Goal: Task Accomplishment & Management: Complete application form

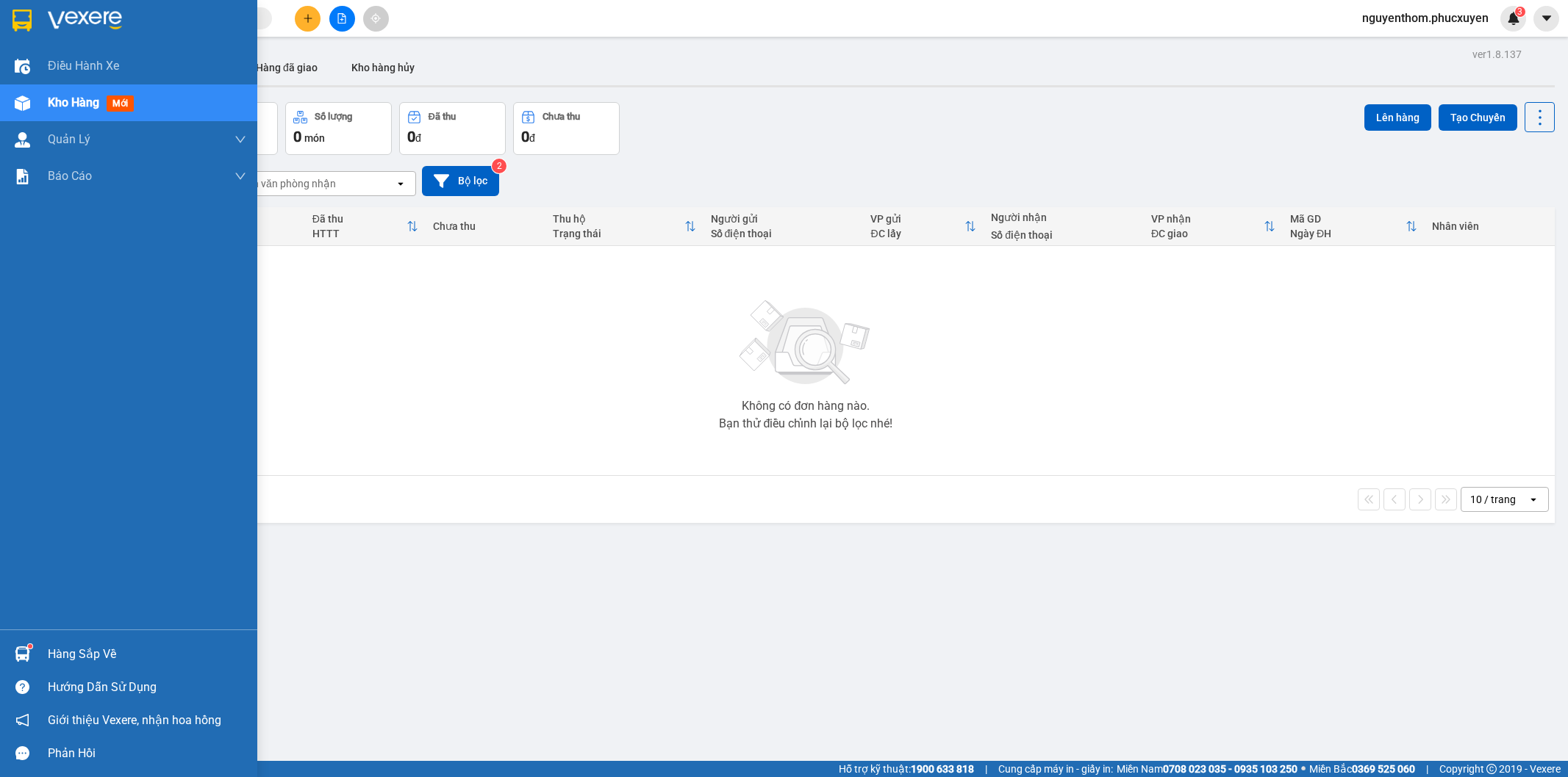
click at [35, 655] on div "Hàng sắp về" at bounding box center [129, 653] width 257 height 33
click at [23, 656] on div "Điều hành xe Kho hàng mới Quản Lý Quản lý thu hộ Quản lý chuyến Quản lý khách h…" at bounding box center [129, 388] width 257 height 777
click at [65, 648] on div "Hàng sắp về" at bounding box center [147, 654] width 199 height 22
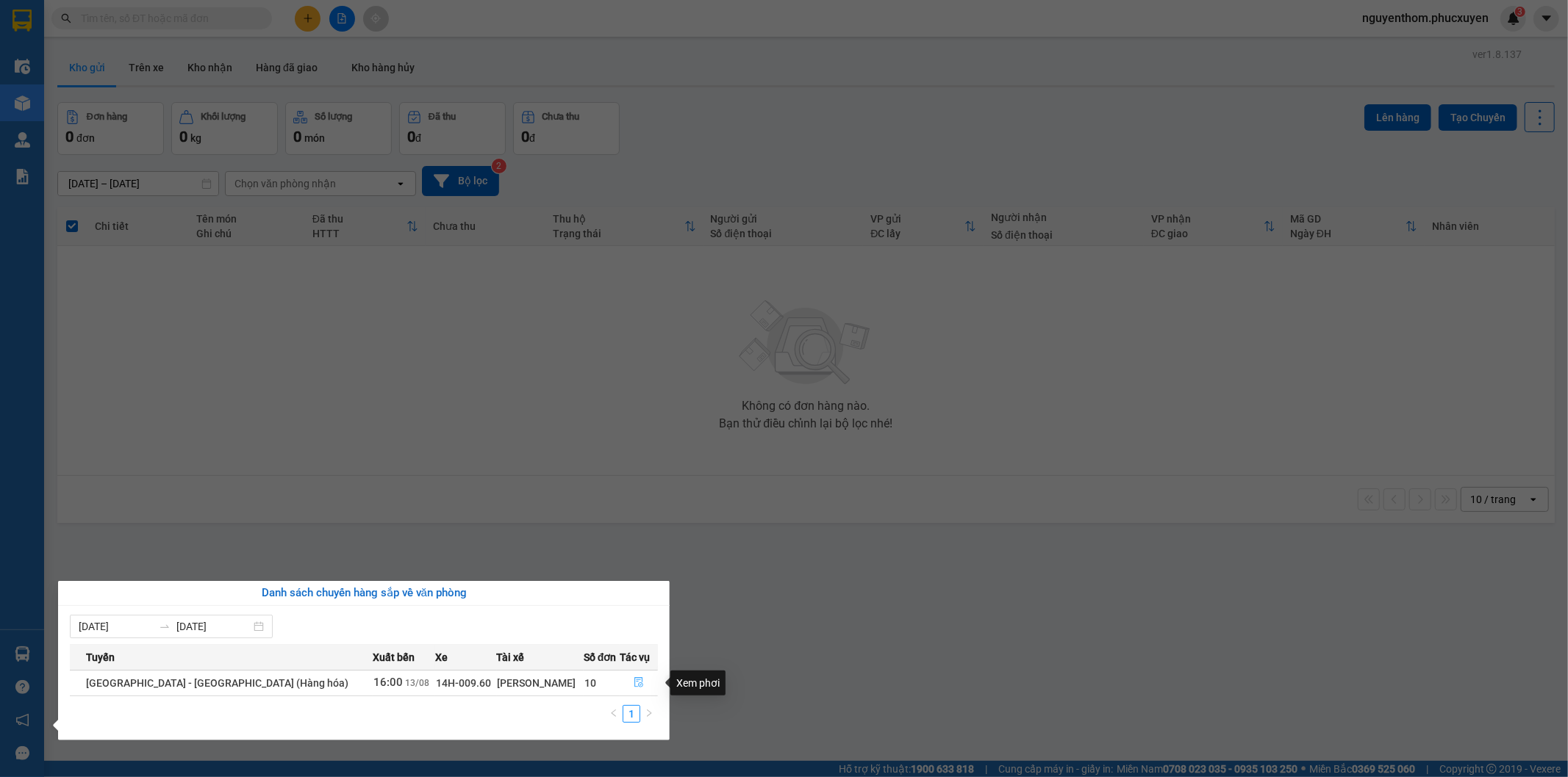
click at [634, 686] on icon "file-done" at bounding box center [638, 683] width 8 height 10
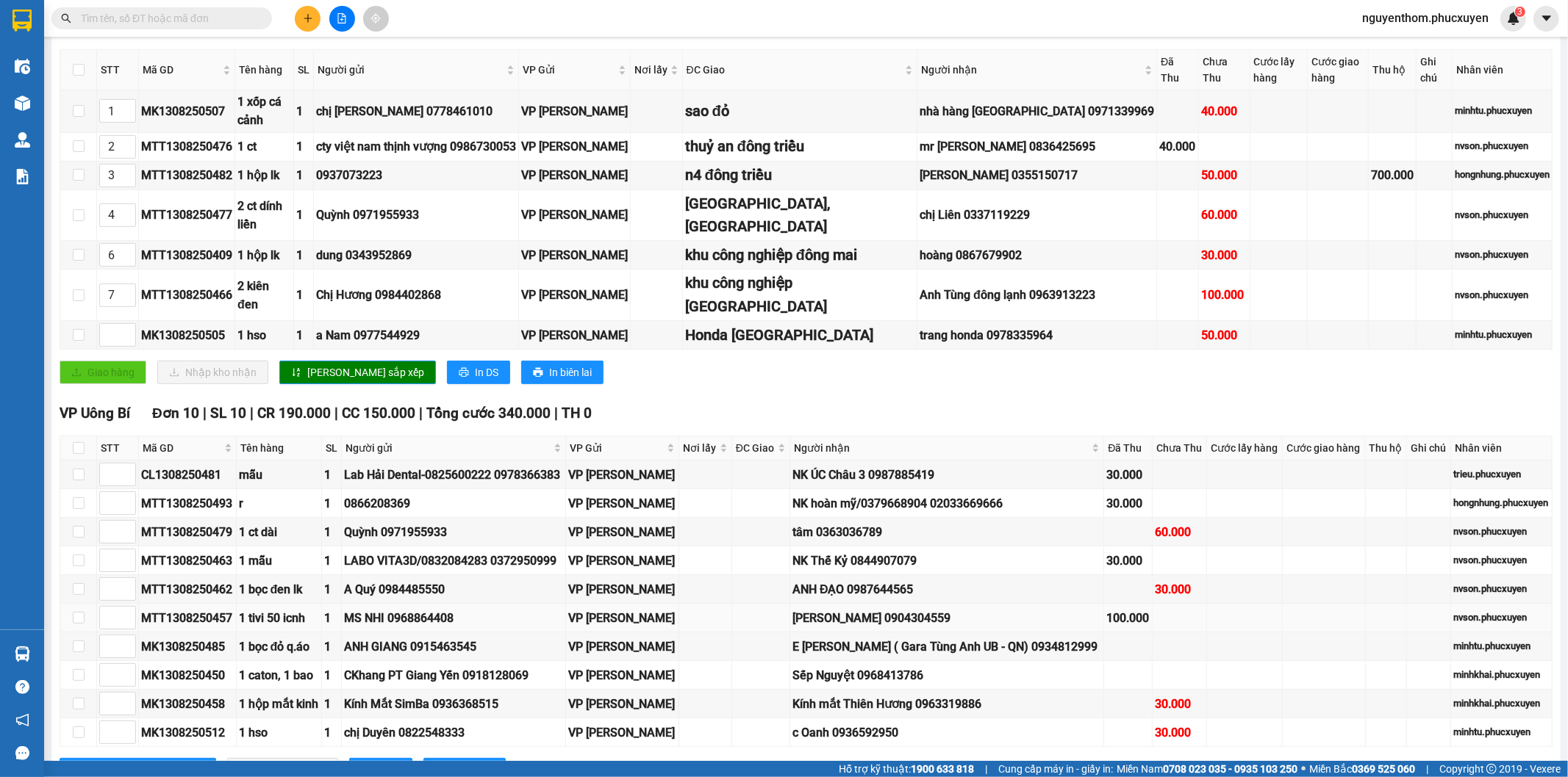
scroll to position [326, 0]
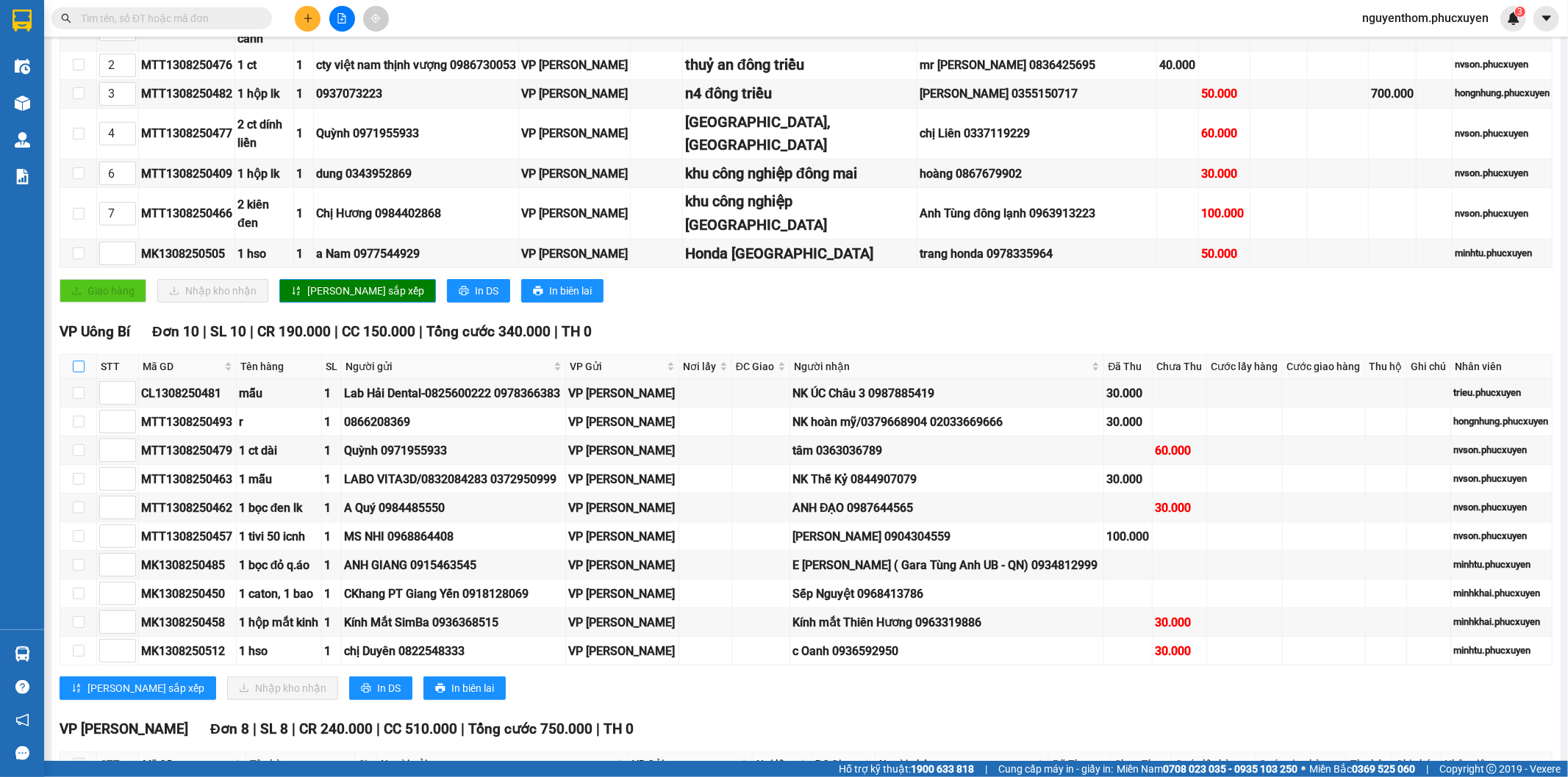
click at [74, 373] on input "checkbox" at bounding box center [78, 367] width 12 height 12
checkbox input "true"
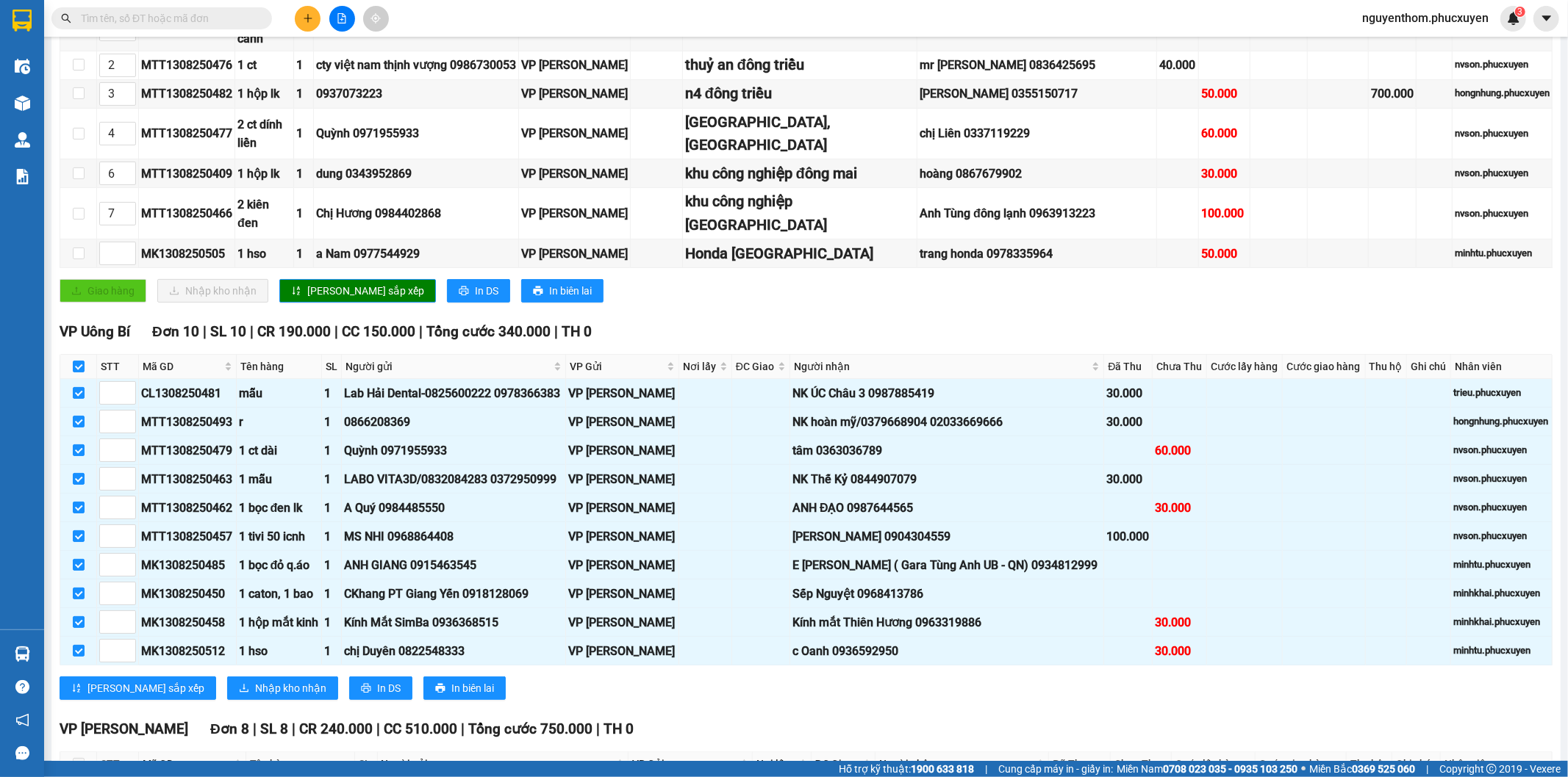
checkbox input "true"
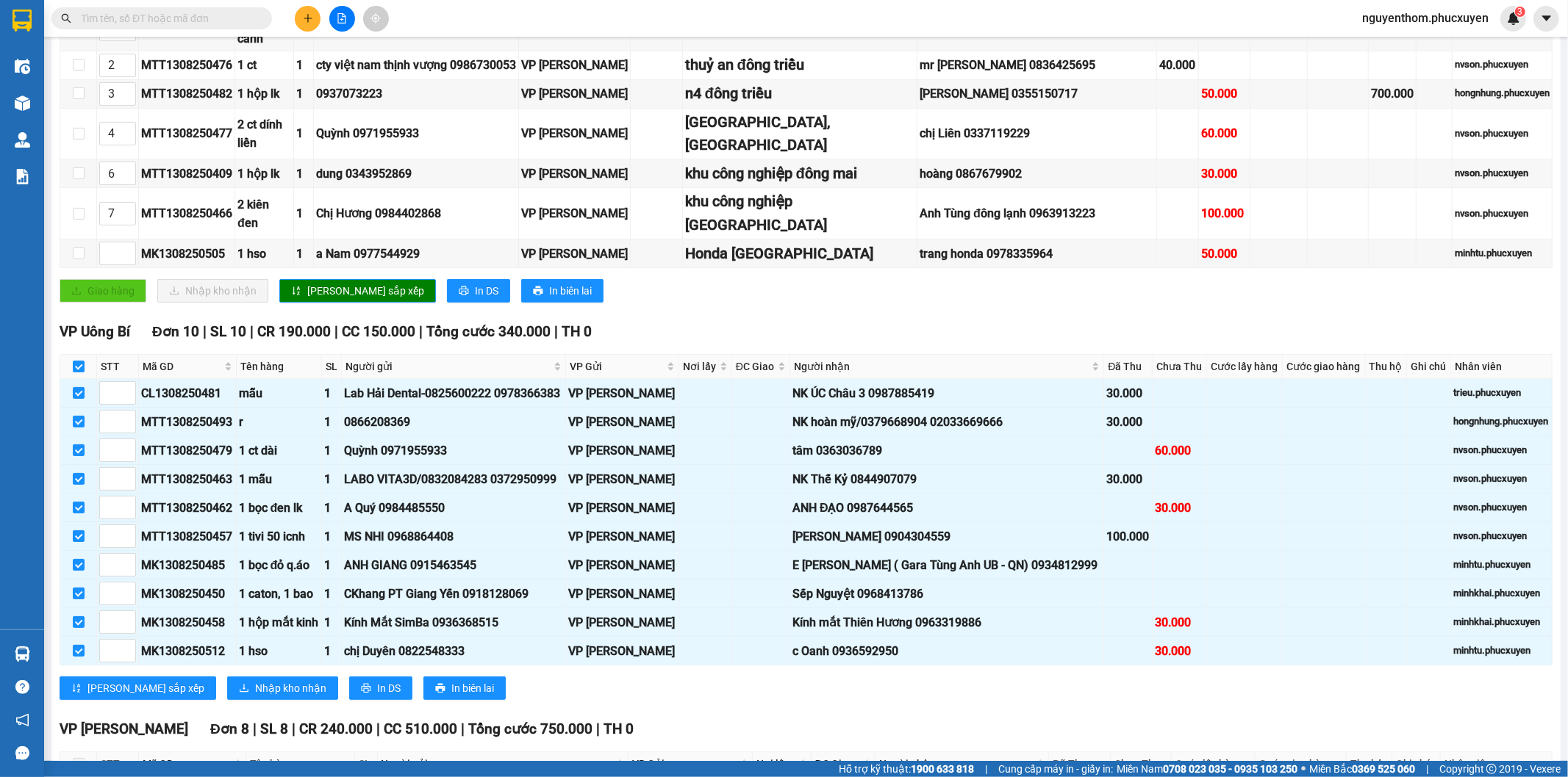
checkbox input "true"
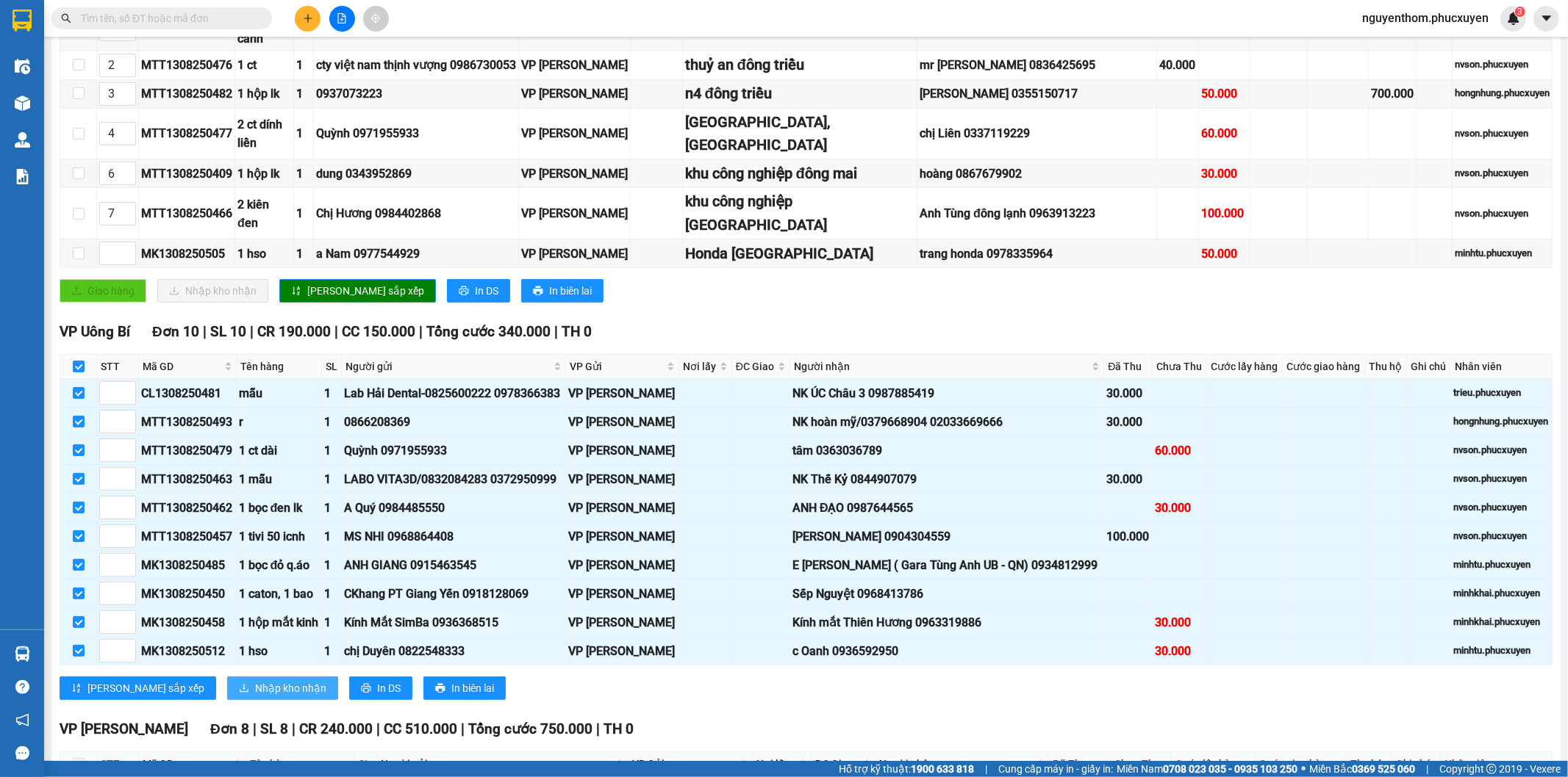
click at [255, 696] on span "Nhập kho nhận" at bounding box center [290, 688] width 72 height 16
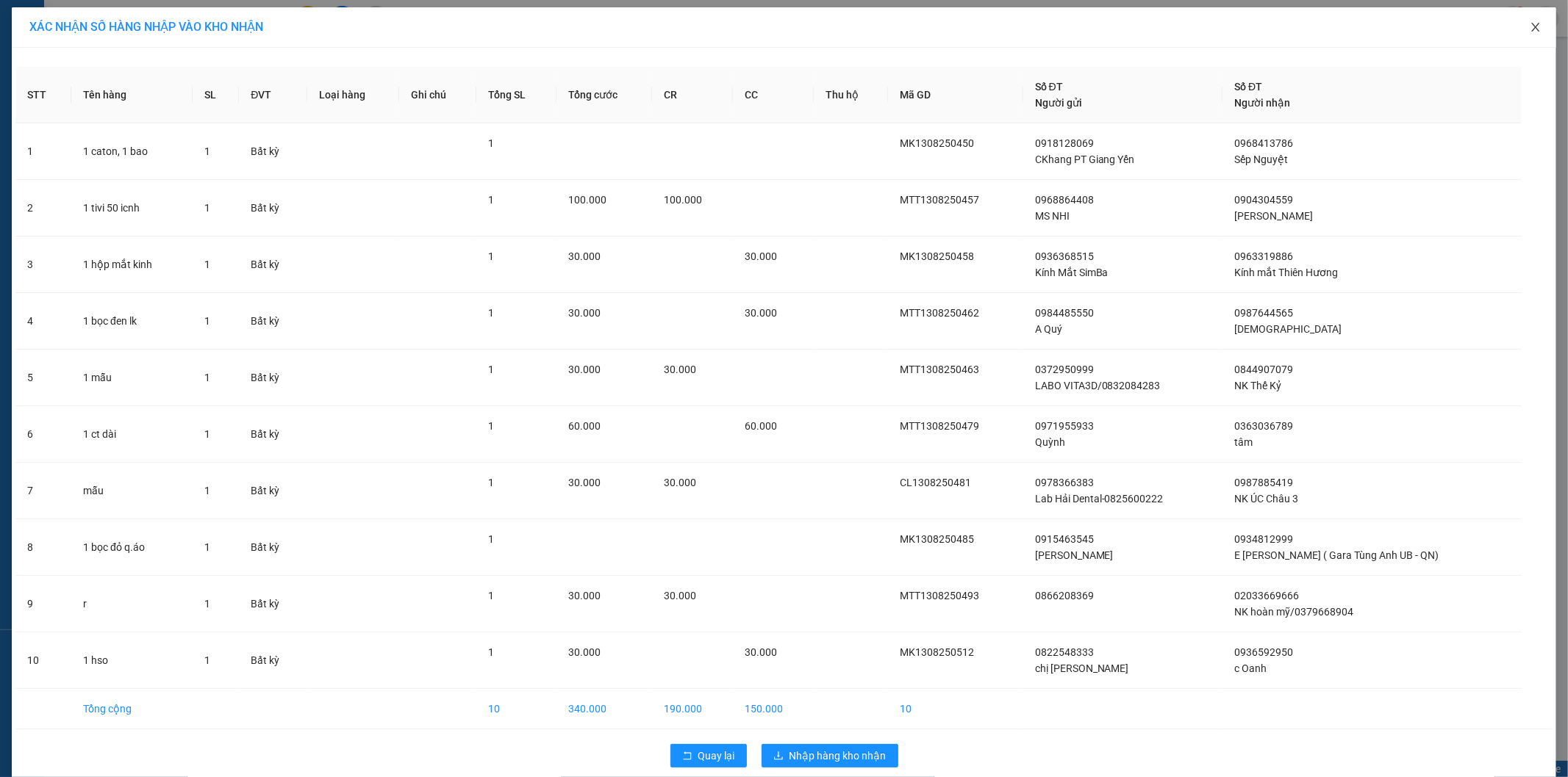
click at [1529, 20] on span "Close" at bounding box center [1535, 28] width 41 height 41
click at [1526, 27] on div "nguyenthom.phucxuyen 3" at bounding box center [1459, 18] width 218 height 26
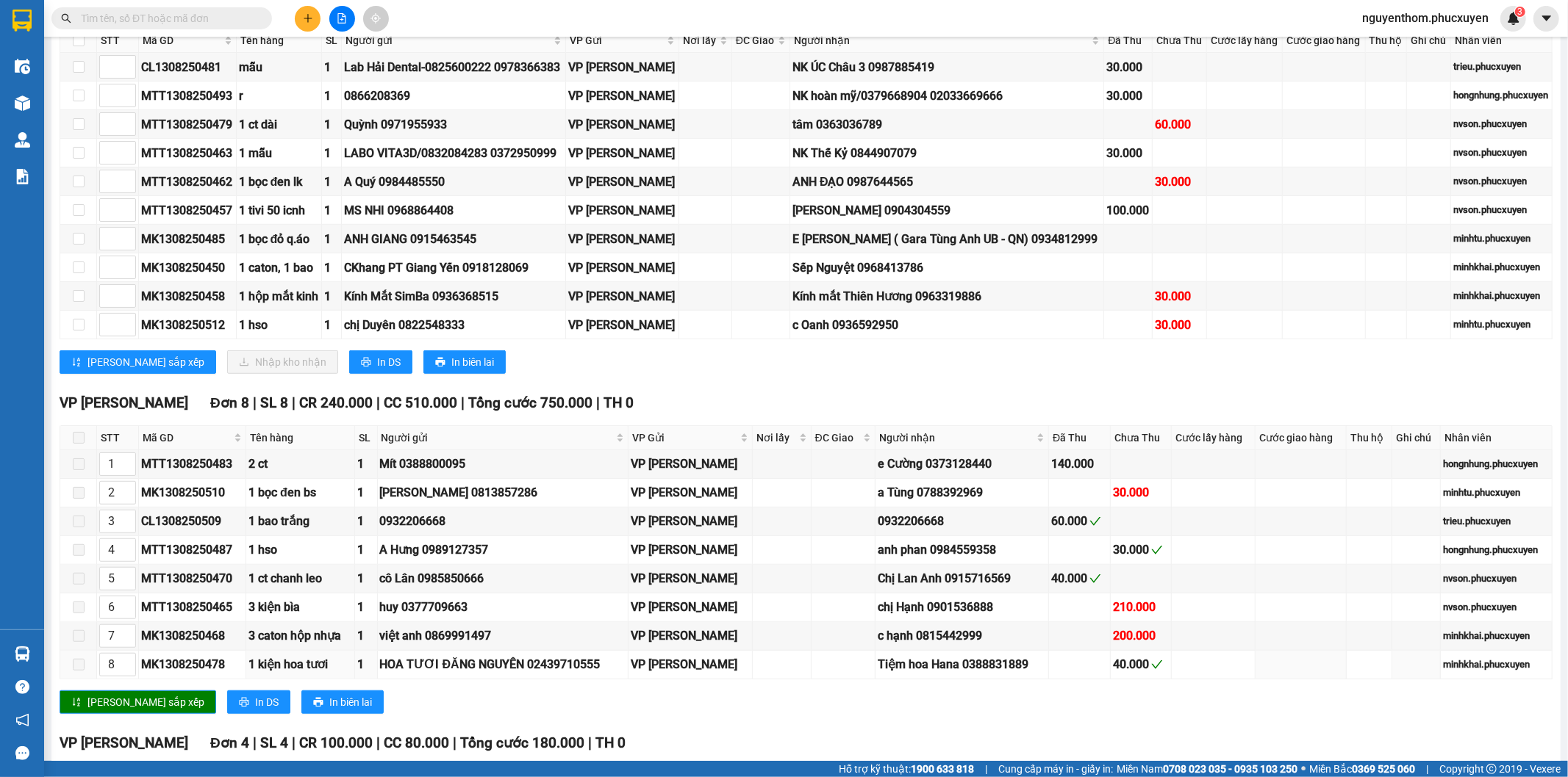
scroll to position [571, 0]
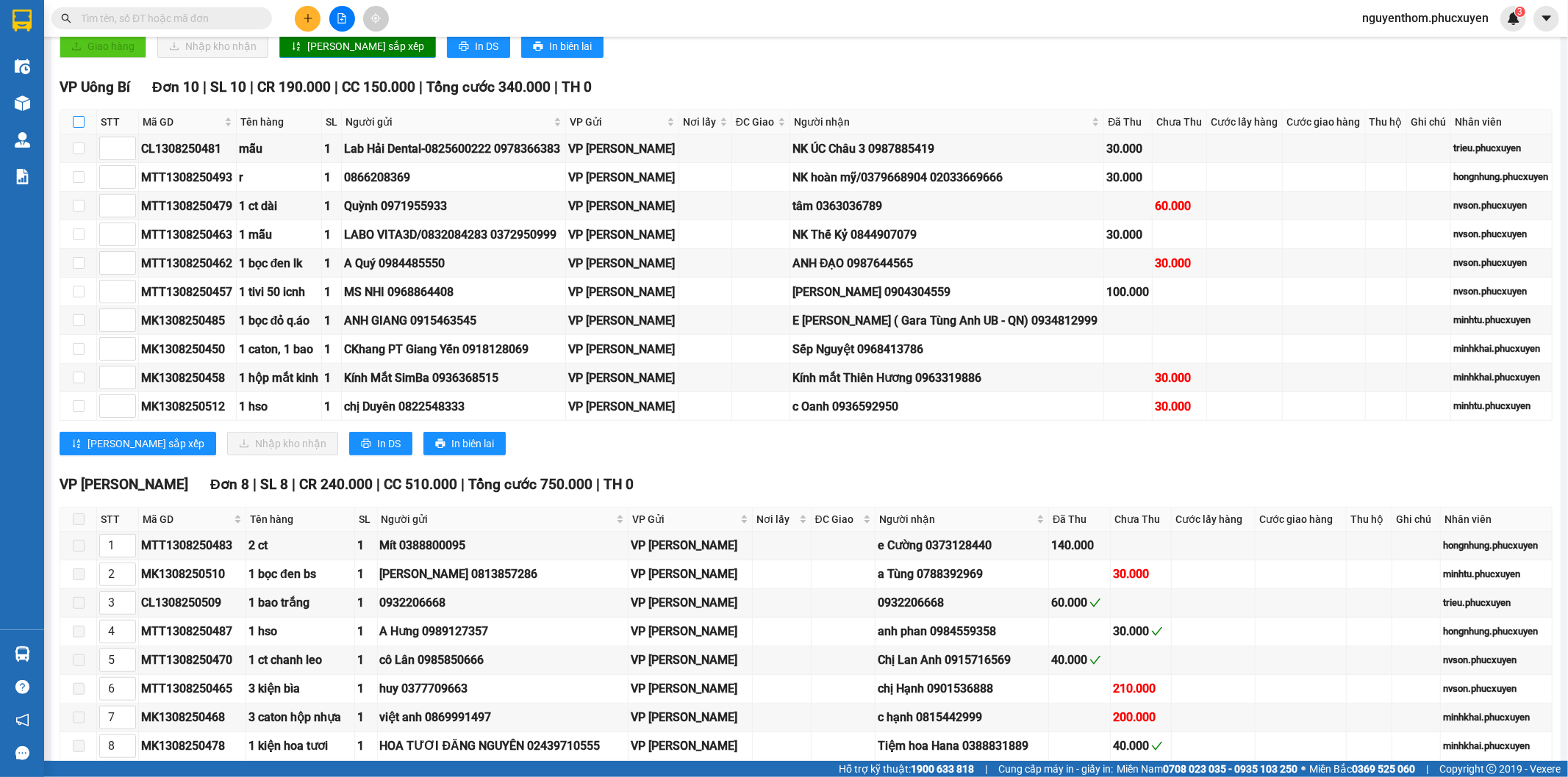
click at [77, 128] on input "checkbox" at bounding box center [78, 122] width 12 height 12
checkbox input "true"
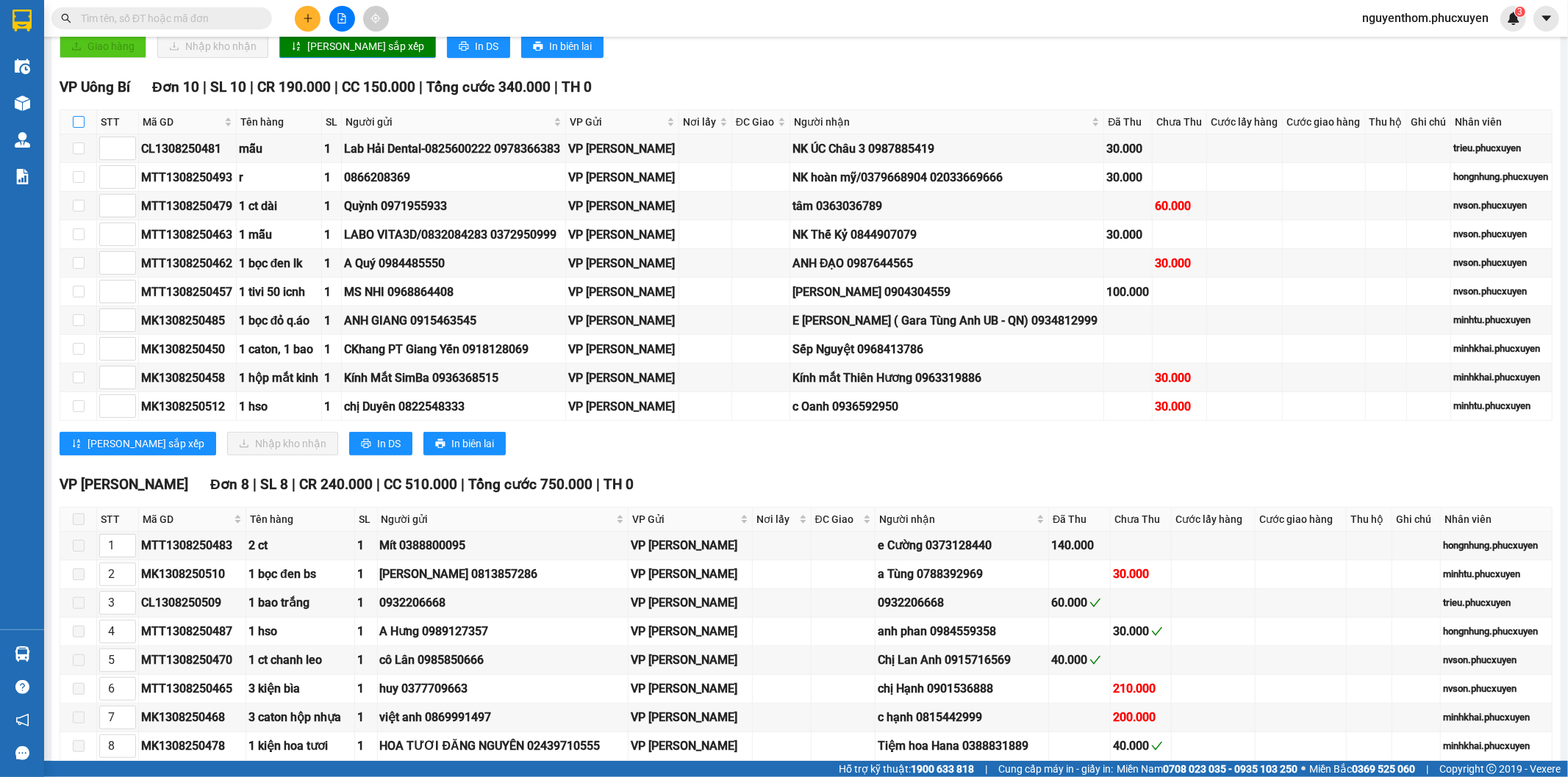
checkbox input "true"
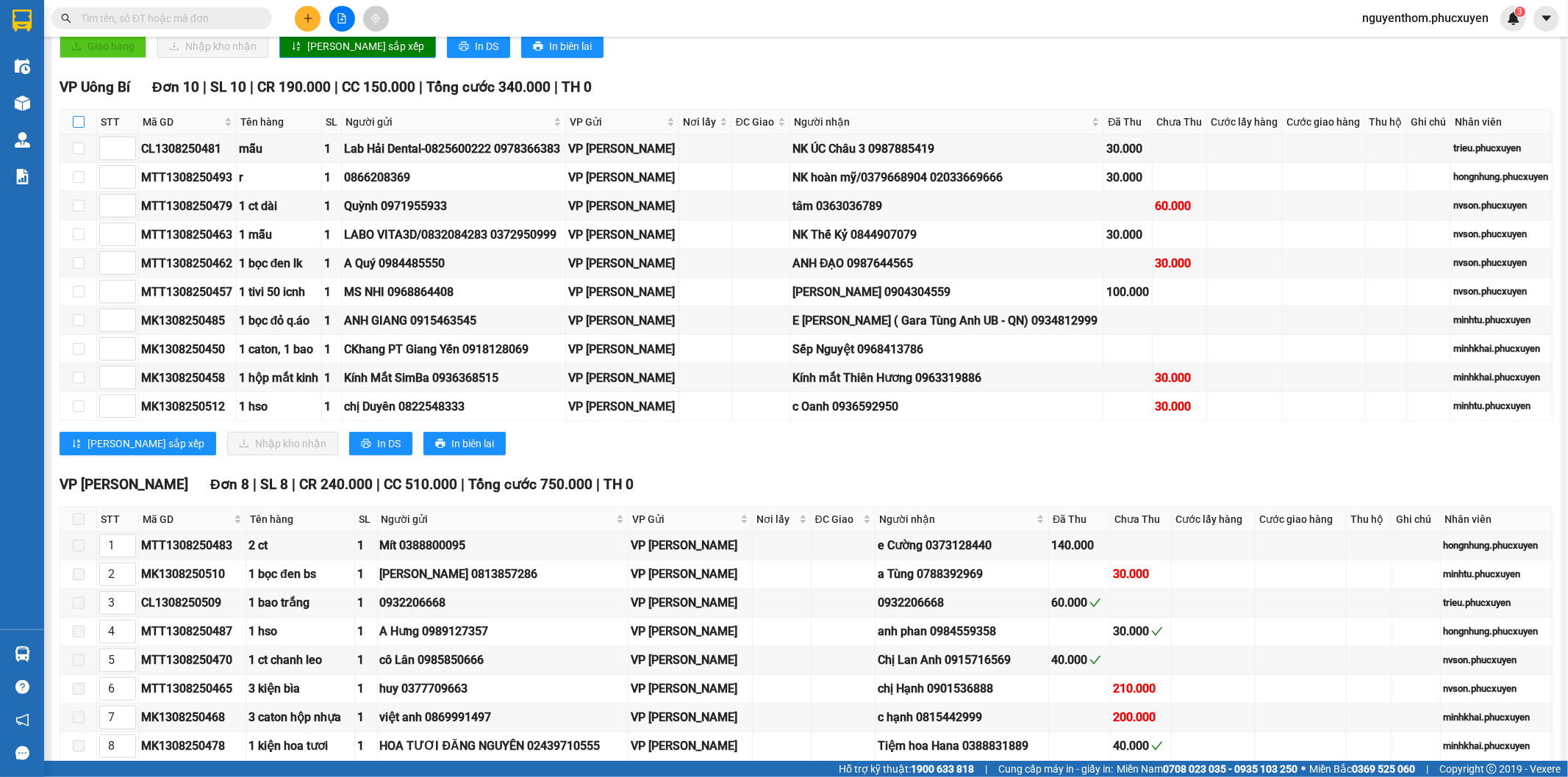
checkbox input "true"
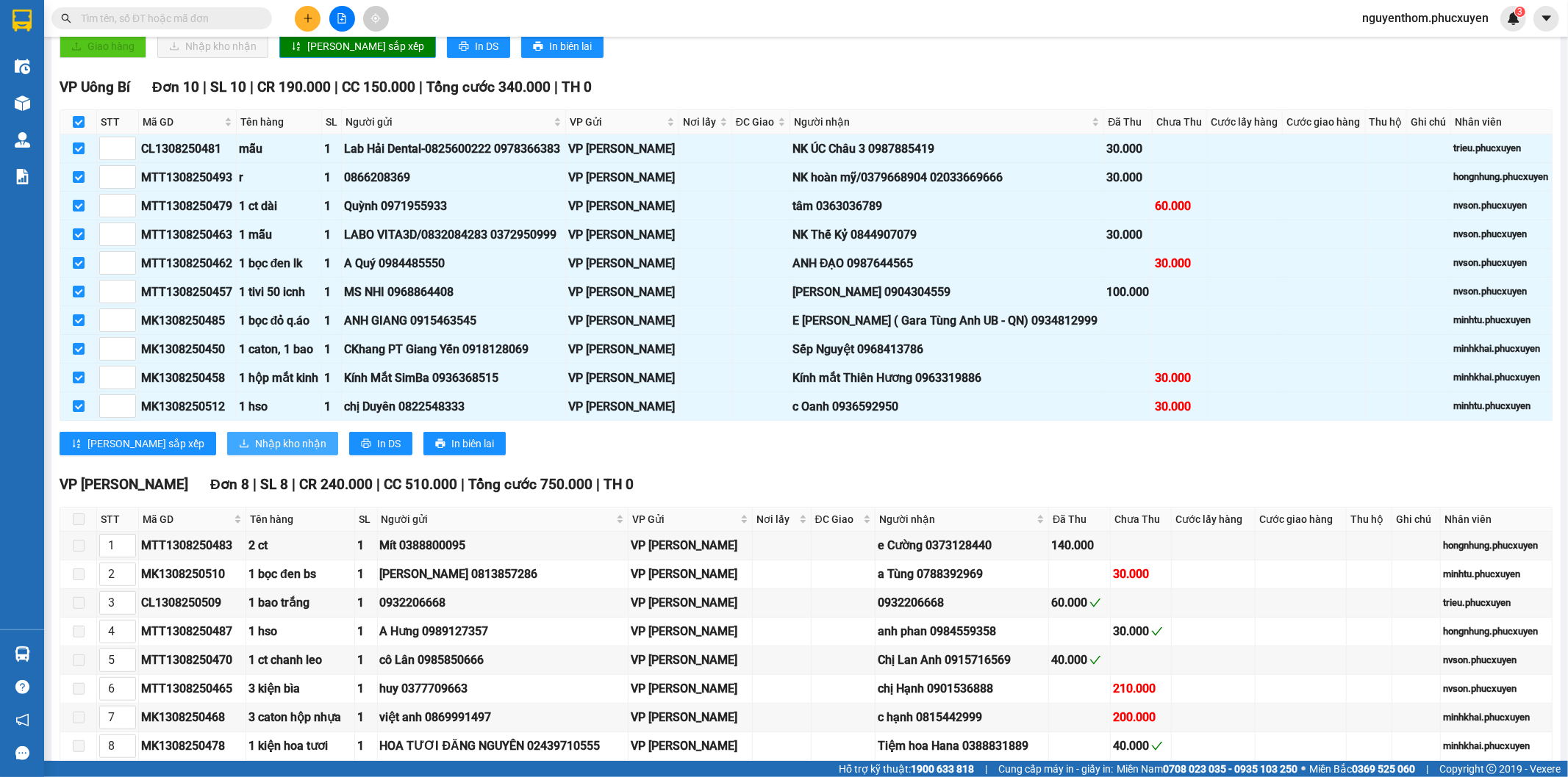
click at [255, 452] on span "Nhập kho nhận" at bounding box center [290, 443] width 72 height 16
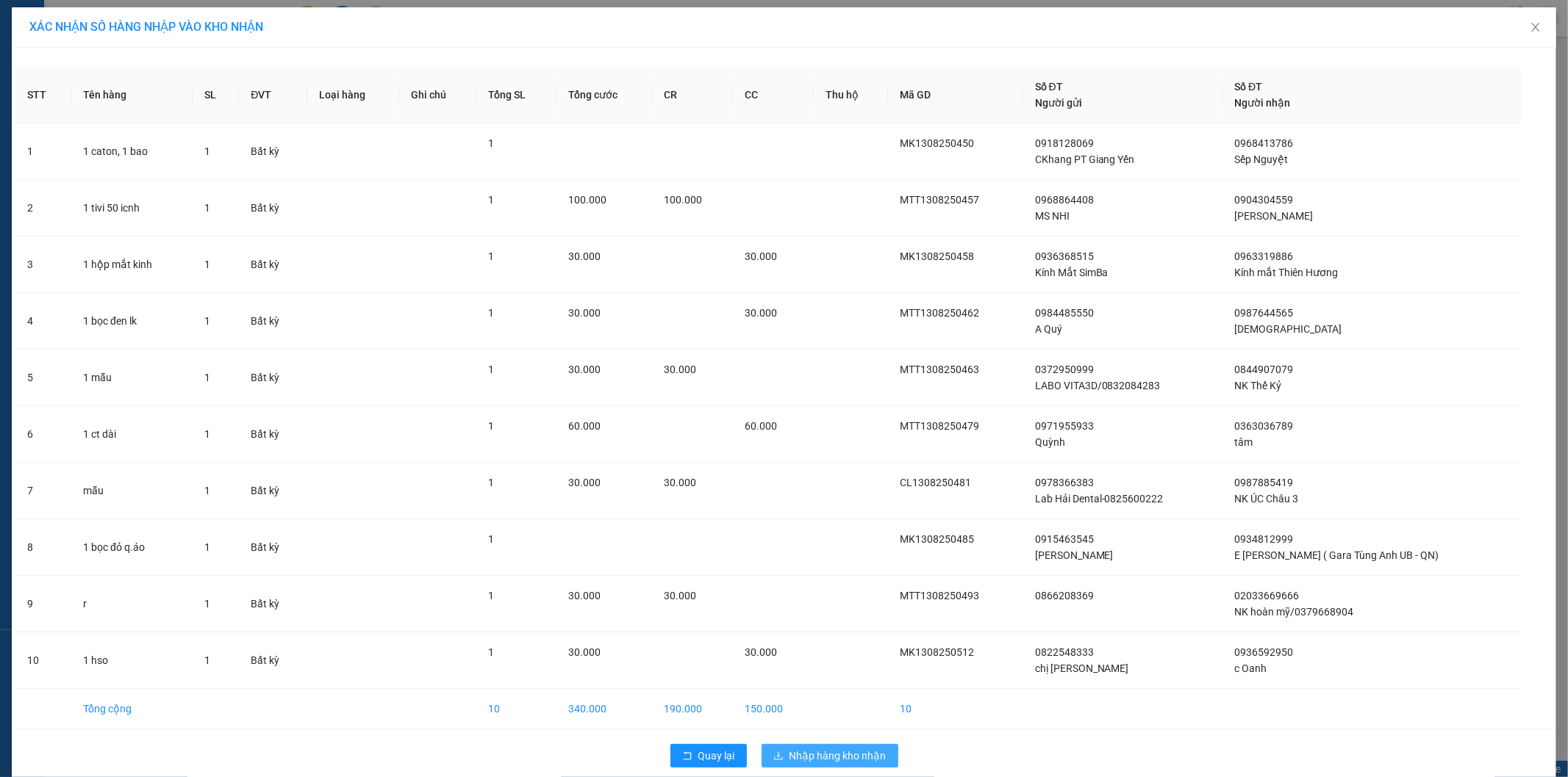
click at [833, 759] on span "Nhập hàng kho nhận" at bounding box center [837, 755] width 97 height 16
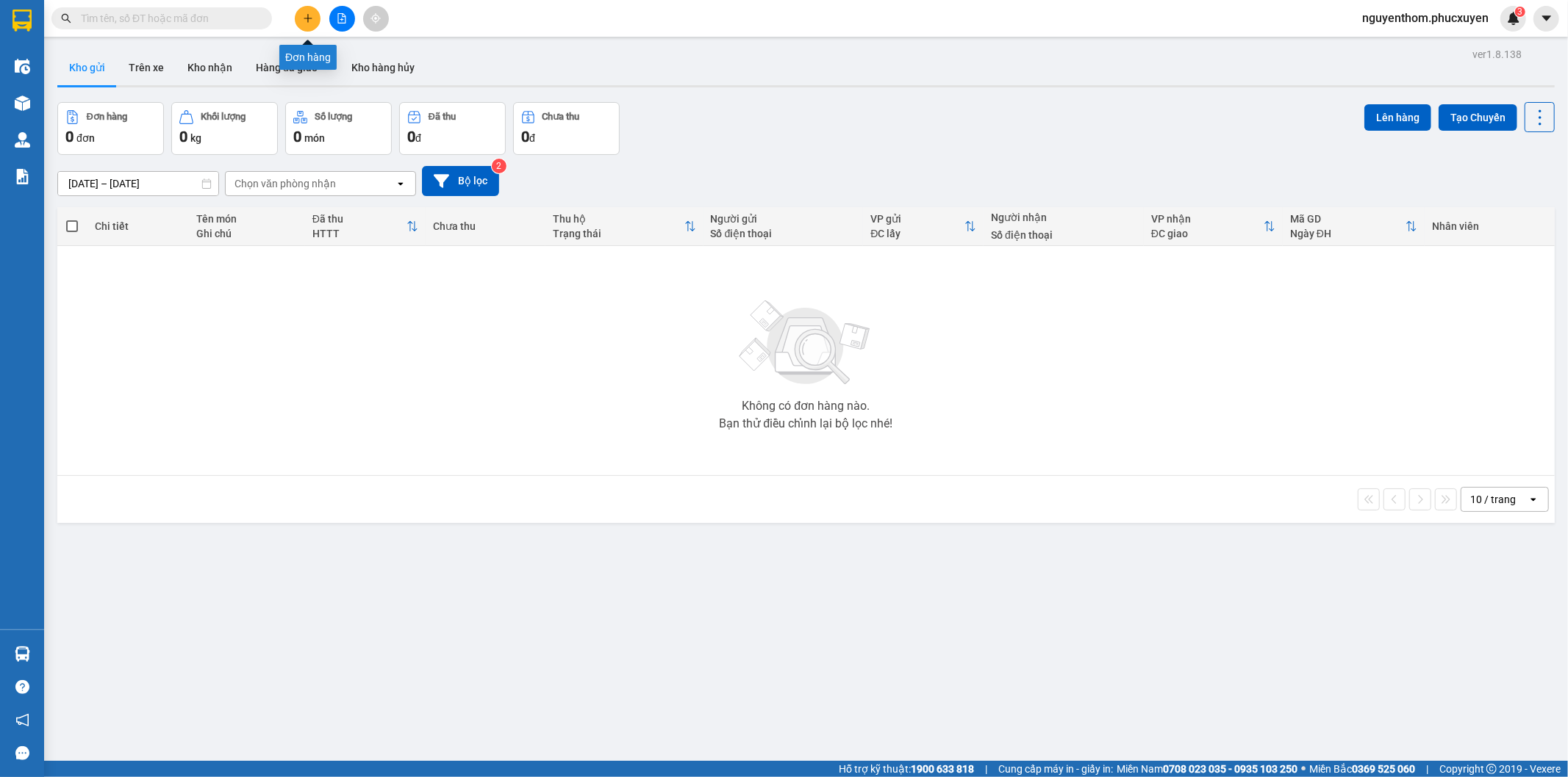
click at [303, 16] on icon "plus" at bounding box center [308, 18] width 10 height 10
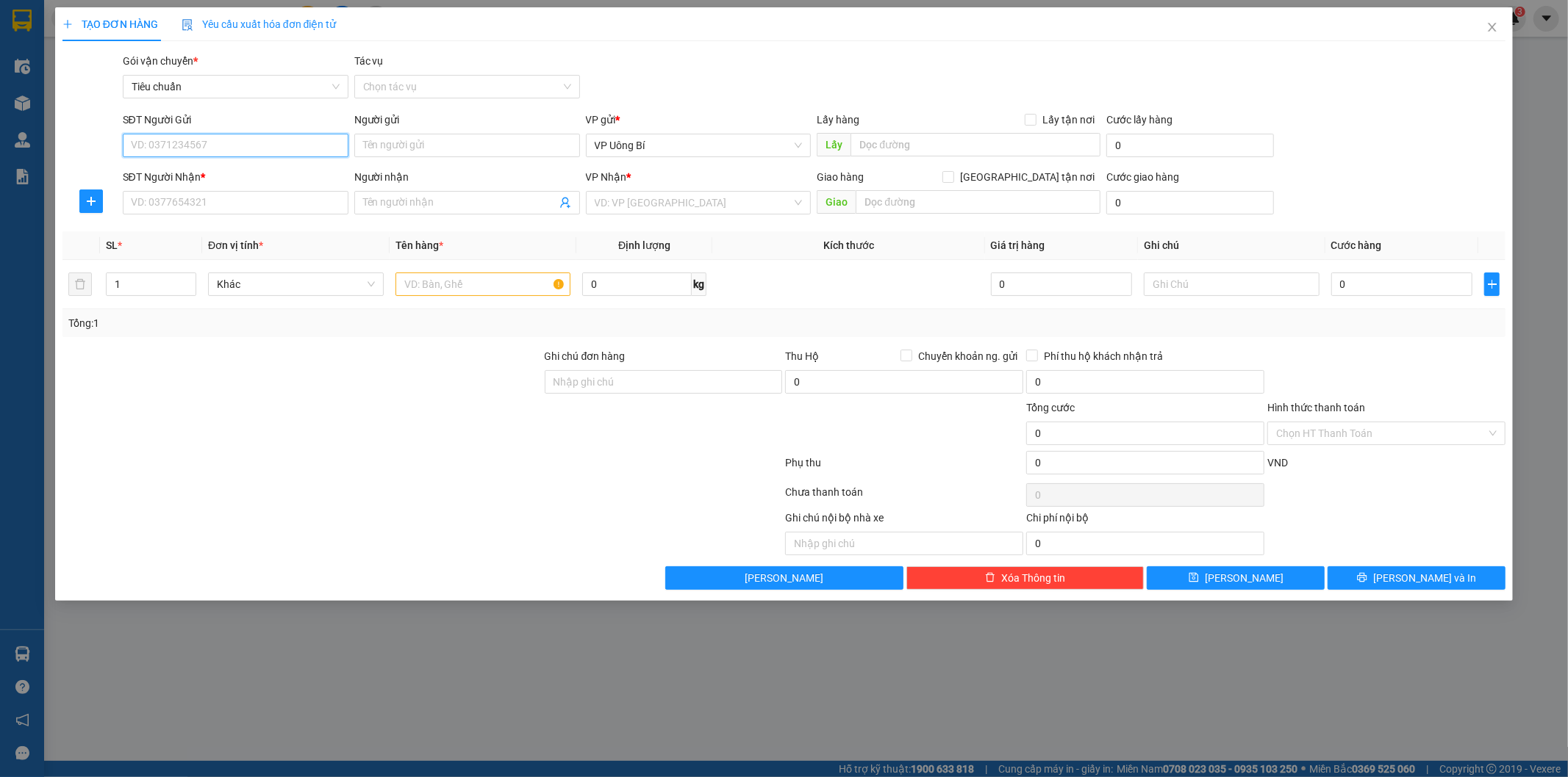
click at [289, 150] on input "SĐT Người Gửi" at bounding box center [236, 145] width 225 height 24
click at [253, 172] on div "0379668904 - Nk [GEOGRAPHIC_DATA]" at bounding box center [235, 174] width 208 height 16
type input "0379668904"
type input "Nk Hoàn Mỹ"
type input "0379668904"
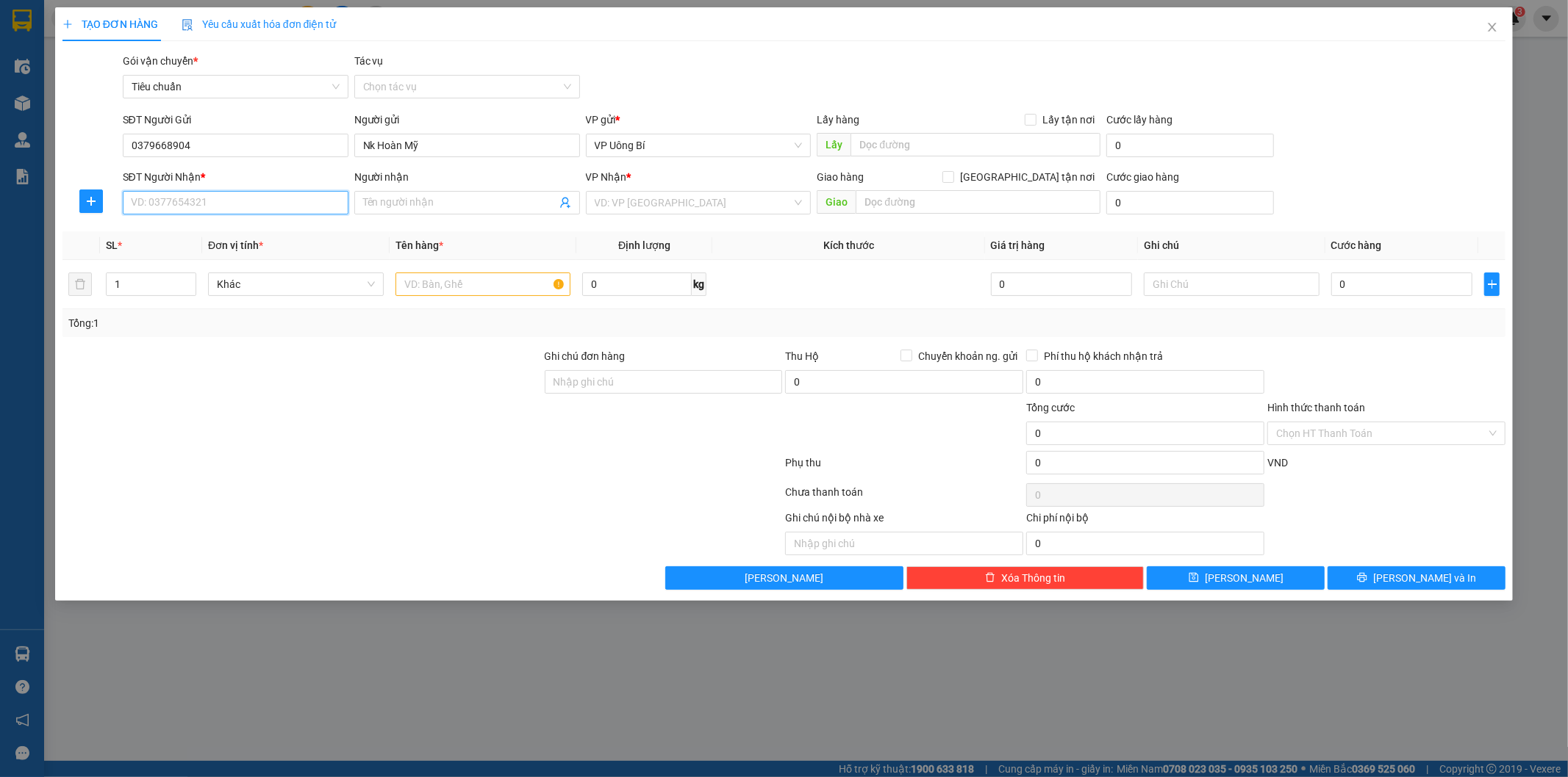
click at [250, 206] on input "SĐT Người Nhận *" at bounding box center [236, 203] width 225 height 24
type input "8"
type input "0367538999"
click at [415, 202] on input "Người nhận" at bounding box center [460, 203] width 193 height 16
click at [397, 201] on input "Lab ĐÀm Gia" at bounding box center [460, 203] width 193 height 16
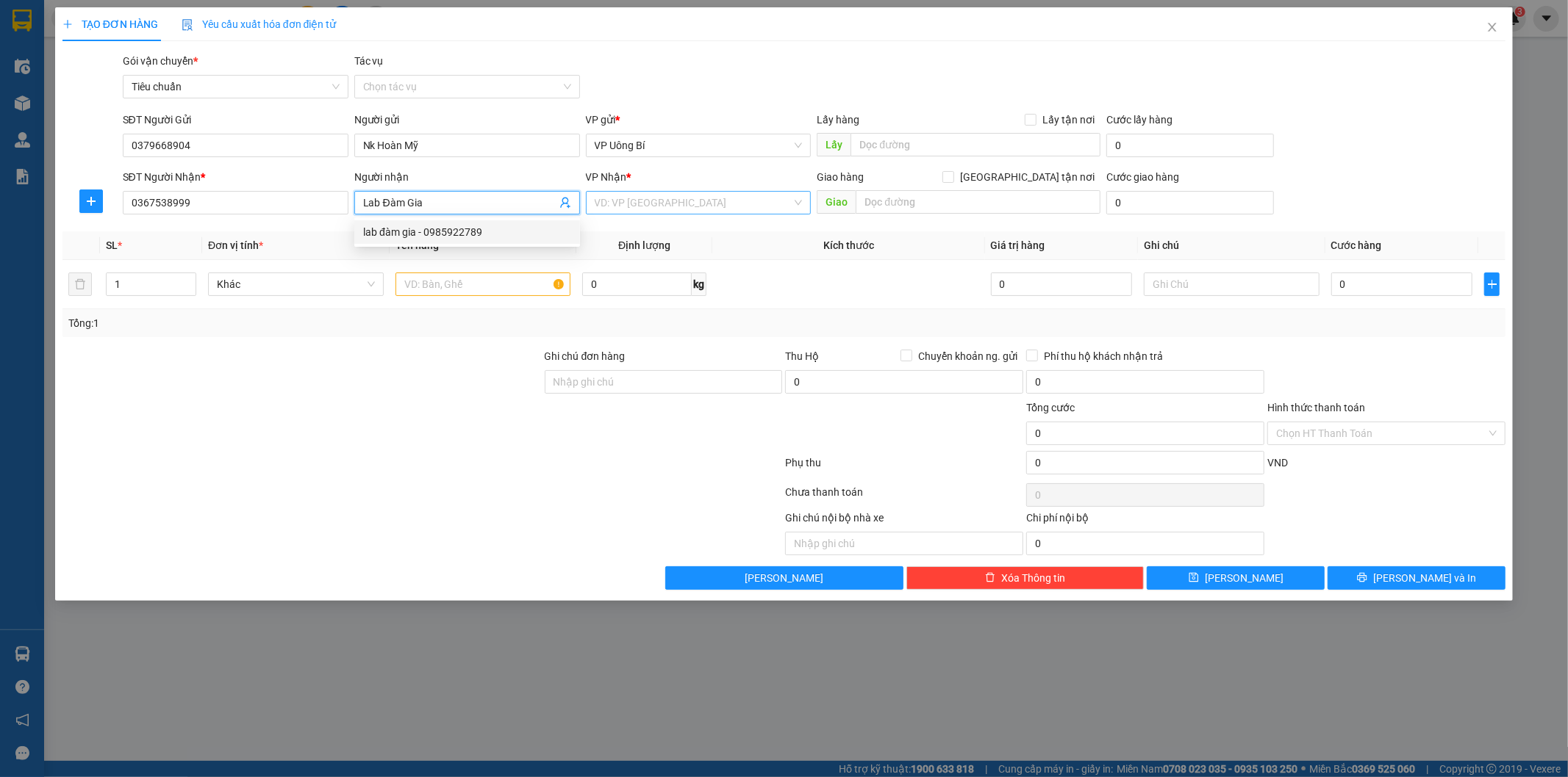
type input "Lab Đàm Gia"
click at [689, 203] on input "search" at bounding box center [693, 203] width 198 height 22
click at [437, 203] on input "Lab Đàm Gia" at bounding box center [460, 203] width 193 height 16
click at [437, 233] on div "lab đàm gia - 0985922789" at bounding box center [467, 231] width 208 height 16
type input "0985922789"
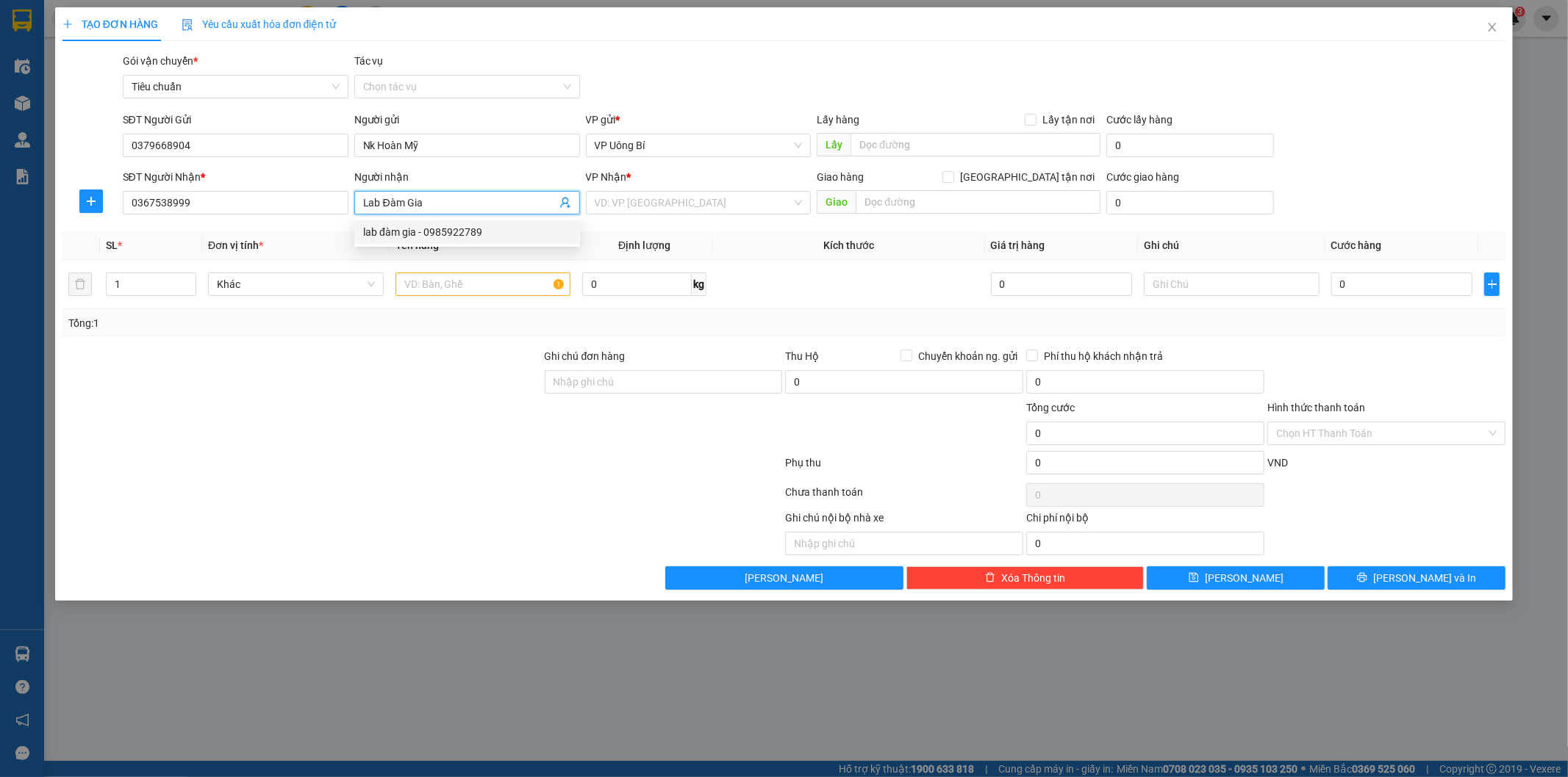
type input "lab đàm gia"
click at [776, 207] on span "VP [GEOGRAPHIC_DATA]" at bounding box center [698, 203] width 208 height 22
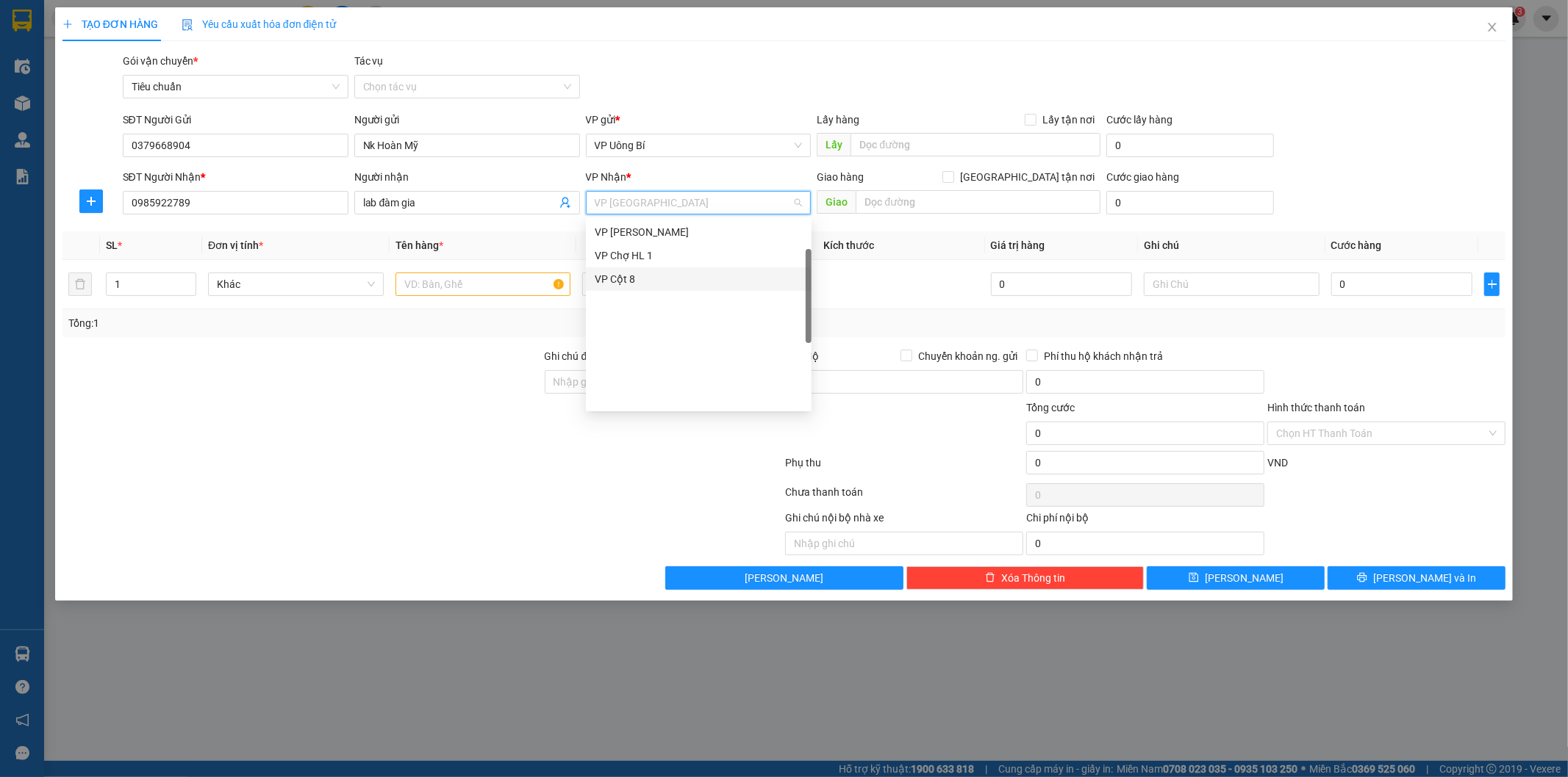
scroll to position [71, 0]
click at [645, 251] on div "VP [PERSON_NAME]" at bounding box center [698, 255] width 208 height 16
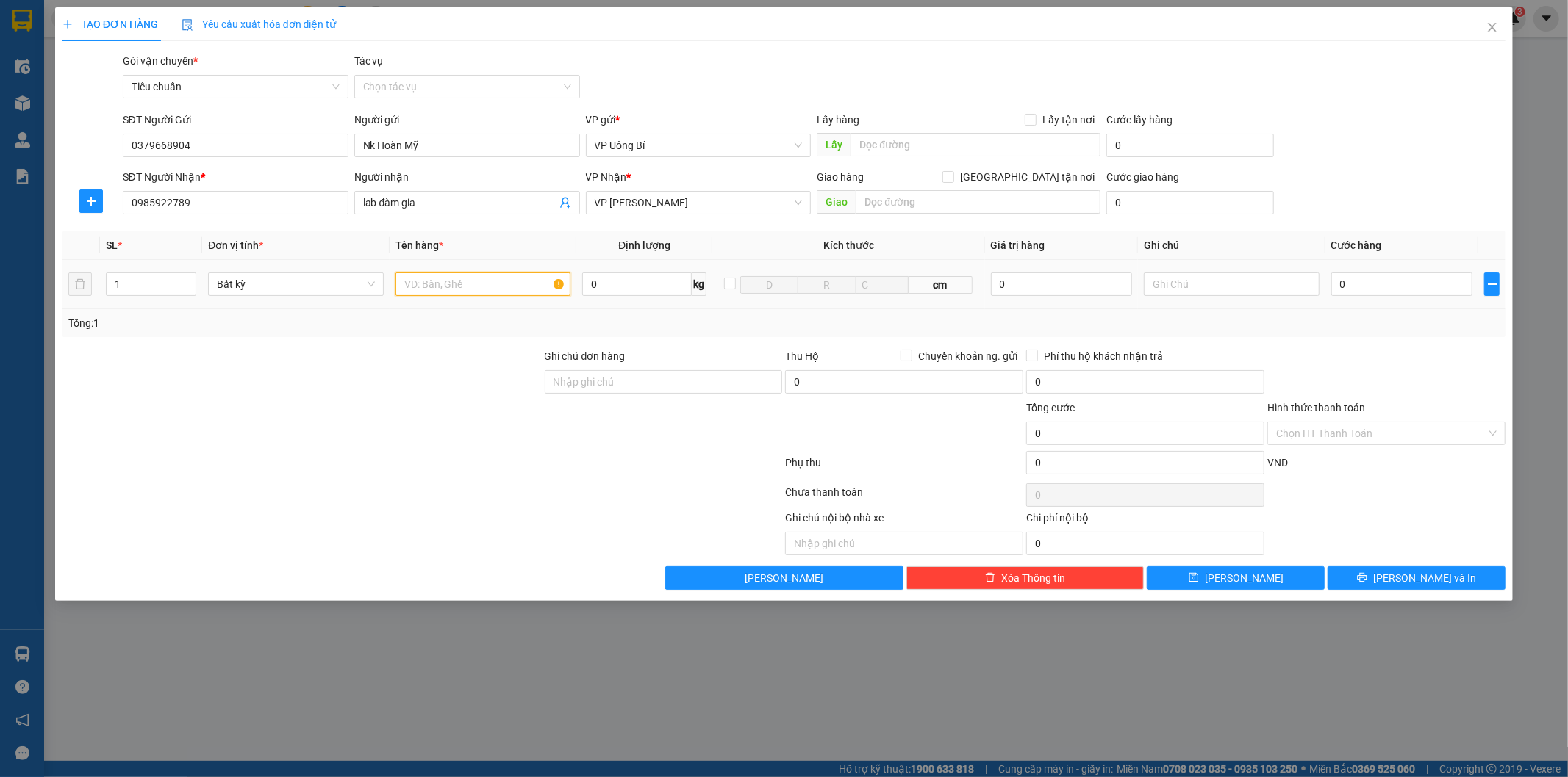
click at [527, 288] on input "text" at bounding box center [483, 284] width 176 height 24
type input "mẫu r"
click at [1375, 288] on input "0" at bounding box center [1401, 284] width 141 height 24
type input "3"
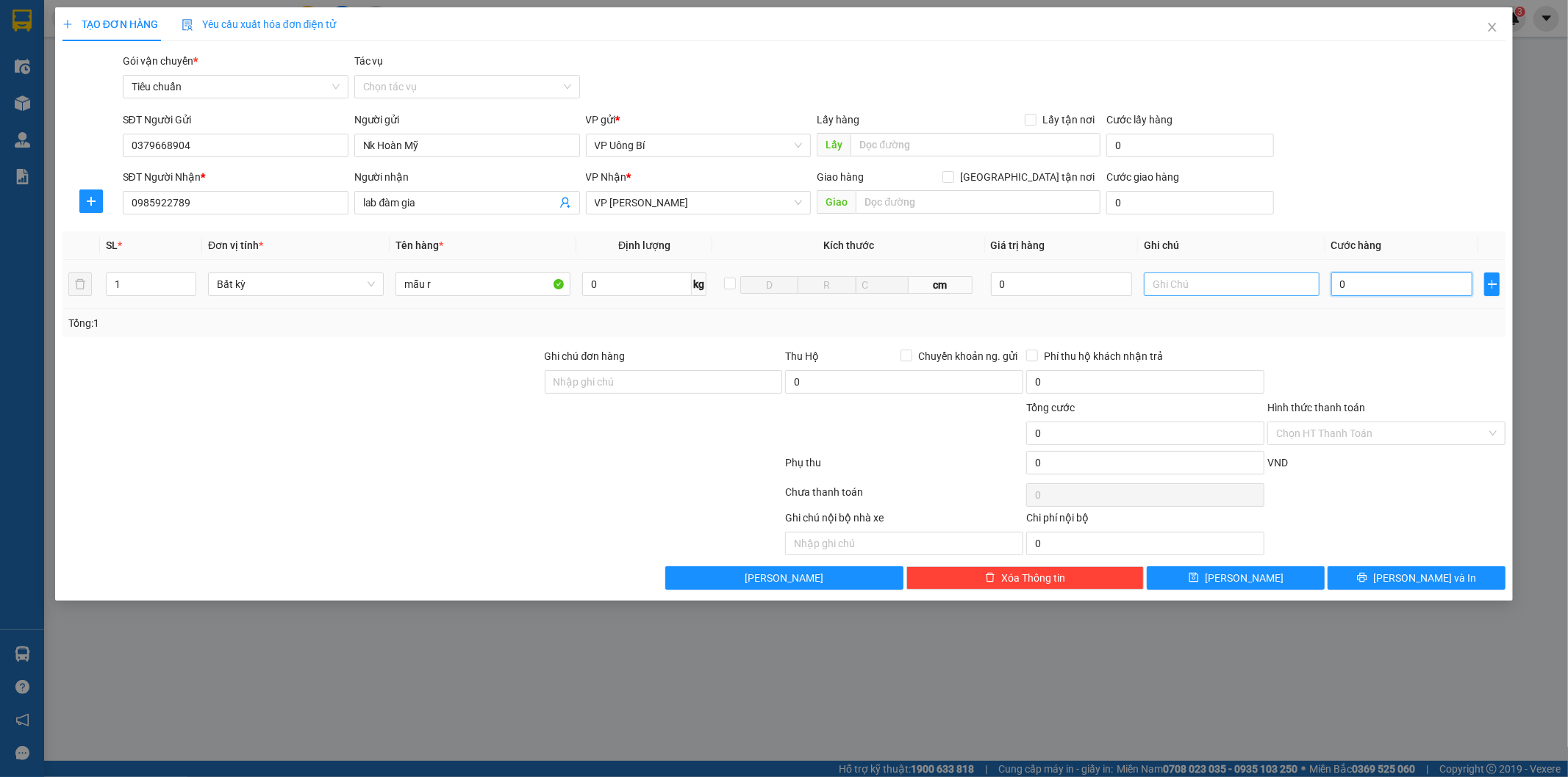
type input "3"
type input "30"
type input "30.000"
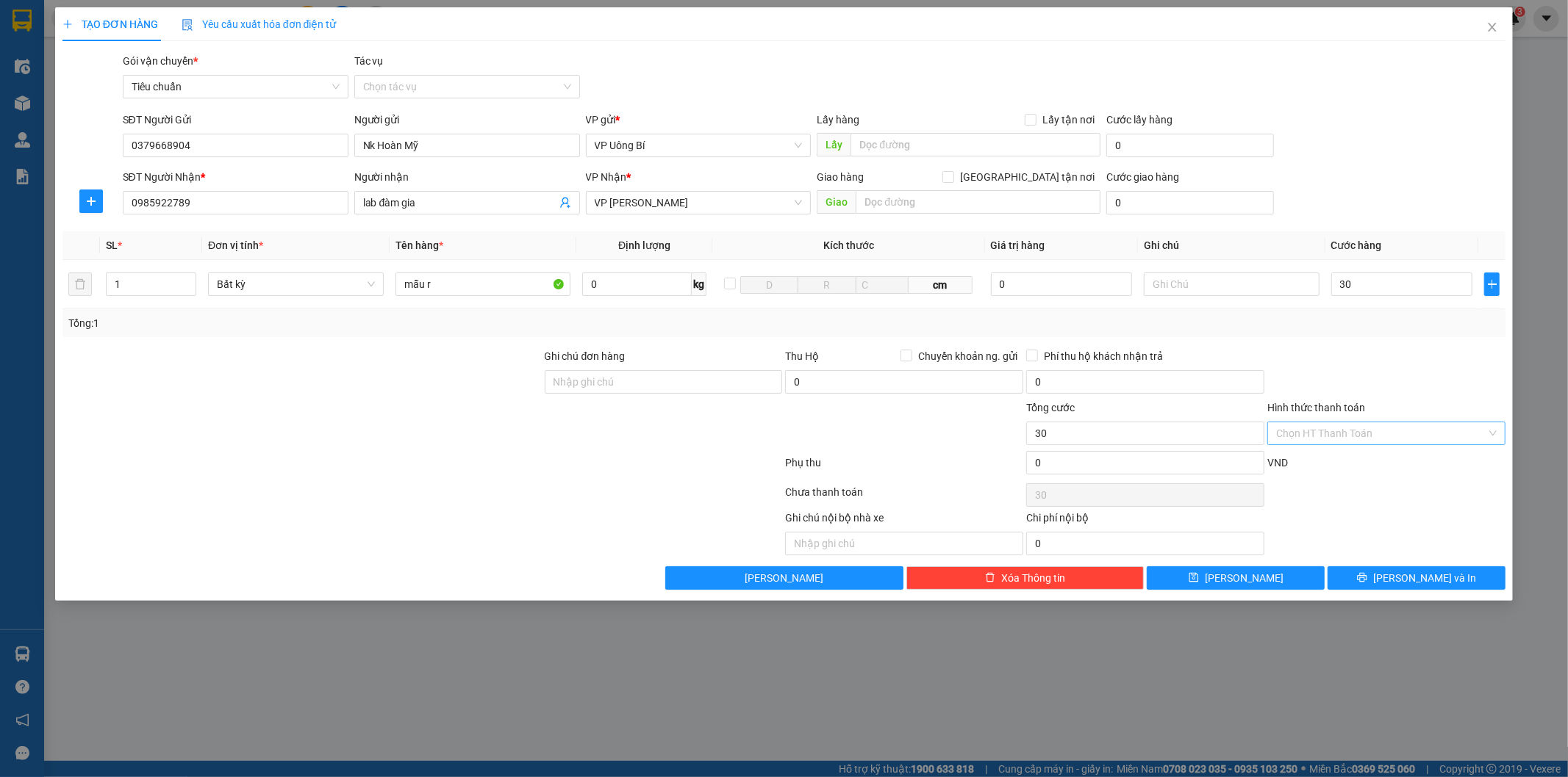
type input "30.000"
click at [1362, 432] on input "Hình thức thanh toán" at bounding box center [1381, 433] width 210 height 22
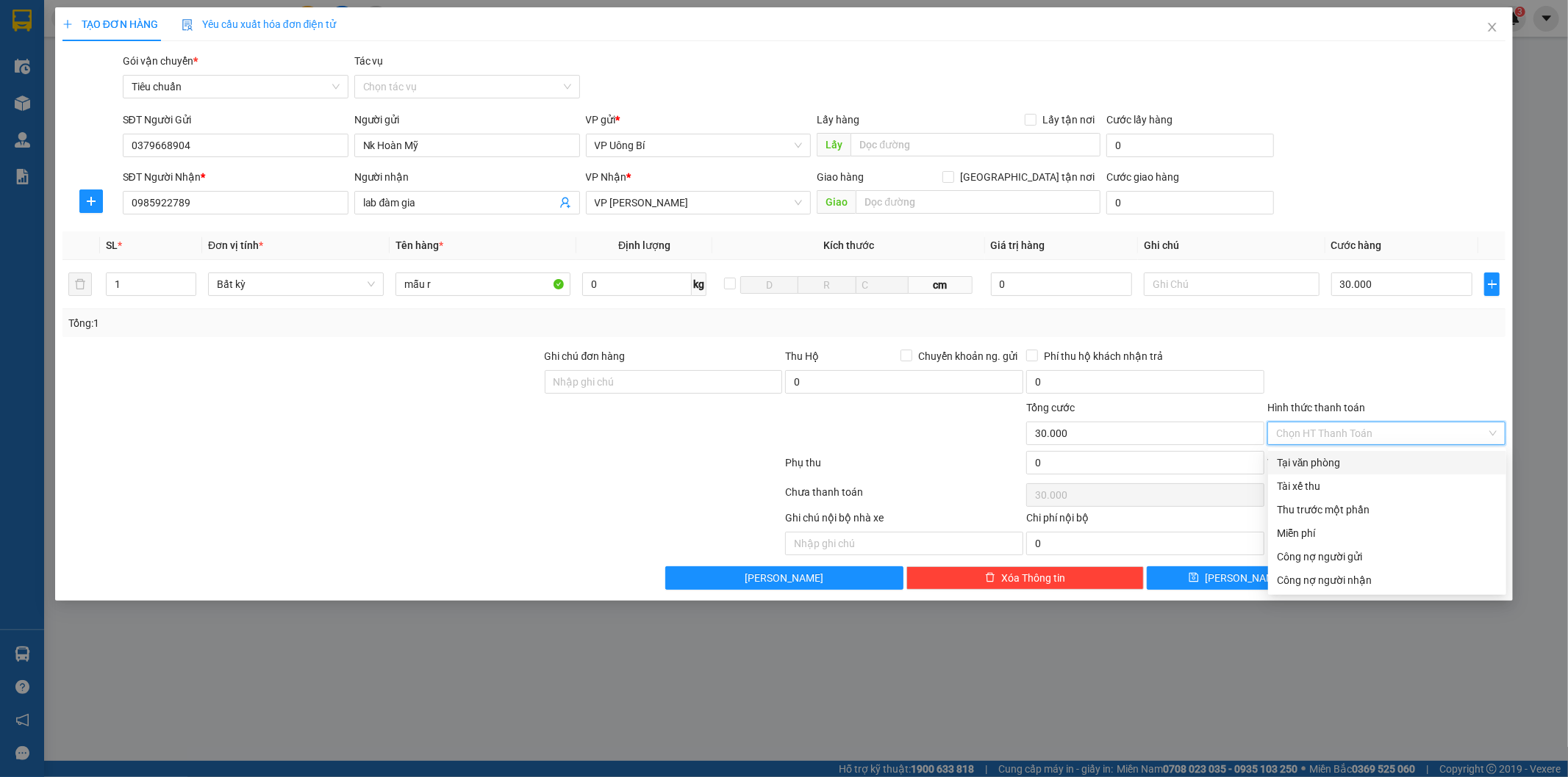
click at [1338, 461] on div "Tại văn phòng" at bounding box center [1387, 462] width 220 height 16
type input "0"
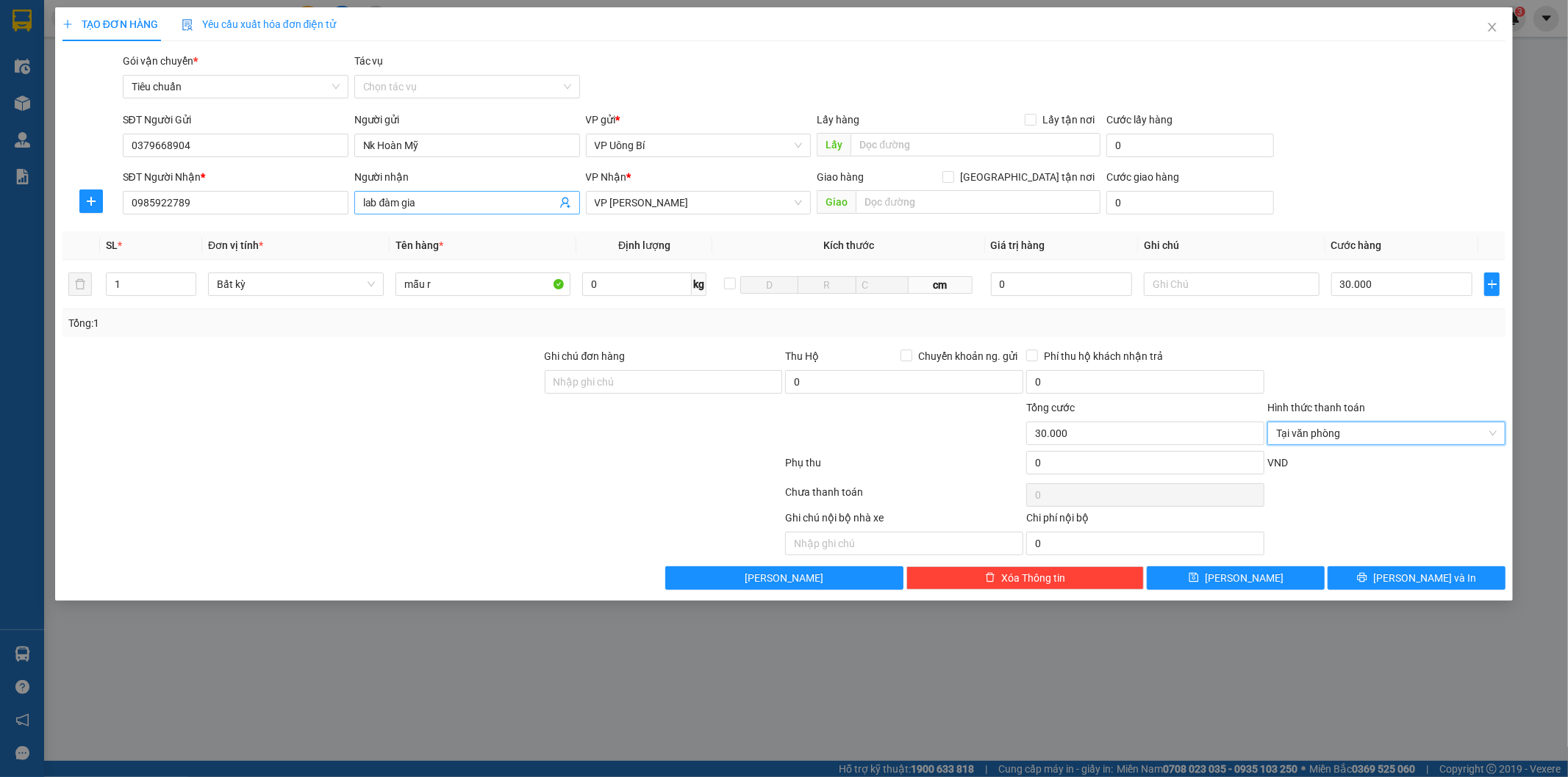
click at [427, 204] on input "lab đàm gia" at bounding box center [460, 203] width 193 height 16
type input "lab đàm gia/0367538999"
click at [1367, 578] on icon "printer" at bounding box center [1362, 577] width 9 height 9
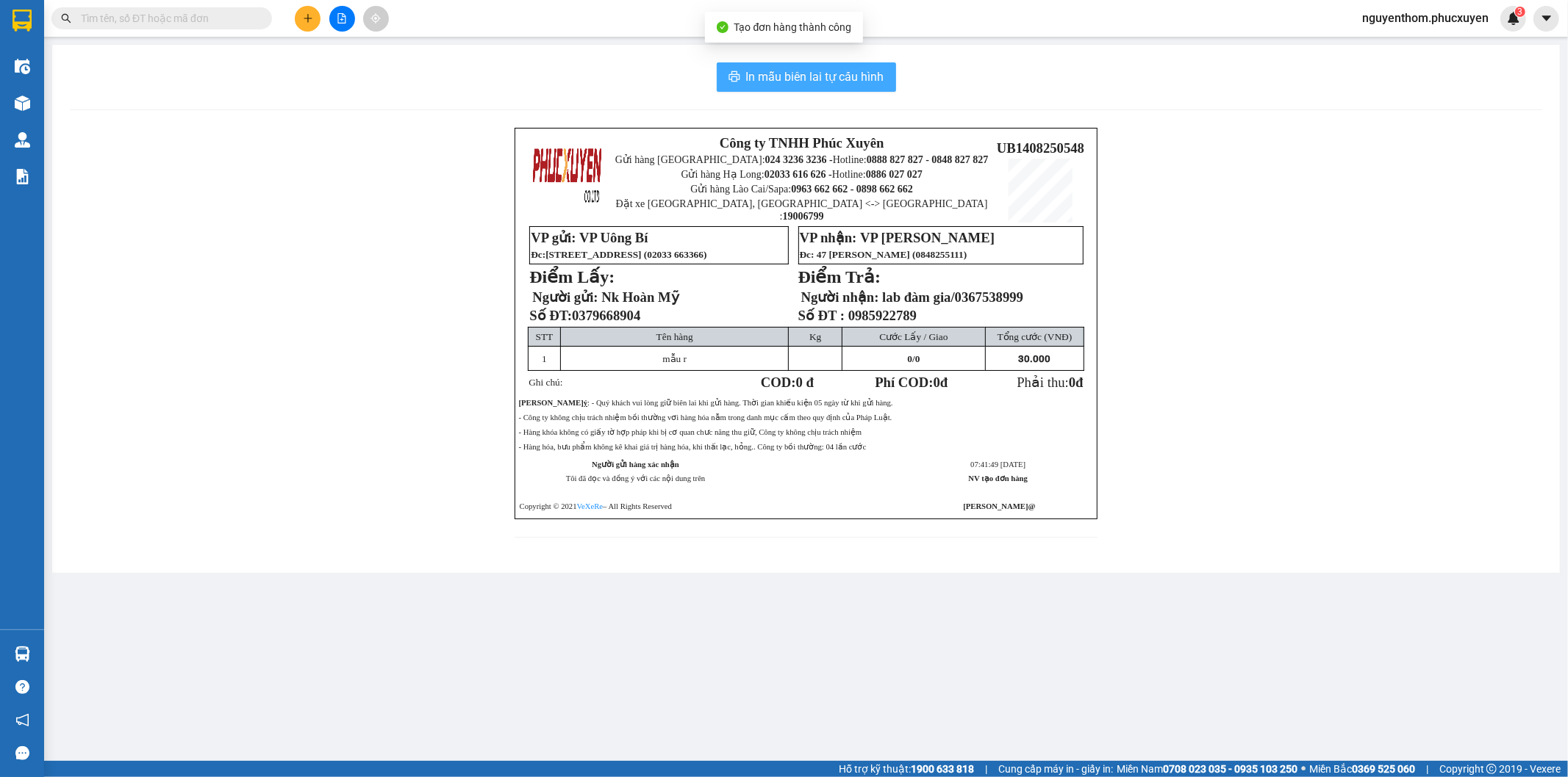
click at [813, 79] on span "In mẫu biên lai tự cấu hình" at bounding box center [815, 77] width 138 height 18
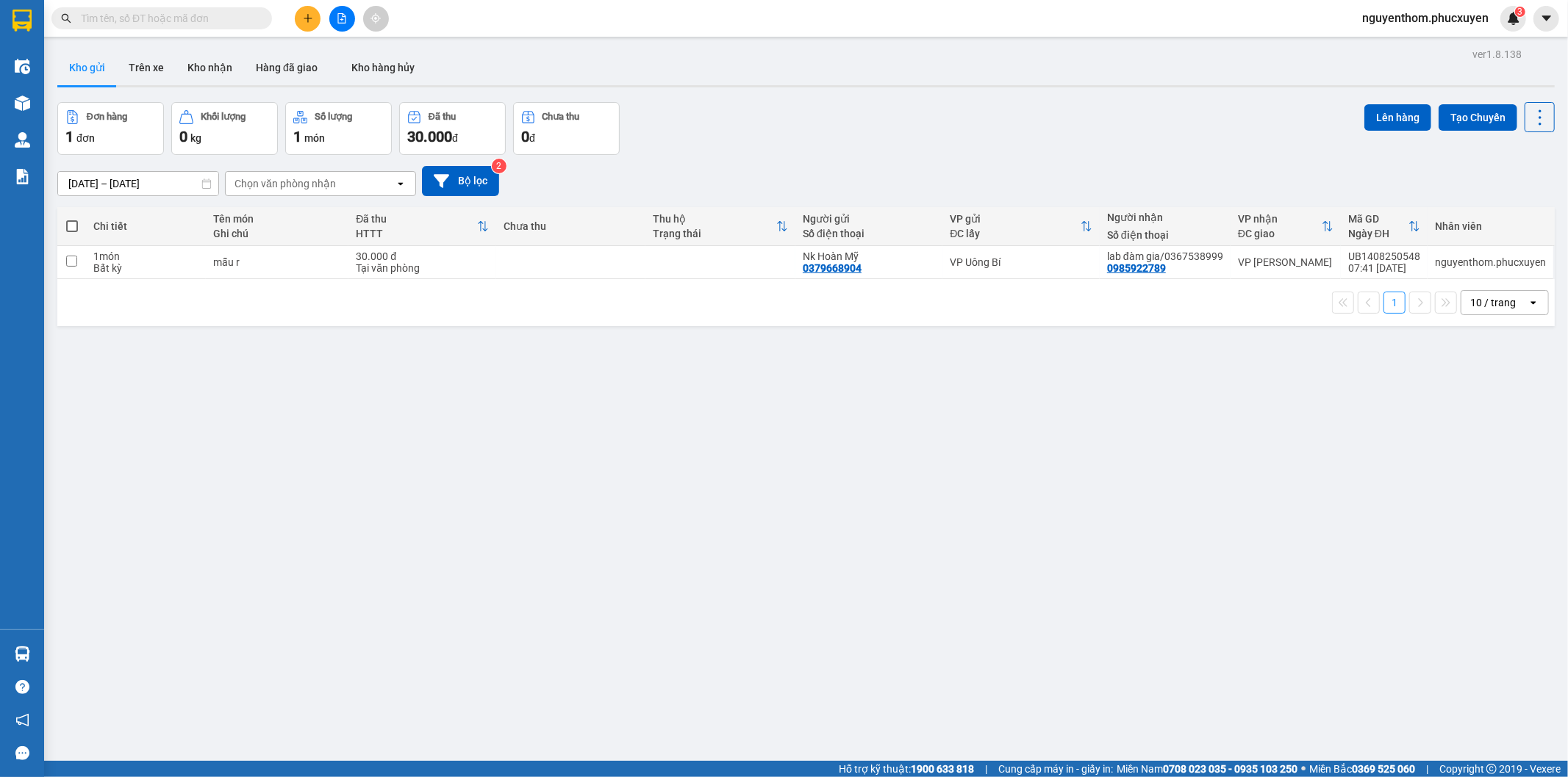
click at [306, 18] on icon "plus" at bounding box center [308, 18] width 8 height 1
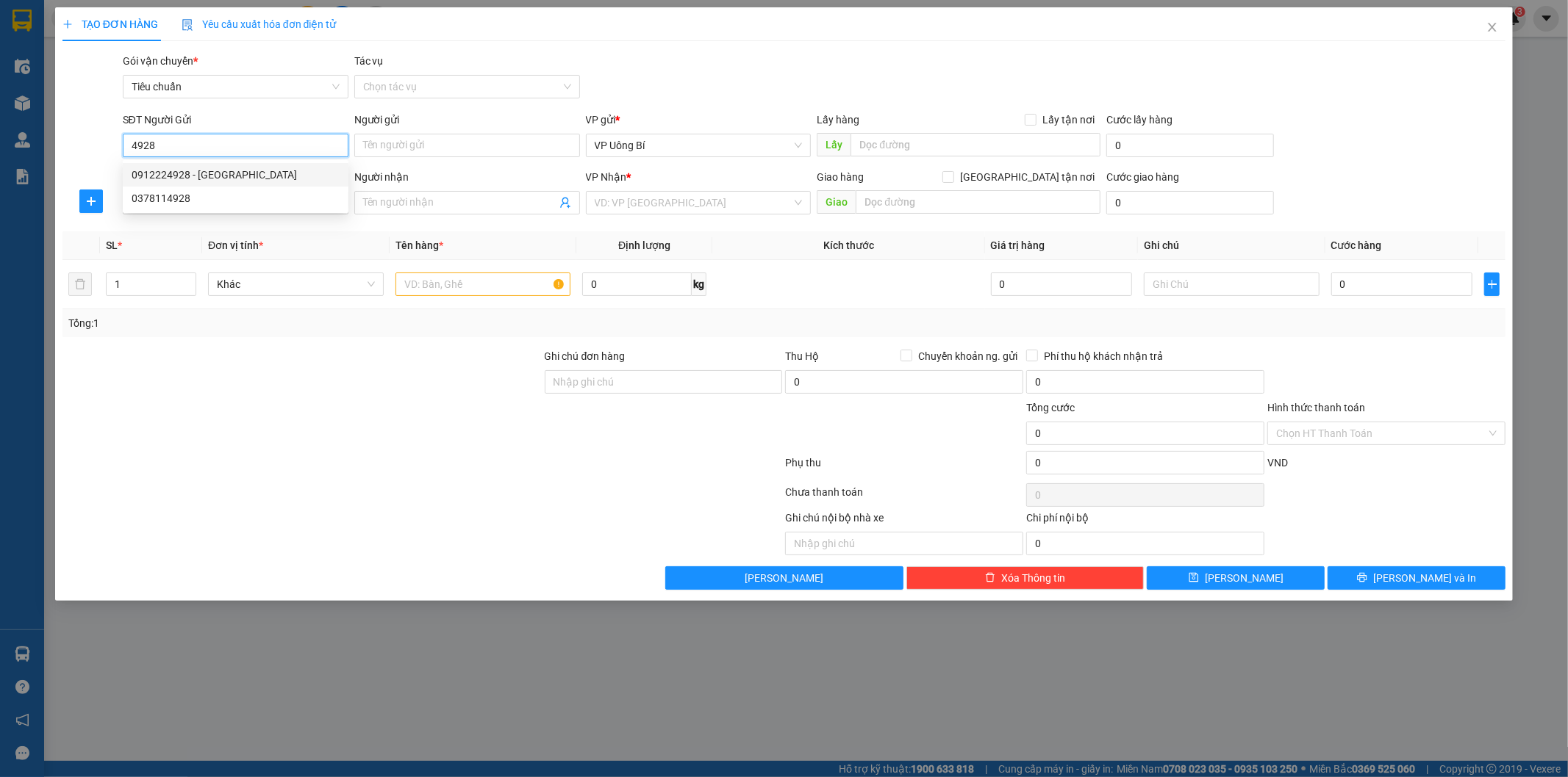
click at [199, 172] on div "0912224928 - [GEOGRAPHIC_DATA]" at bounding box center [235, 174] width 208 height 16
type input "0912224928"
type input "[PERSON_NAME]"
type input "0912224928"
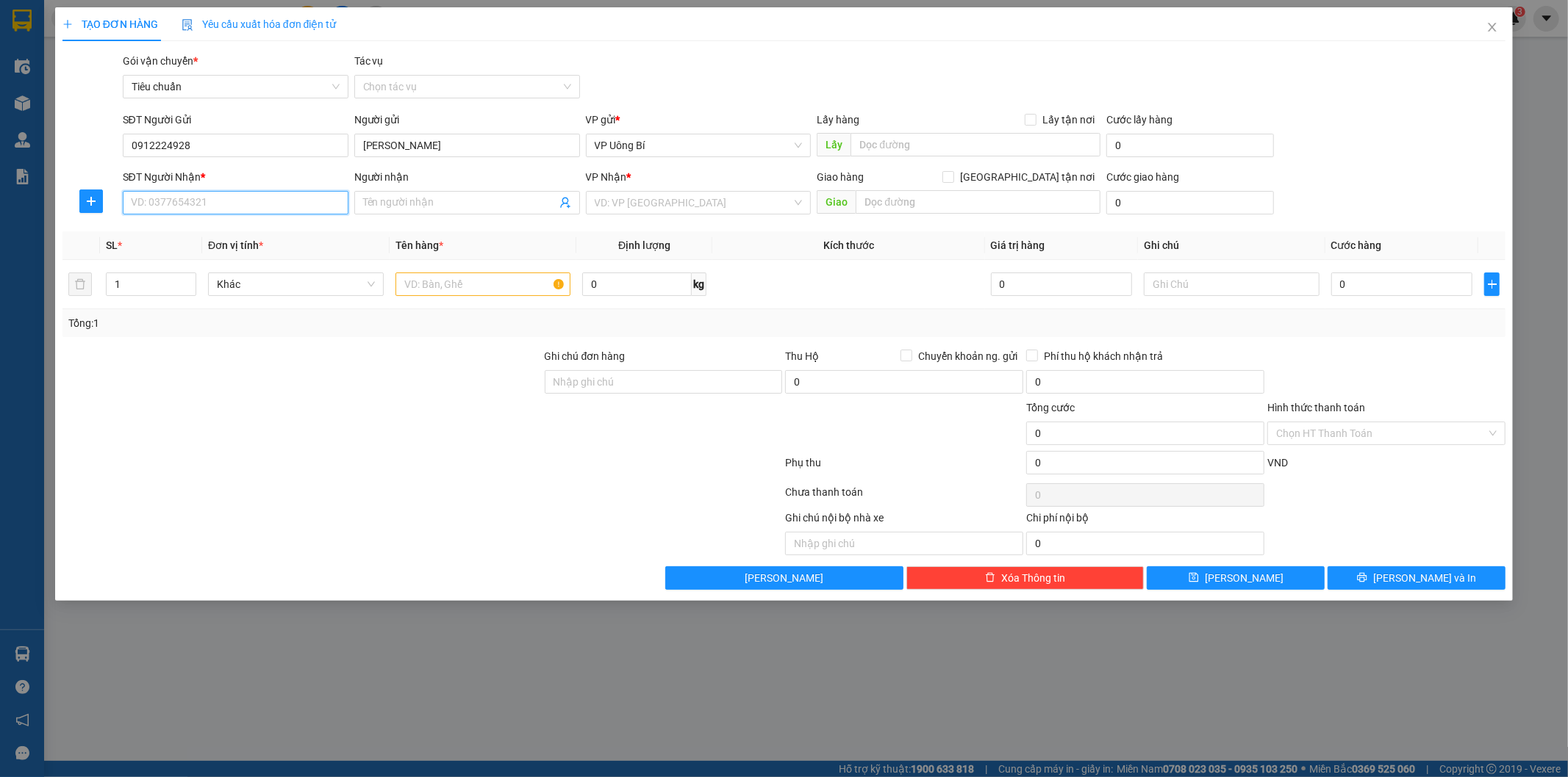
click at [243, 202] on input "SĐT Người Nhận *" at bounding box center [236, 203] width 225 height 24
click at [230, 253] on div "0866571707 - nk smile/0918586555" at bounding box center [235, 255] width 208 height 16
type input "0866571707"
type input "nk smile/0918586555"
click at [480, 287] on input "text" at bounding box center [483, 284] width 176 height 24
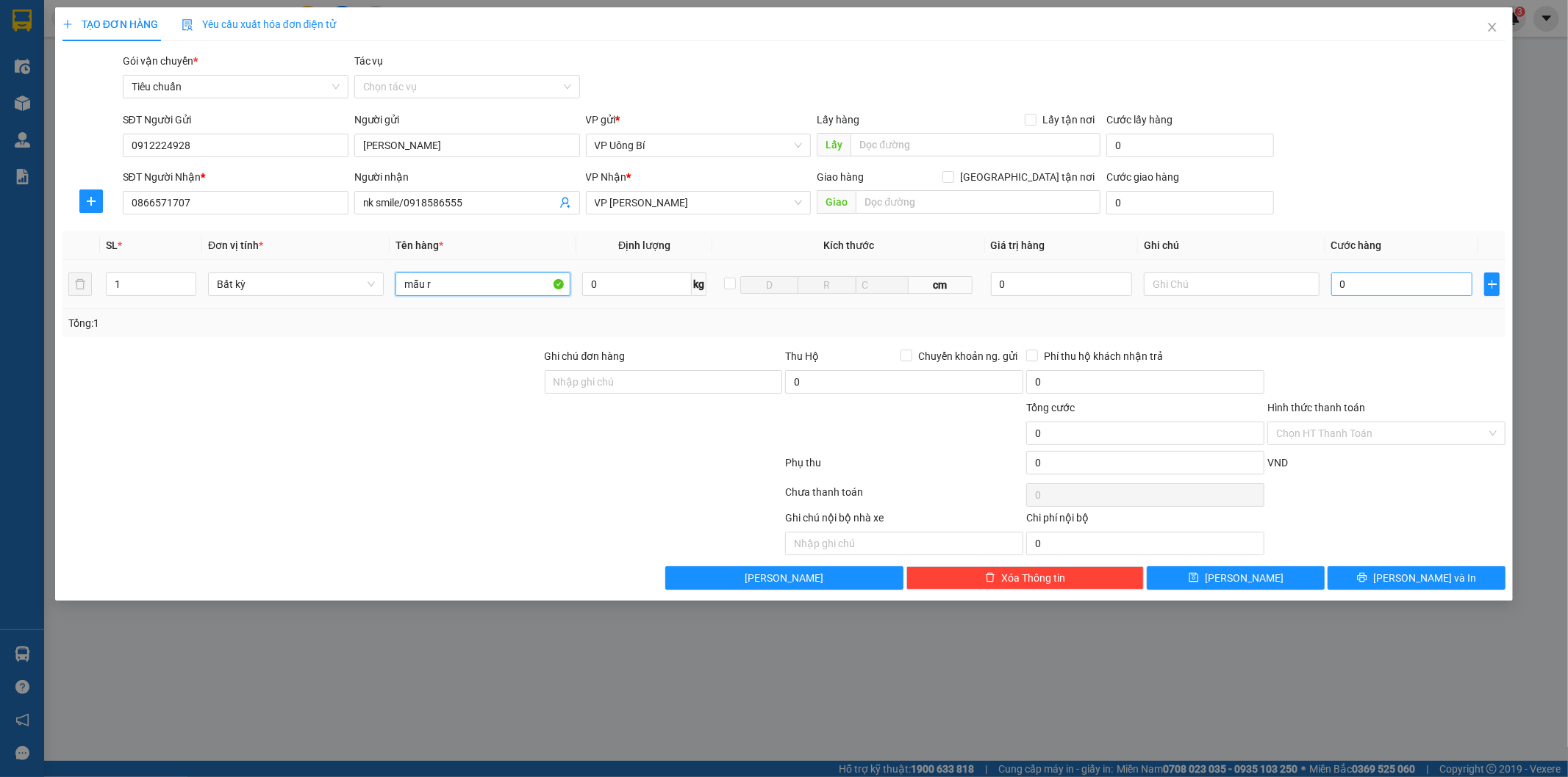
type input "mẫu r"
click at [1383, 281] on input "0" at bounding box center [1401, 284] width 141 height 24
type input "3"
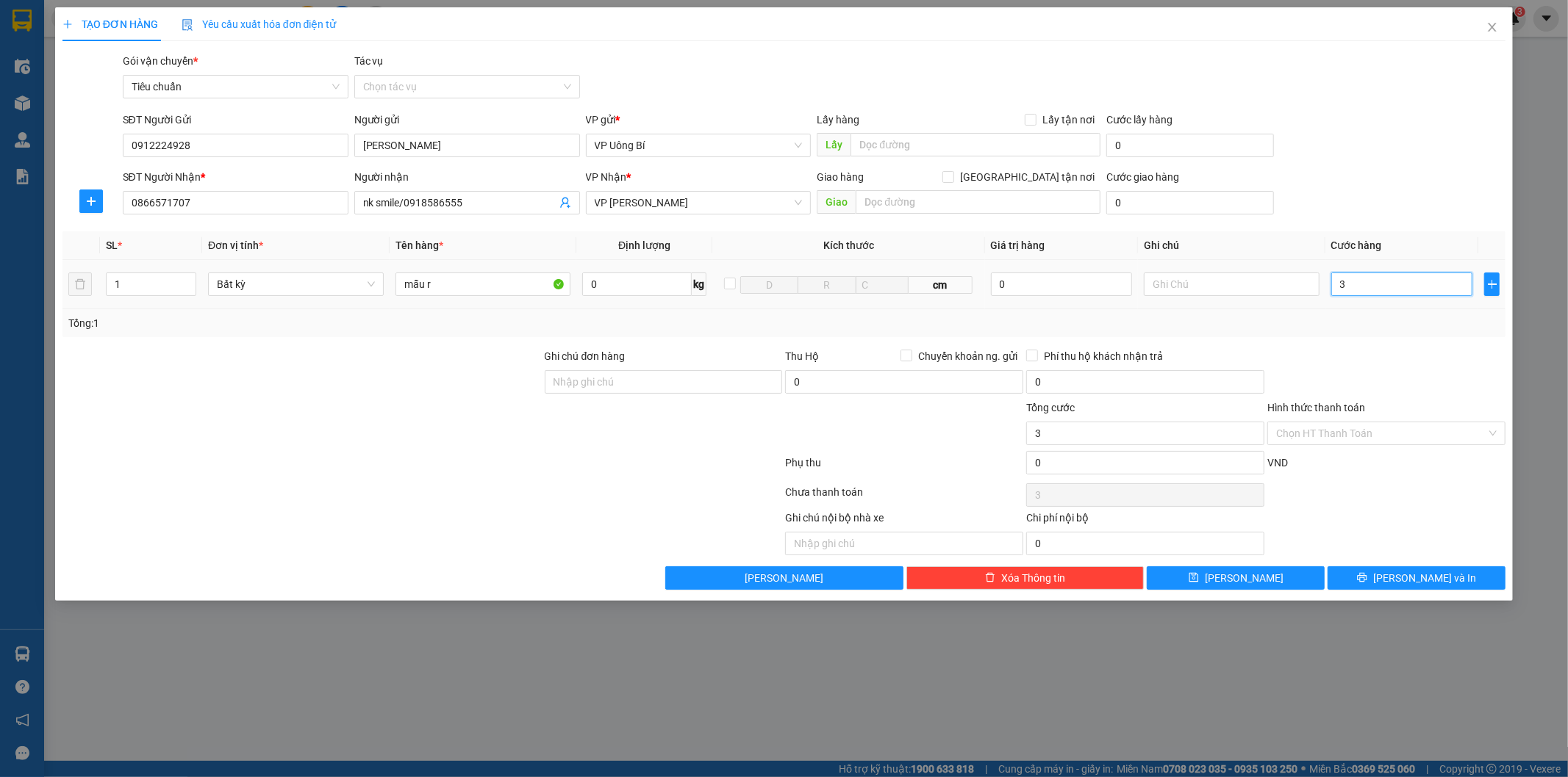
type input "30"
type input "30.000"
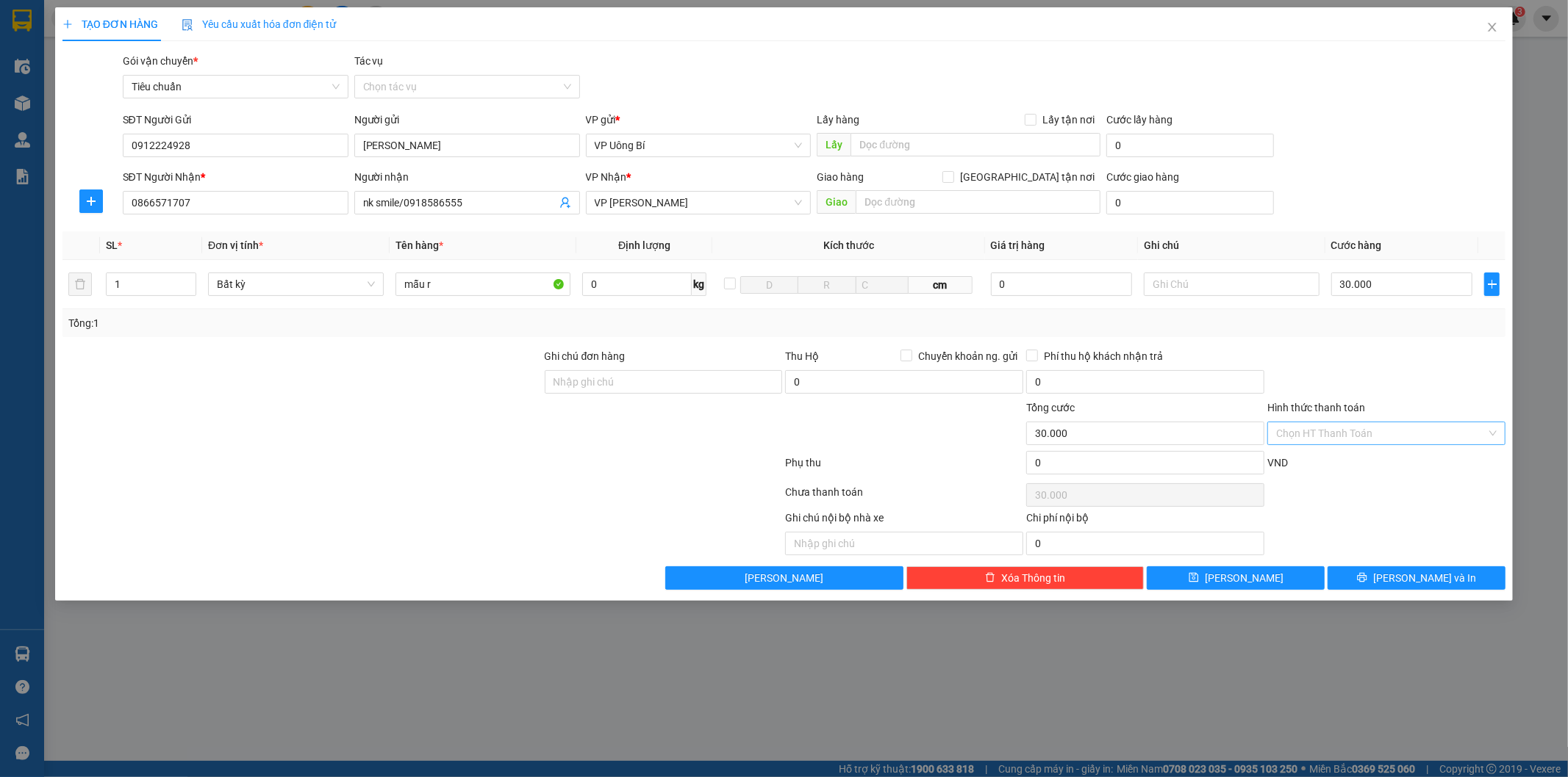
click at [1359, 432] on input "Hình thức thanh toán" at bounding box center [1381, 433] width 210 height 22
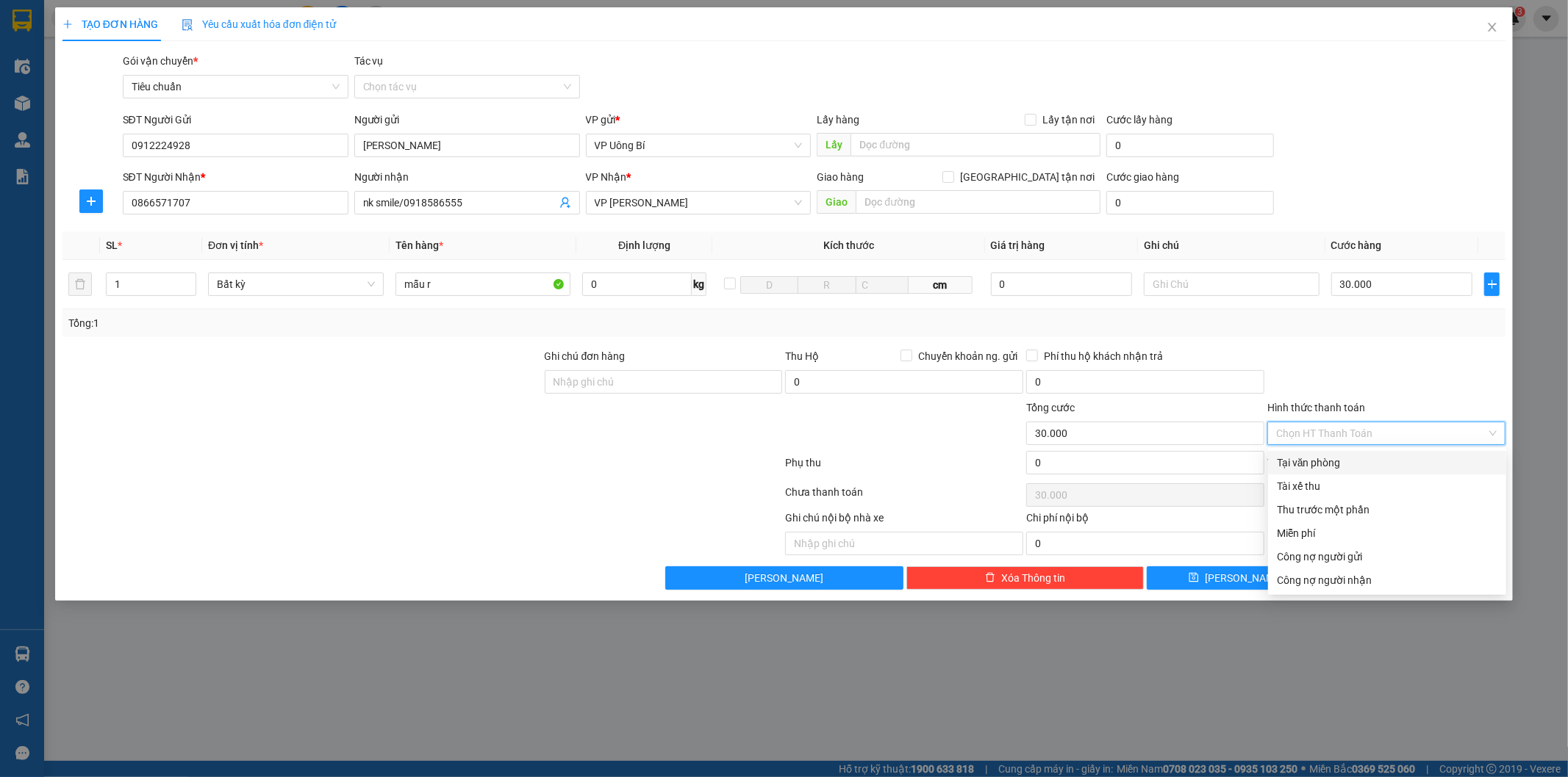
click at [1358, 467] on div "Tại văn phòng" at bounding box center [1387, 462] width 220 height 16
type input "0"
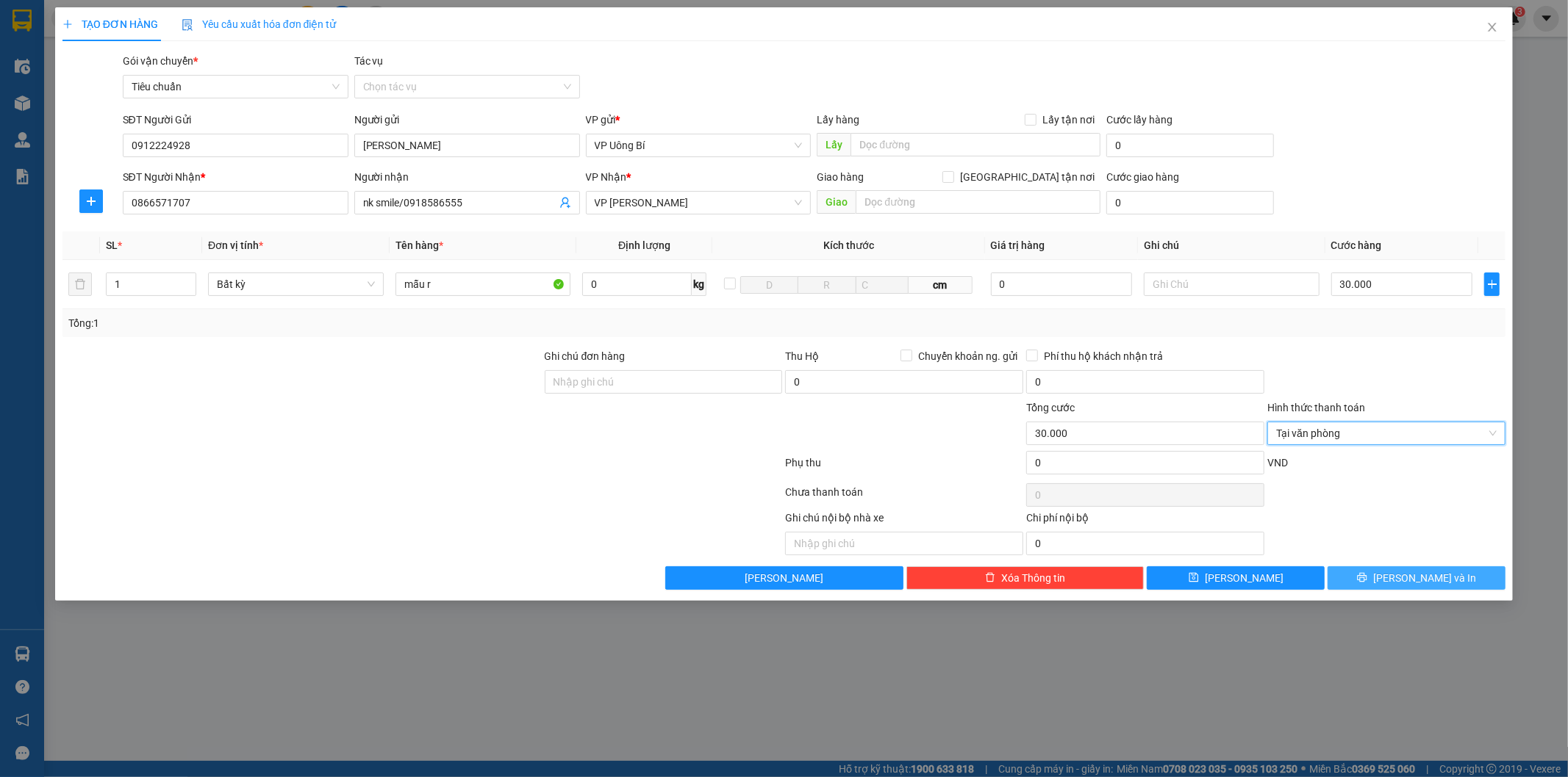
click at [1400, 580] on button "[PERSON_NAME] và In" at bounding box center [1416, 579] width 177 height 24
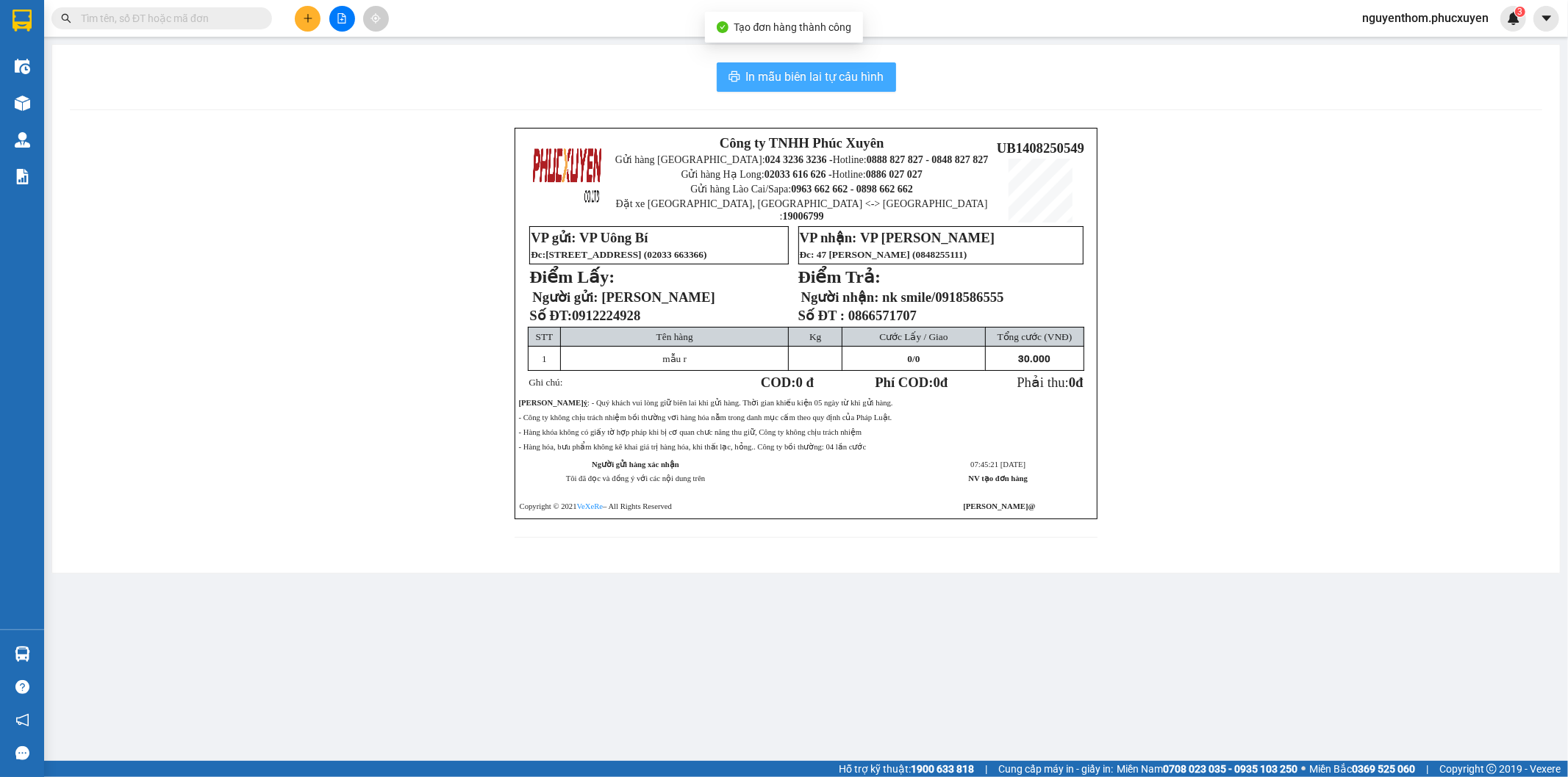
click at [817, 83] on span "In mẫu biên lai tự cấu hình" at bounding box center [815, 77] width 138 height 18
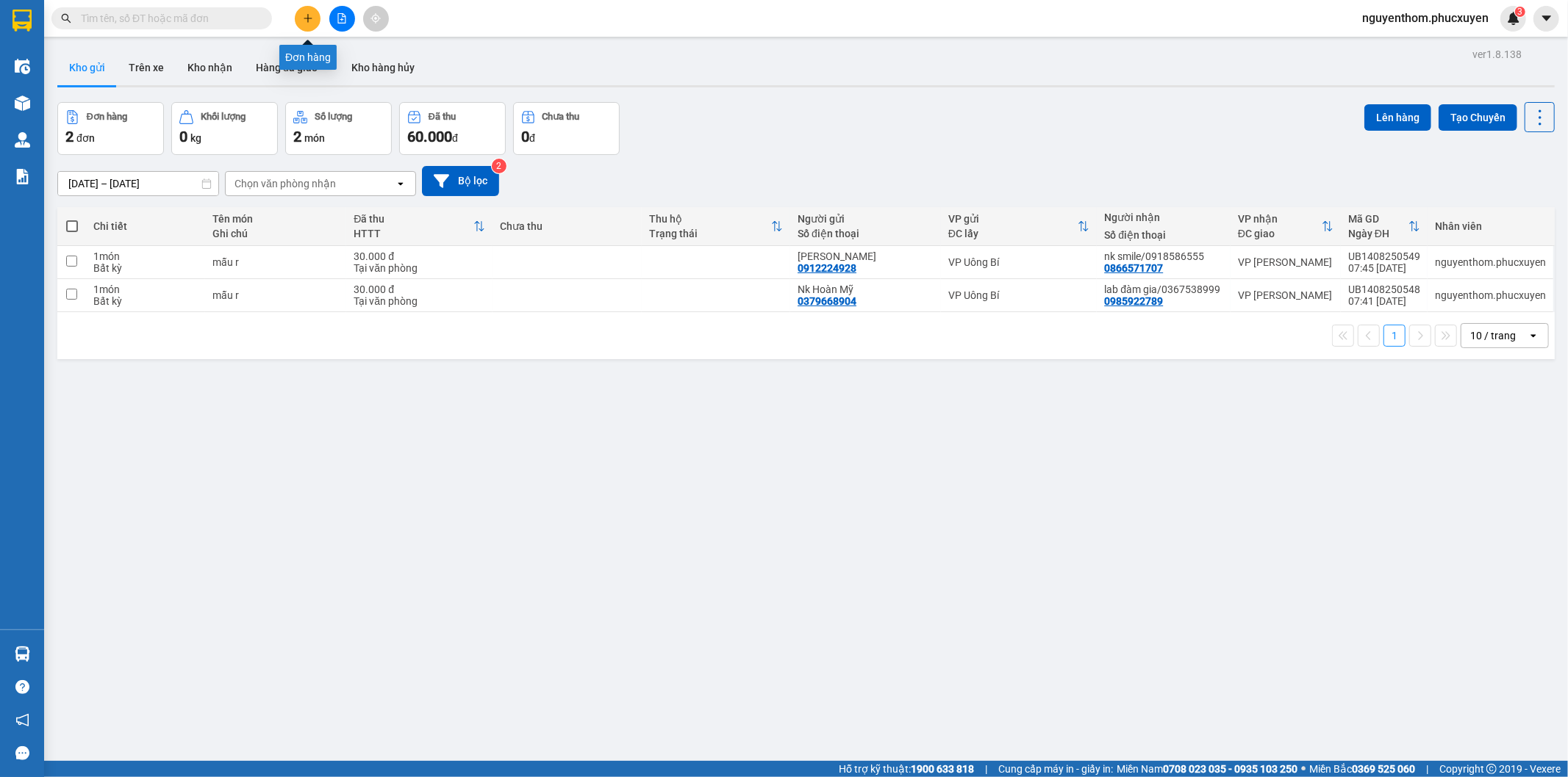
click at [305, 19] on icon "plus" at bounding box center [308, 18] width 10 height 10
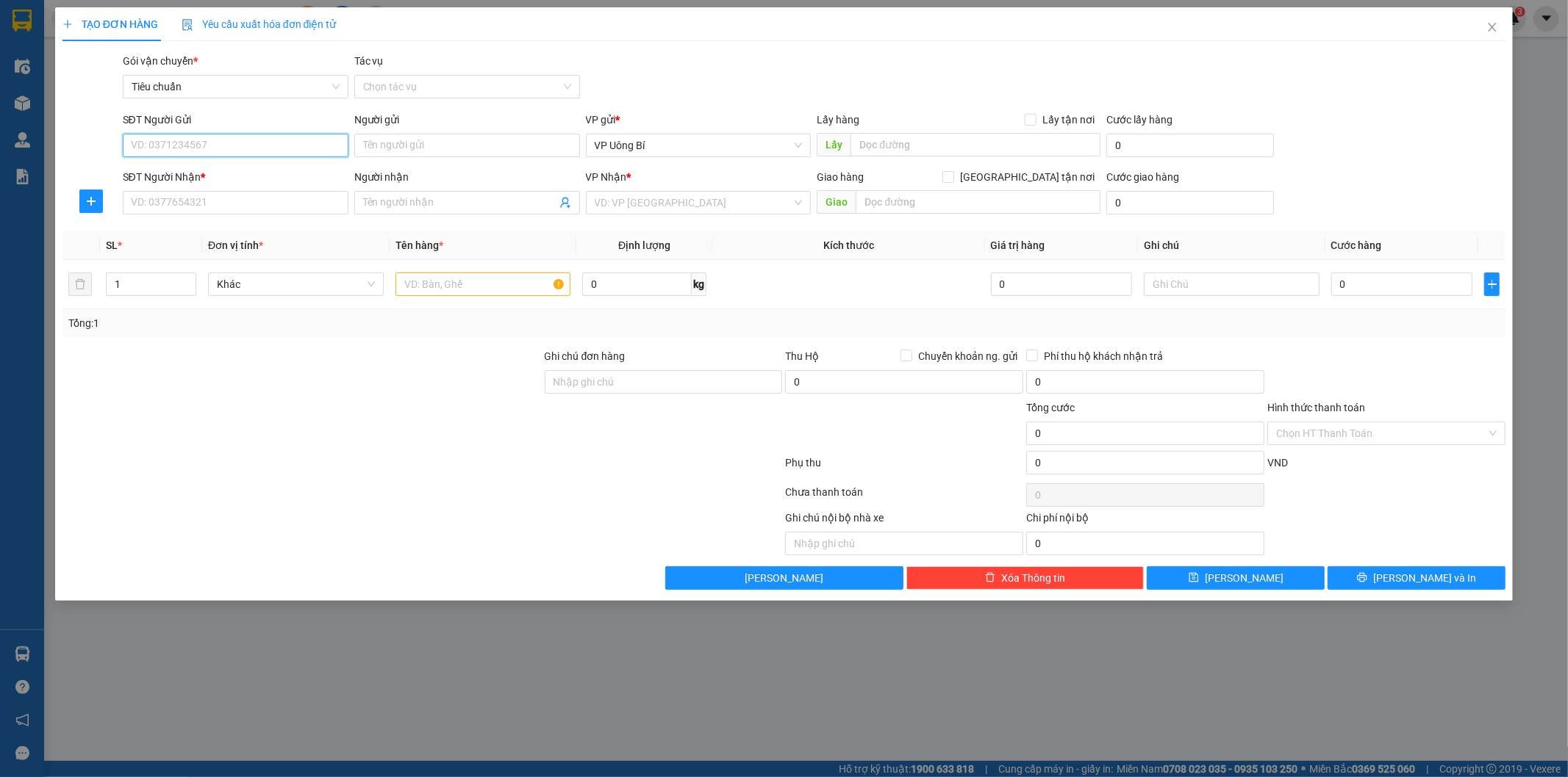
click at [299, 145] on input "SĐT Người Gửi" at bounding box center [236, 145] width 225 height 24
type input "0912531582"
click at [238, 173] on div "0912531582 - công" at bounding box center [235, 174] width 208 height 16
type input "công"
type input "0912531582"
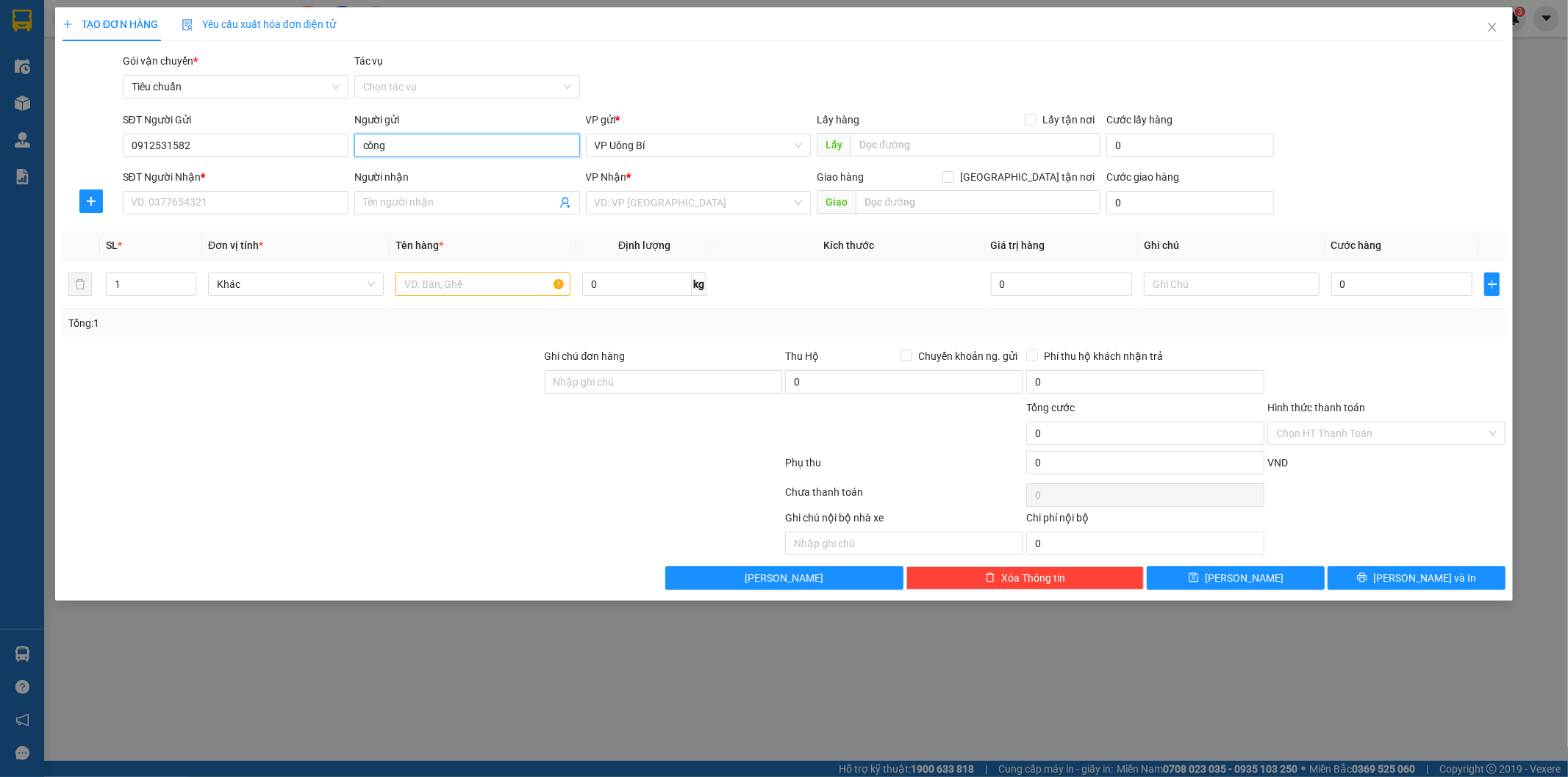
click at [368, 148] on input "công" at bounding box center [467, 145] width 225 height 24
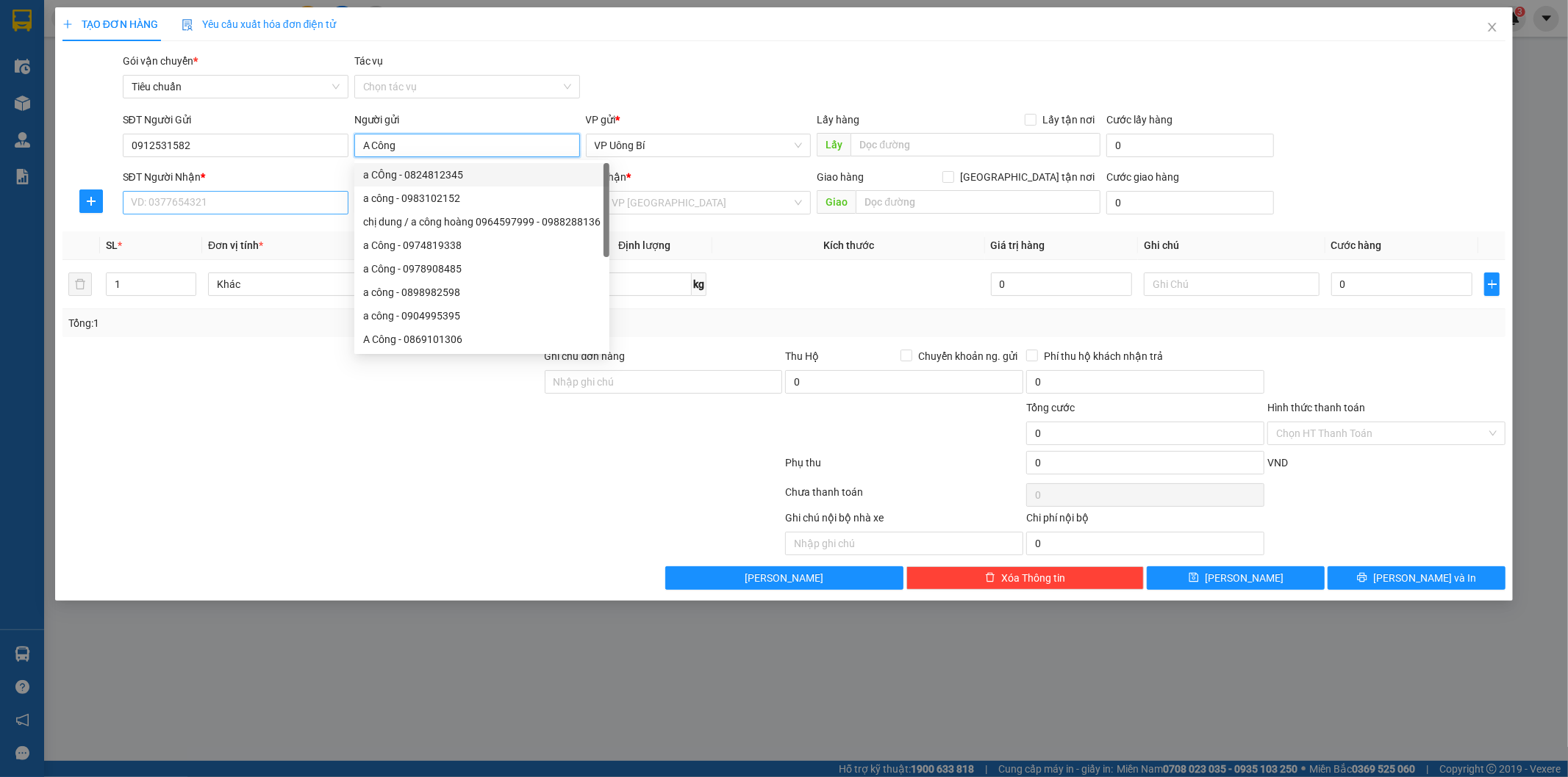
type input "A Công"
click at [258, 203] on input "SĐT Người Nhận *" at bounding box center [236, 203] width 225 height 24
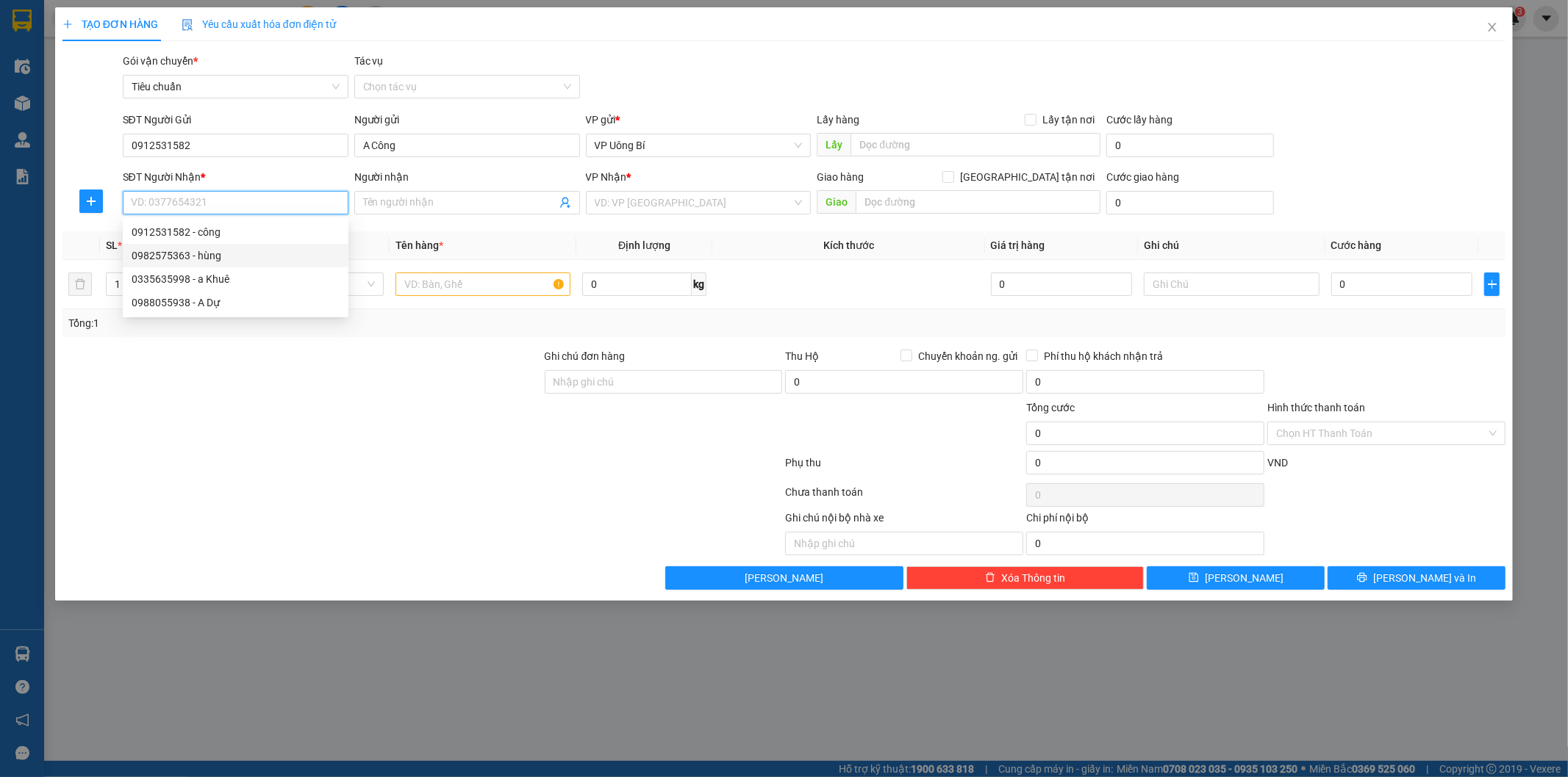
click at [247, 251] on div "0982575363 - hùng" at bounding box center [235, 255] width 208 height 16
type input "0982575363"
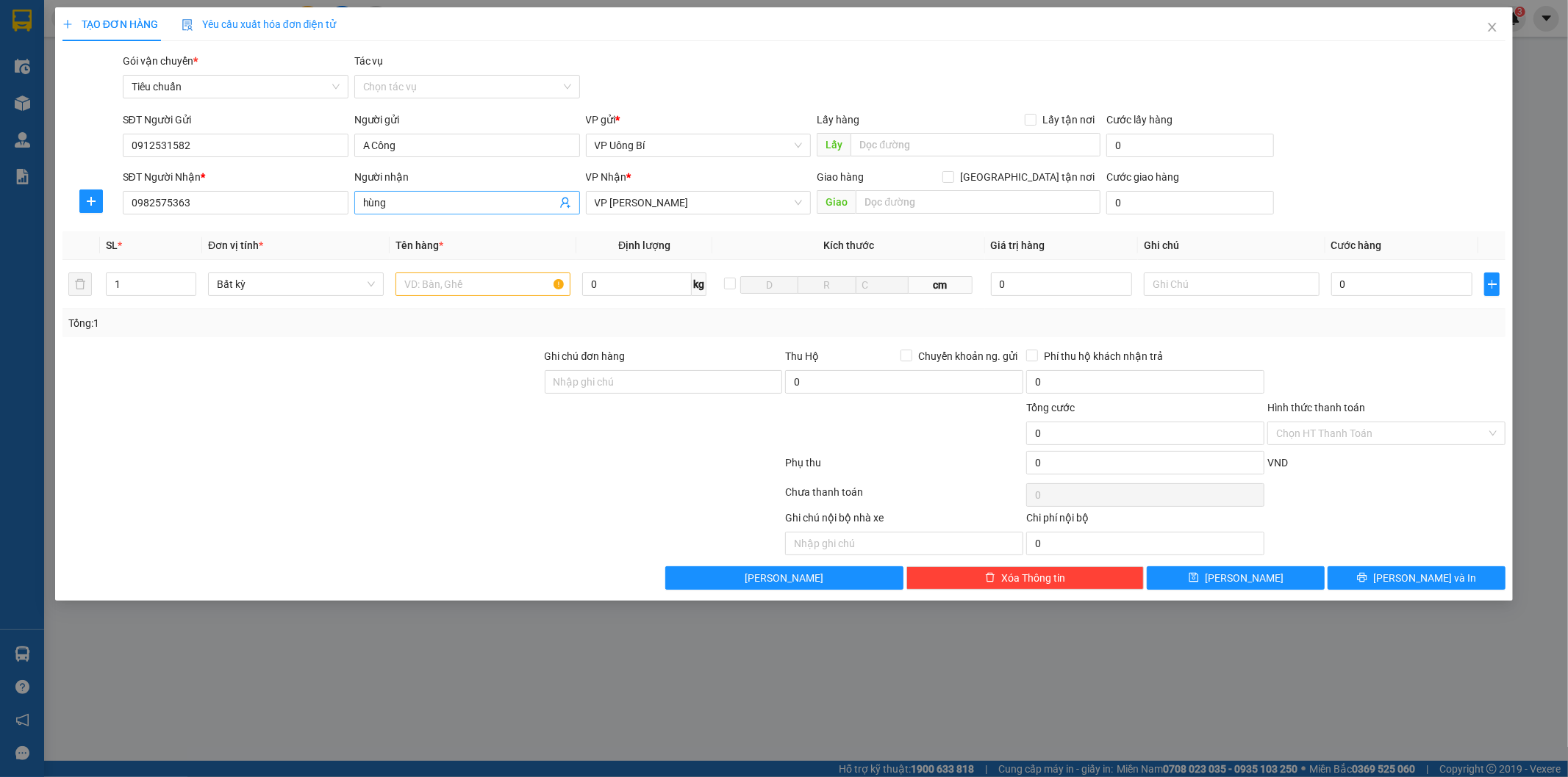
click at [363, 201] on input "hùng" at bounding box center [460, 203] width 193 height 16
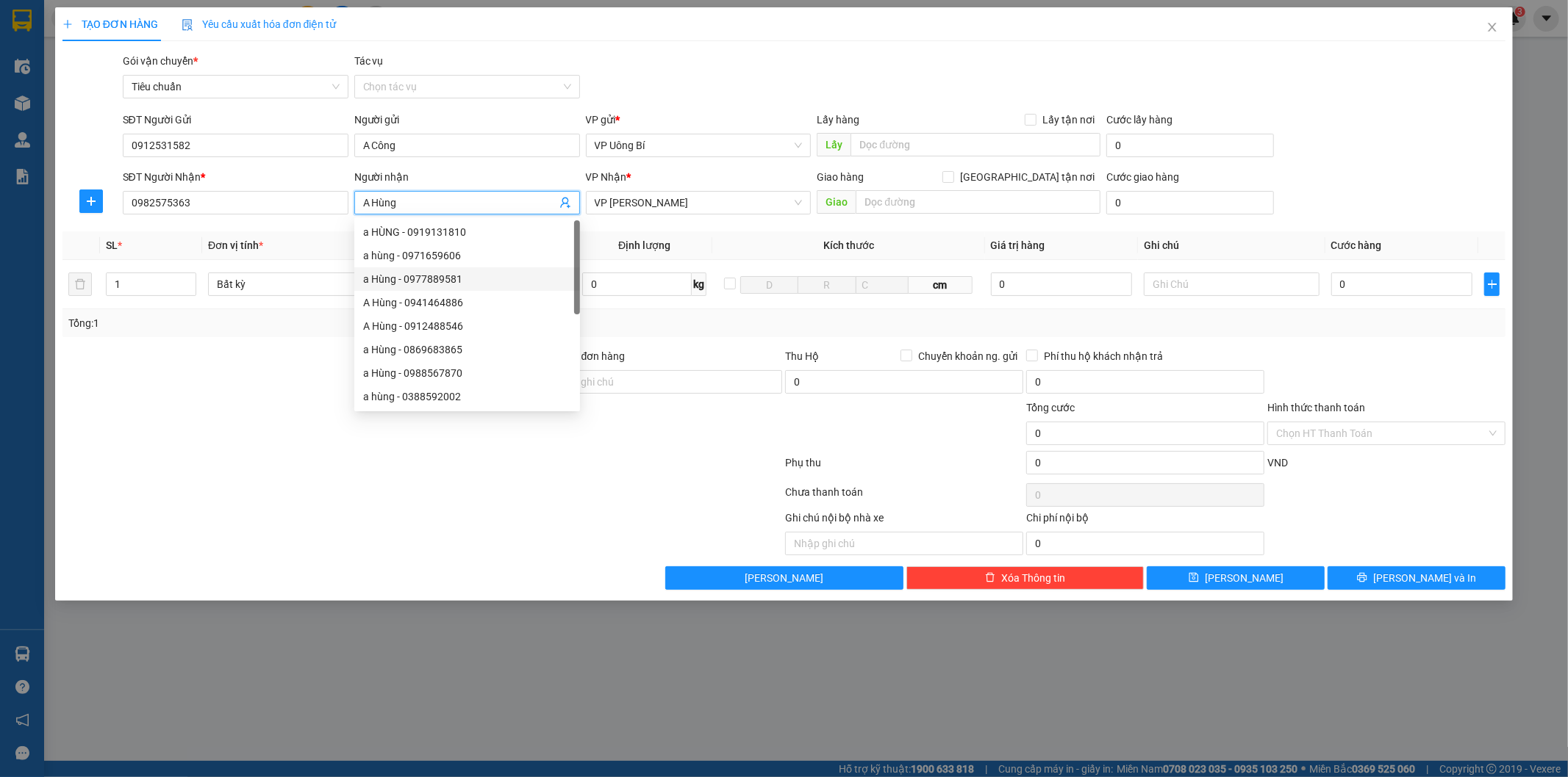
type input "A Hùng"
click at [642, 321] on div "Tổng: 1" at bounding box center [784, 323] width 1432 height 16
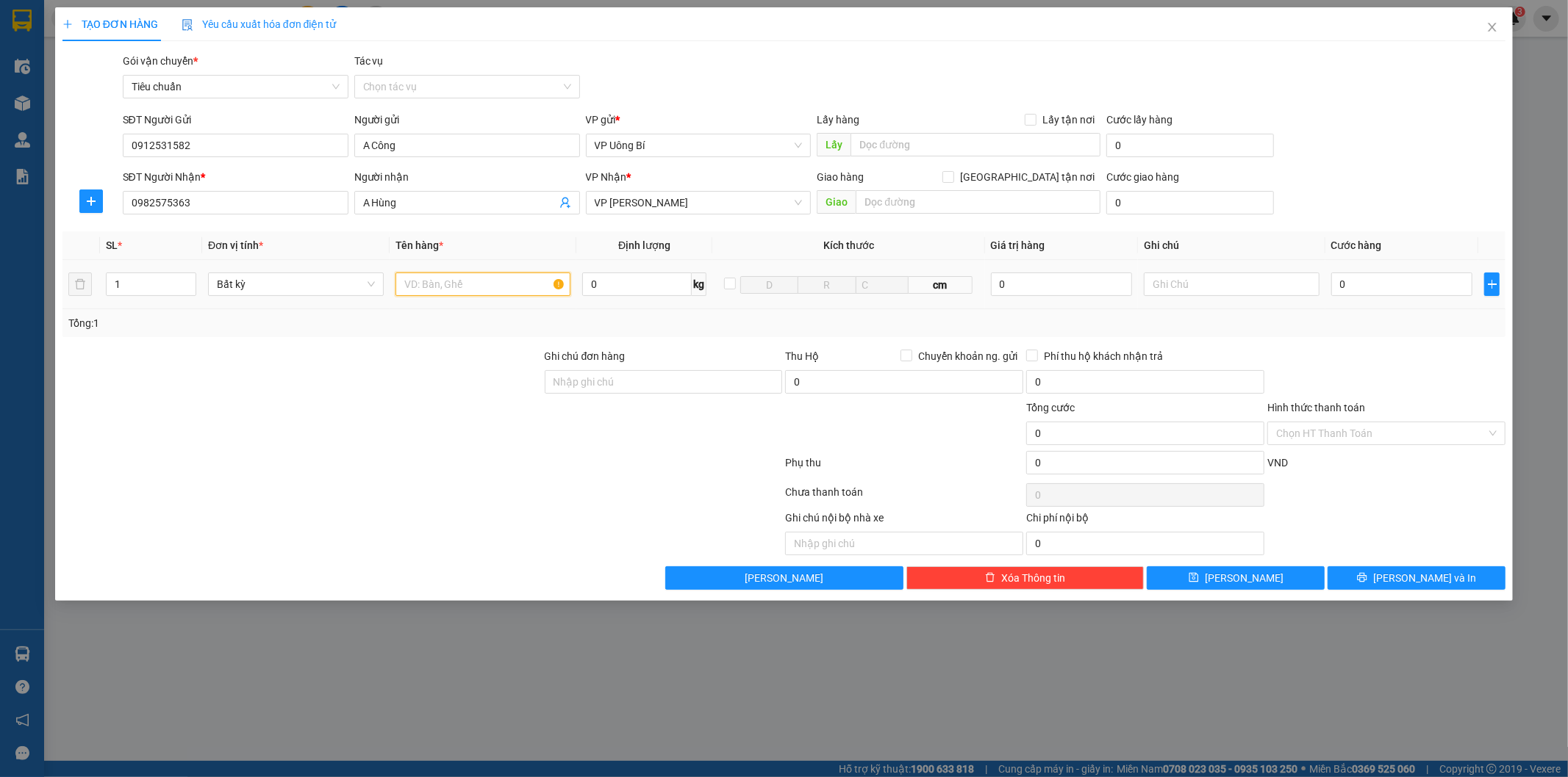
click at [513, 288] on input "text" at bounding box center [483, 284] width 176 height 24
type input "hồ sơ"
click at [1406, 293] on input "0" at bounding box center [1401, 284] width 141 height 24
type input "3"
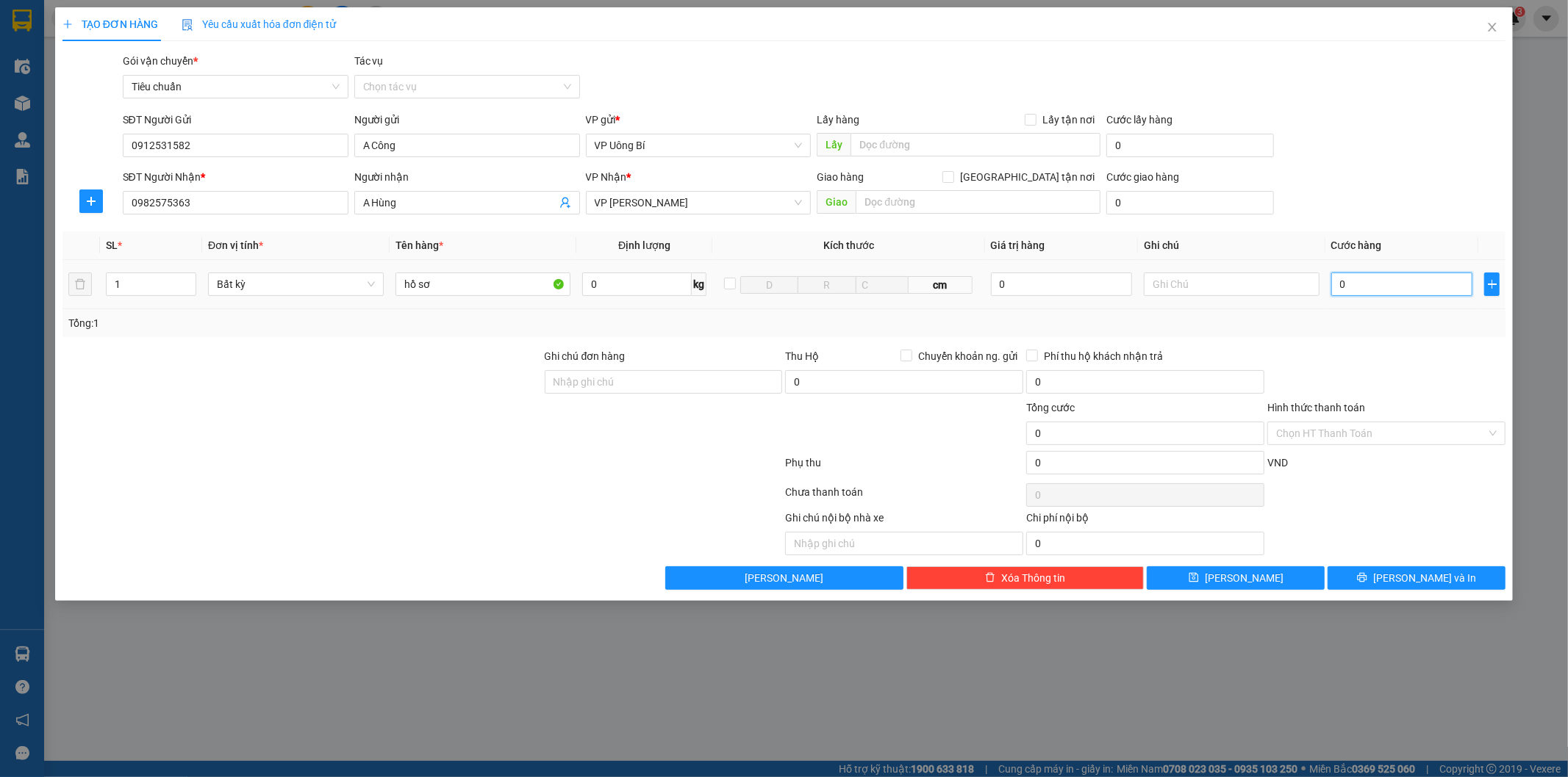
type input "3"
type input "30"
type input "30.000"
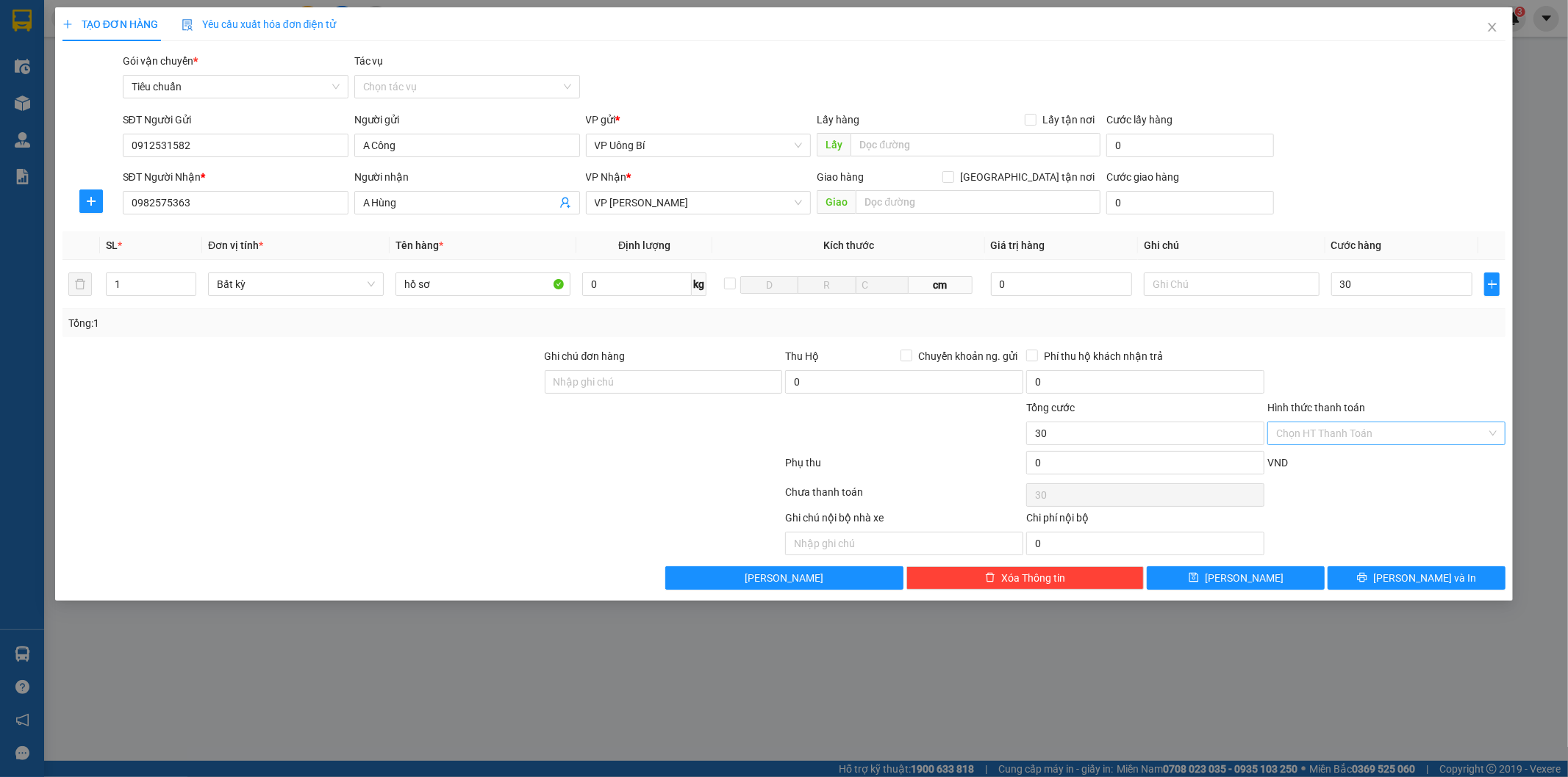
type input "30.000"
click at [1343, 431] on input "Hình thức thanh toán" at bounding box center [1381, 433] width 210 height 22
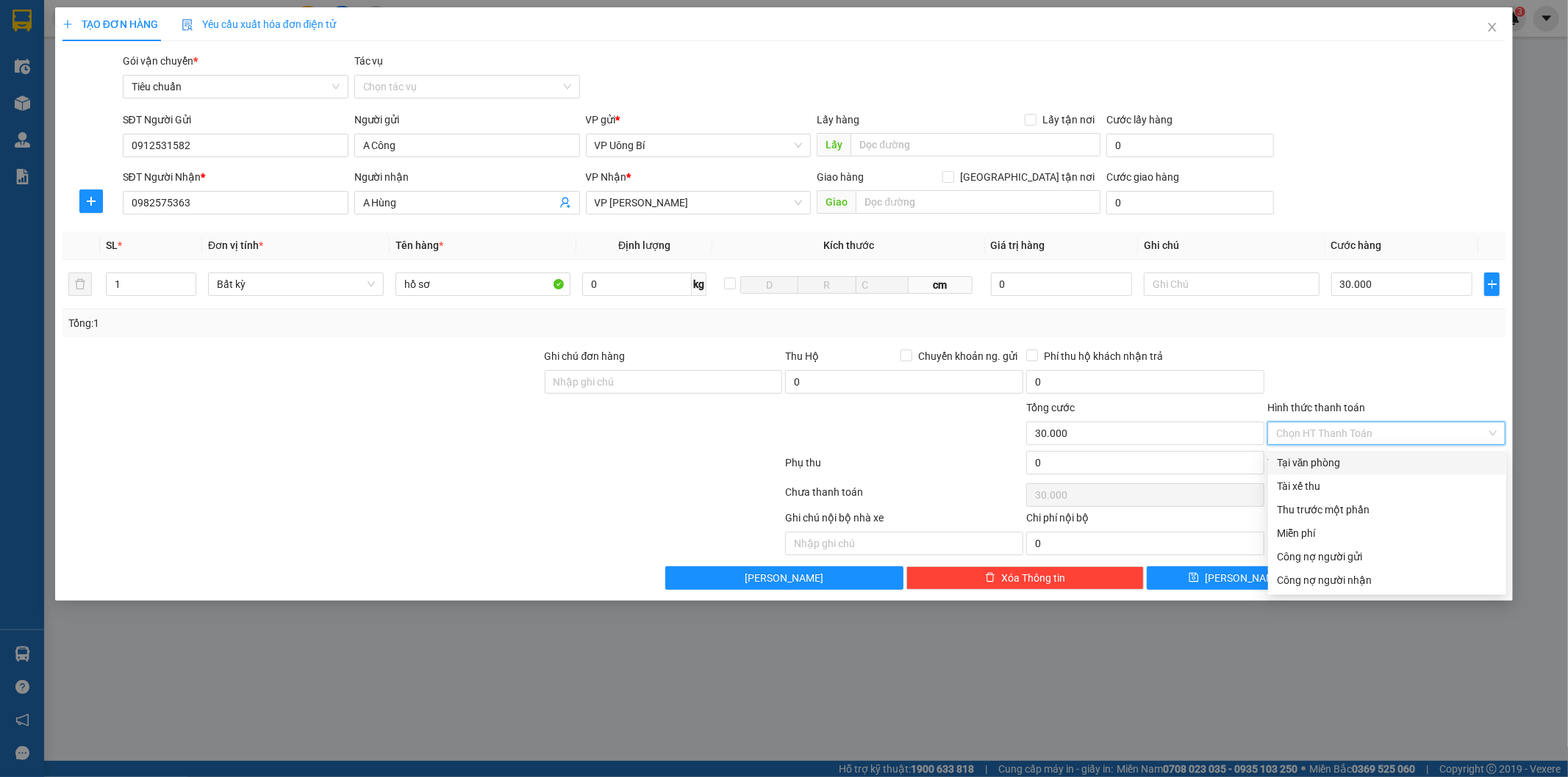
click at [1341, 462] on div "Tại văn phòng" at bounding box center [1387, 462] width 220 height 16
type input "0"
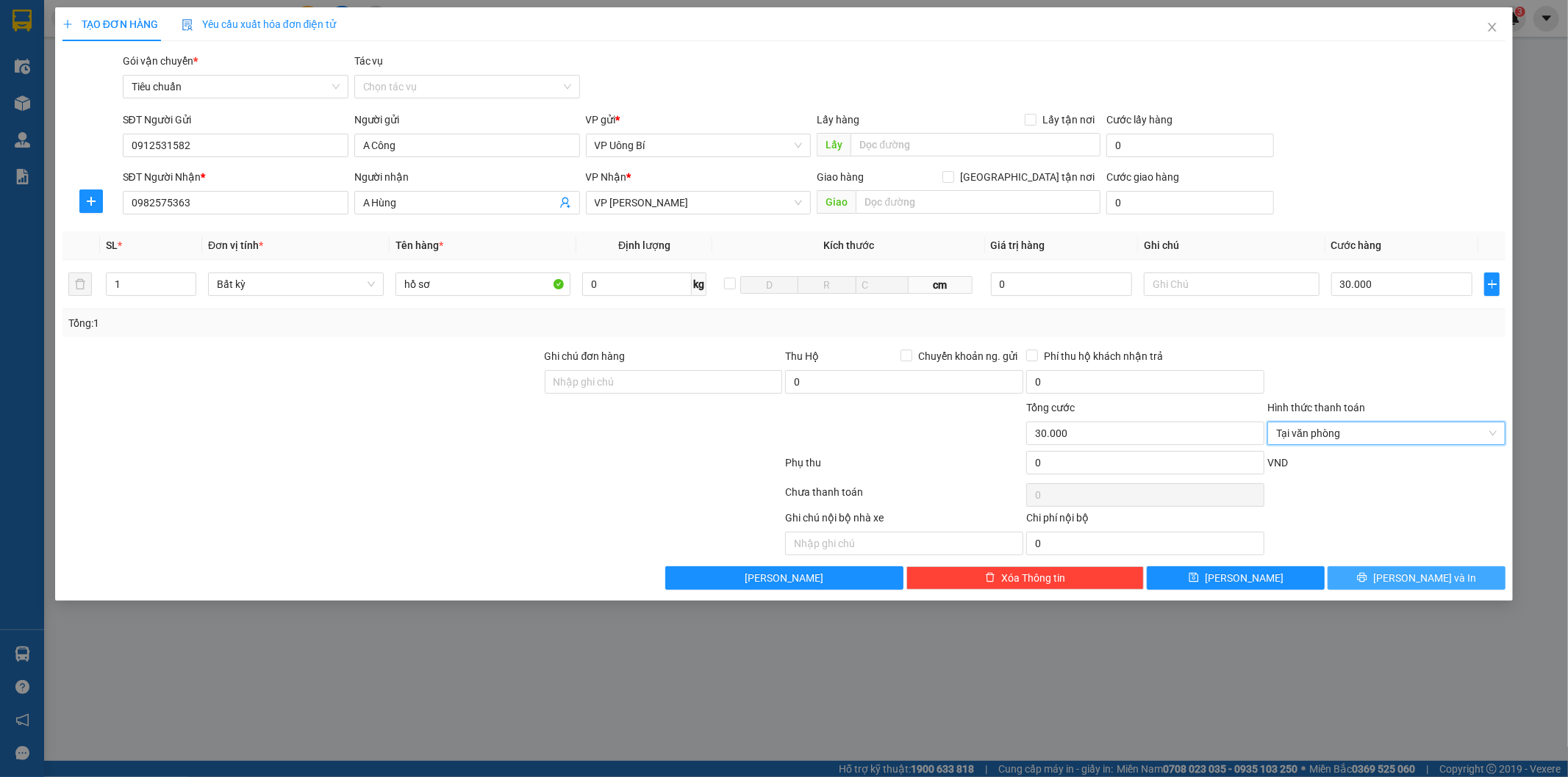
click at [1417, 578] on span "[PERSON_NAME] và In" at bounding box center [1424, 578] width 103 height 16
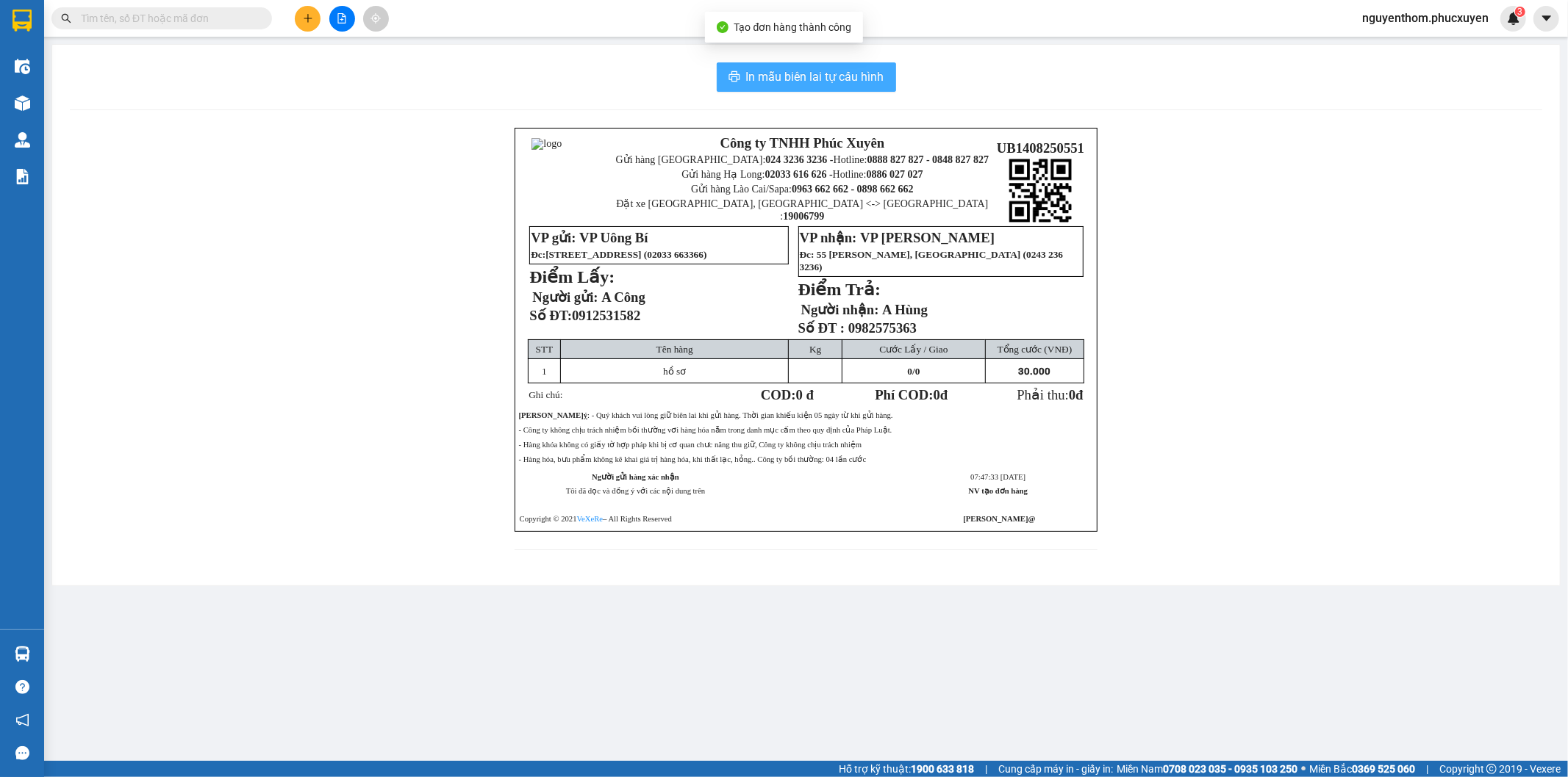
click at [820, 77] on span "In mẫu biên lai tự cấu hình" at bounding box center [815, 77] width 138 height 18
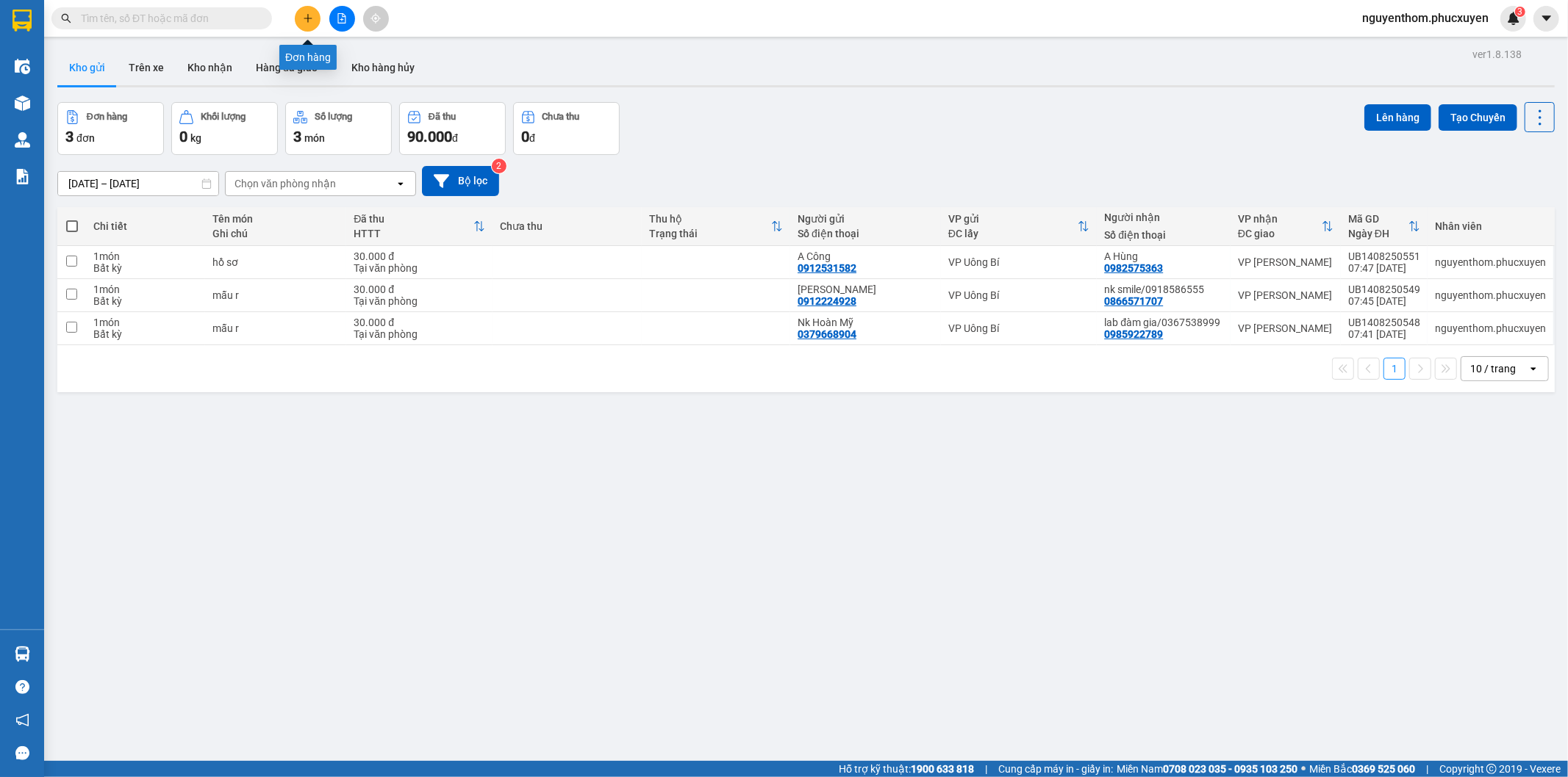
click at [304, 20] on icon "plus" at bounding box center [308, 18] width 10 height 10
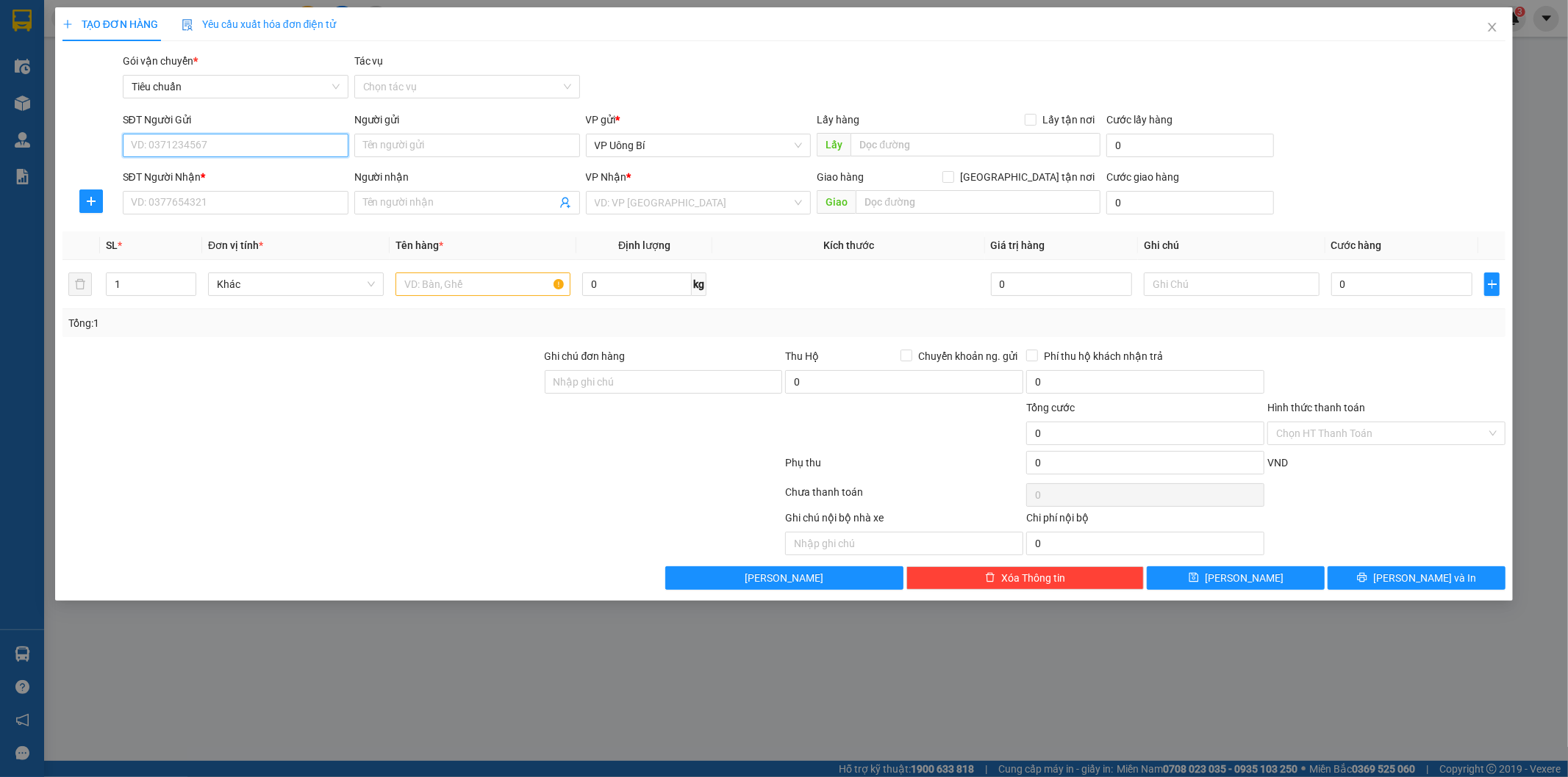
click at [267, 144] on input "SĐT Người Gửi" at bounding box center [236, 145] width 225 height 24
click at [213, 175] on div "0972385099 - Huyền" at bounding box center [235, 174] width 208 height 16
type input "0972385099"
type input "Huyền"
type input "0972385099"
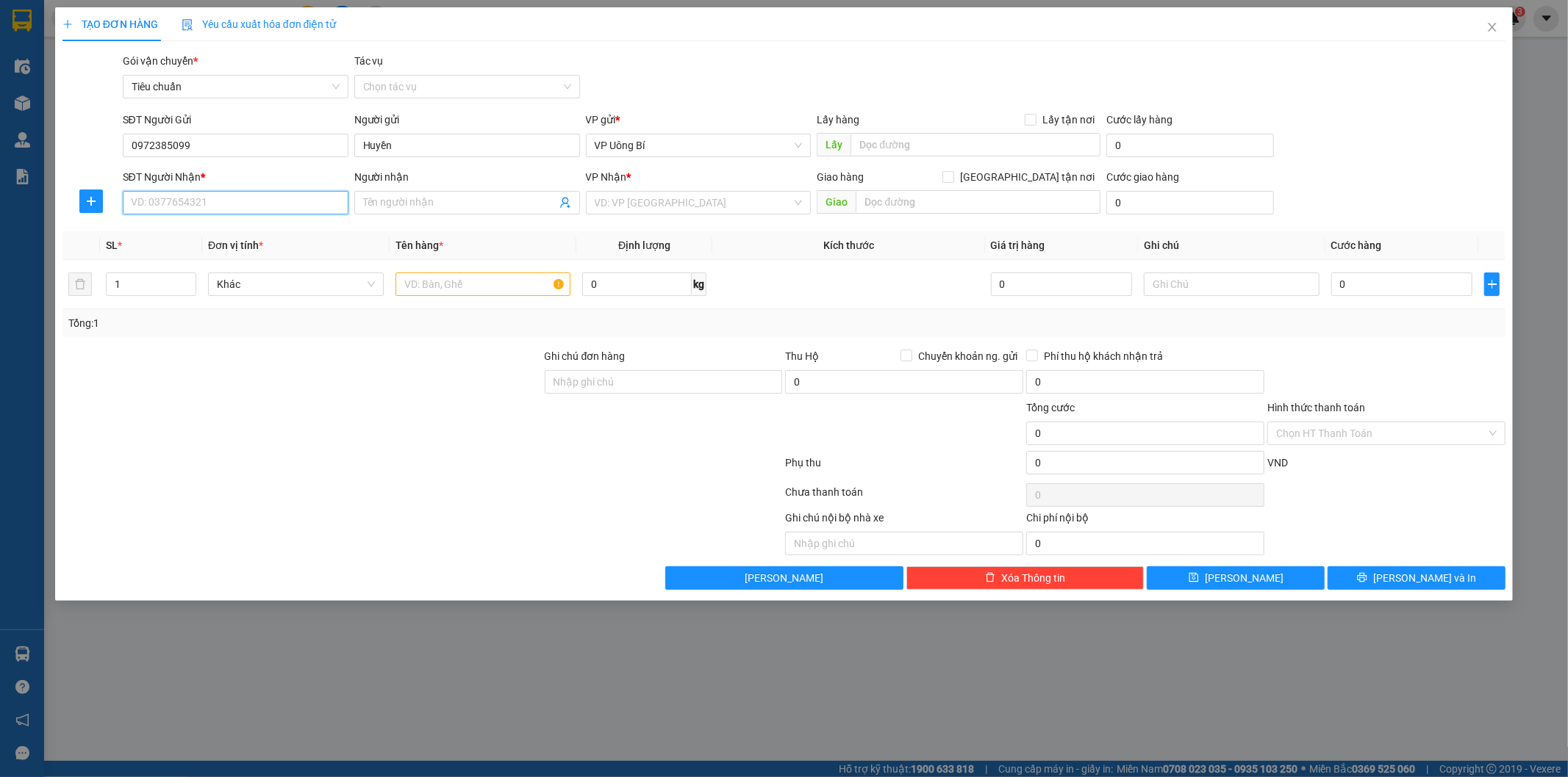
click at [220, 204] on input "SĐT Người Nhận *" at bounding box center [236, 203] width 225 height 24
click at [222, 233] on div "0376884231 - A Tuấn" at bounding box center [235, 231] width 208 height 16
type input "0376884231"
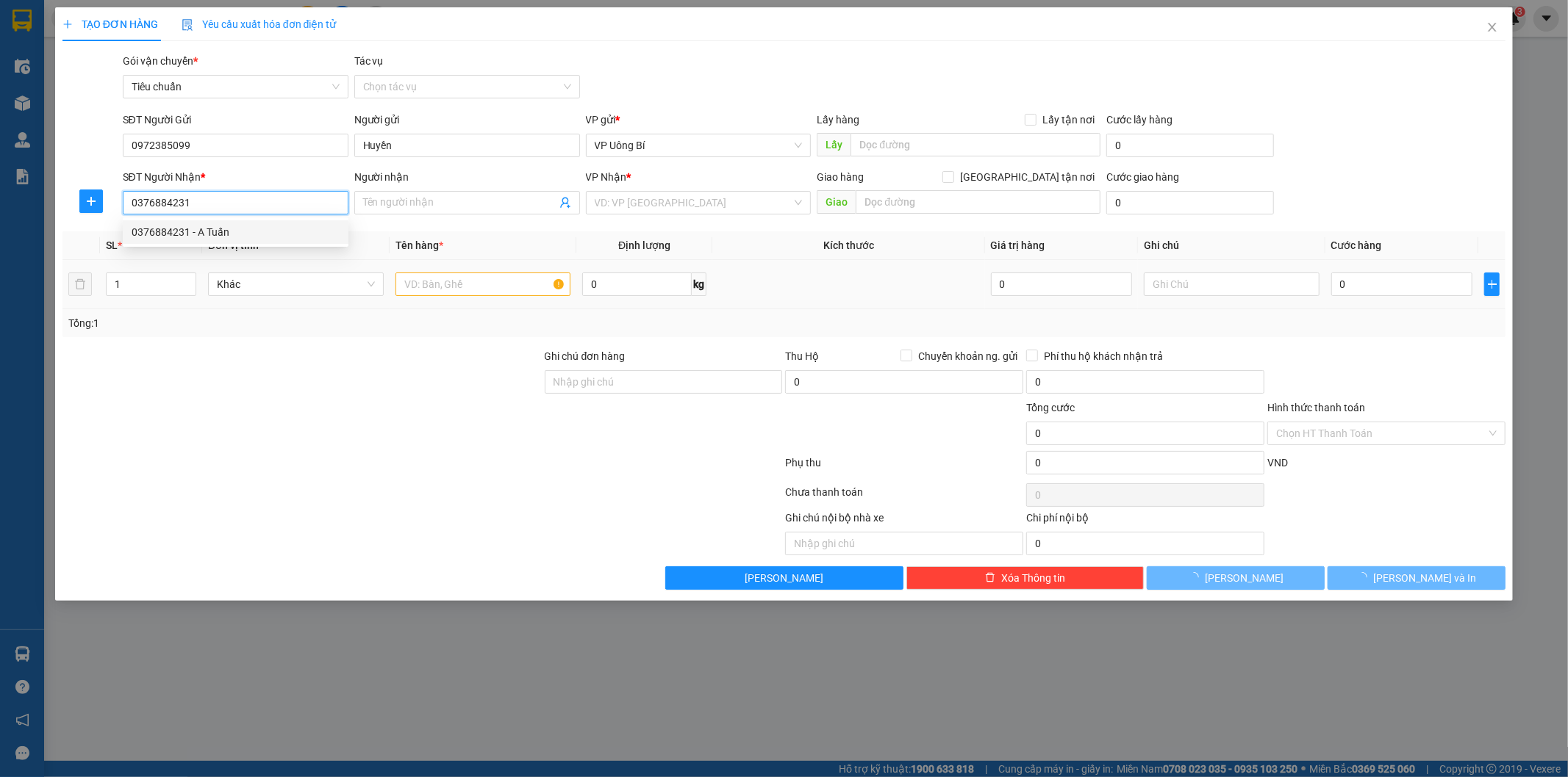
type input "A Tuấn"
checkbox input "true"
type input "214 hào nam"
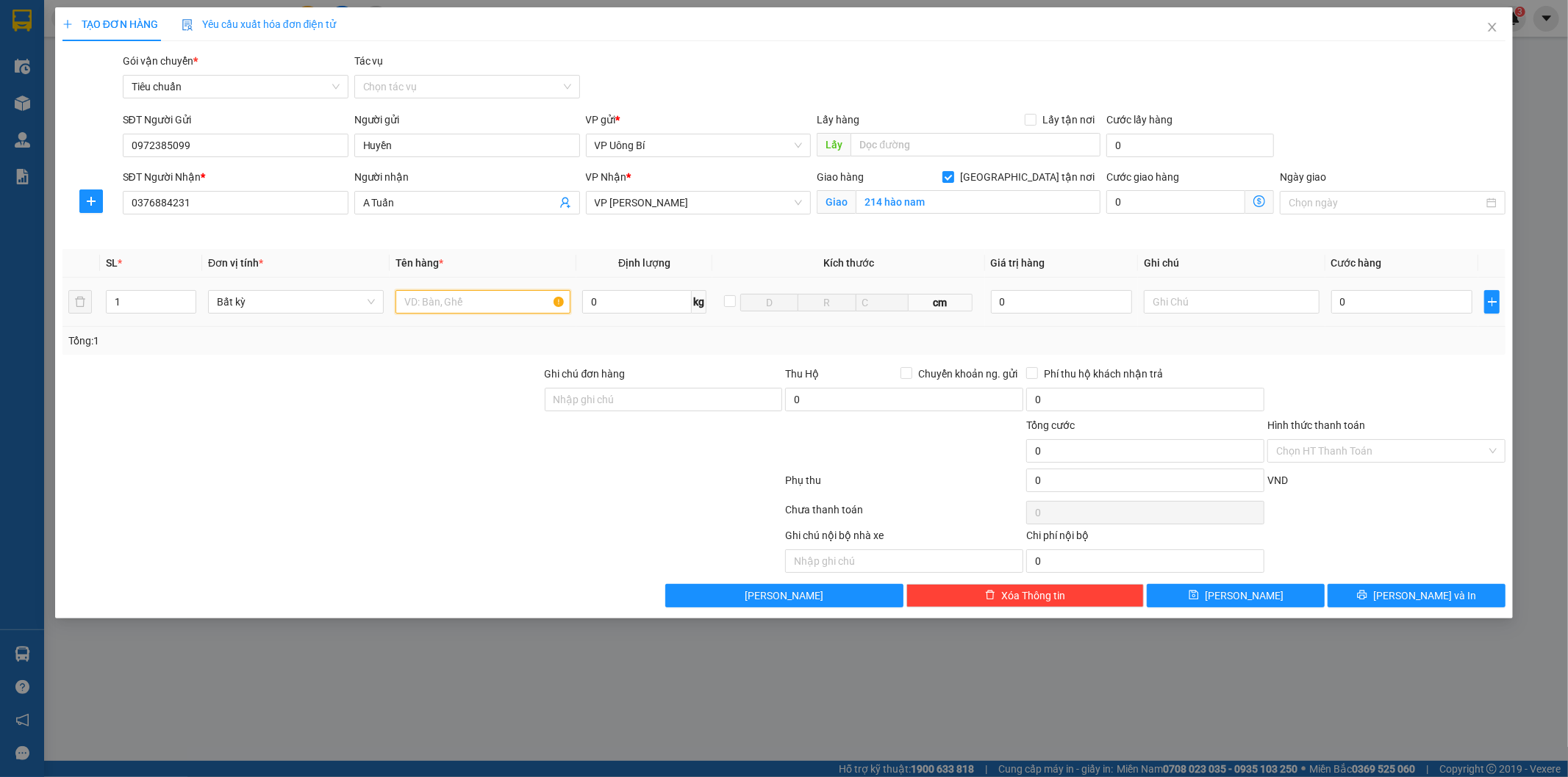
click at [511, 304] on input "text" at bounding box center [483, 302] width 176 height 24
type input "m"
type input "1 gói trắng mẫu"
click at [1417, 302] on input "0" at bounding box center [1401, 302] width 141 height 24
type input "3"
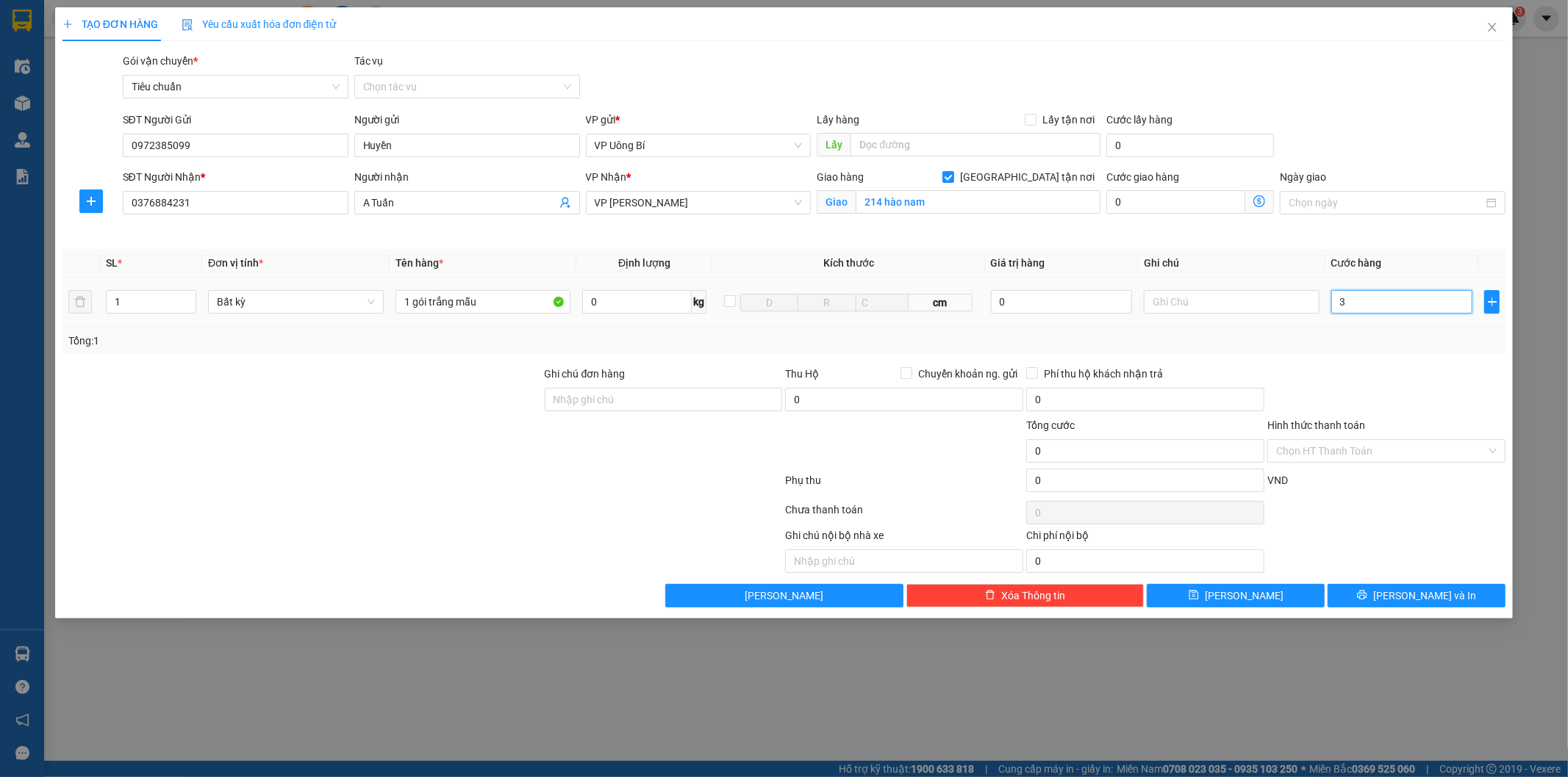
type input "3"
type input "30"
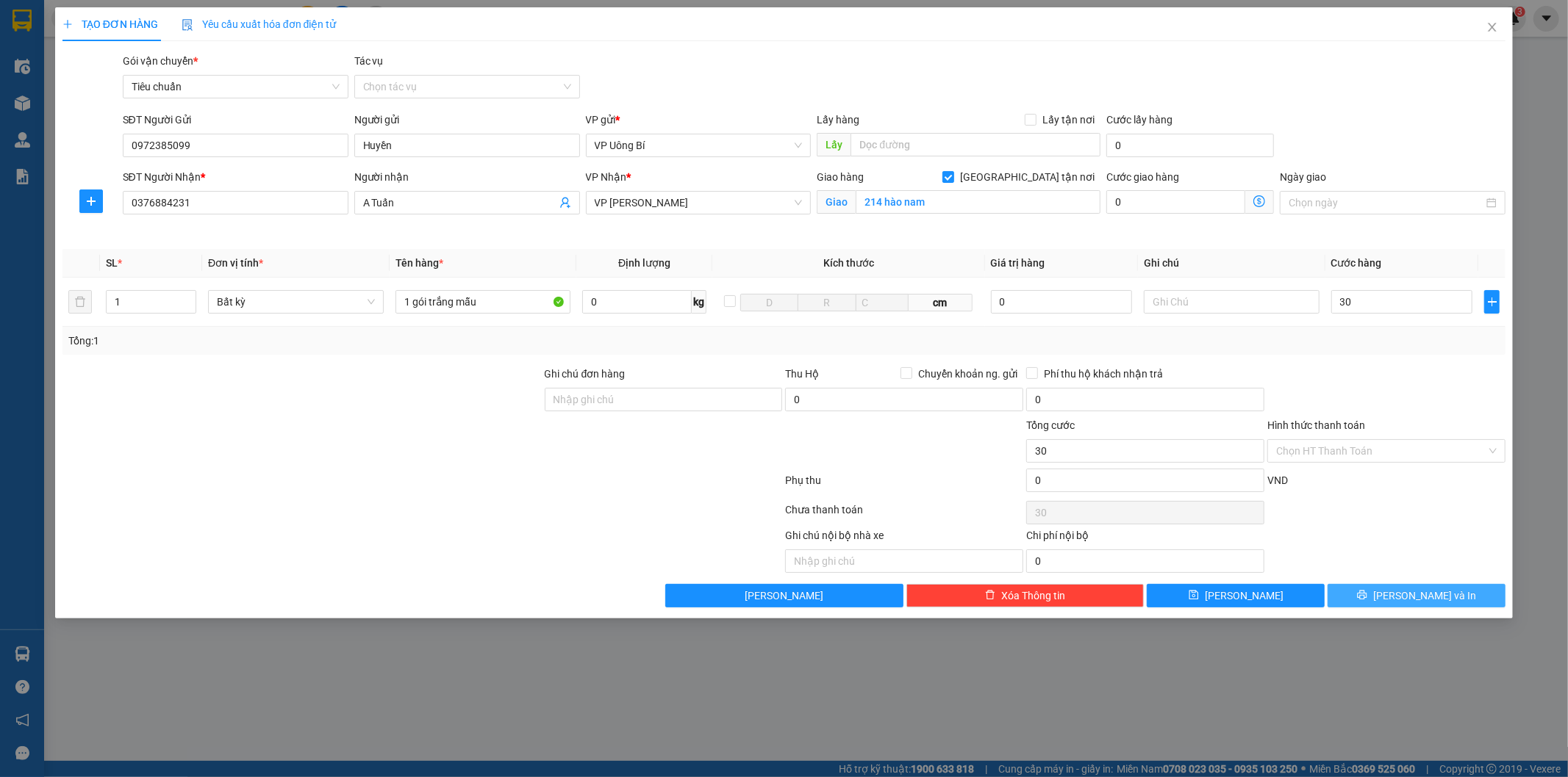
type input "30.000"
click at [1418, 595] on span "[PERSON_NAME] và In" at bounding box center [1424, 595] width 103 height 16
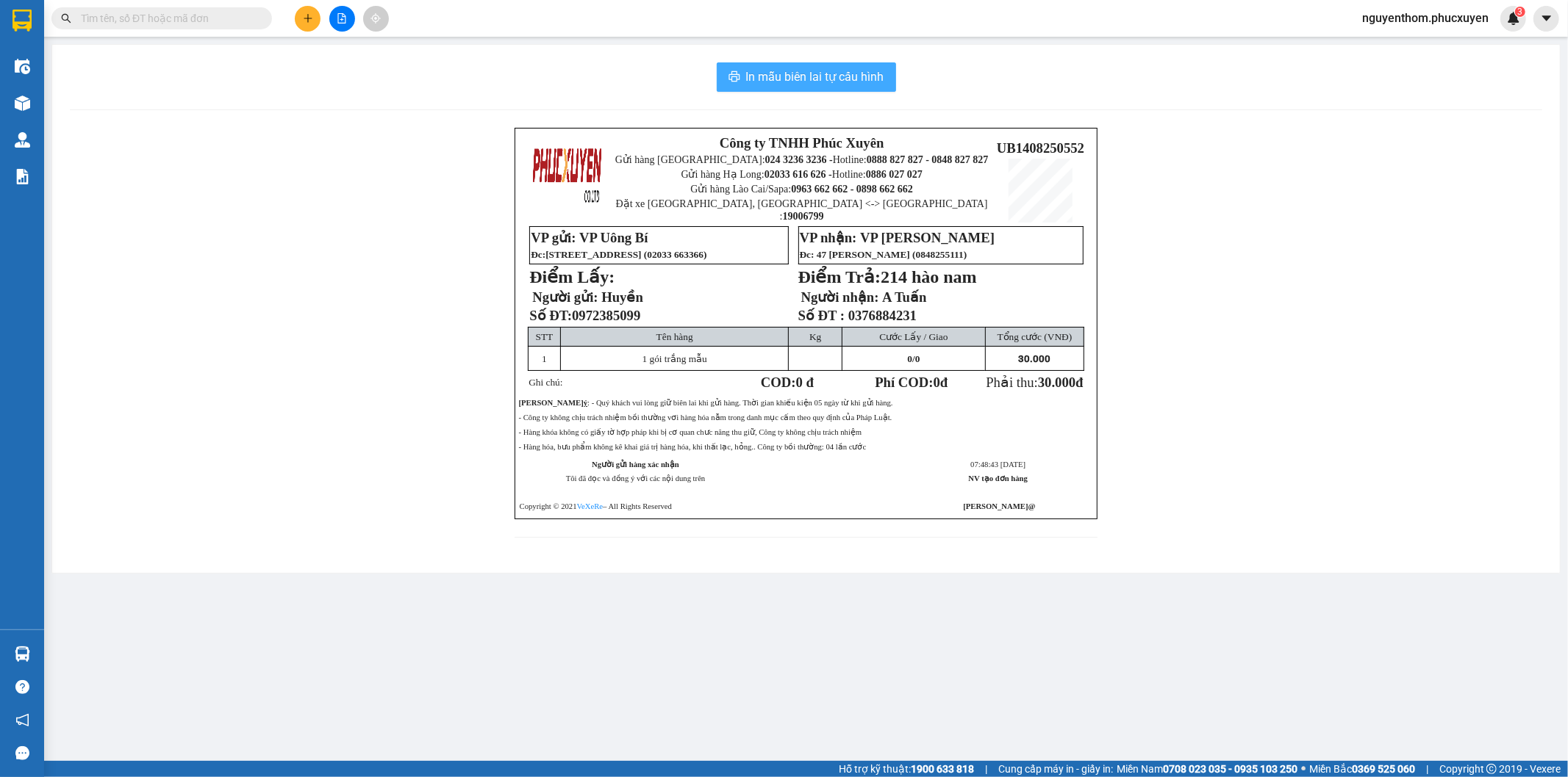
click at [819, 75] on span "In mẫu biên lai tự cấu hình" at bounding box center [815, 77] width 138 height 18
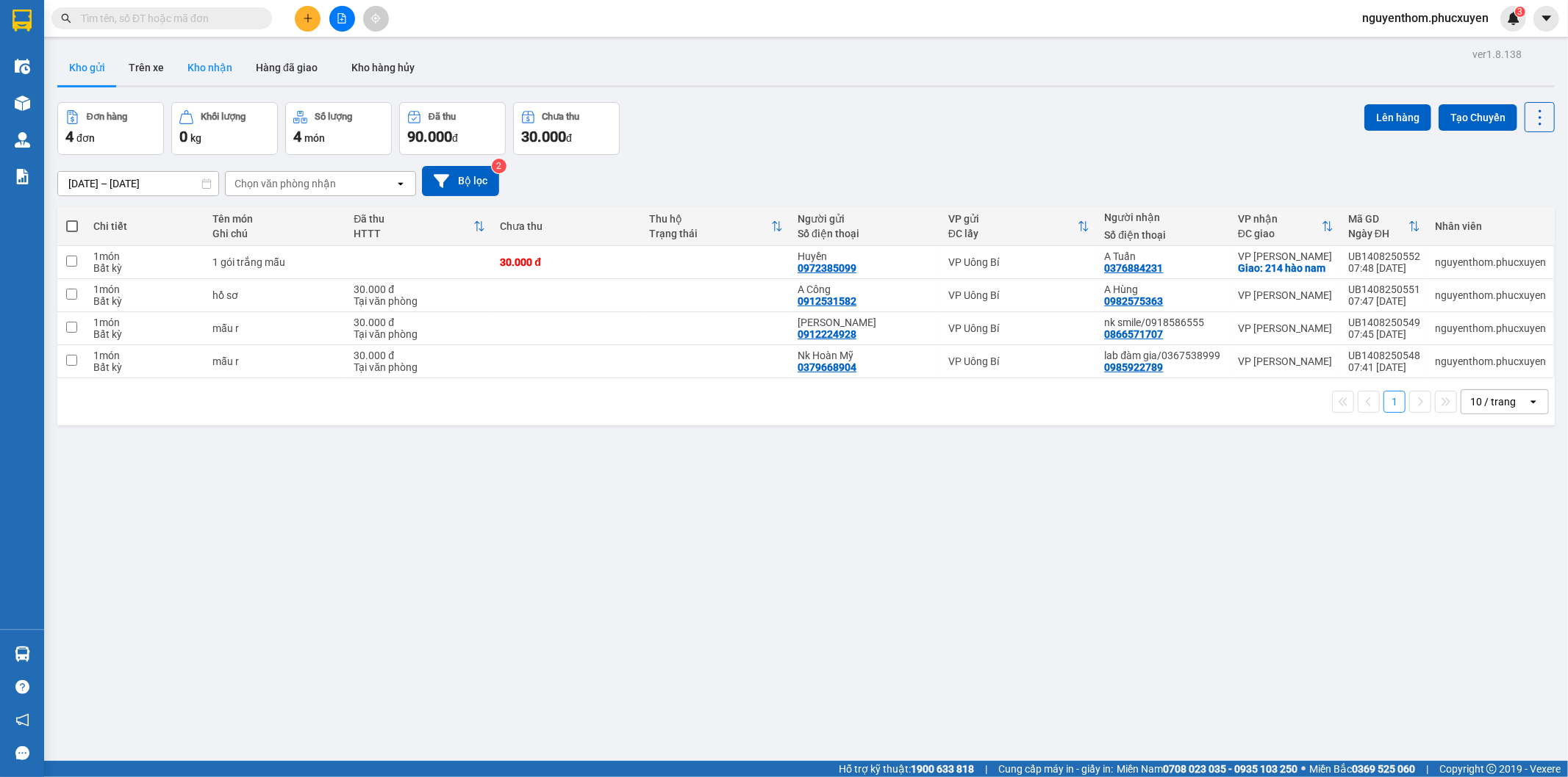
click at [206, 61] on button "Kho nhận" at bounding box center [209, 67] width 68 height 35
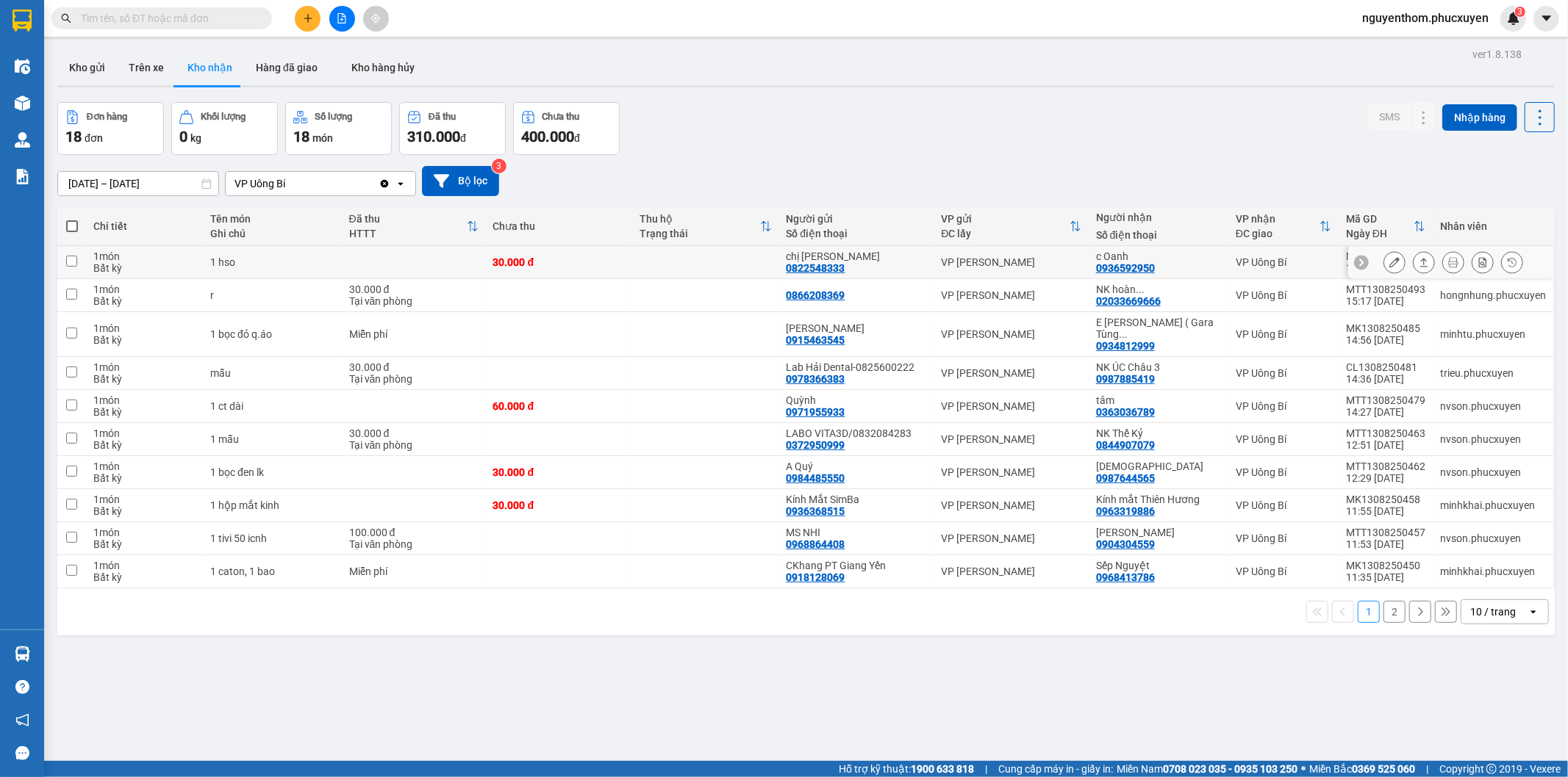
click at [1420, 262] on icon at bounding box center [1424, 262] width 8 height 8
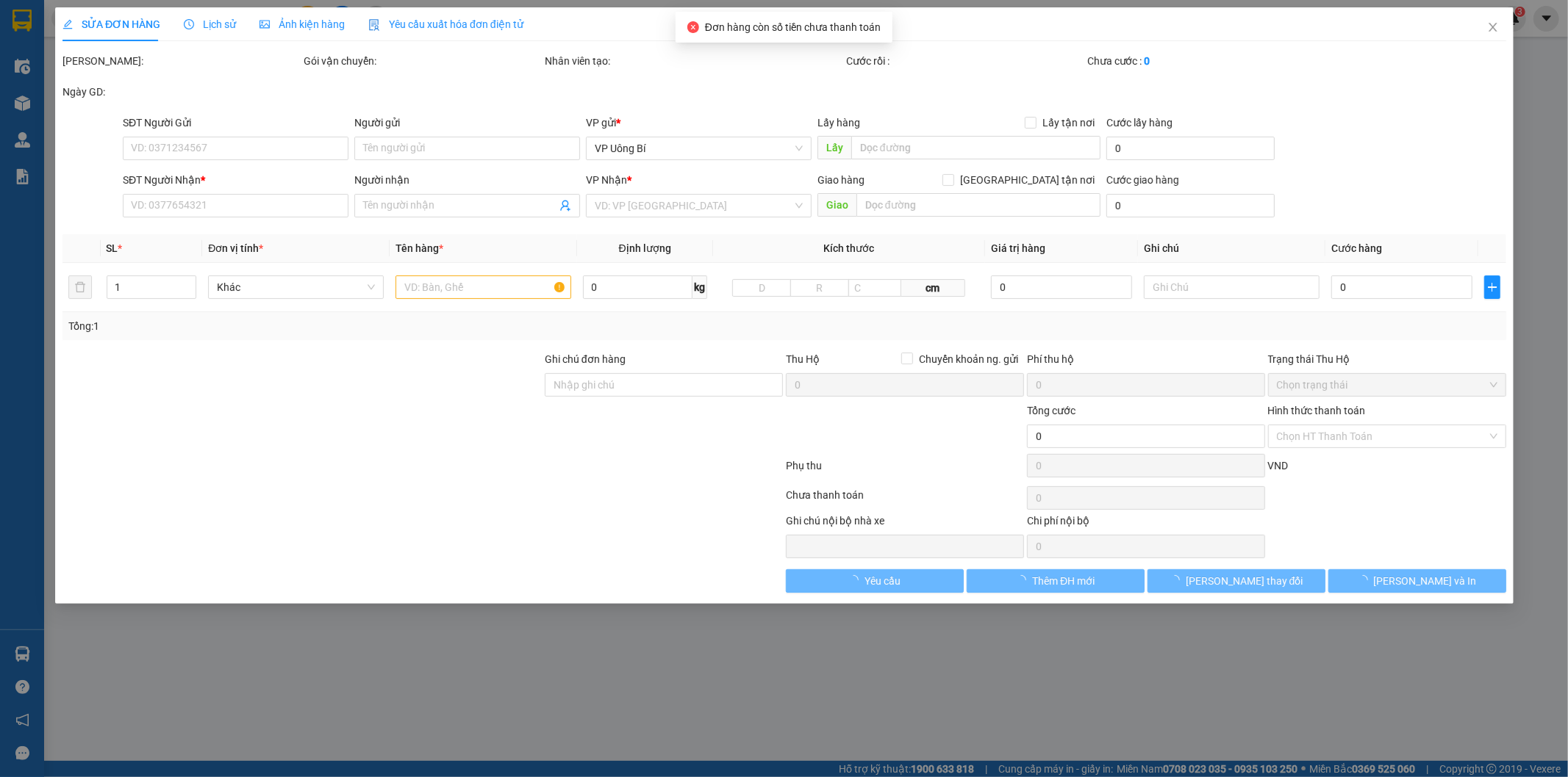
type input "0822548333"
type input "chị [PERSON_NAME]"
type input "0936592950"
type input "c Oanh"
type input "30.000"
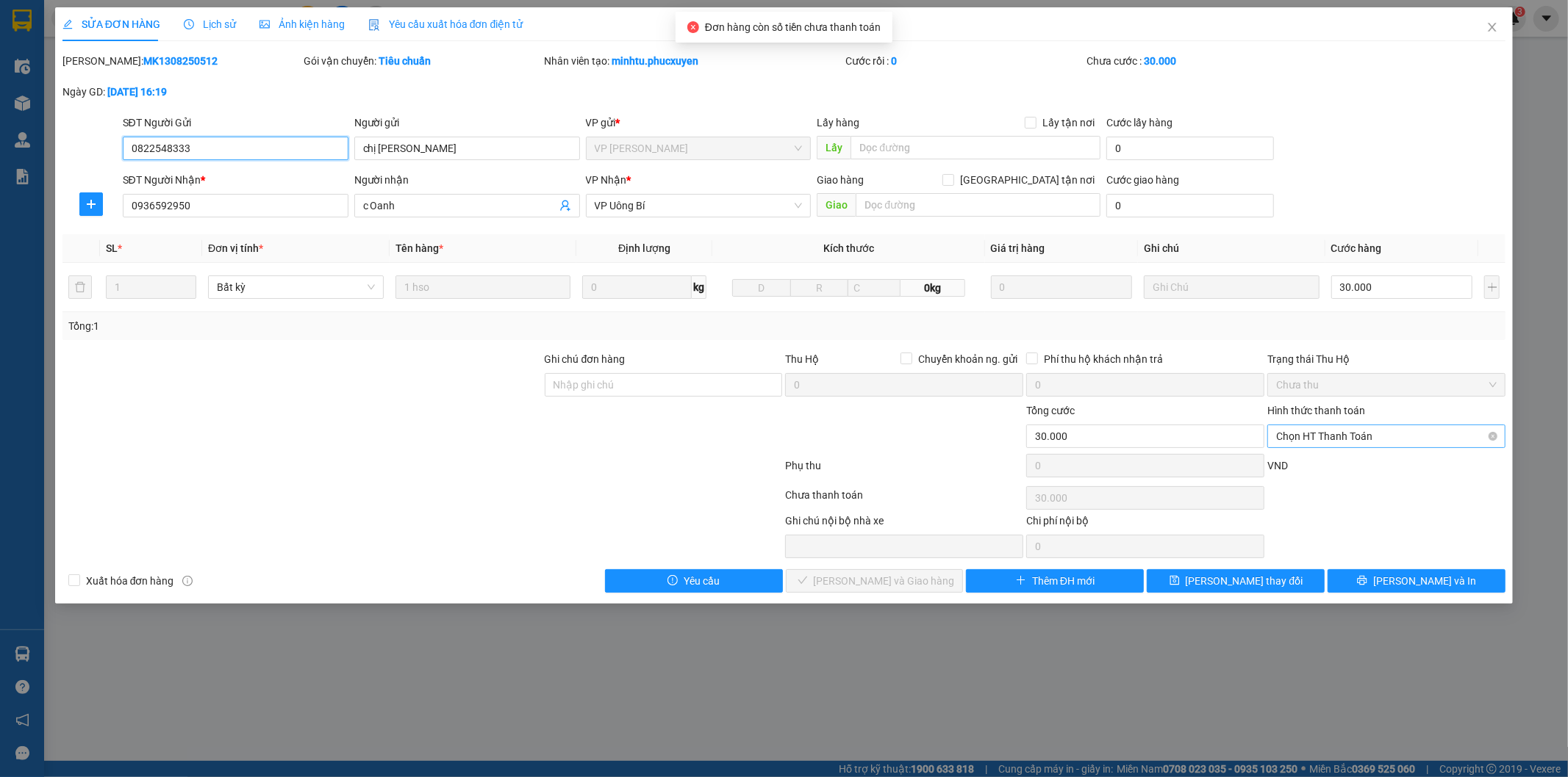
click at [1340, 437] on span "Chọn HT Thanh Toán" at bounding box center [1386, 436] width 220 height 22
click at [1335, 465] on div "Tại văn phòng" at bounding box center [1387, 465] width 220 height 16
type input "0"
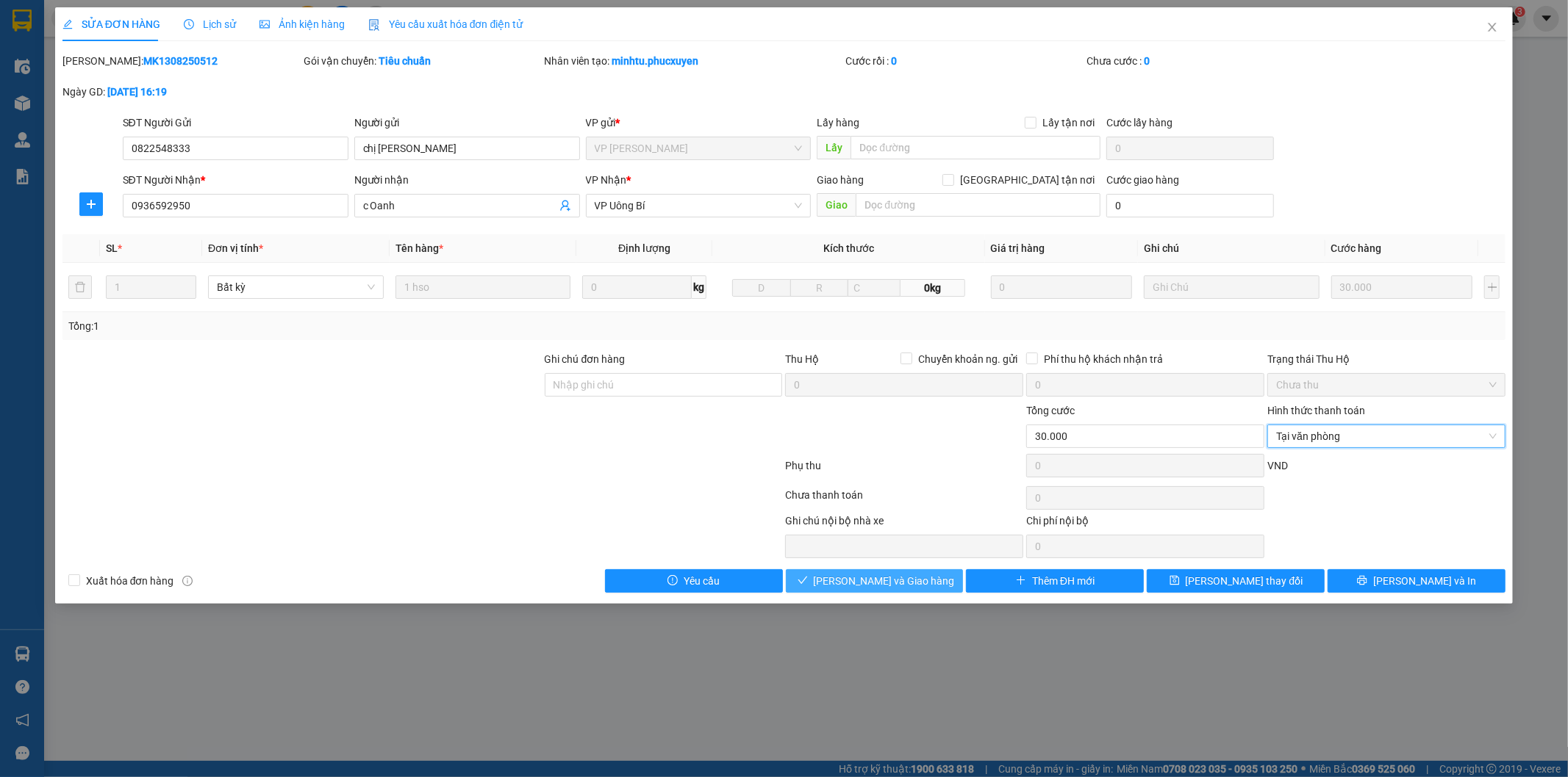
click at [946, 584] on button "[PERSON_NAME] và Giao hàng" at bounding box center [874, 581] width 177 height 24
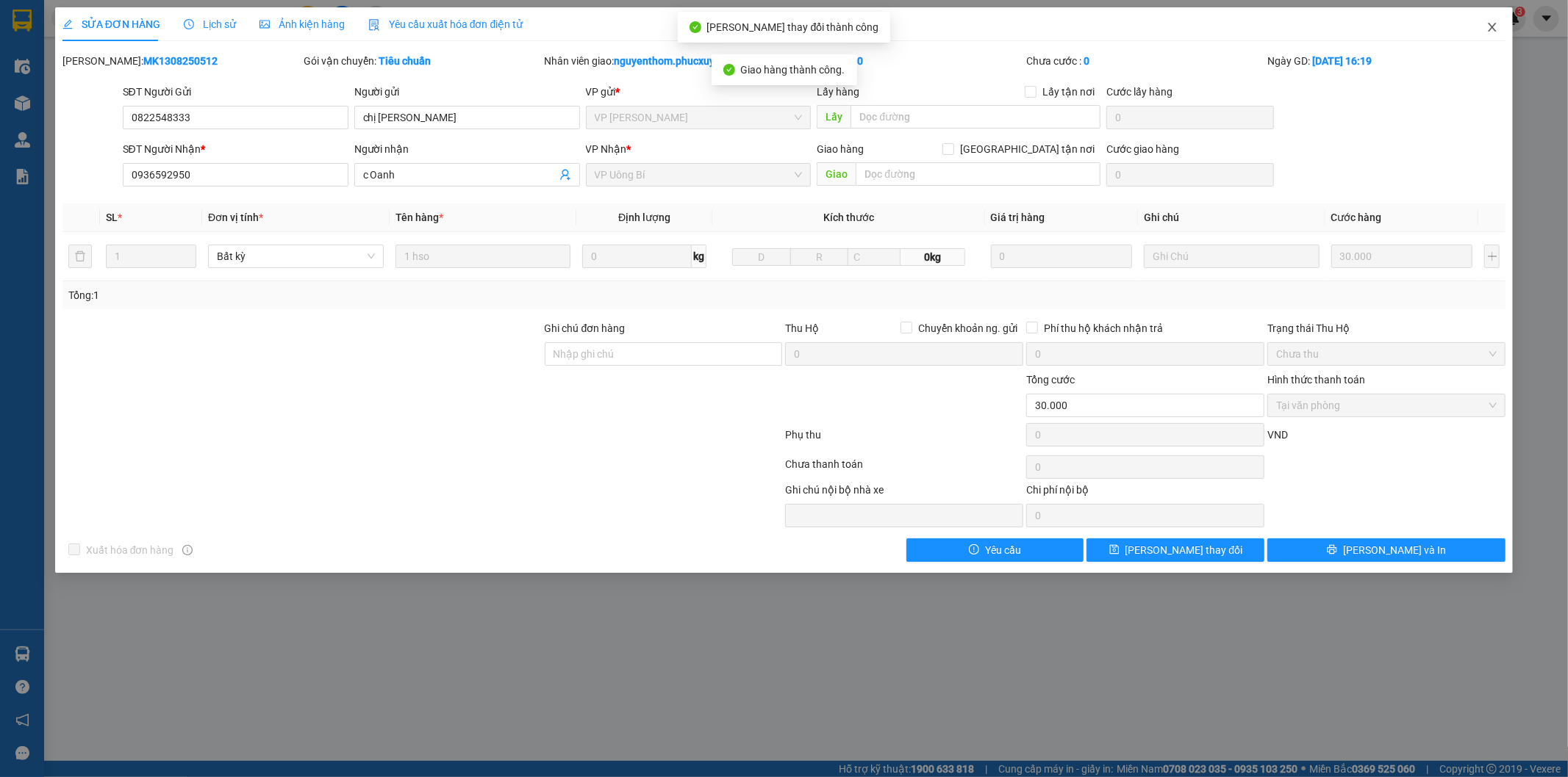
click at [1489, 25] on icon "close" at bounding box center [1492, 27] width 8 height 8
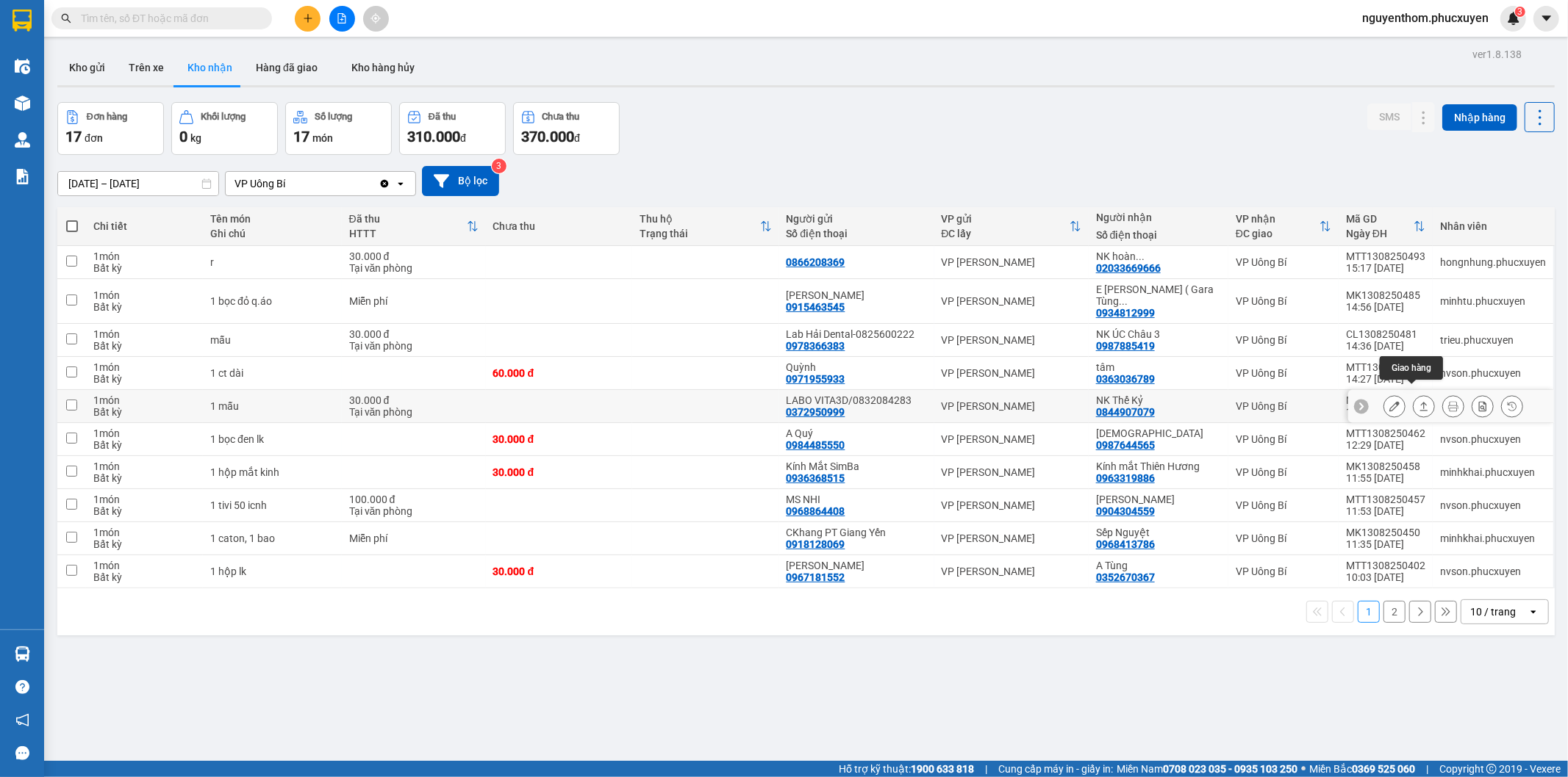
click at [1418, 401] on icon at bounding box center [1423, 406] width 10 height 10
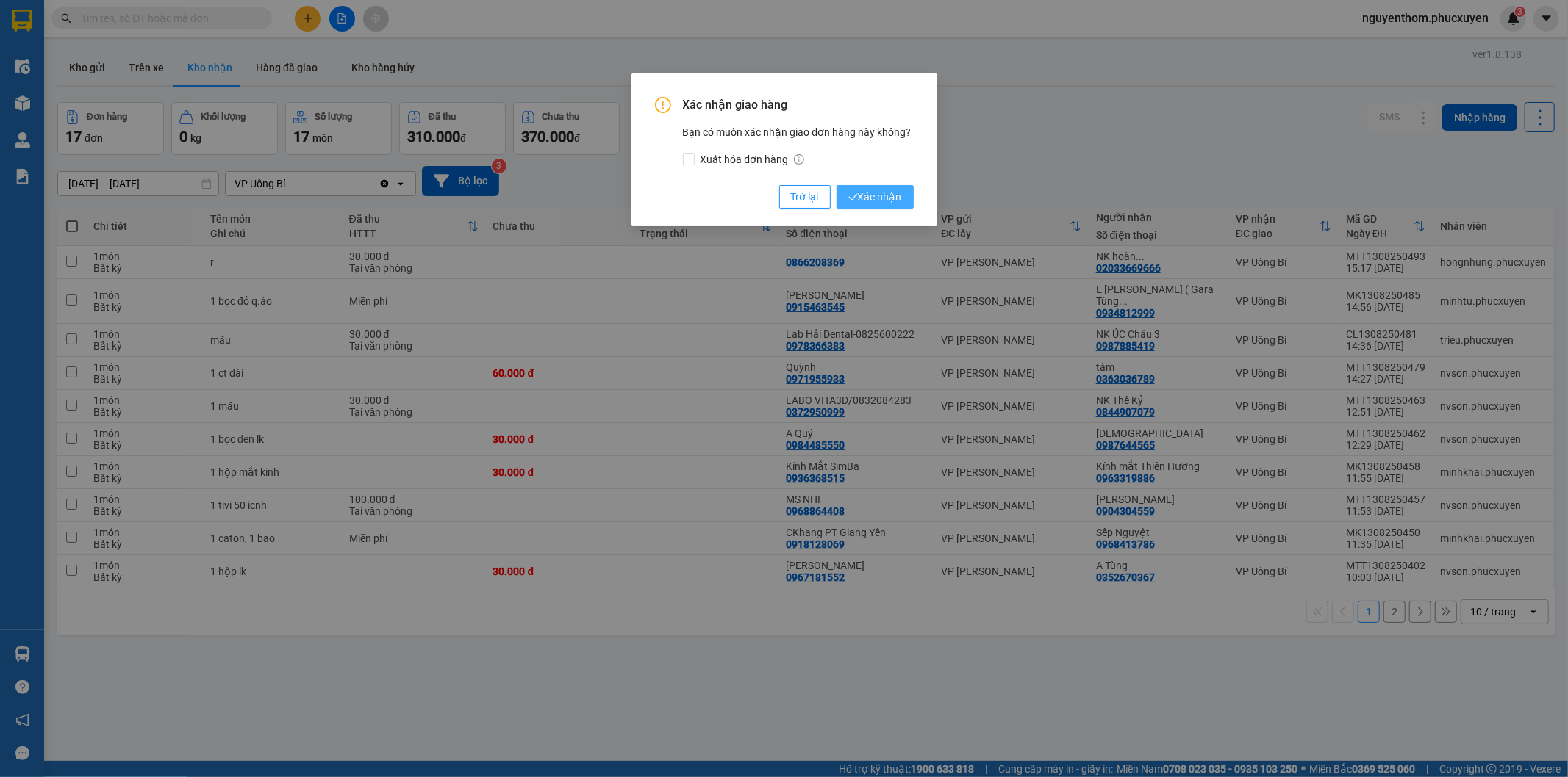
click at [890, 200] on span "Xác nhận" at bounding box center [875, 197] width 54 height 16
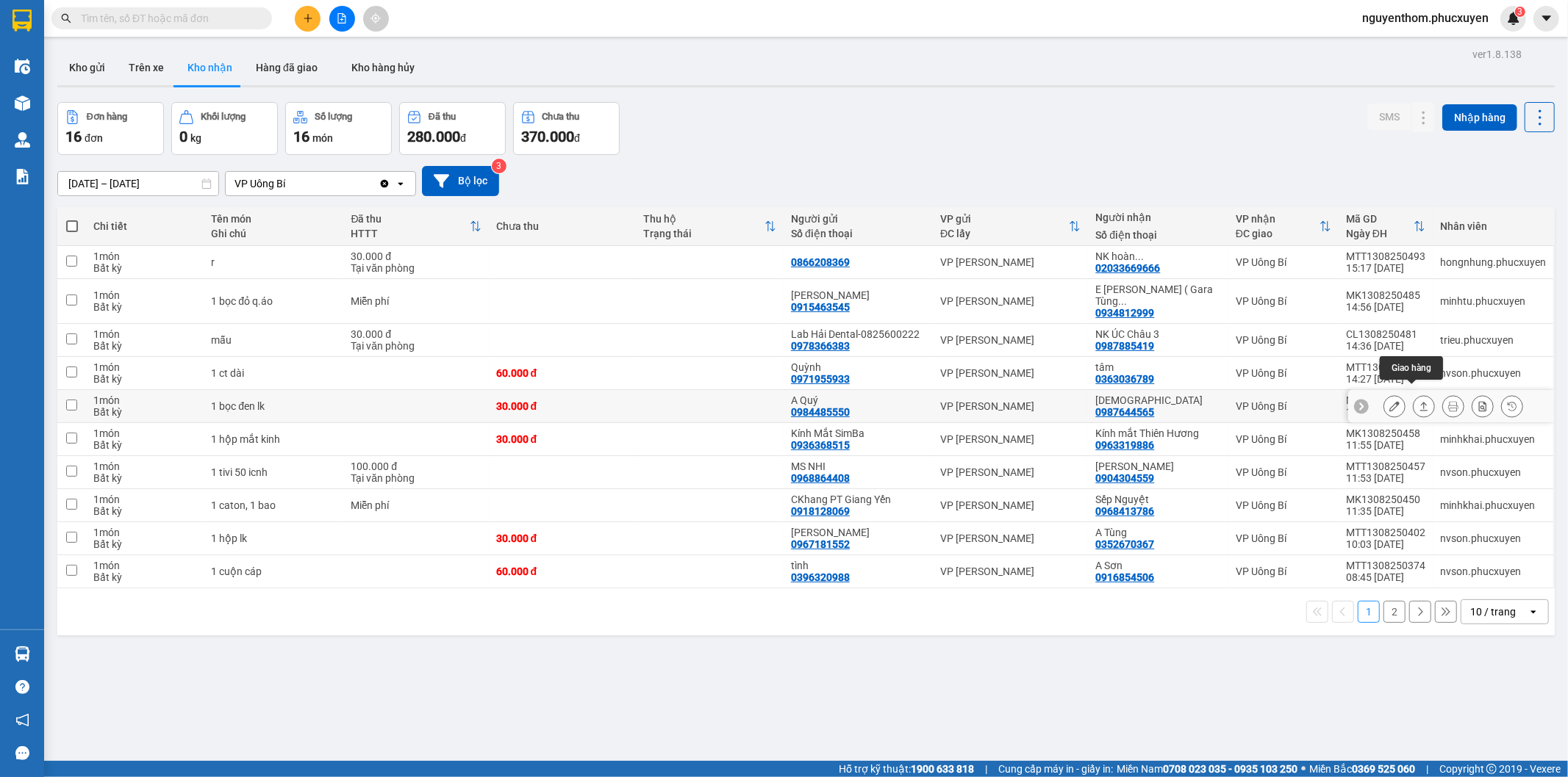
click at [1420, 402] on icon at bounding box center [1424, 406] width 8 height 8
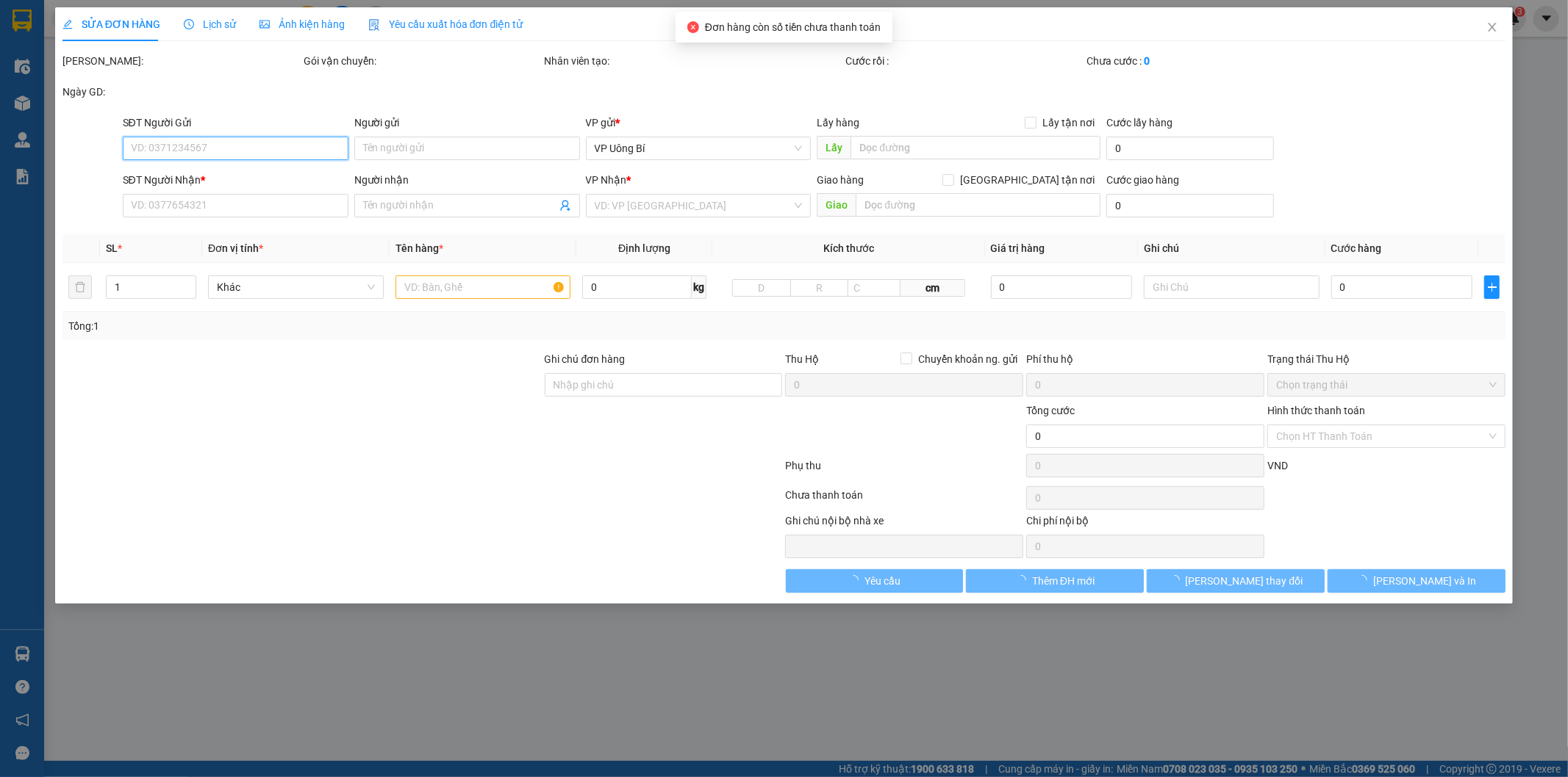
type input "0984485550"
type input "A Quý"
type input "0987644565"
type input "[DEMOGRAPHIC_DATA]"
type input "30.000"
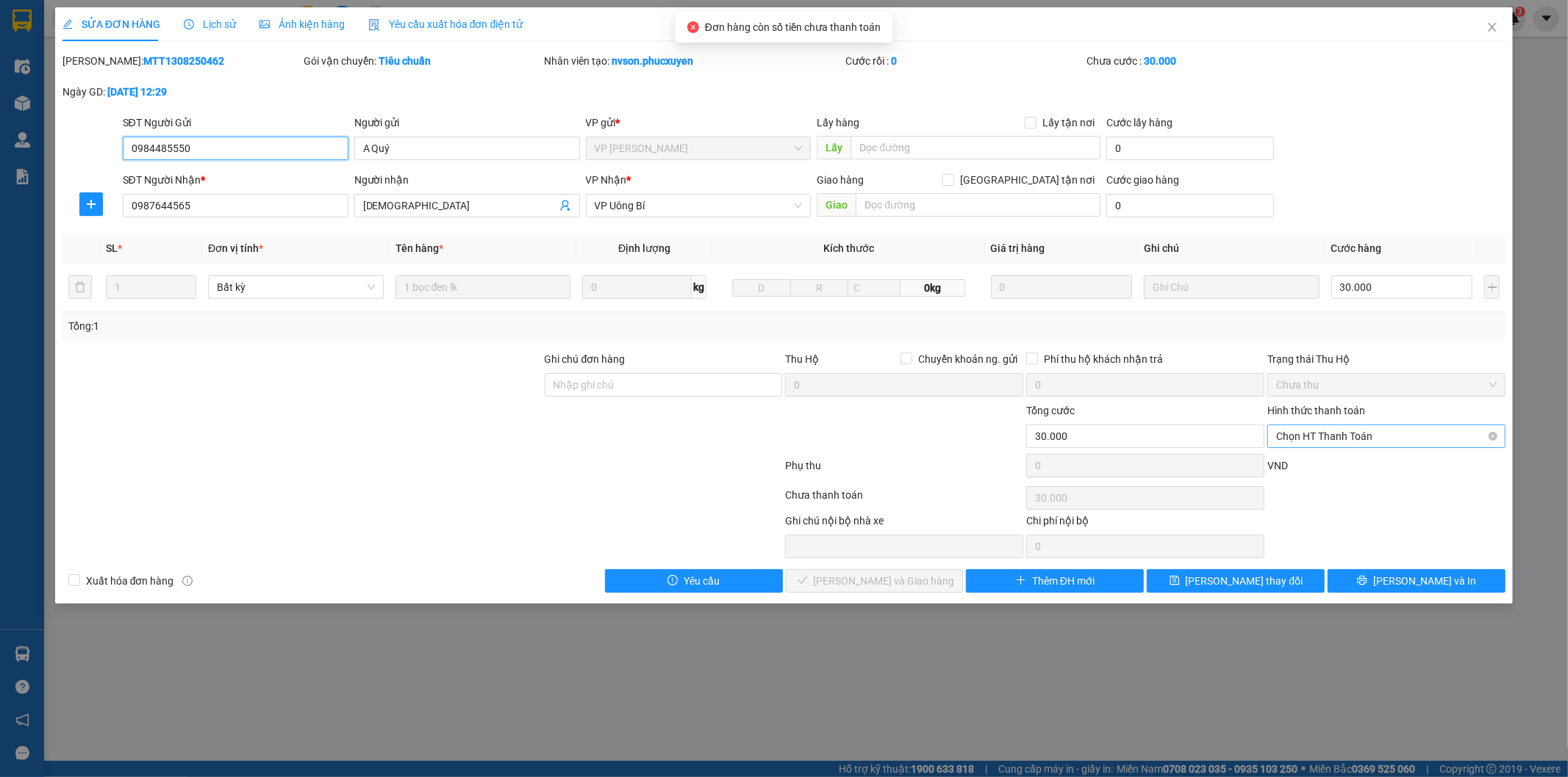
click at [1335, 439] on span "Chọn HT Thanh Toán" at bounding box center [1386, 436] width 220 height 22
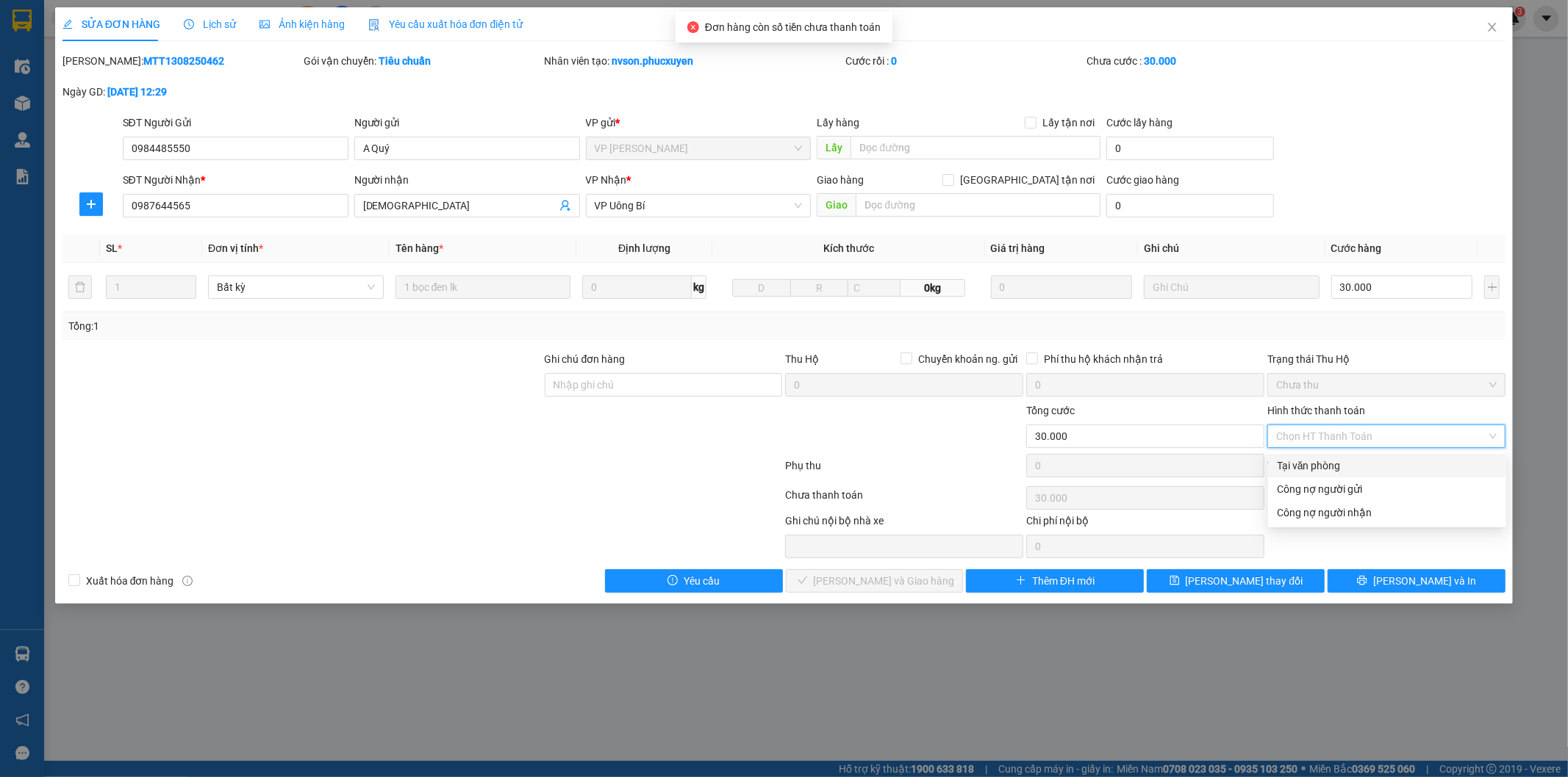
click at [1335, 465] on div "Tại văn phòng" at bounding box center [1387, 465] width 220 height 16
type input "0"
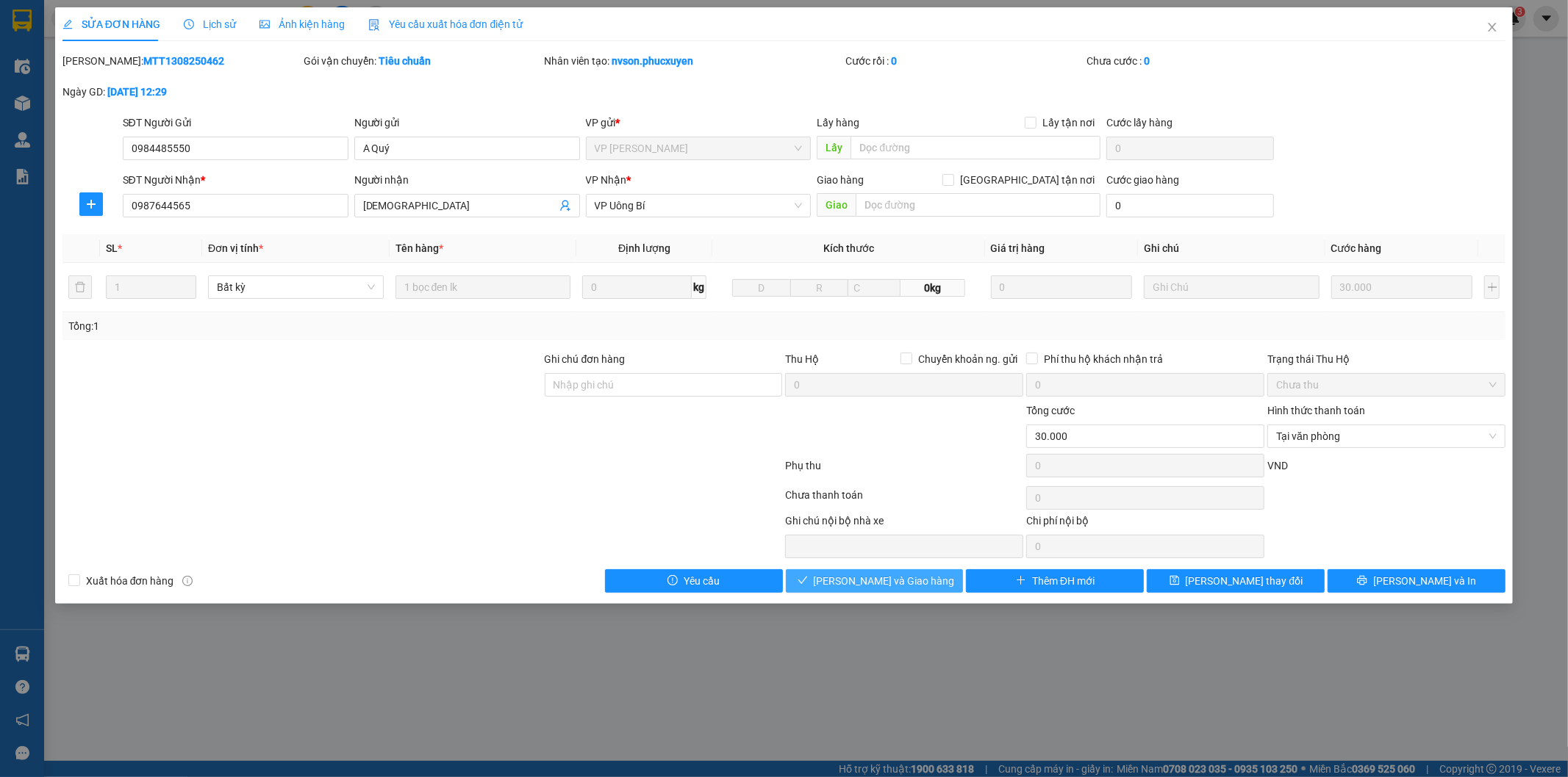
click at [904, 579] on span "[PERSON_NAME] và Giao hàng" at bounding box center [884, 580] width 141 height 16
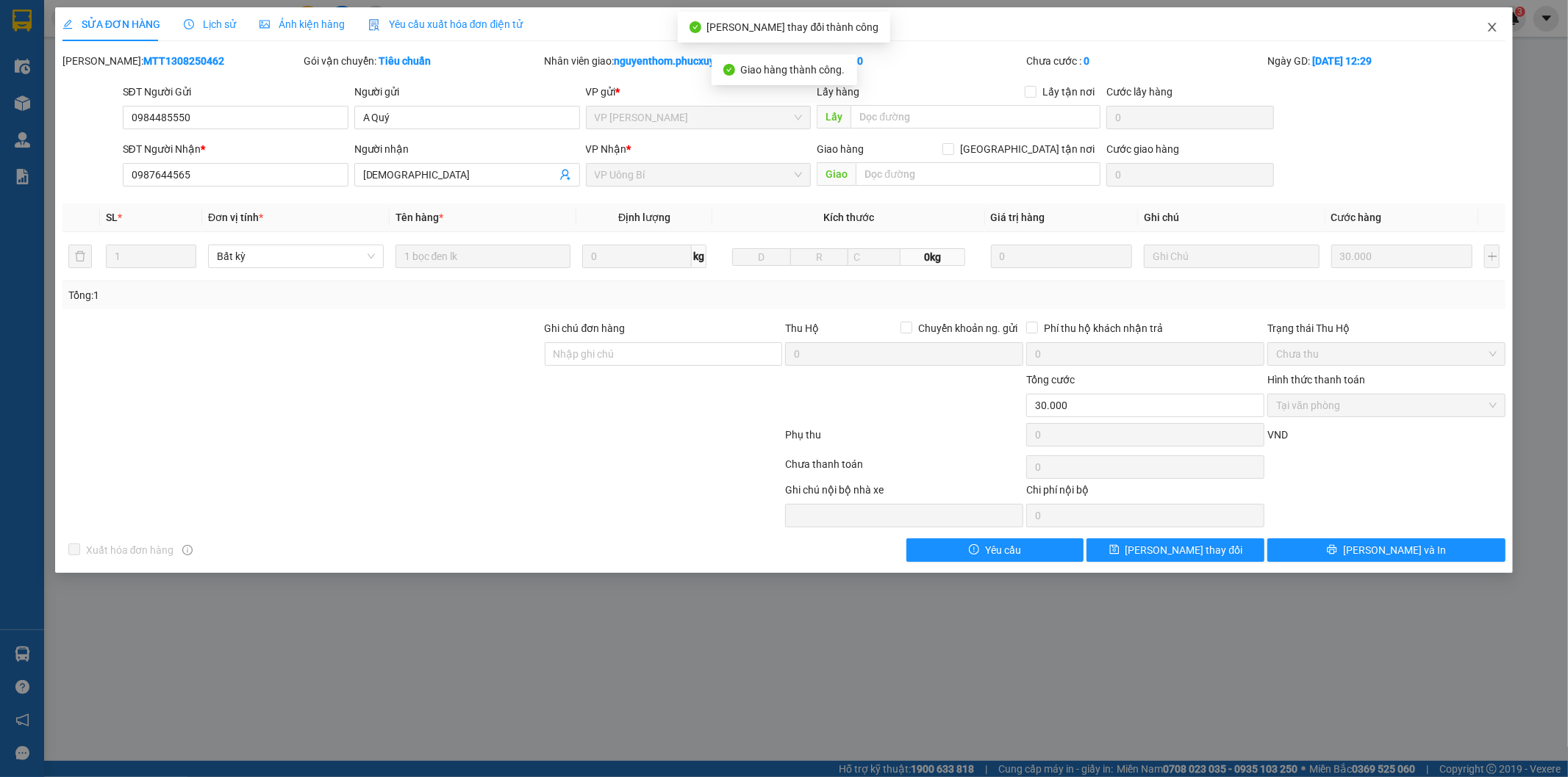
click at [1492, 27] on icon "close" at bounding box center [1492, 27] width 8 height 8
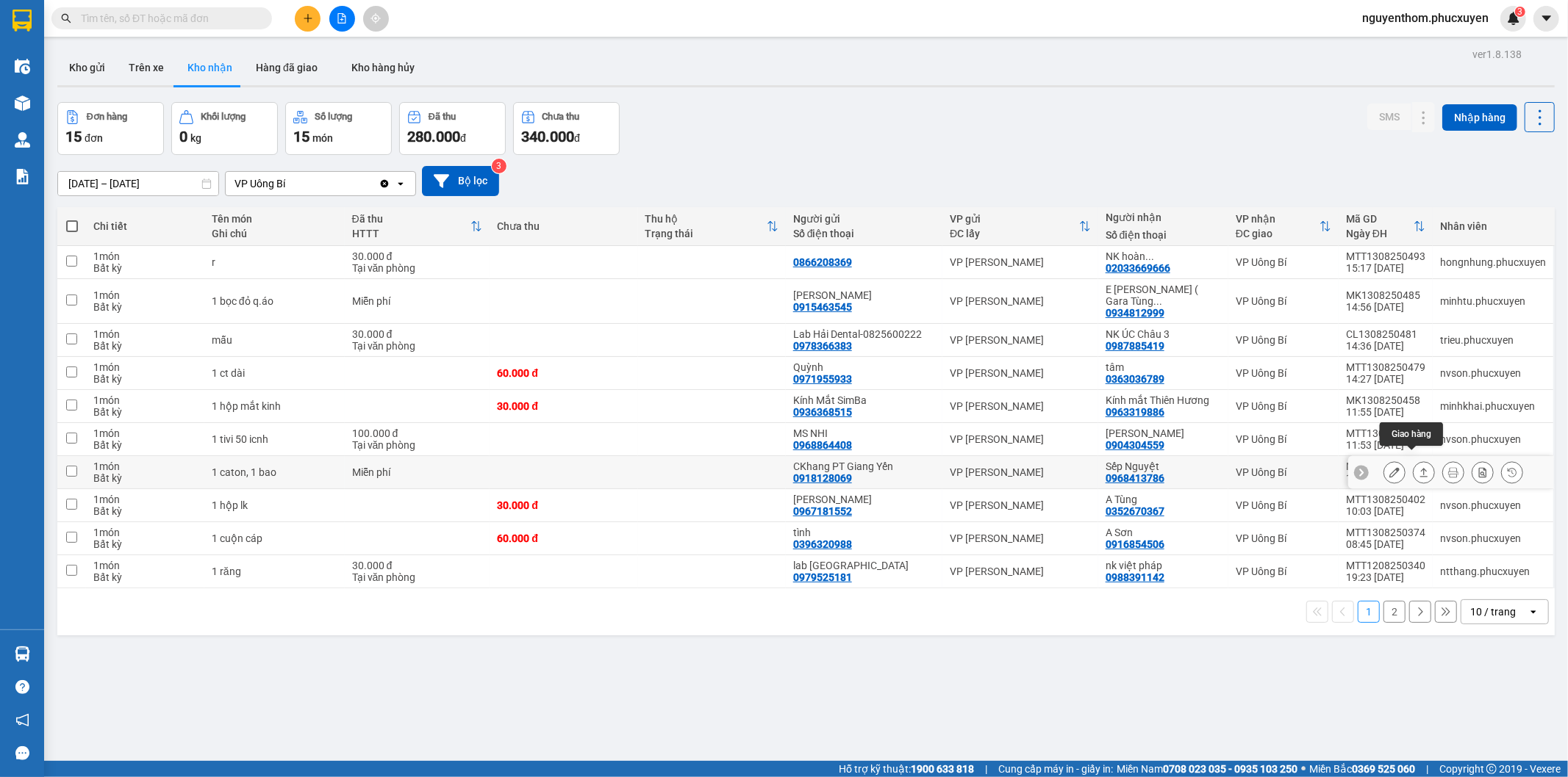
click at [1418, 468] on icon at bounding box center [1423, 473] width 10 height 10
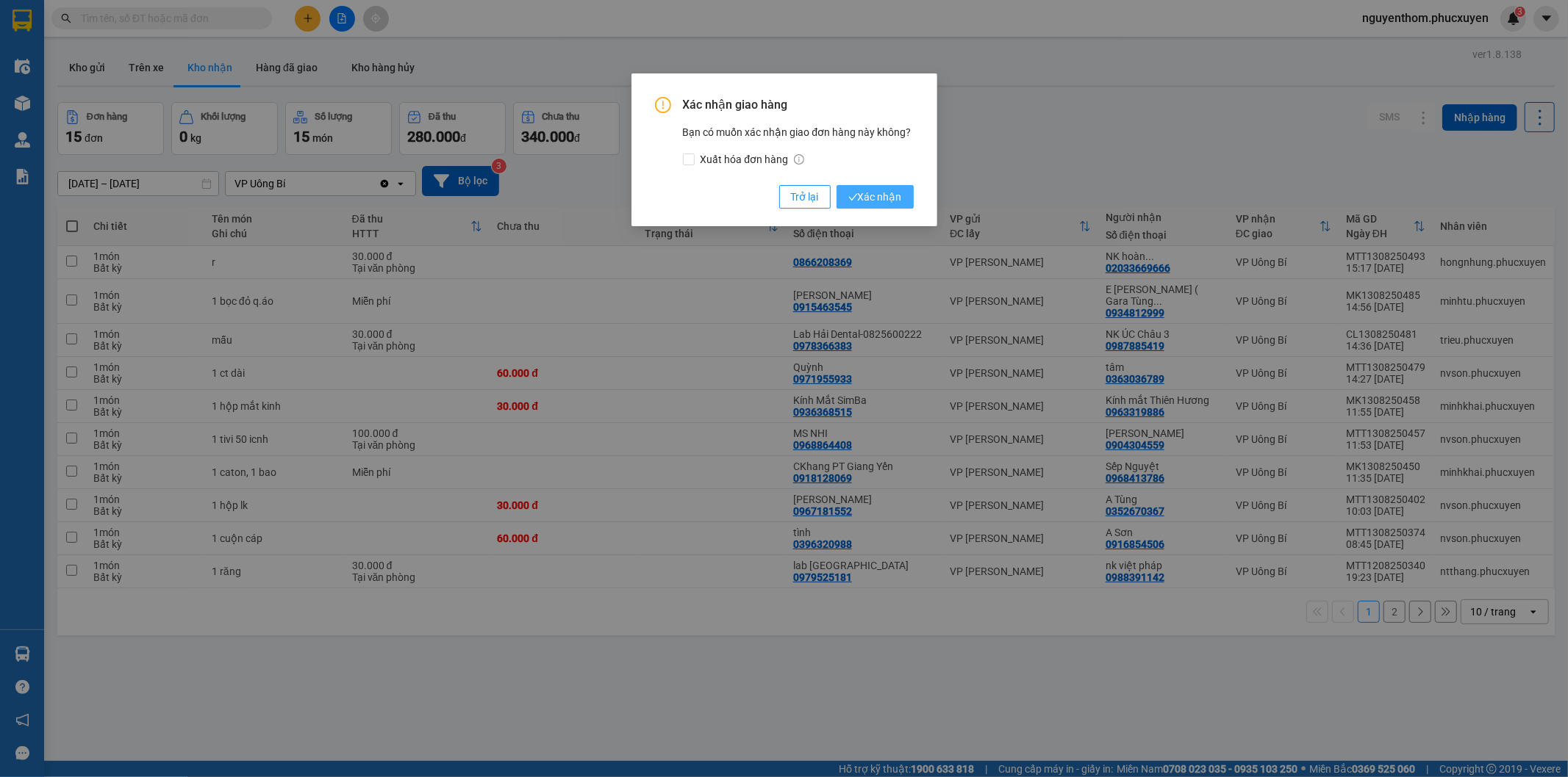
click at [883, 194] on span "Xác nhận" at bounding box center [875, 197] width 54 height 16
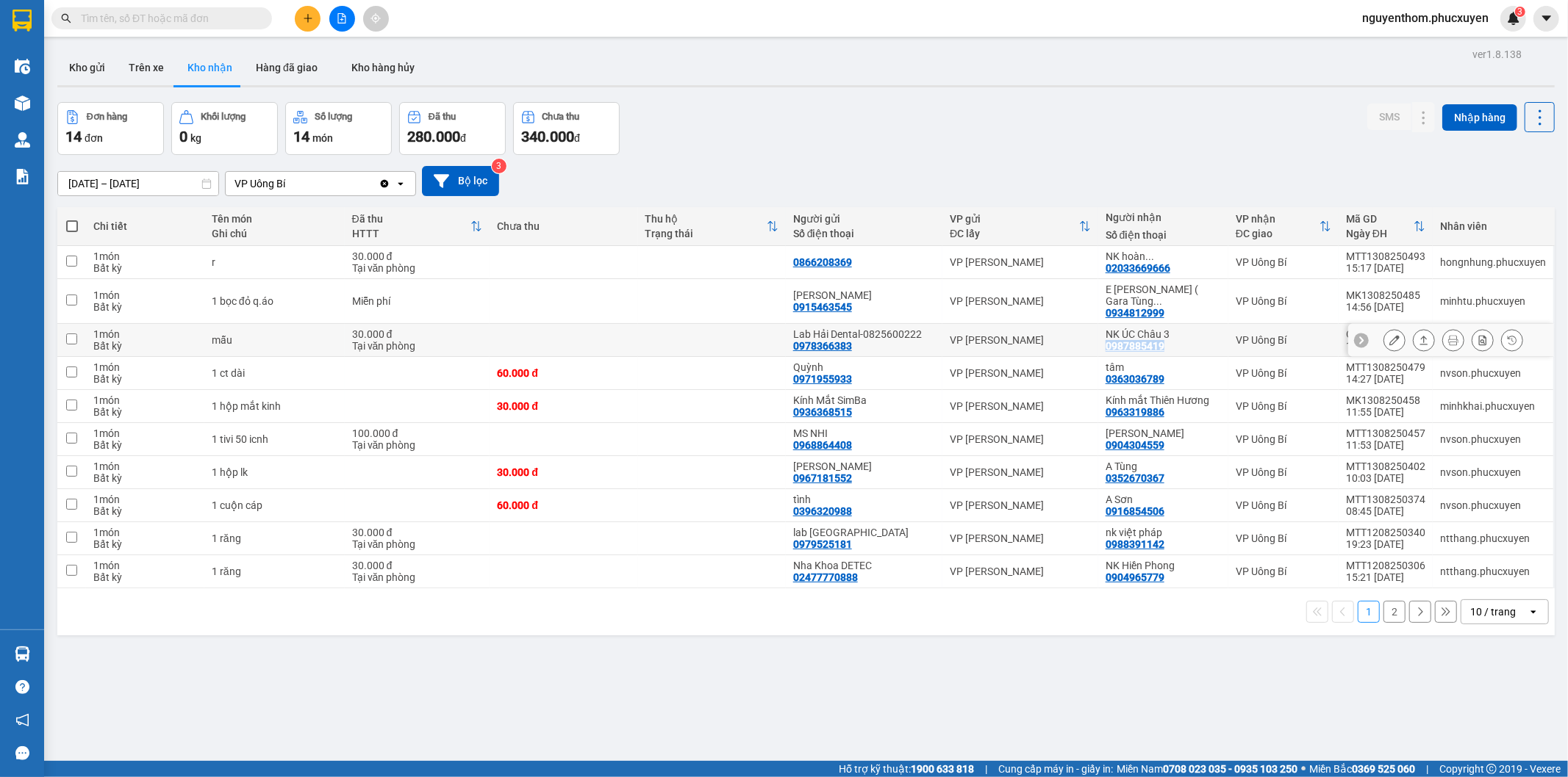
drag, startPoint x: 1171, startPoint y: 335, endPoint x: 1186, endPoint y: 335, distance: 15.0
click at [1186, 335] on div "NK ÚC Châu 3 0987885419" at bounding box center [1163, 341] width 115 height 24
checkbox input "true"
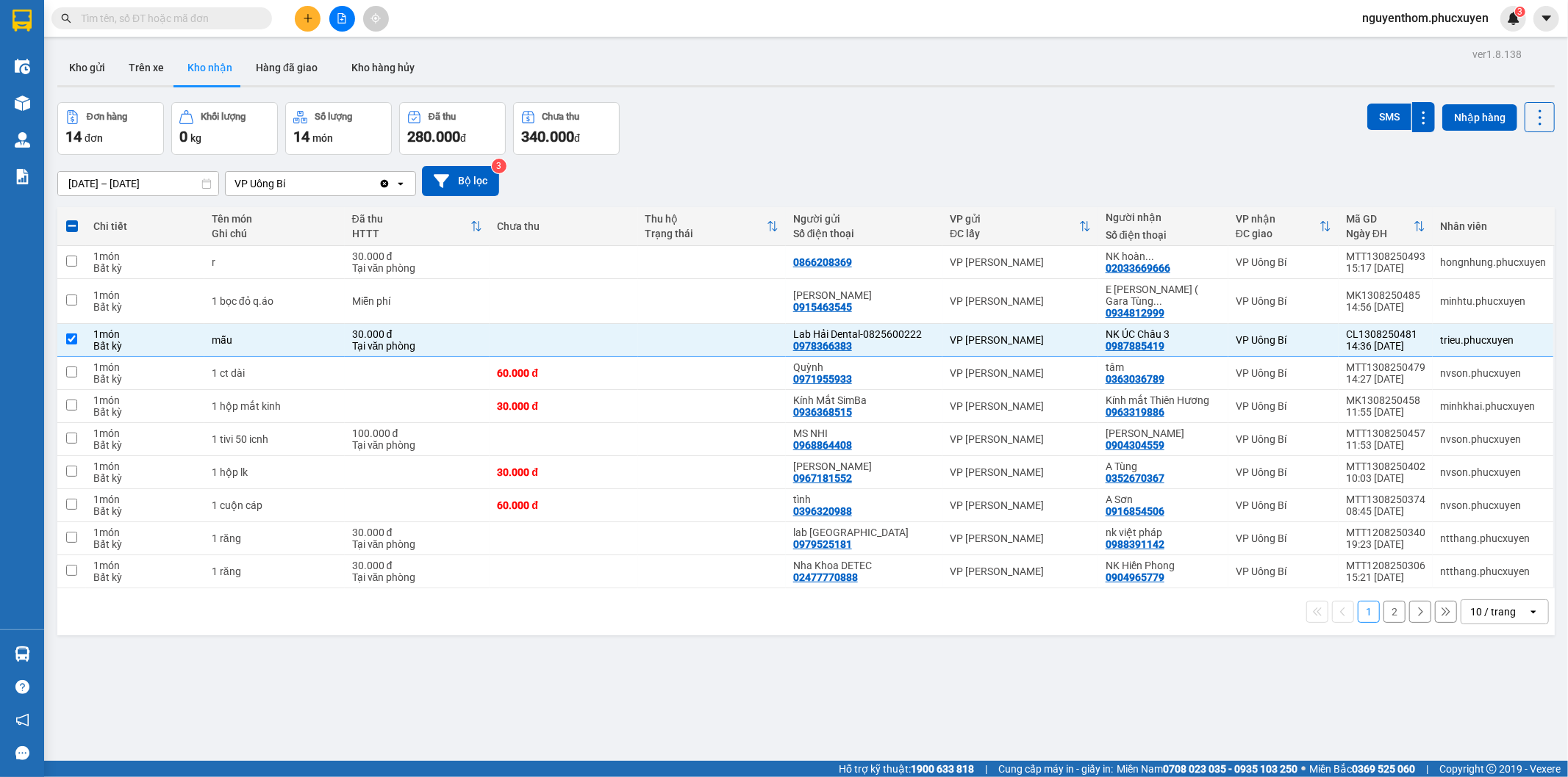
click at [1141, 600] on div "1 2 10 / trang open" at bounding box center [806, 612] width 1486 height 25
click at [1418, 296] on icon at bounding box center [1423, 301] width 10 height 10
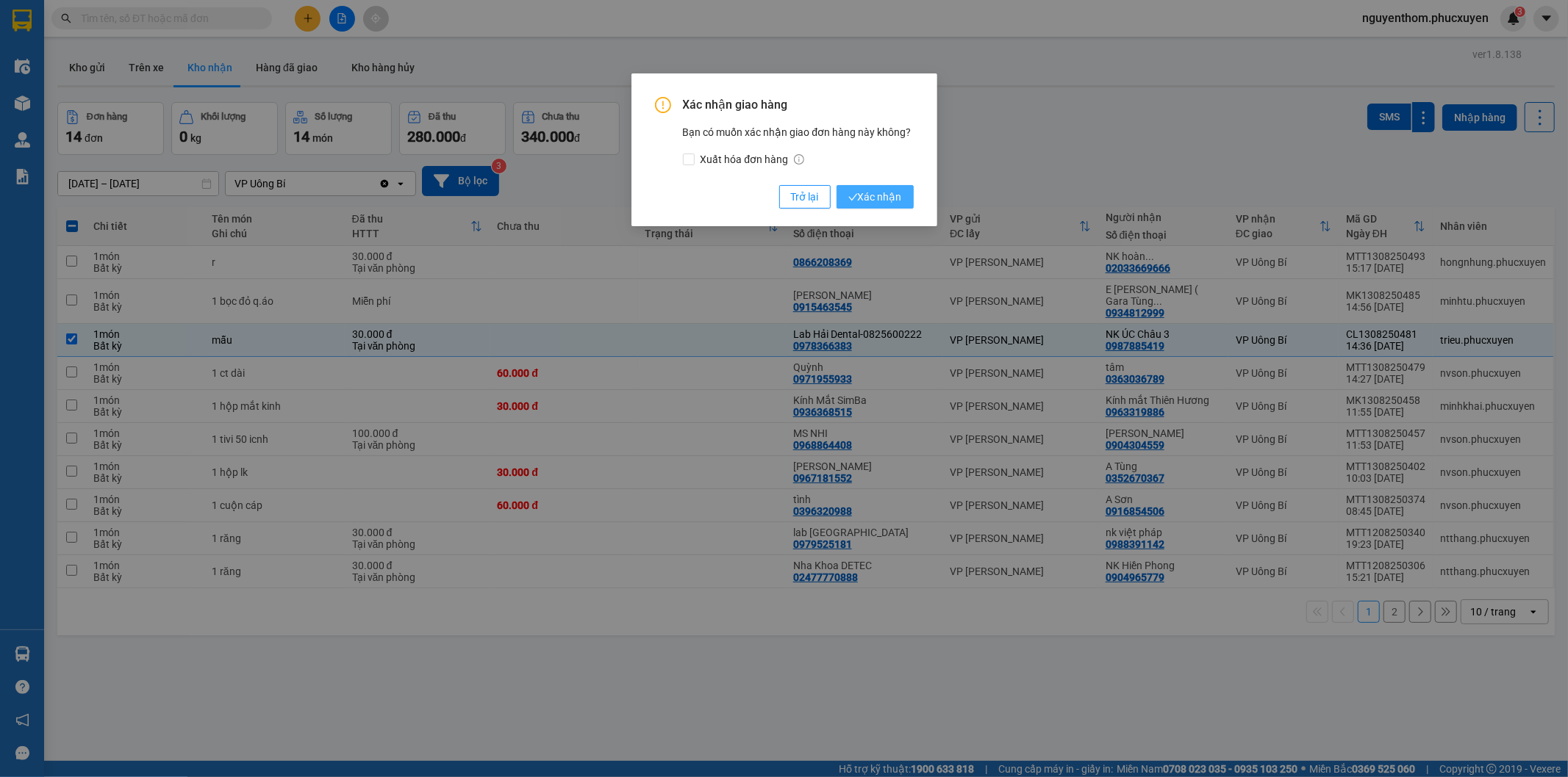
click at [883, 195] on span "Xác nhận" at bounding box center [875, 197] width 54 height 16
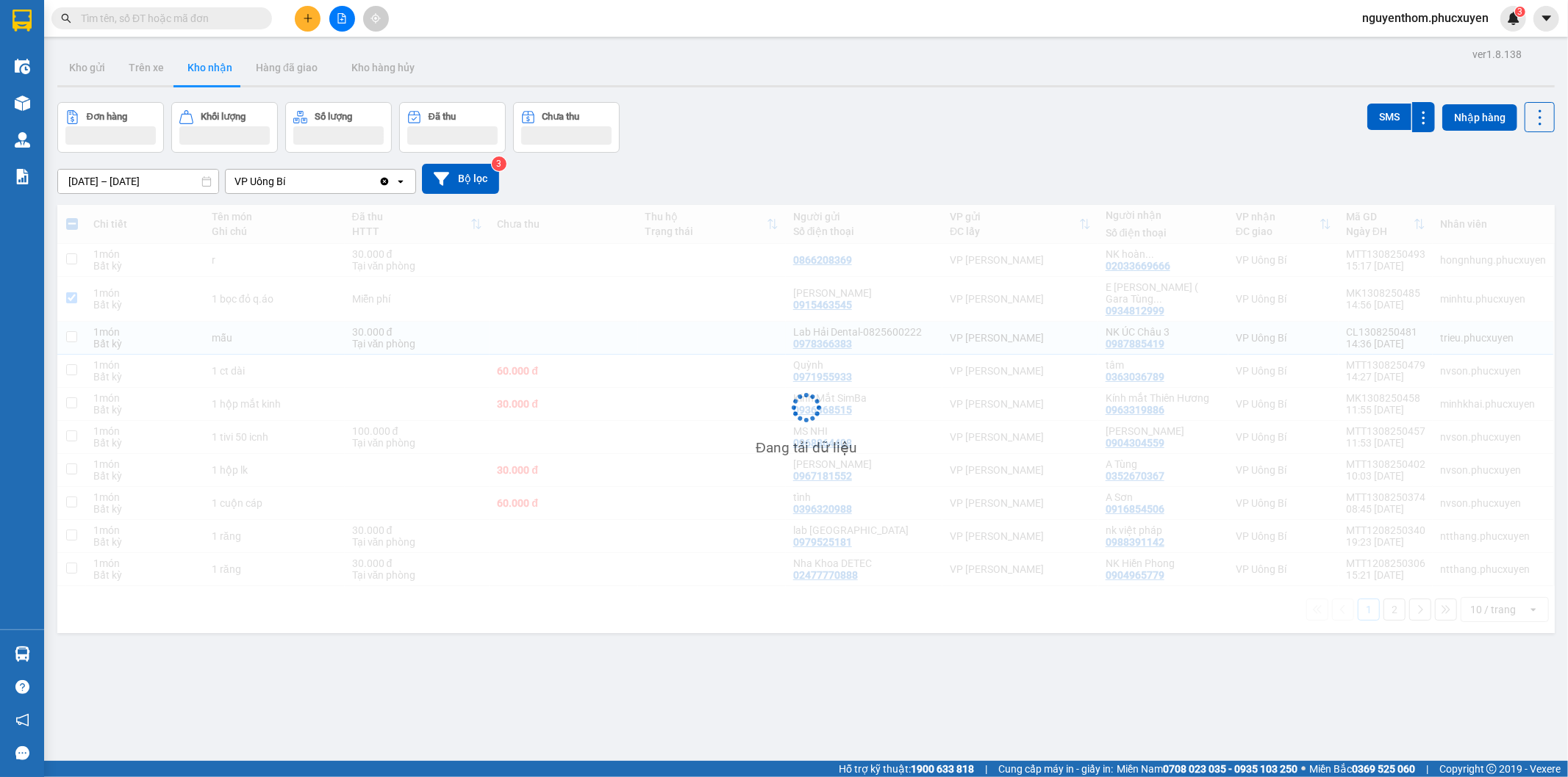
checkbox input "true"
checkbox input "false"
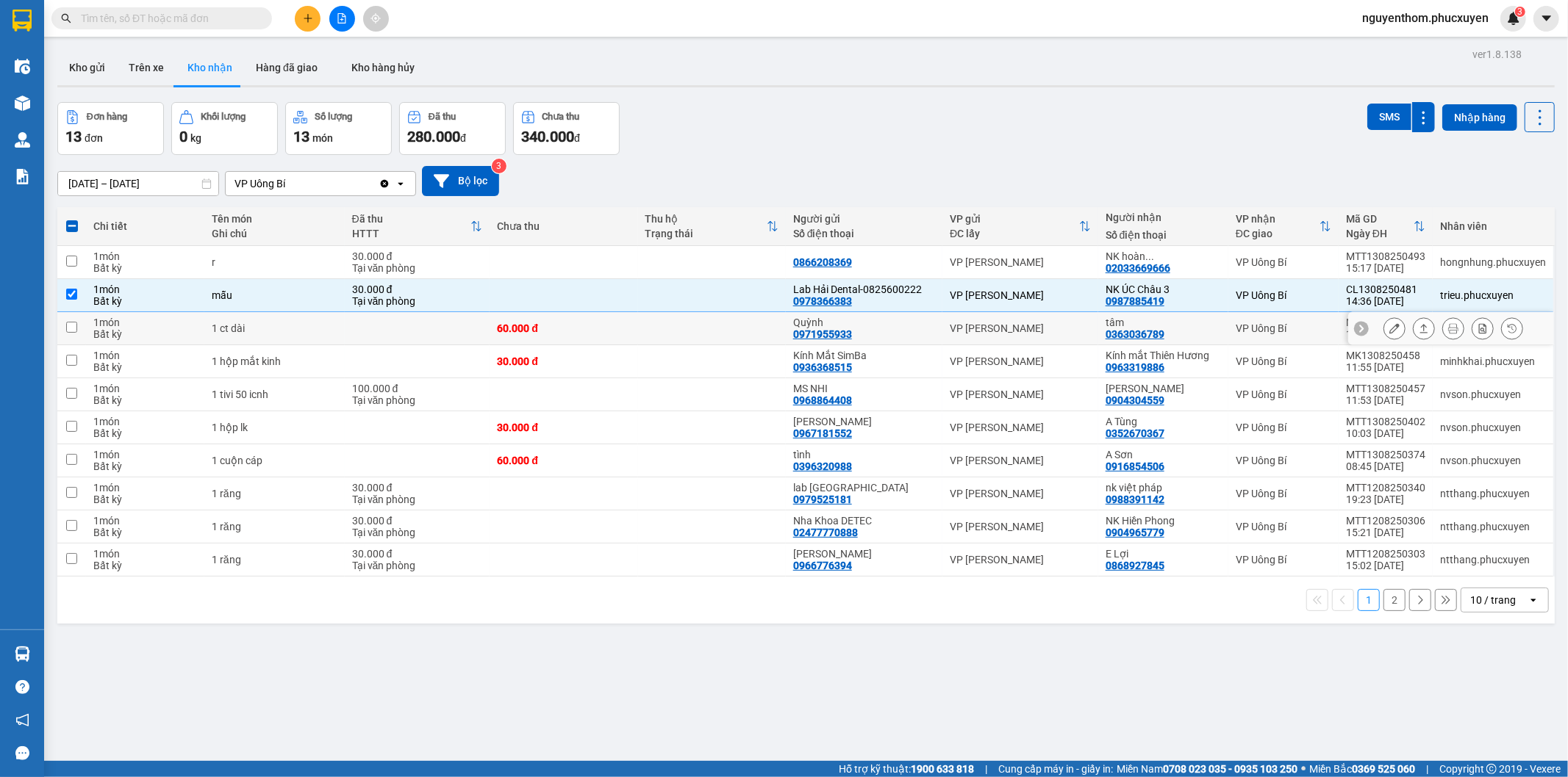
click at [1418, 330] on icon at bounding box center [1423, 328] width 10 height 10
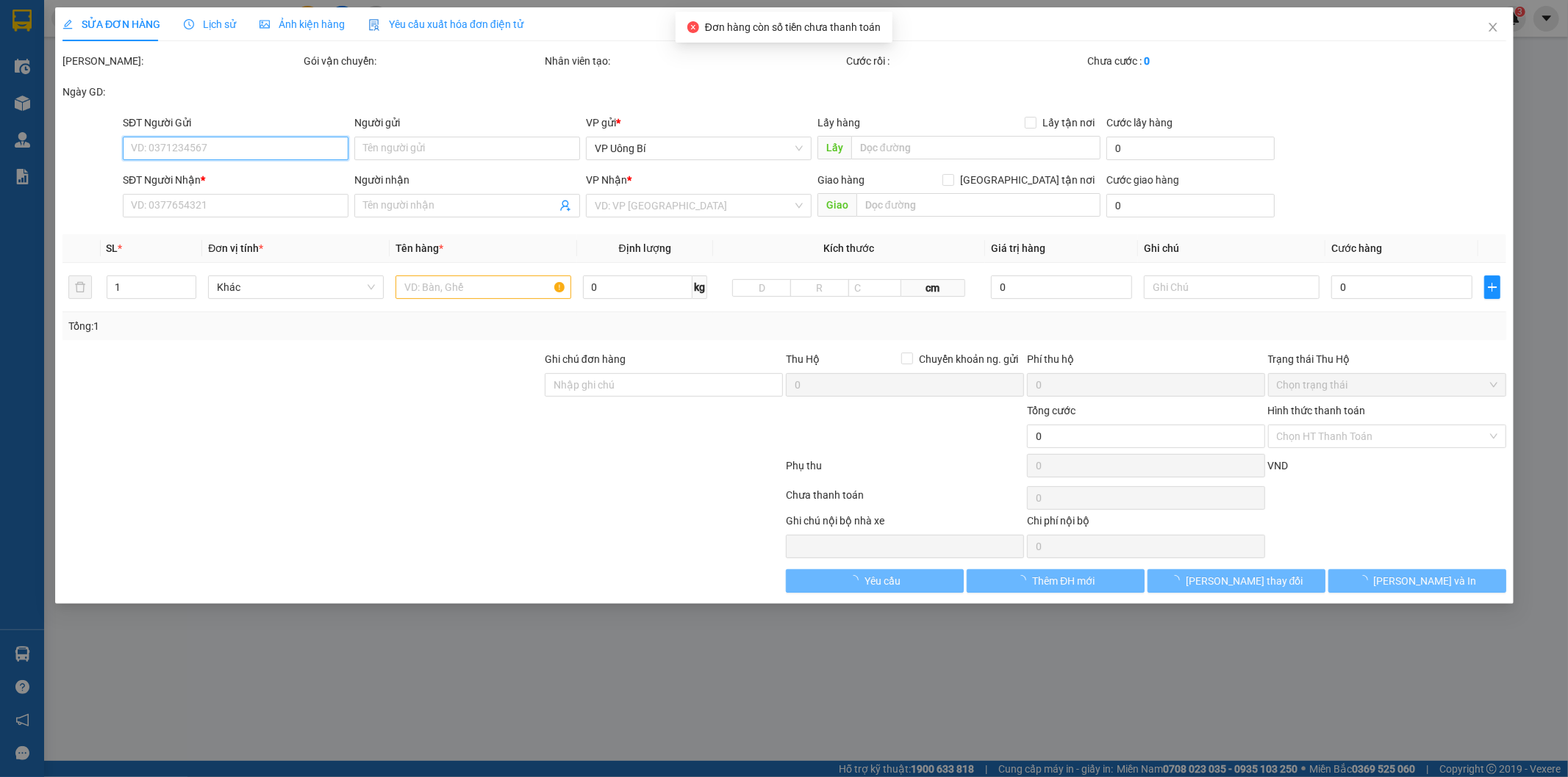
type input "0971955933"
type input "Quỳnh"
type input "0363036789"
type input "tâm"
type input "60.000"
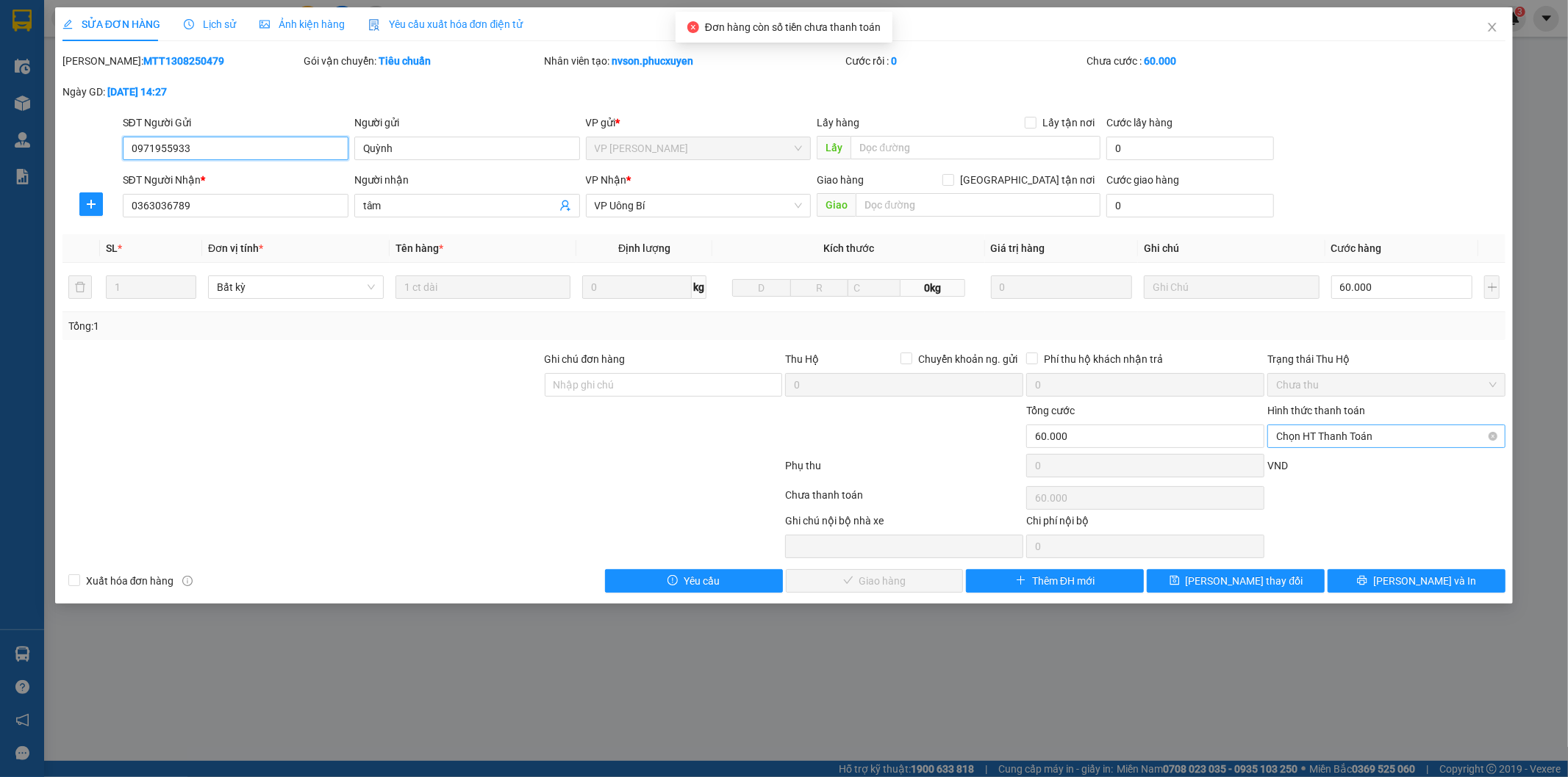
click at [1330, 434] on span "Chọn HT Thanh Toán" at bounding box center [1386, 436] width 220 height 22
click at [1318, 467] on div "Tại văn phòng" at bounding box center [1387, 465] width 220 height 16
type input "0"
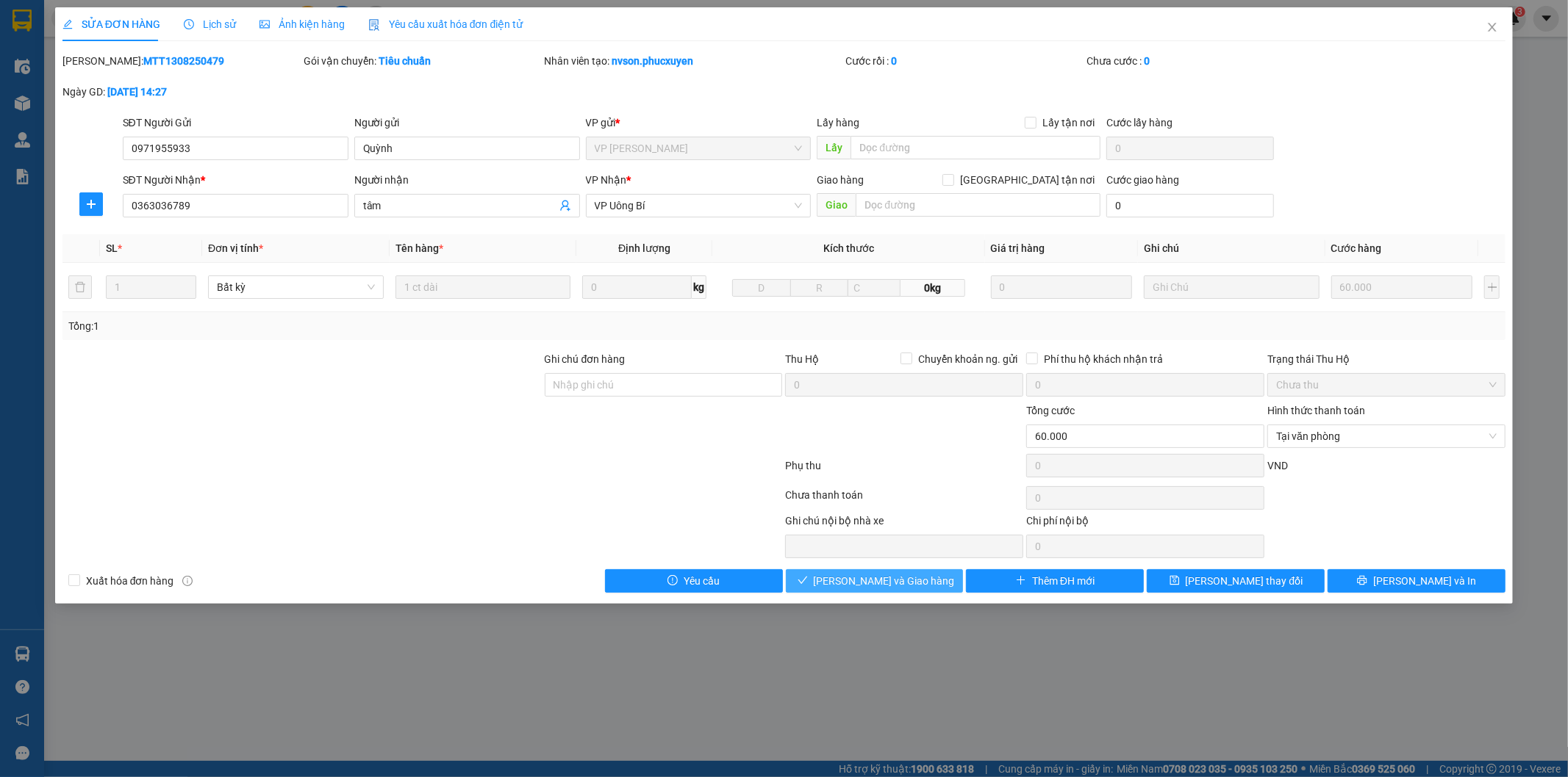
click at [920, 575] on span "[PERSON_NAME] và Giao hàng" at bounding box center [884, 580] width 141 height 16
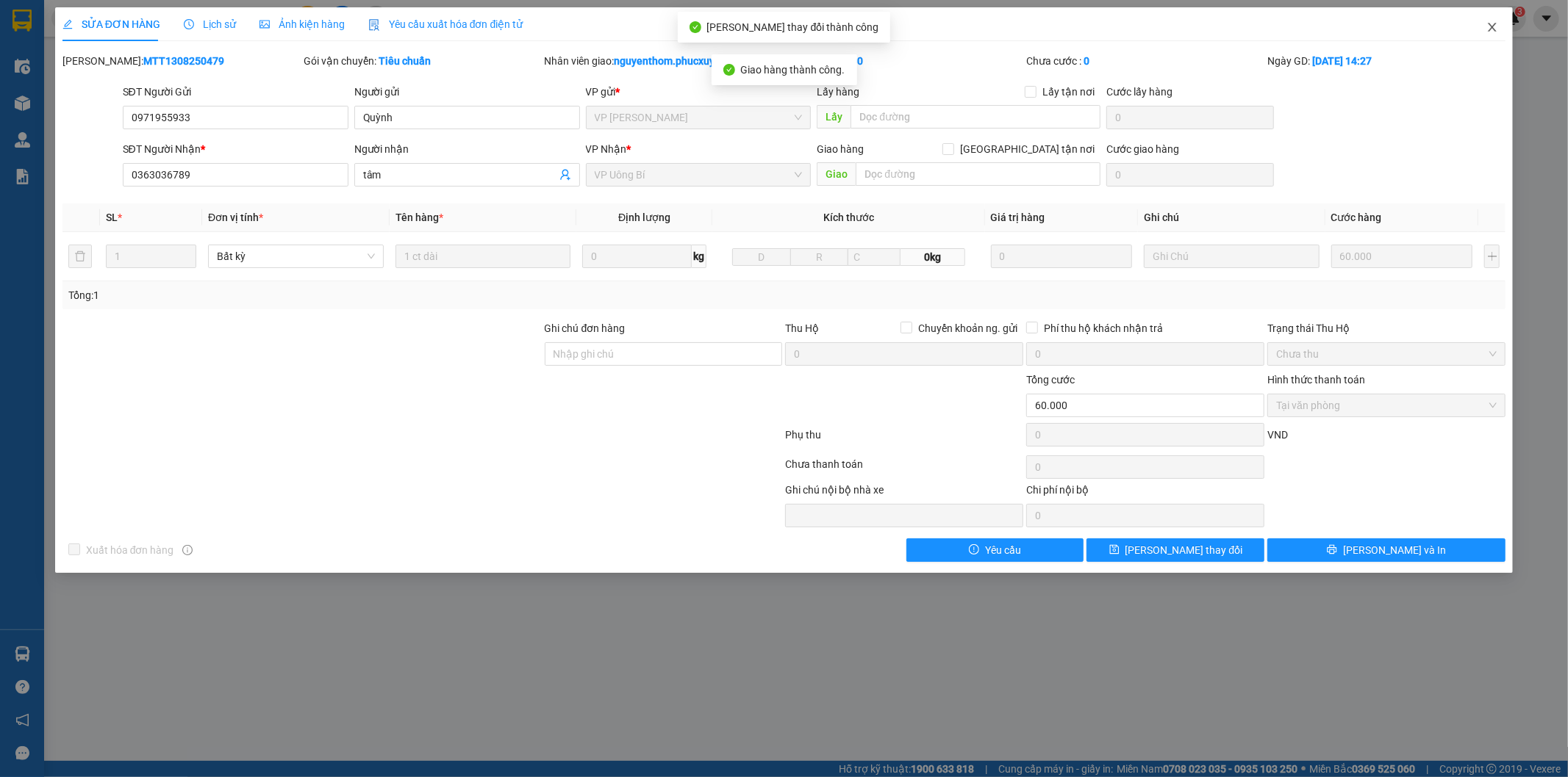
click at [1492, 23] on icon "close" at bounding box center [1492, 27] width 12 height 12
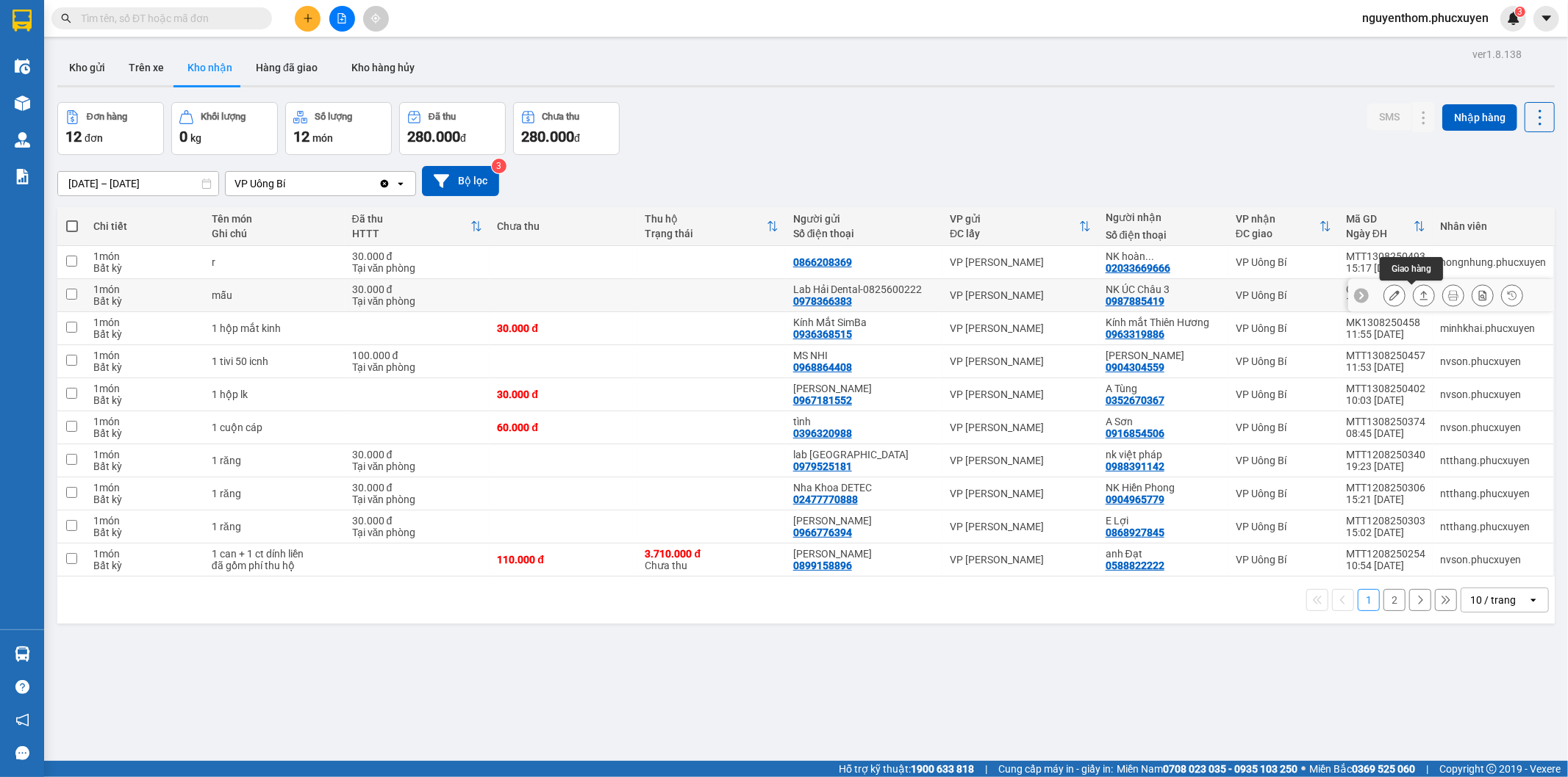
click at [1420, 293] on icon at bounding box center [1424, 295] width 8 height 8
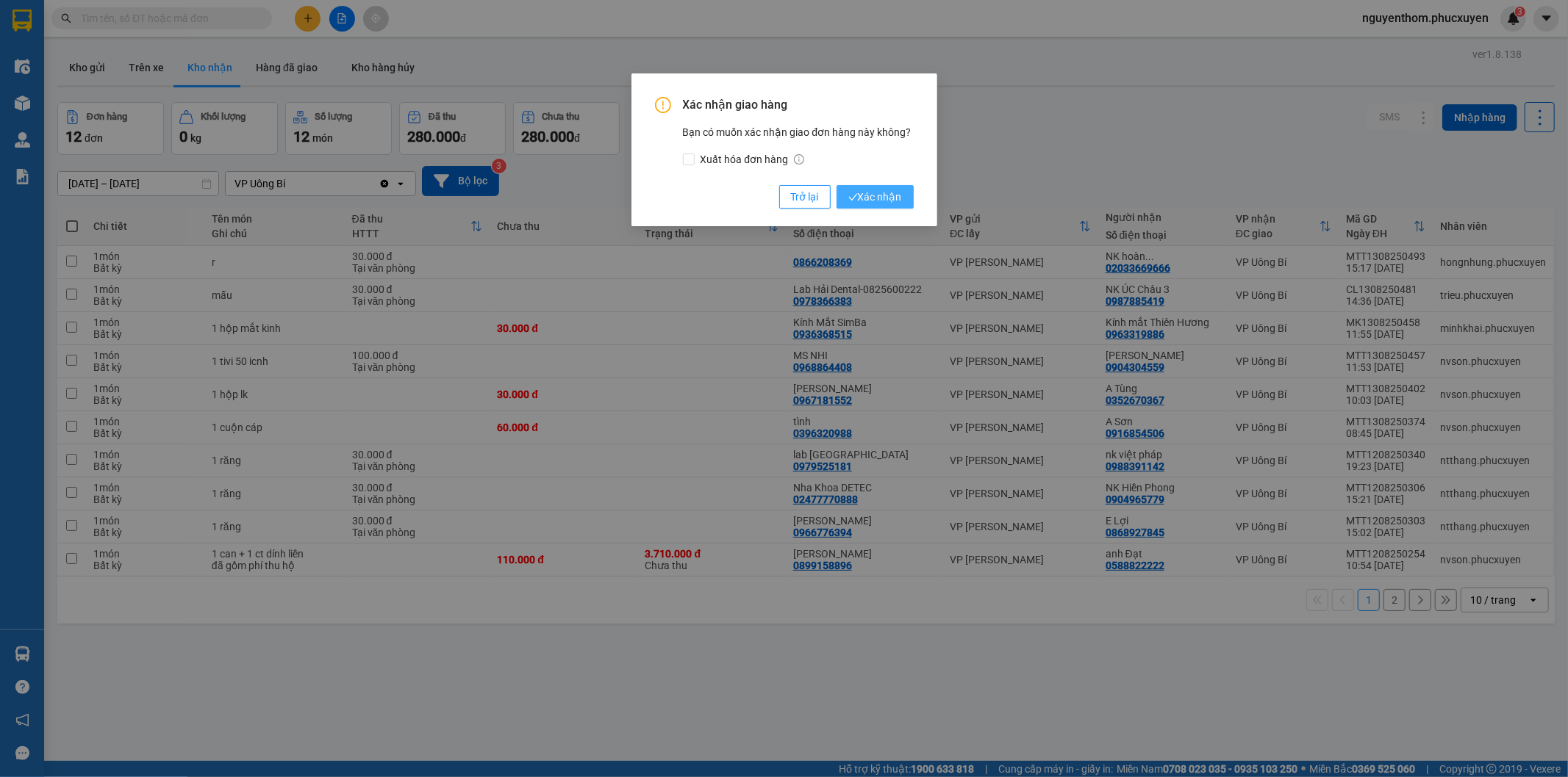
click at [878, 189] on span "Xác nhận" at bounding box center [875, 197] width 54 height 16
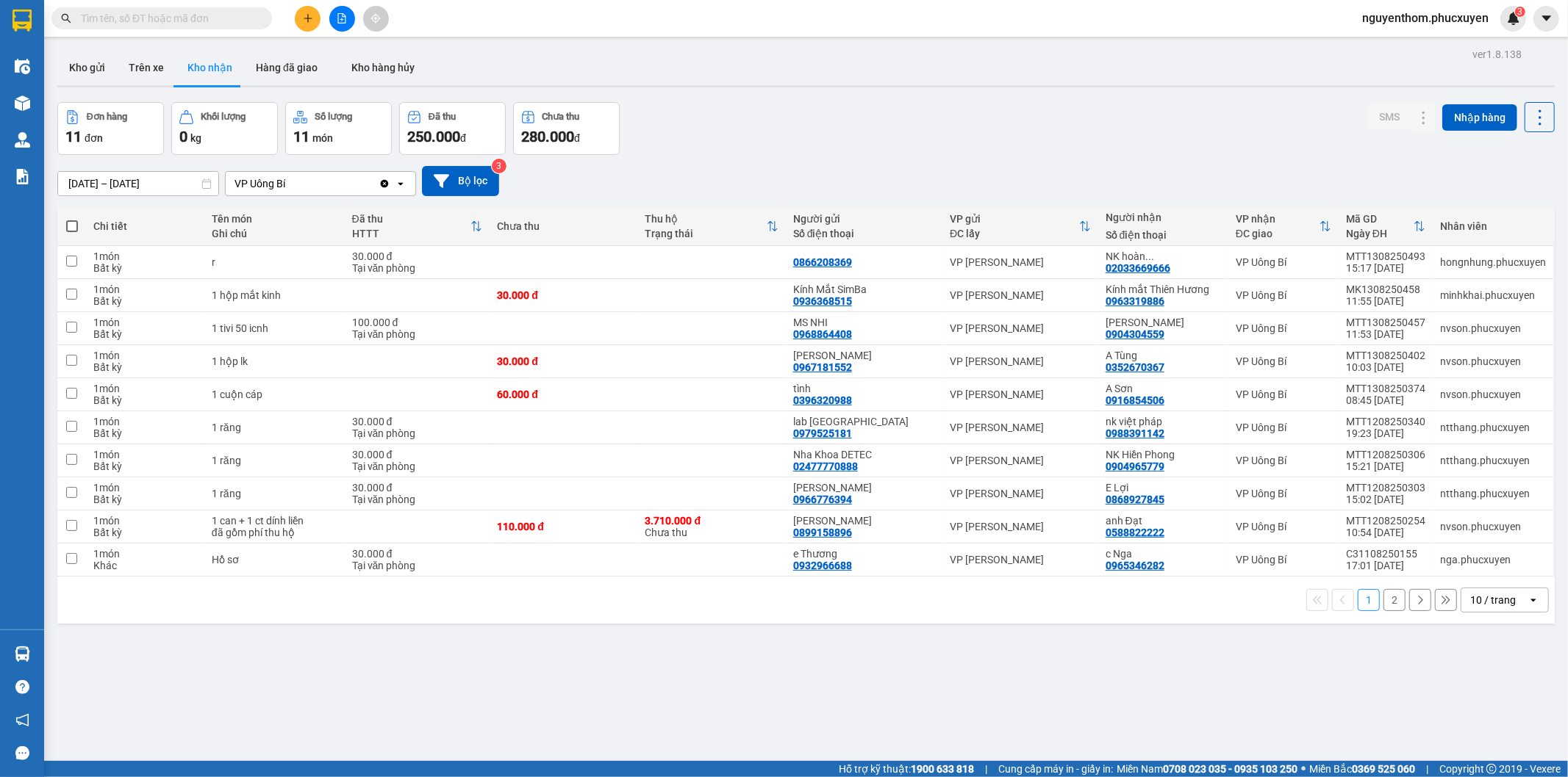
click at [776, 142] on div "Đơn hàng 11 đơn Khối lượng 0 kg Số lượng 11 món Đã thu 250.000 đ Chưa thu 280.0…" at bounding box center [806, 128] width 1497 height 53
click at [311, 19] on icon "plus" at bounding box center [308, 18] width 10 height 10
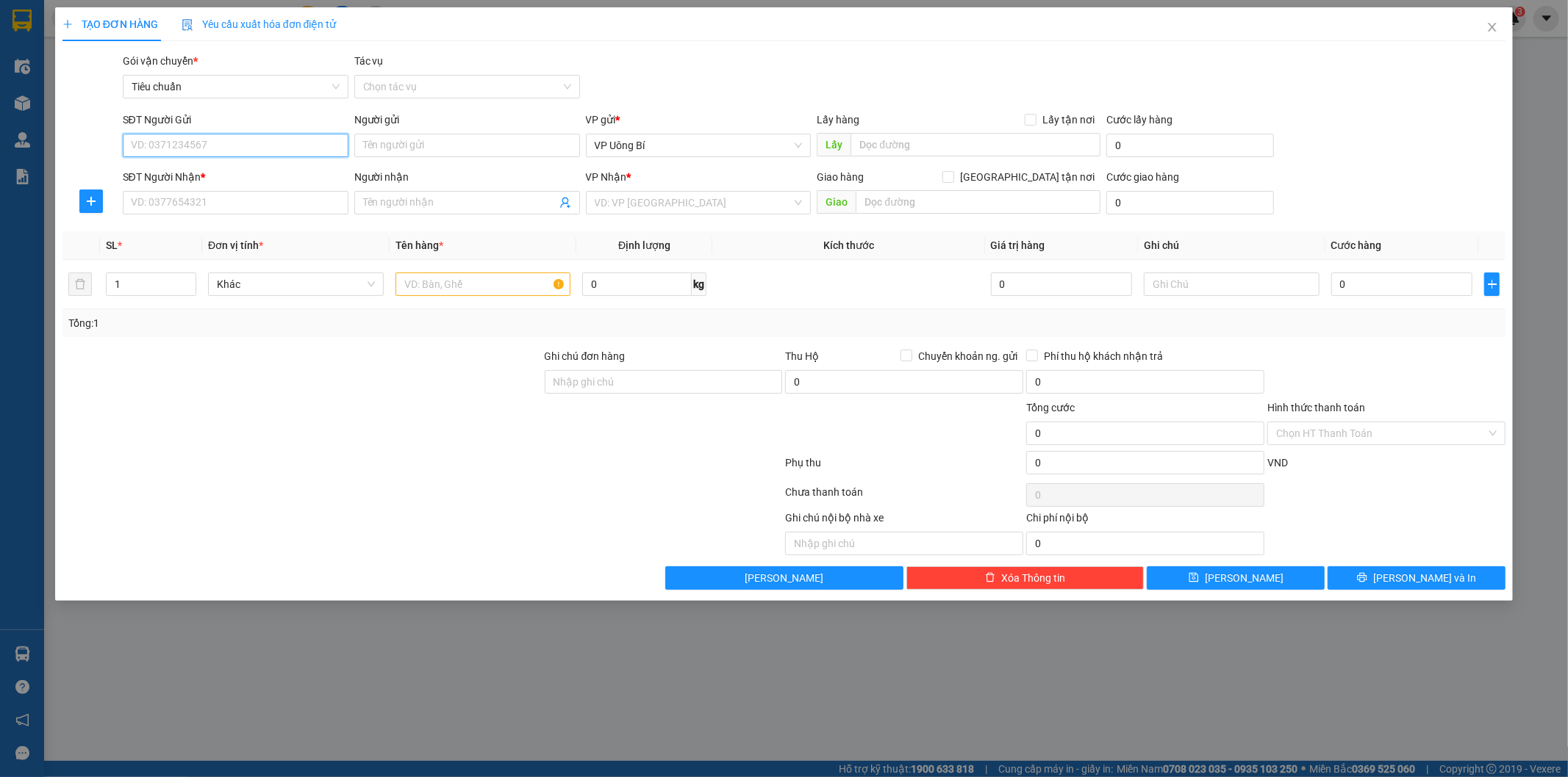
click at [303, 144] on input "SĐT Người Gửi" at bounding box center [236, 145] width 225 height 24
click at [268, 165] on div "0369259569 - A Cường" at bounding box center [236, 175] width 225 height 24
type input "0369259569"
type input "A Cường"
type input "0369259569"
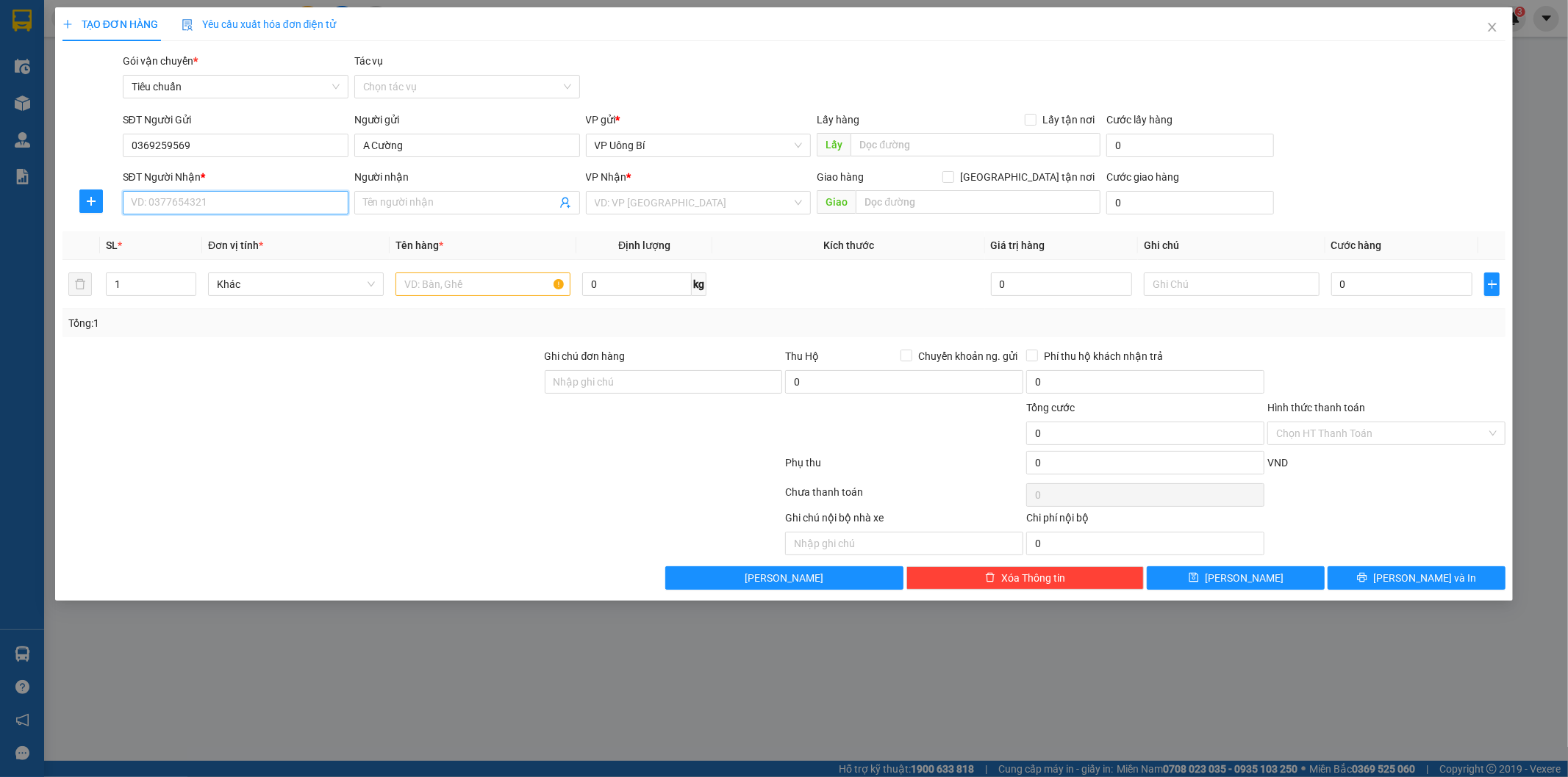
click at [262, 199] on input "SĐT Người Nhận *" at bounding box center [236, 203] width 225 height 24
click at [236, 229] on div "0964362102 - Trường" at bounding box center [235, 231] width 208 height 16
type input "0964362102"
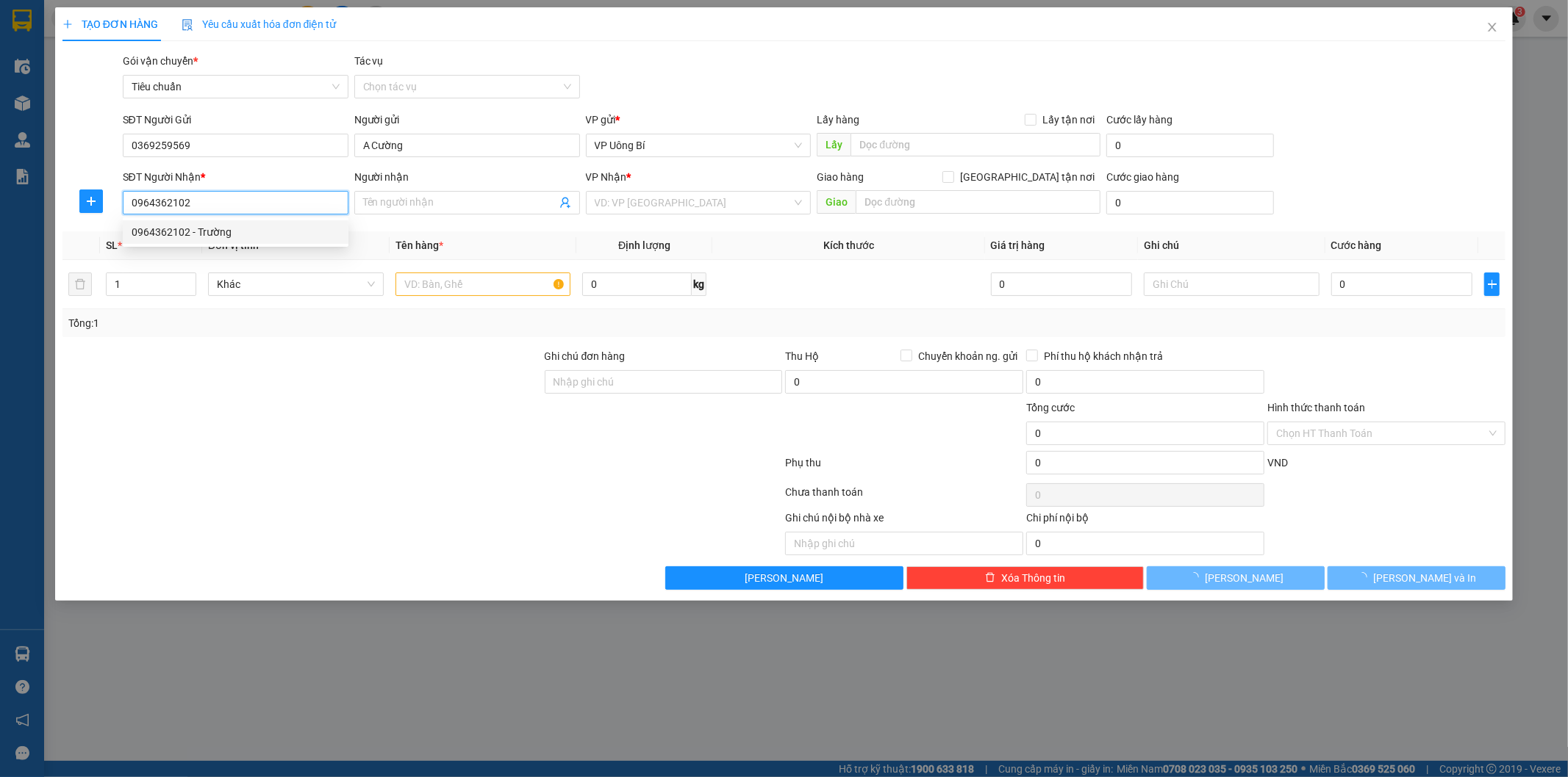
type input "Trường"
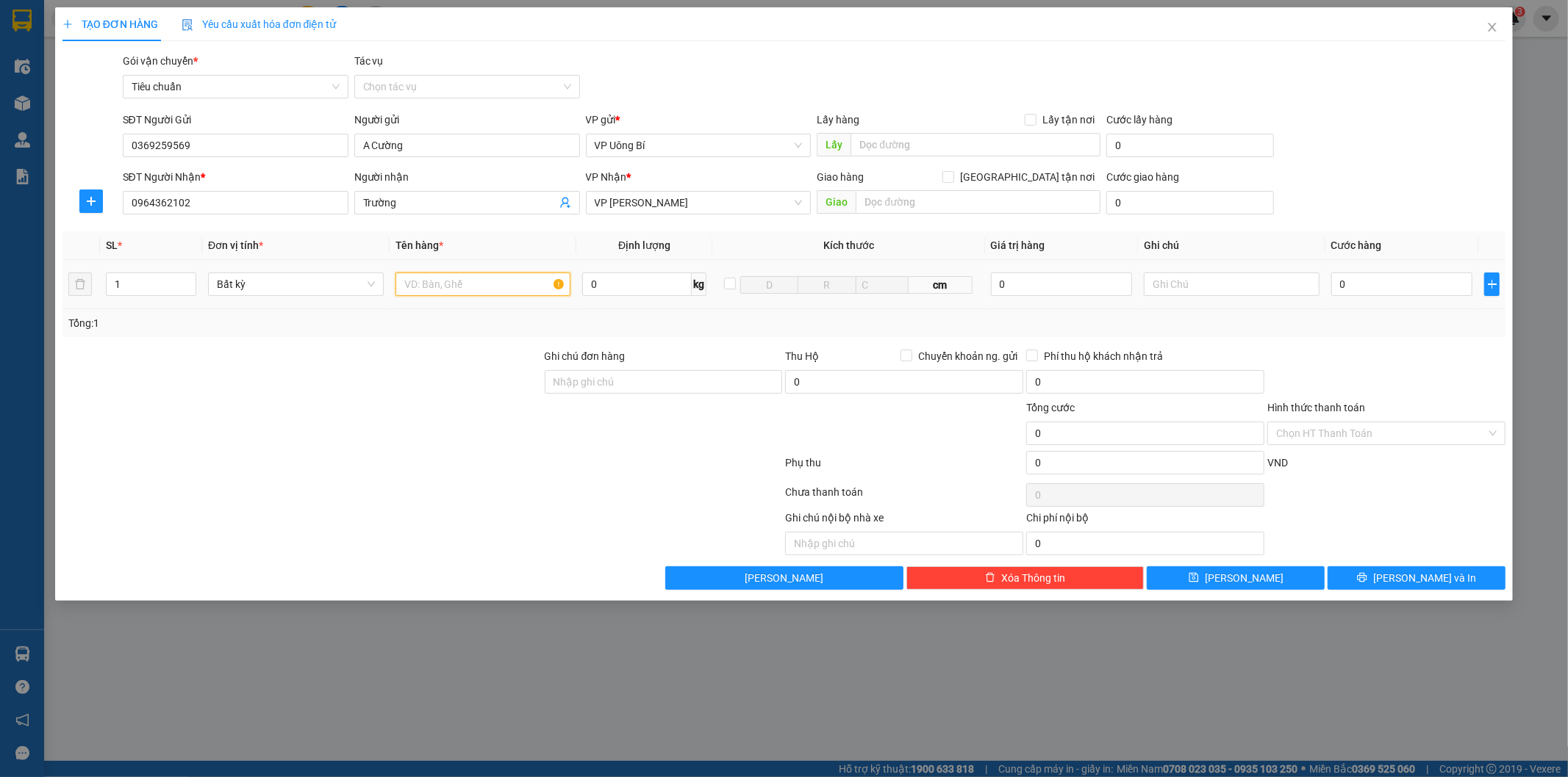
click at [486, 288] on input "text" at bounding box center [483, 284] width 176 height 24
type input "1 catong đồ ăn"
click at [1412, 288] on input "0" at bounding box center [1401, 284] width 141 height 24
type input "5"
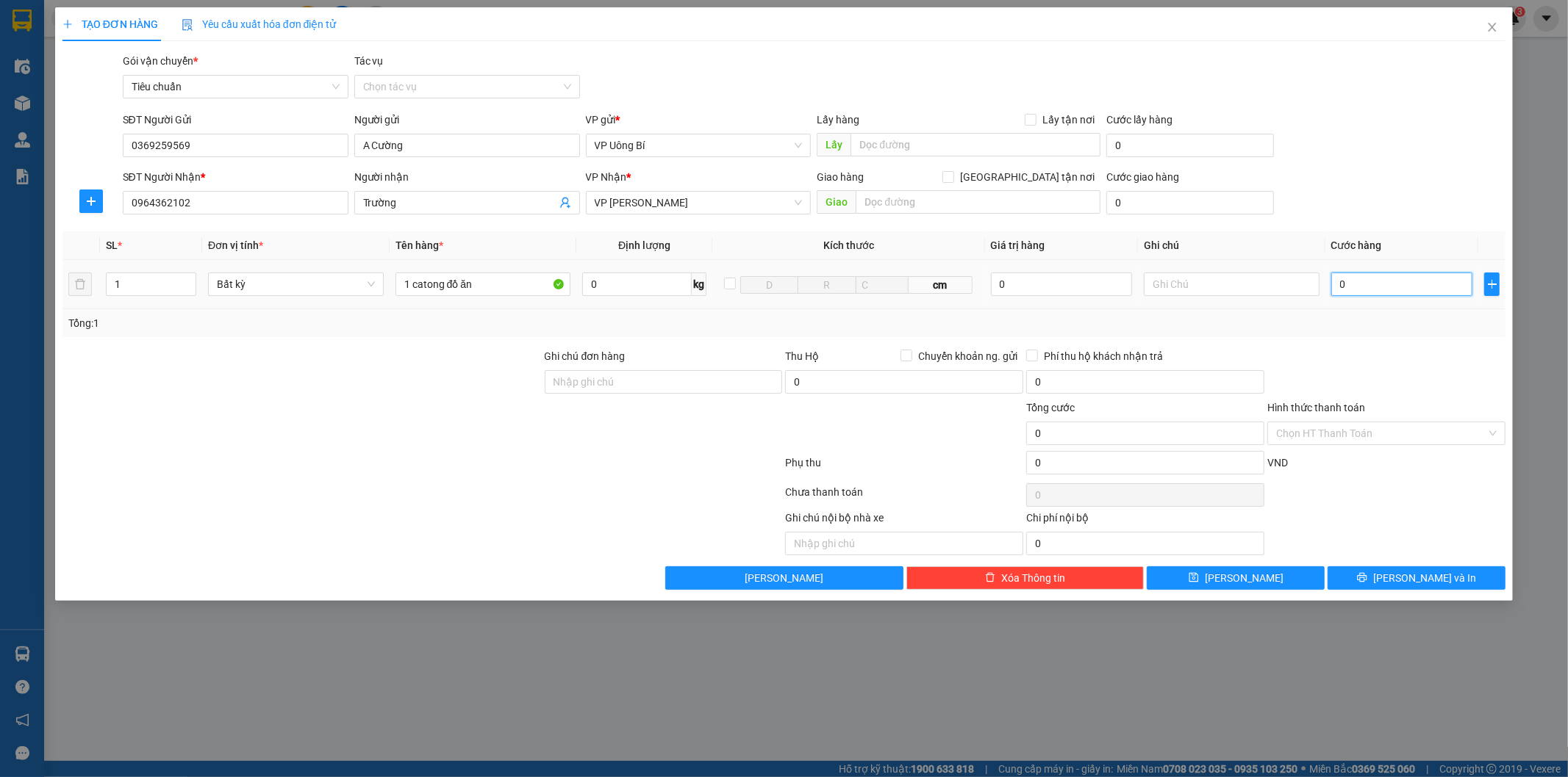
type input "5"
type input "50"
click at [1405, 574] on span "[PERSON_NAME] và In" at bounding box center [1424, 578] width 103 height 16
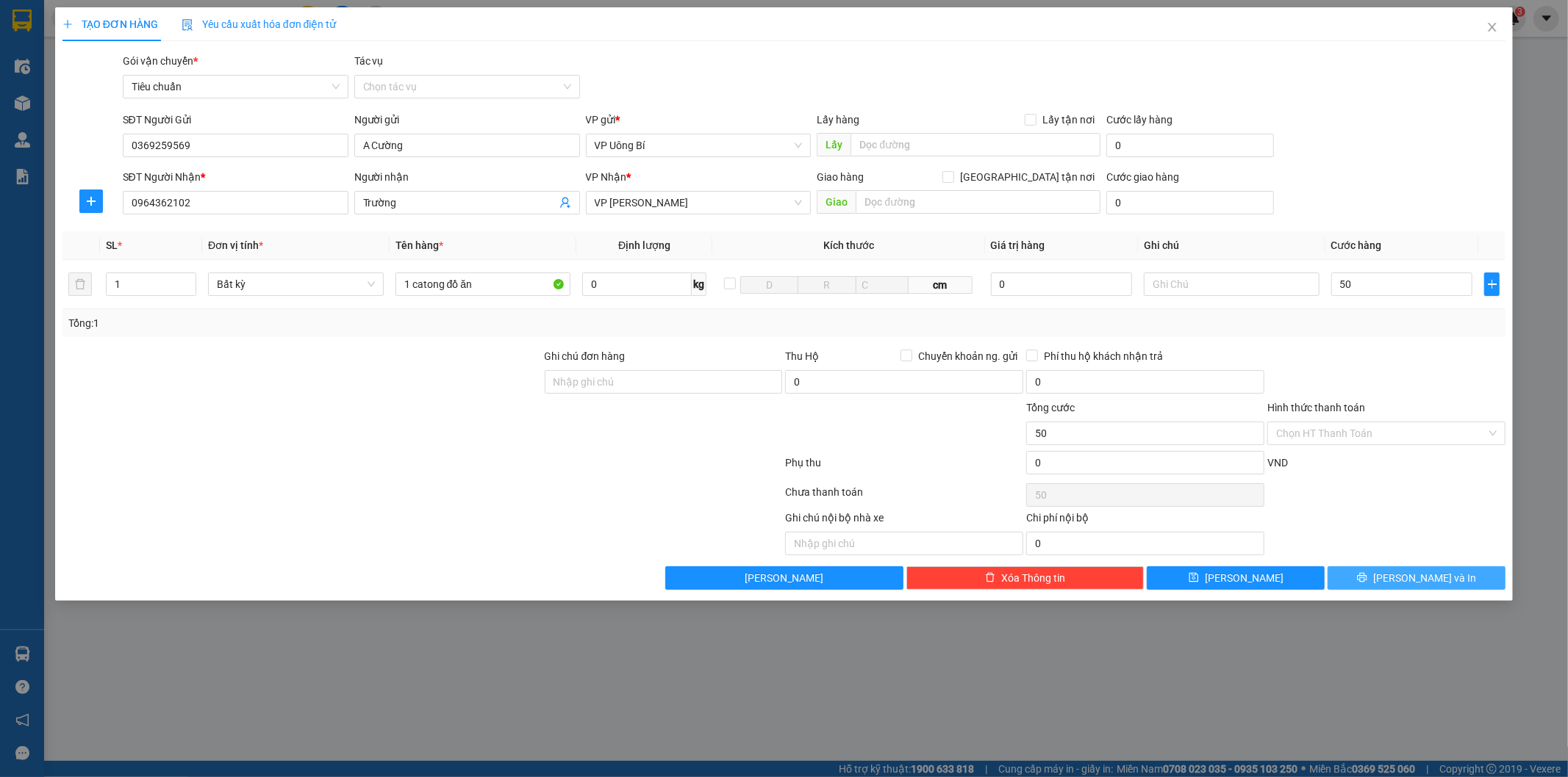
type input "50.000"
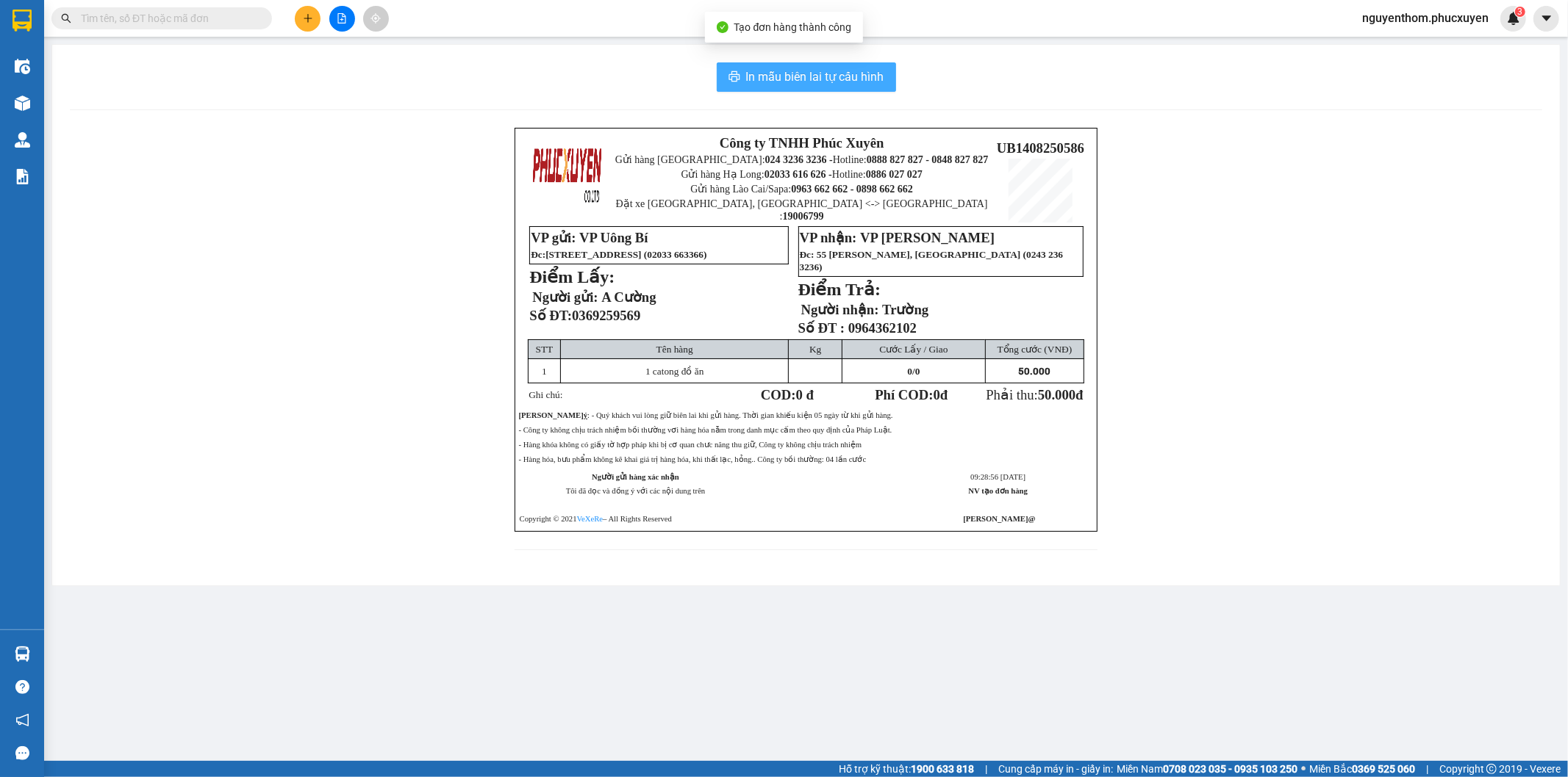
click at [811, 78] on span "In mẫu biên lai tự cấu hình" at bounding box center [815, 77] width 138 height 18
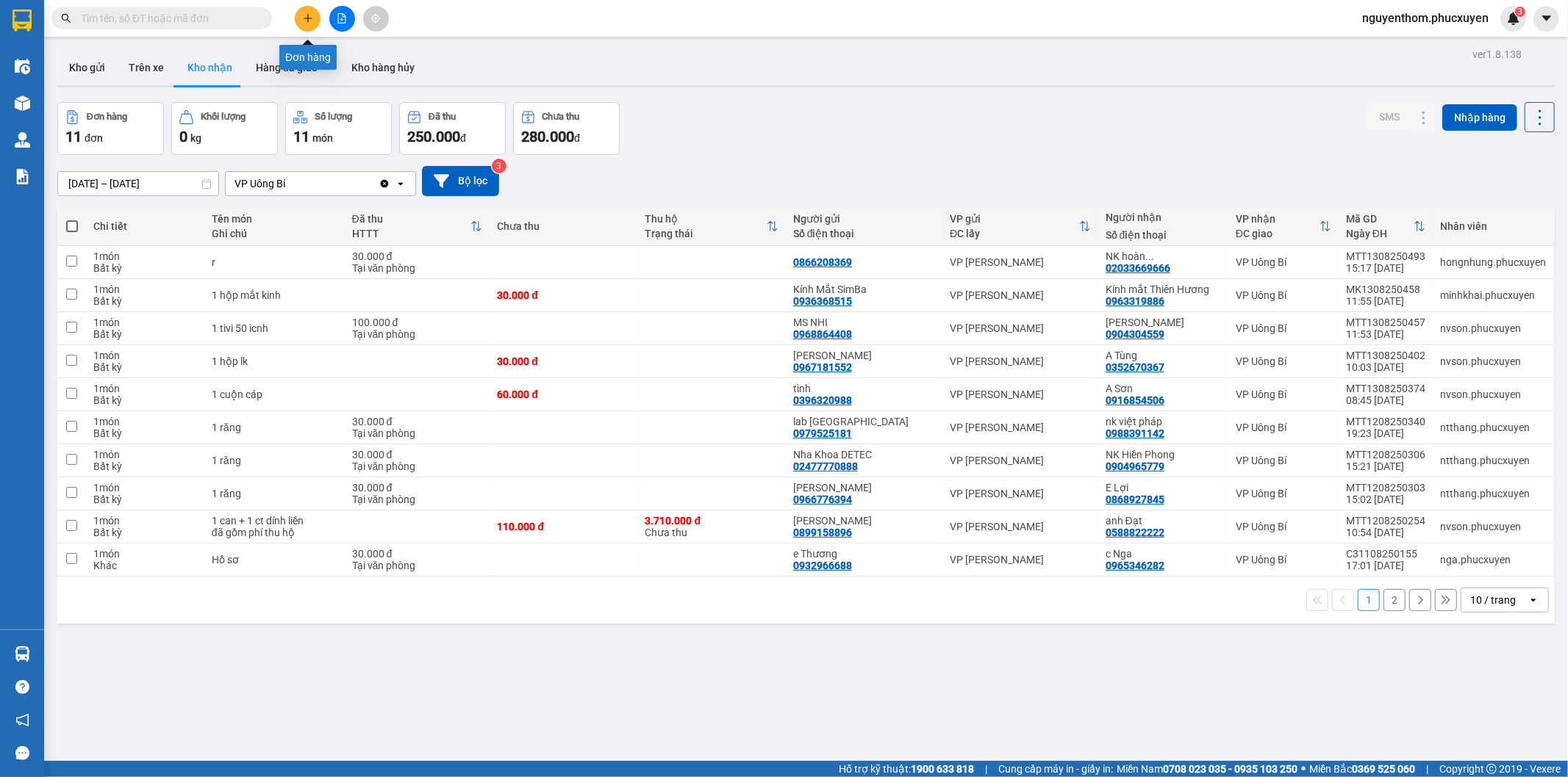
click at [305, 17] on icon "plus" at bounding box center [308, 18] width 10 height 10
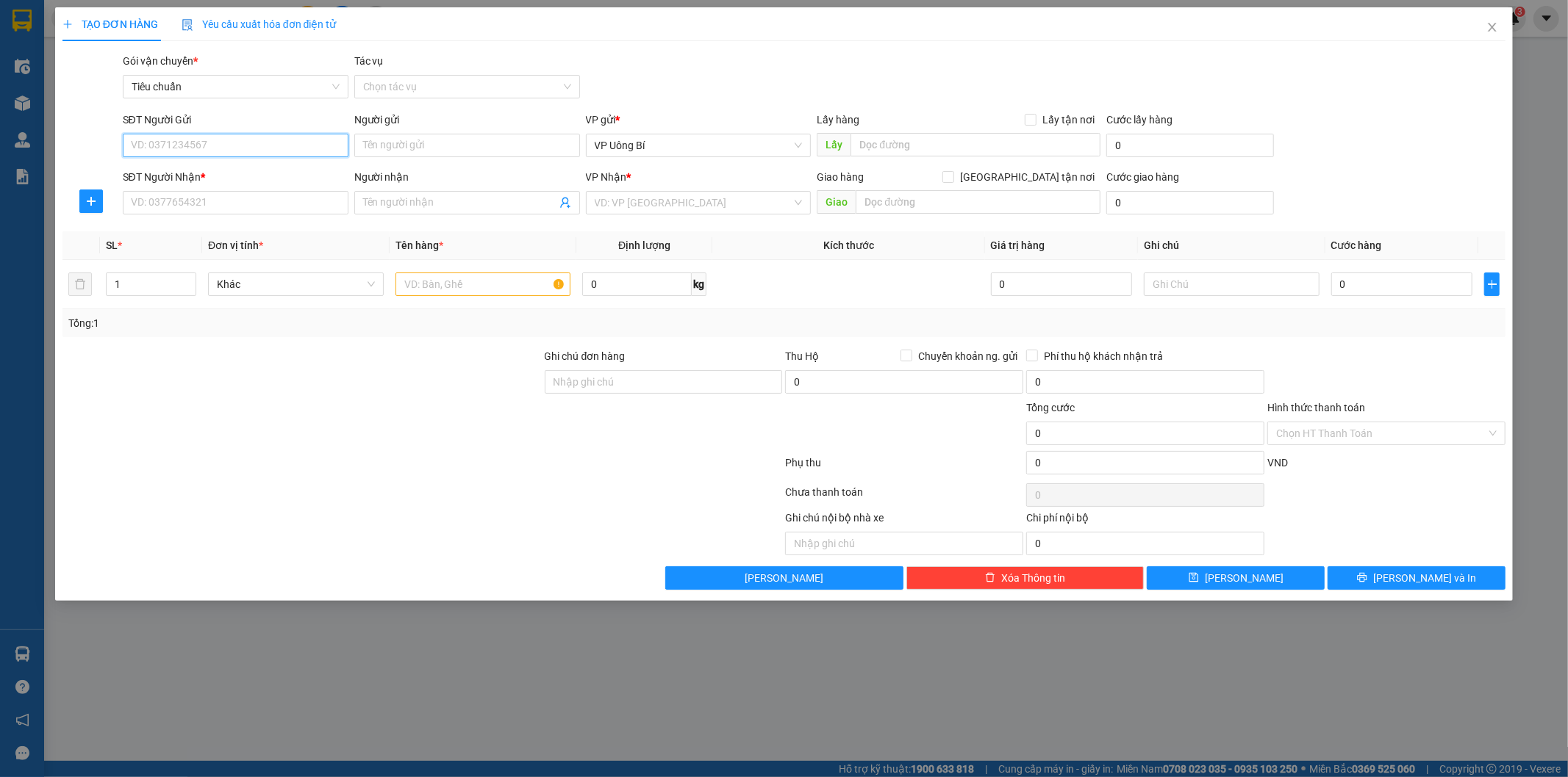
click at [299, 148] on input "SĐT Người Gửi" at bounding box center [236, 145] width 225 height 24
click at [291, 145] on input "SĐT Người Gửi" at bounding box center [236, 145] width 225 height 24
type input "0987644565"
click at [270, 171] on div "0987644565 - ANH ĐẠO" at bounding box center [235, 174] width 208 height 16
type input "[DEMOGRAPHIC_DATA]"
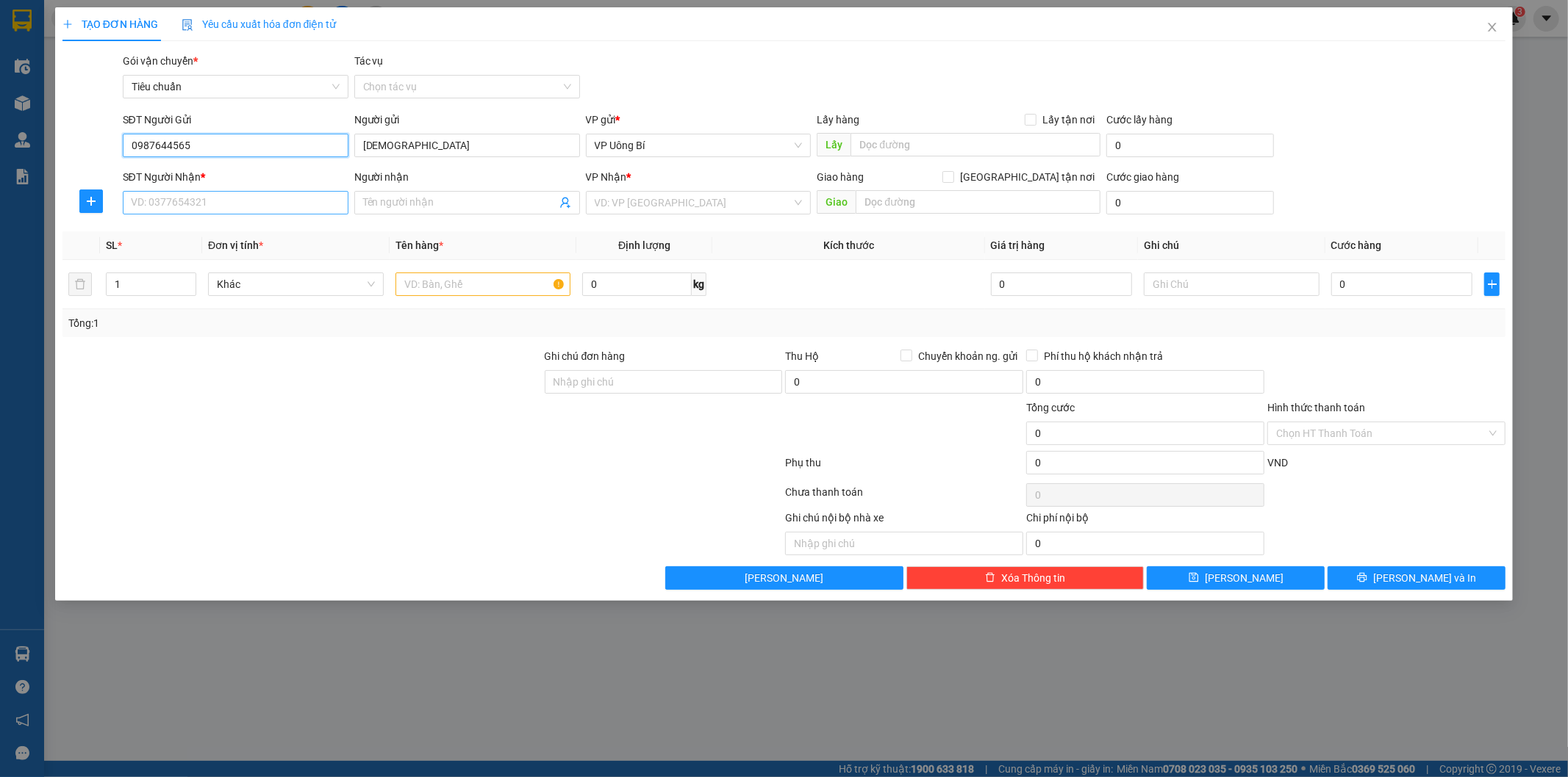
type input "0987644565"
click at [288, 207] on input "SĐT Người Nhận *" at bounding box center [236, 203] width 225 height 24
click at [279, 206] on input "SĐT Người Nhận *" at bounding box center [236, 203] width 225 height 24
type input "0567212555"
click at [493, 201] on input "Người nhận" at bounding box center [460, 203] width 193 height 16
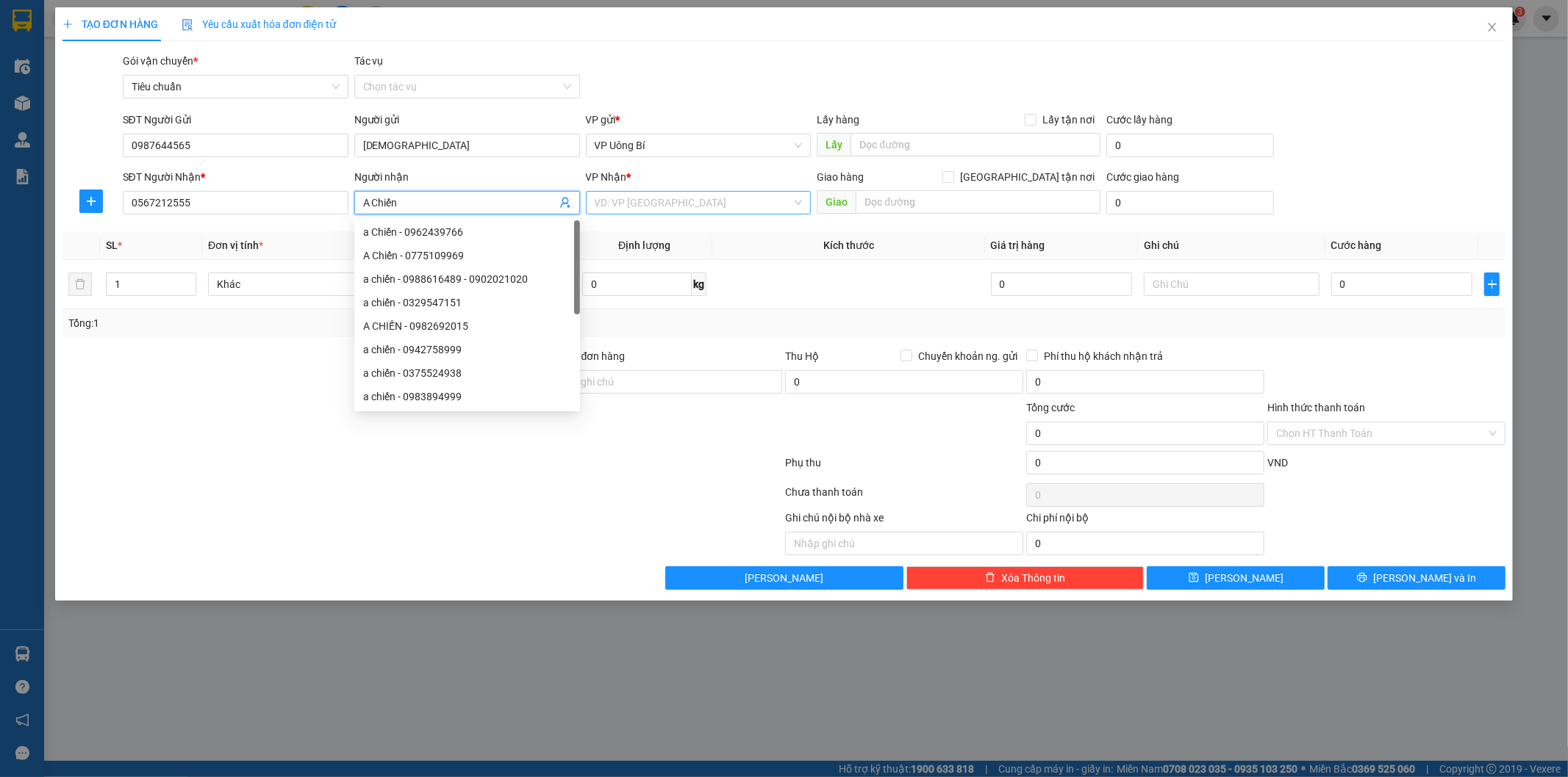
type input "A Chiến"
click at [779, 213] on input "search" at bounding box center [693, 203] width 198 height 22
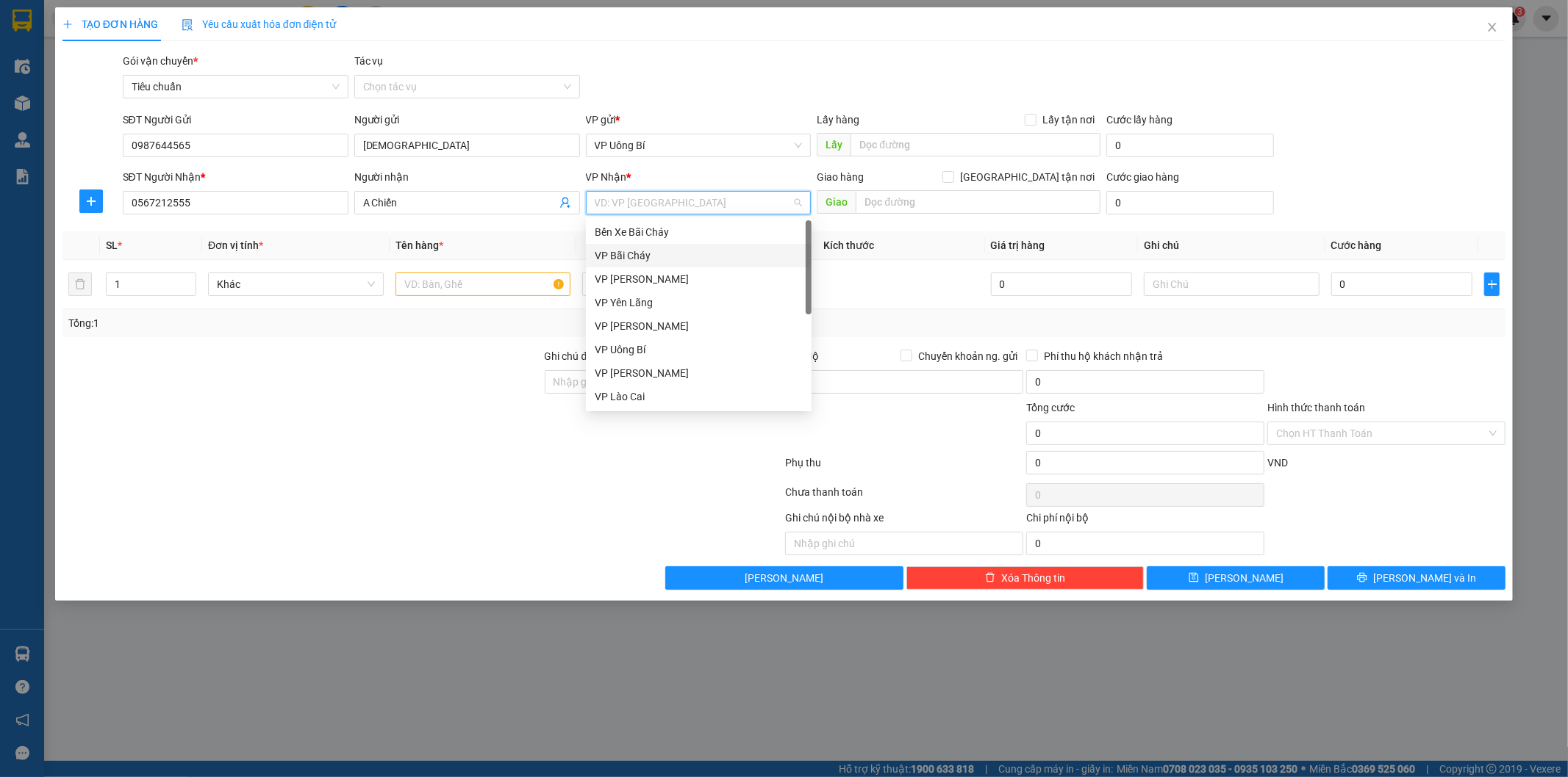
scroll to position [235, 0]
click at [678, 373] on div "VP [PERSON_NAME]" at bounding box center [698, 373] width 208 height 16
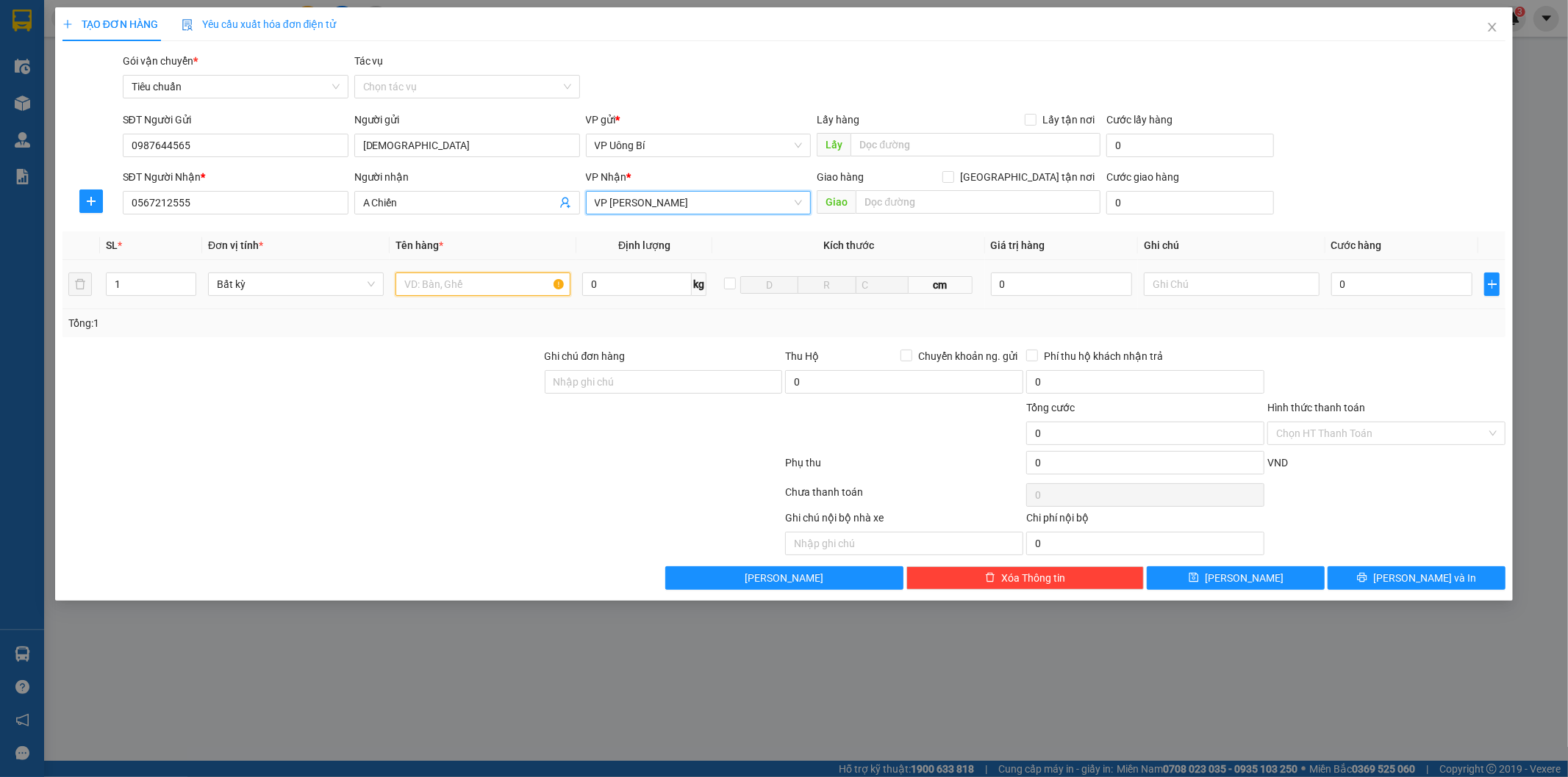
click at [512, 288] on input "text" at bounding box center [483, 284] width 176 height 24
type input "1catong nhỏ ổ khóa"
click at [1428, 285] on input "0" at bounding box center [1401, 284] width 141 height 24
type input "3"
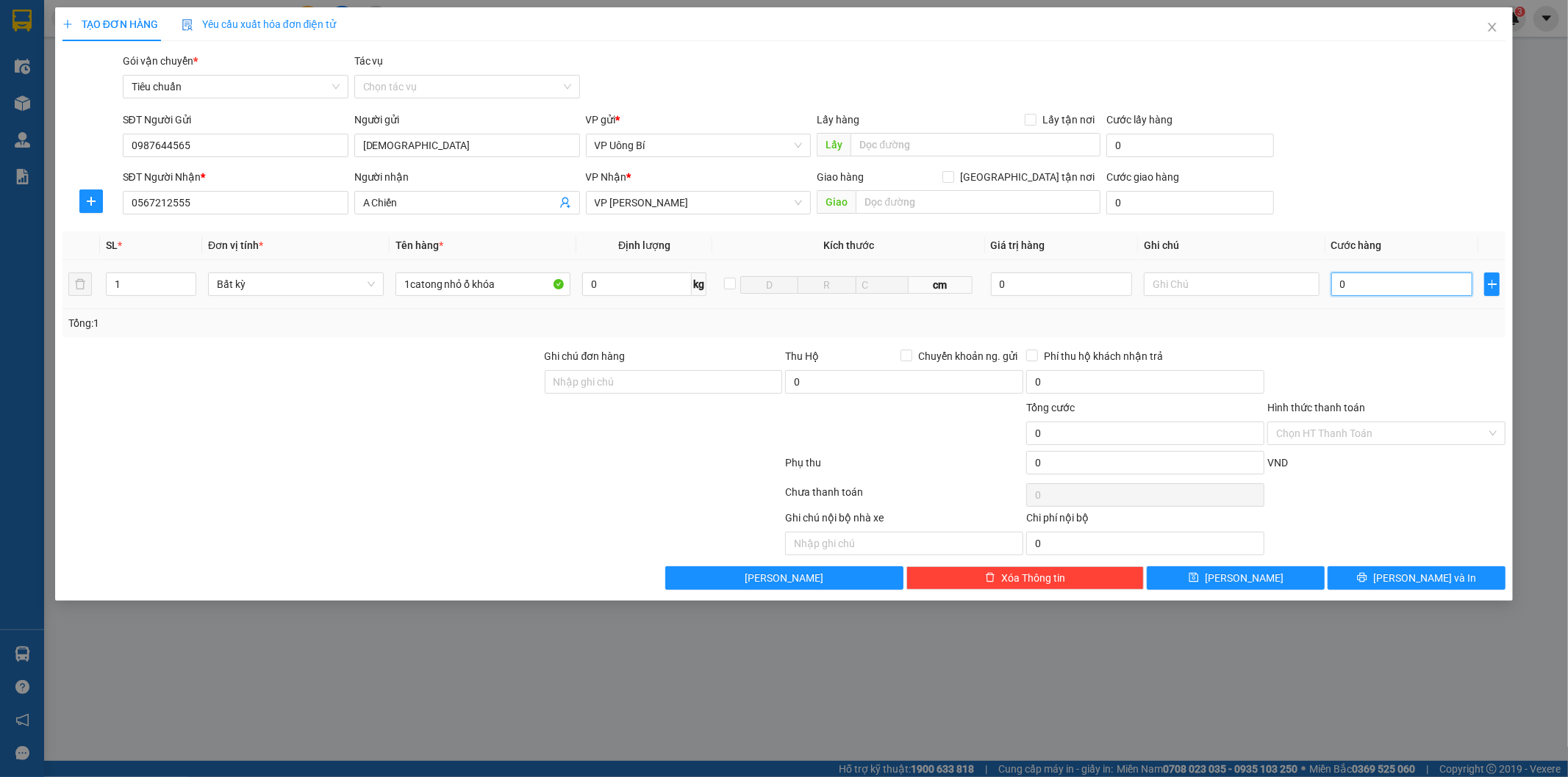
type input "3"
type input "30"
type input "30.000"
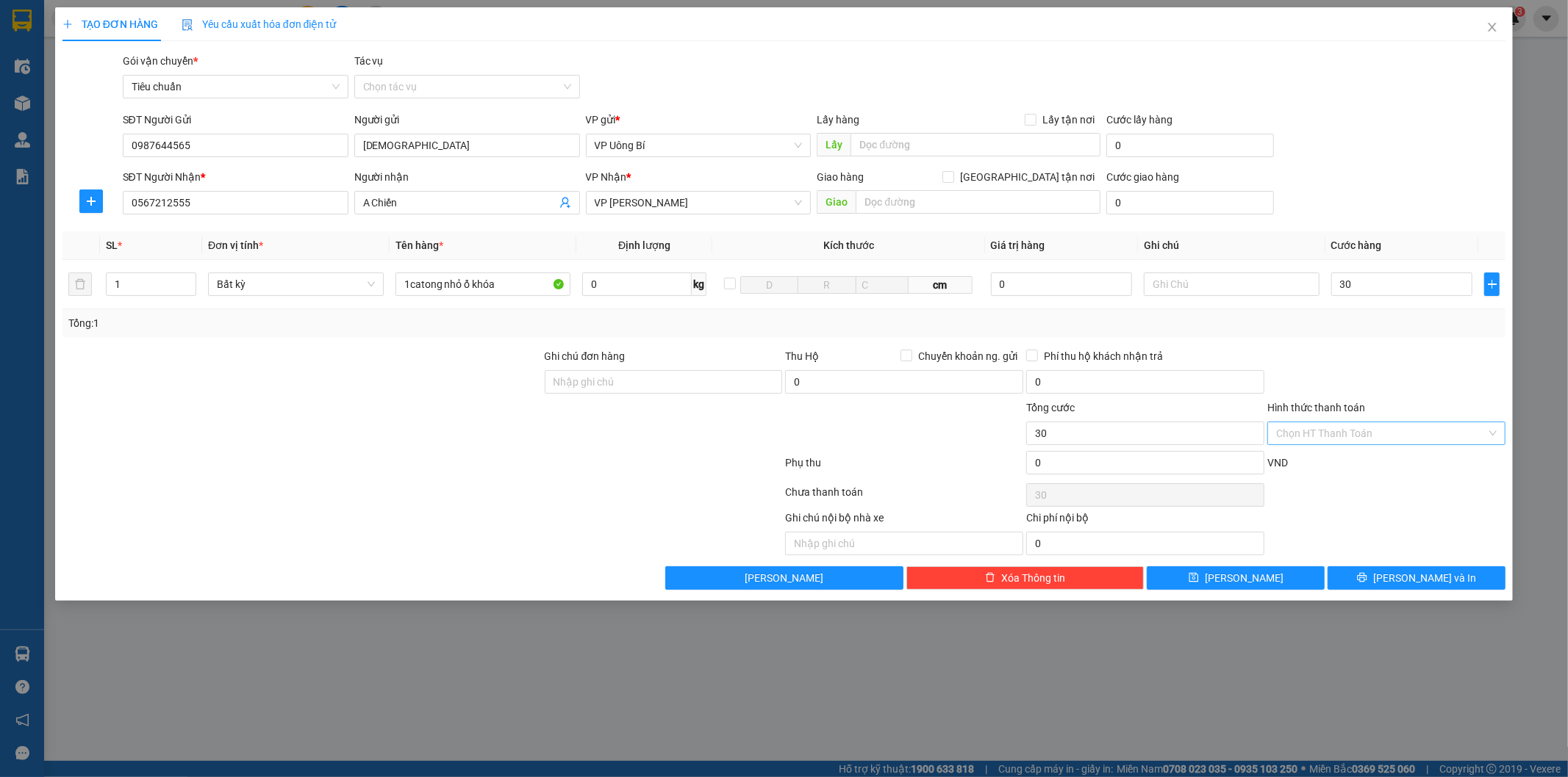
type input "30.000"
click at [1357, 431] on input "Hình thức thanh toán" at bounding box center [1381, 433] width 210 height 22
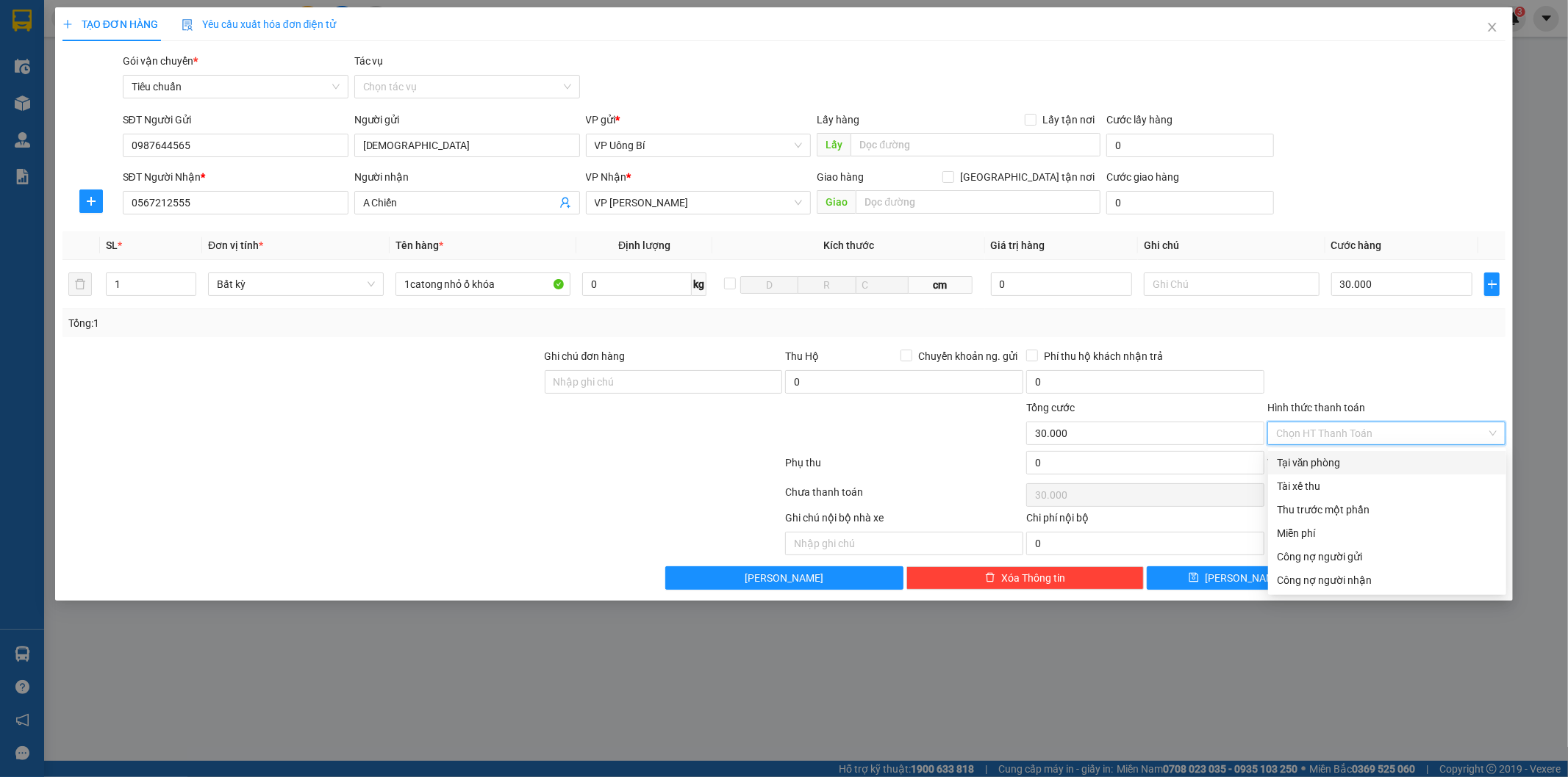
click at [1353, 466] on div "Tại văn phòng" at bounding box center [1387, 462] width 220 height 16
type input "0"
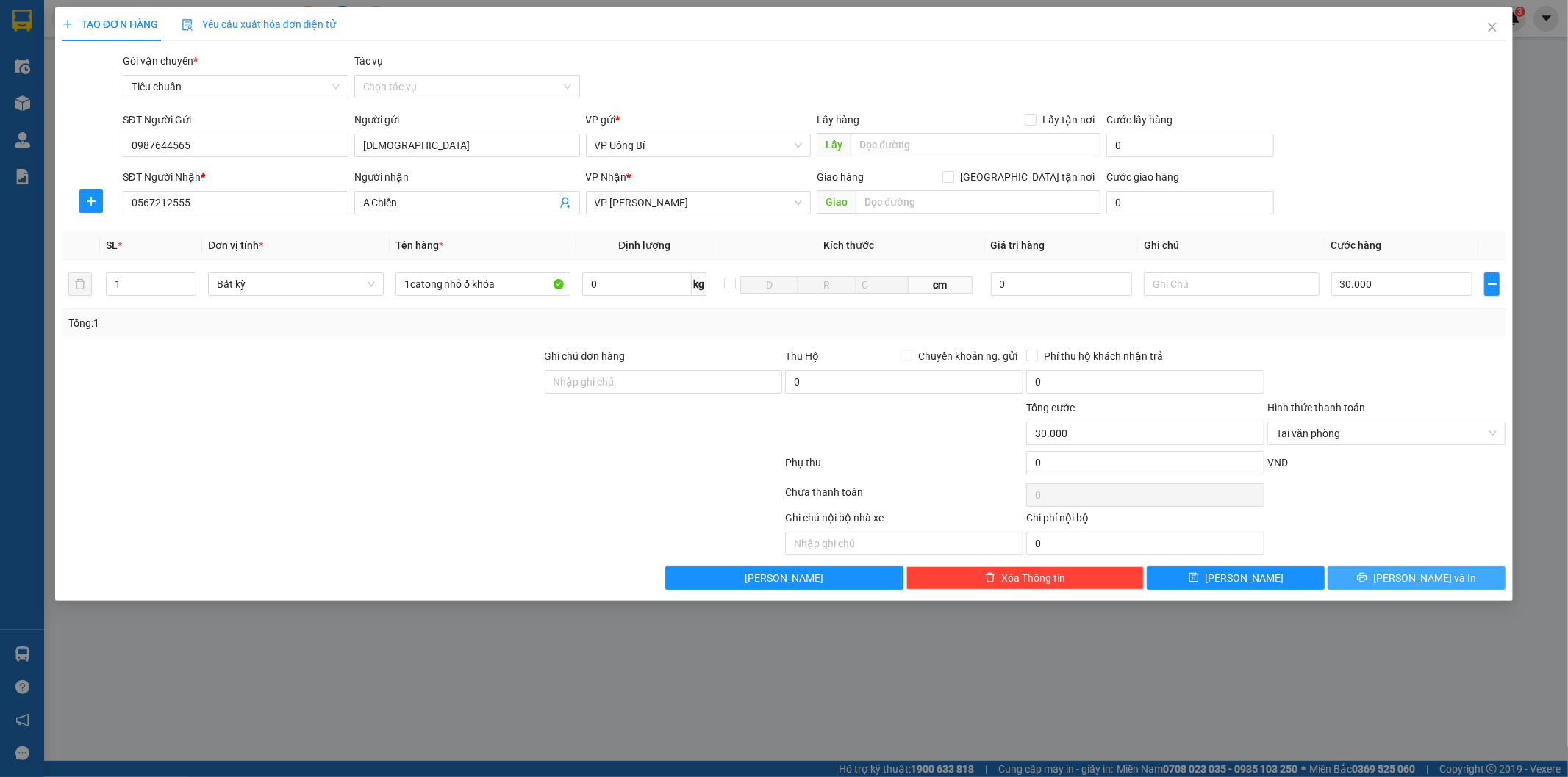
drag, startPoint x: 1391, startPoint y: 584, endPoint x: 1393, endPoint y: 576, distance: 8.2
click at [1367, 579] on span "printer" at bounding box center [1362, 579] width 10 height 12
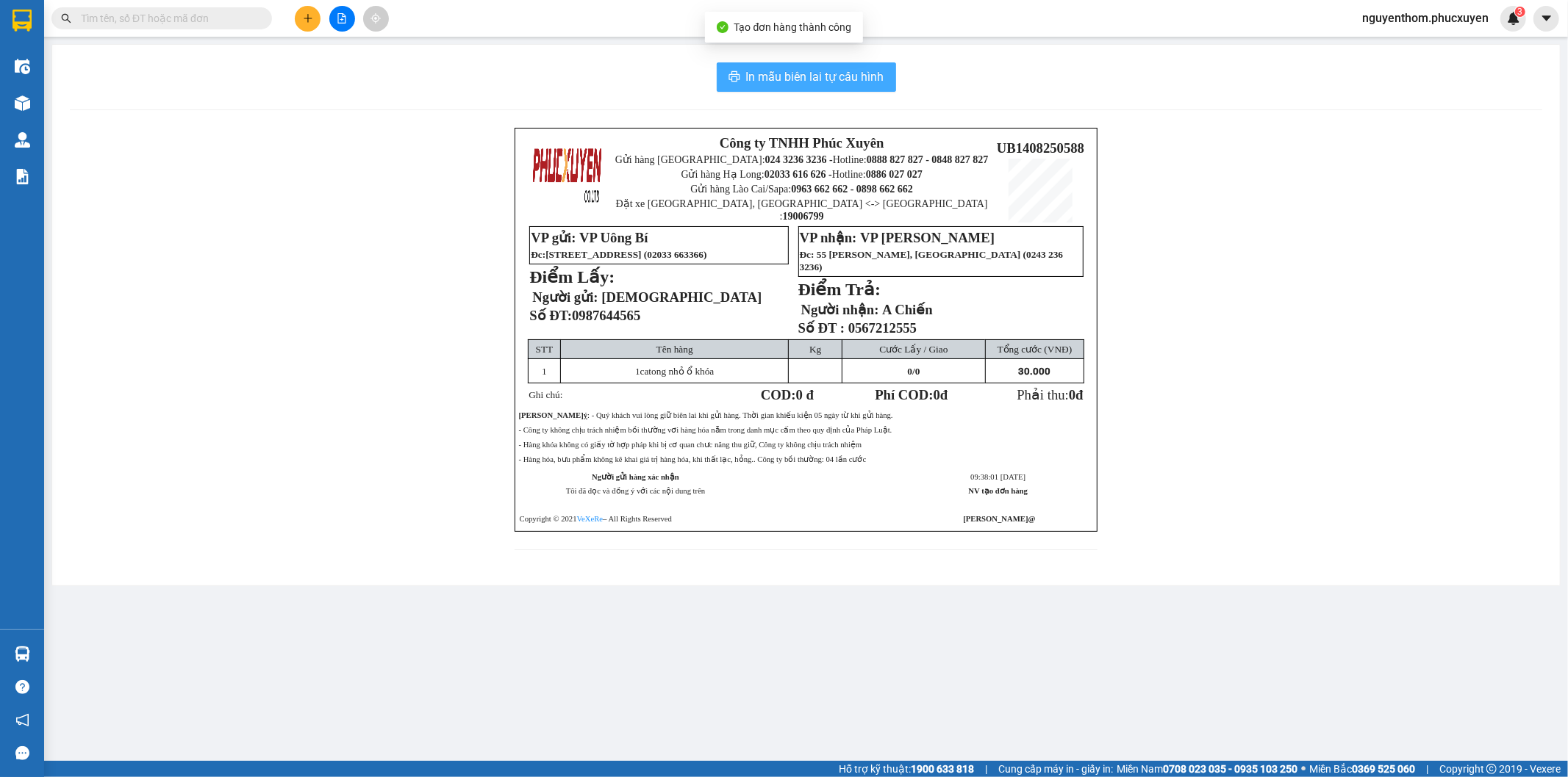
click at [804, 72] on span "In mẫu biên lai tự cấu hình" at bounding box center [815, 77] width 138 height 18
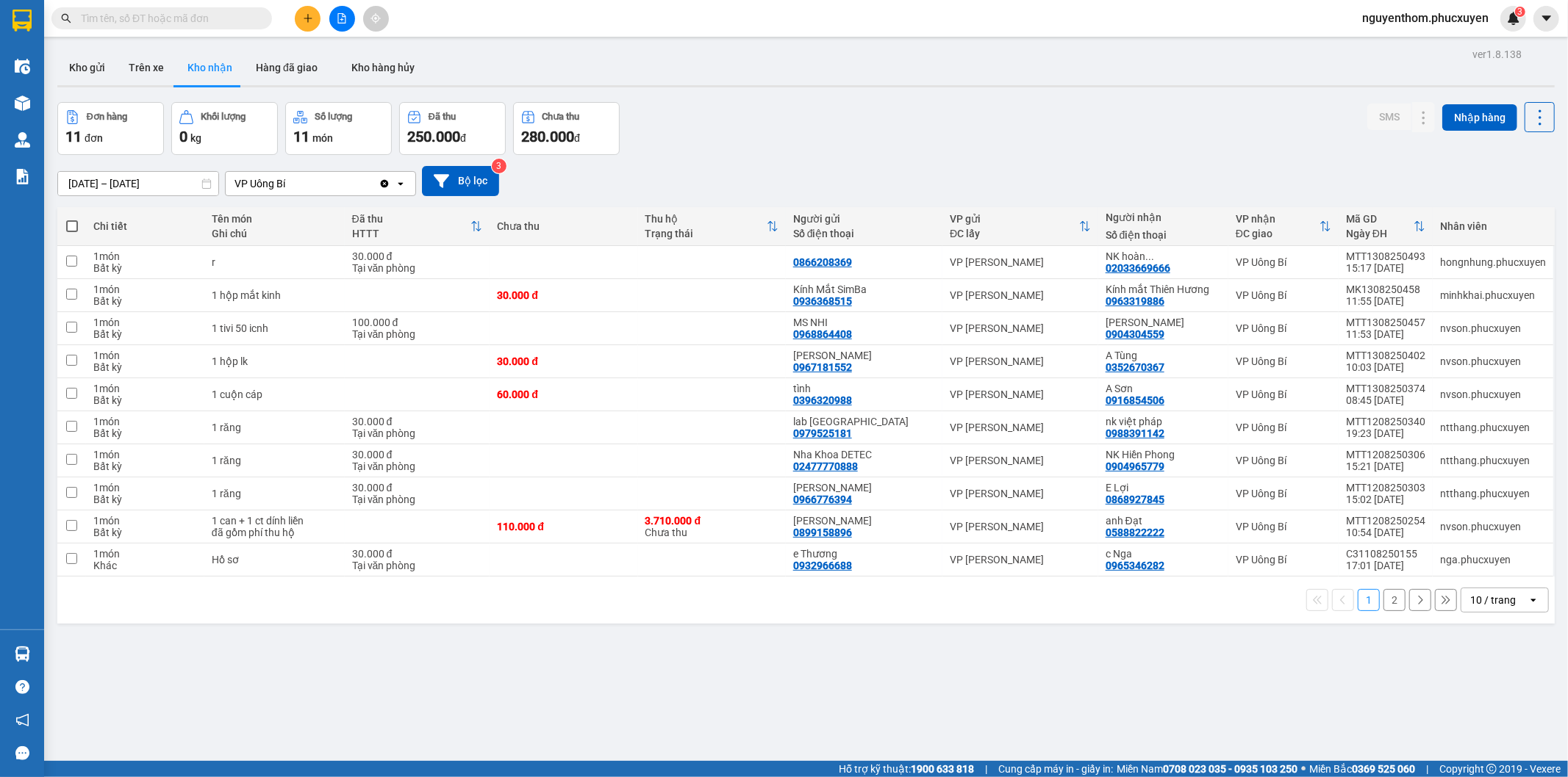
drag, startPoint x: 938, startPoint y: 681, endPoint x: 547, endPoint y: 772, distance: 401.4
click at [927, 681] on div "ver 1.8.138 Kho gửi Trên xe Kho nhận Hàng đã giao Kho hàng hủy Đơn hàng 11 đơn …" at bounding box center [806, 432] width 1509 height 777
click at [1418, 489] on icon at bounding box center [1423, 494] width 10 height 10
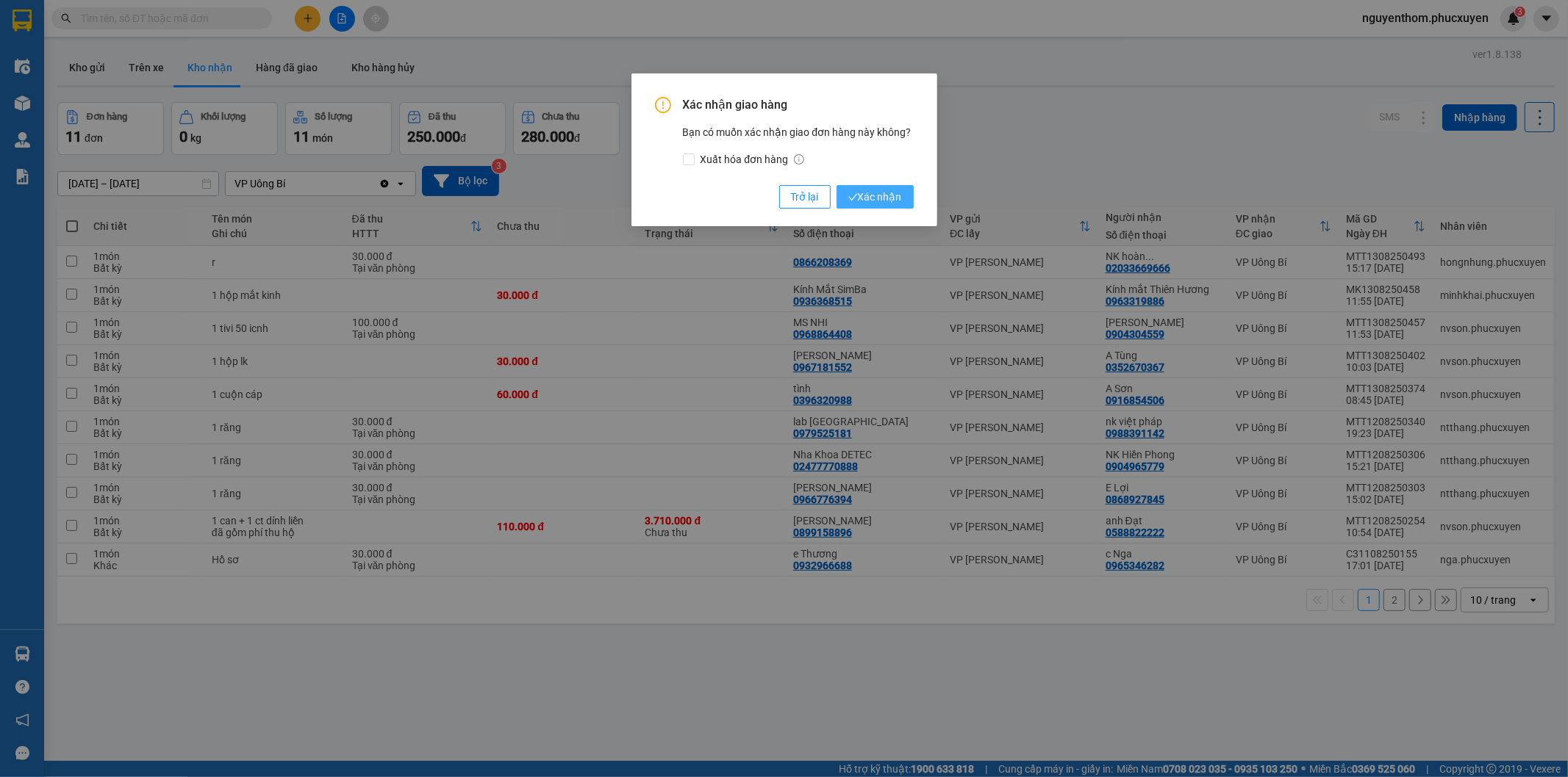
click at [864, 191] on span "Xác nhận" at bounding box center [875, 197] width 54 height 16
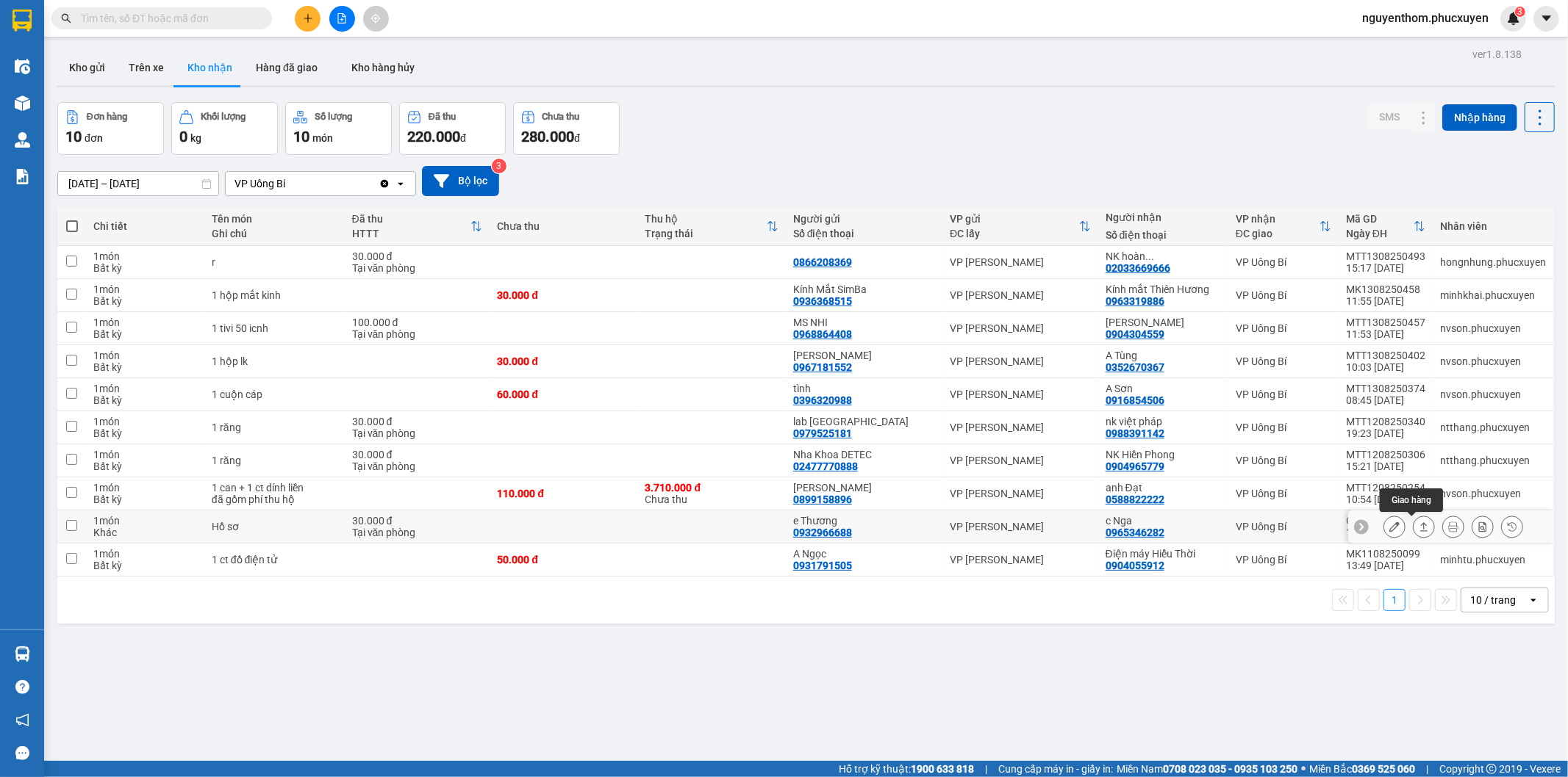
click at [1420, 526] on icon at bounding box center [1424, 526] width 8 height 8
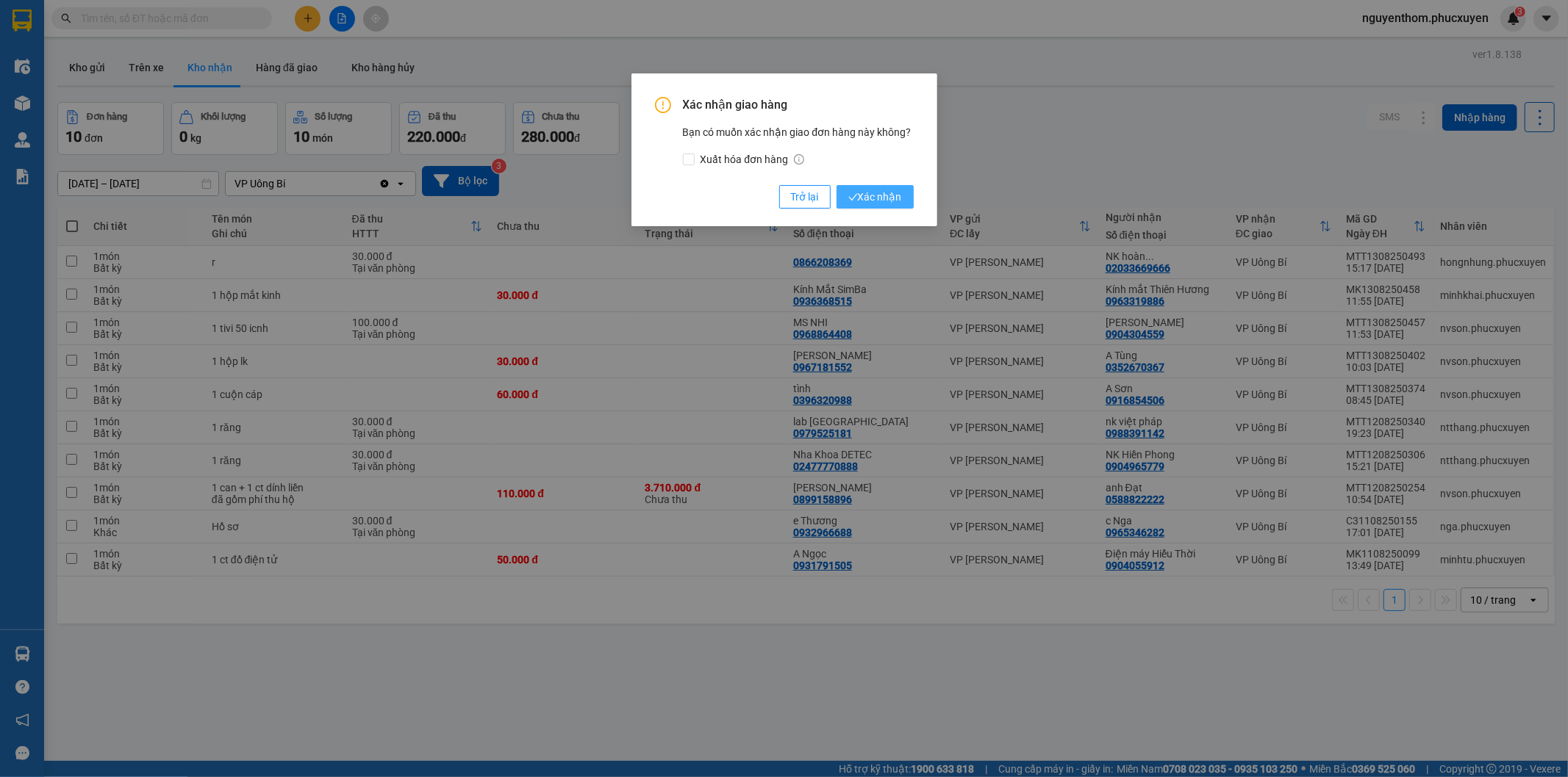
click at [872, 193] on span "Xác nhận" at bounding box center [875, 197] width 54 height 16
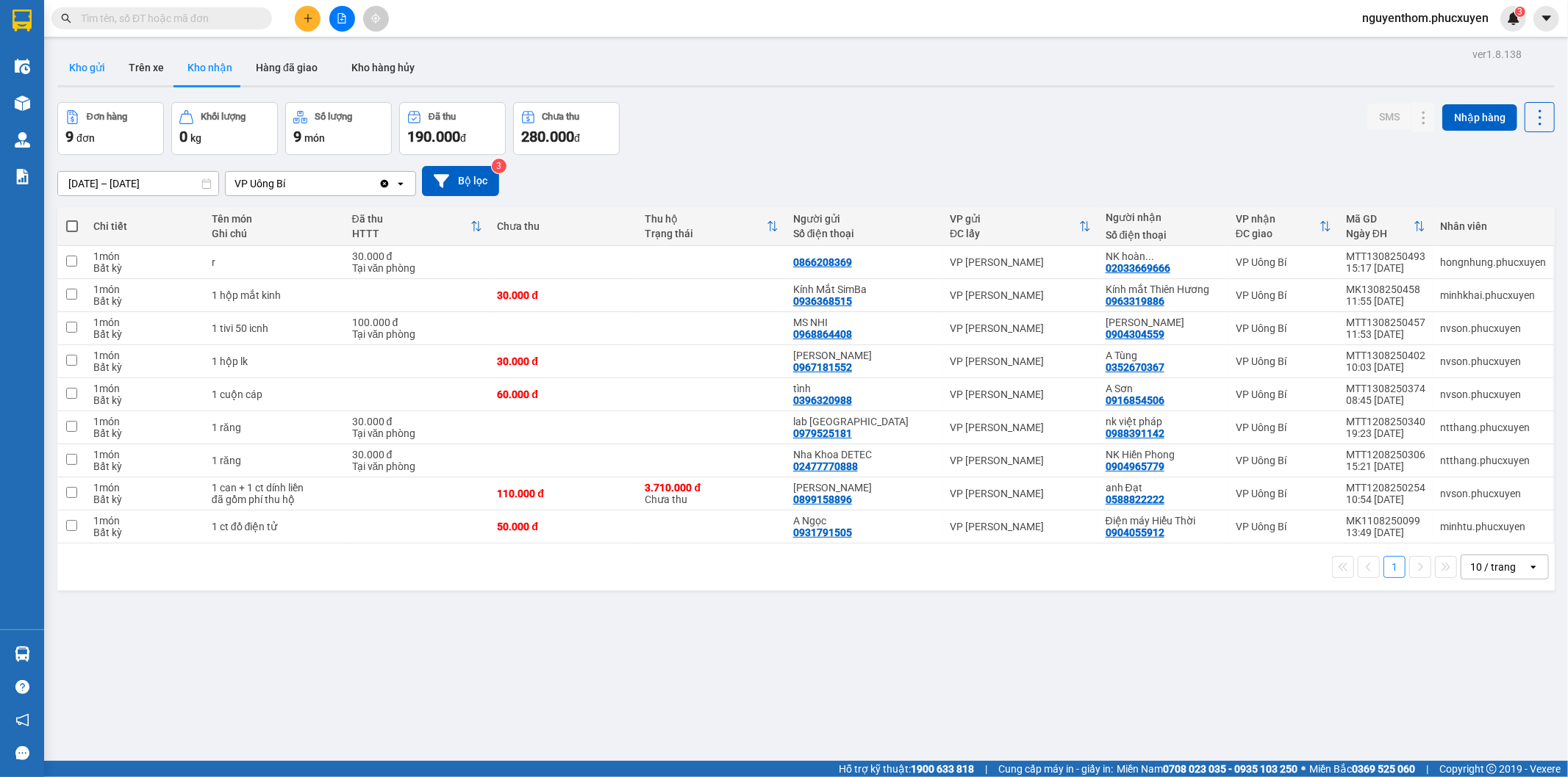
click at [91, 75] on button "Kho gửi" at bounding box center [87, 67] width 60 height 35
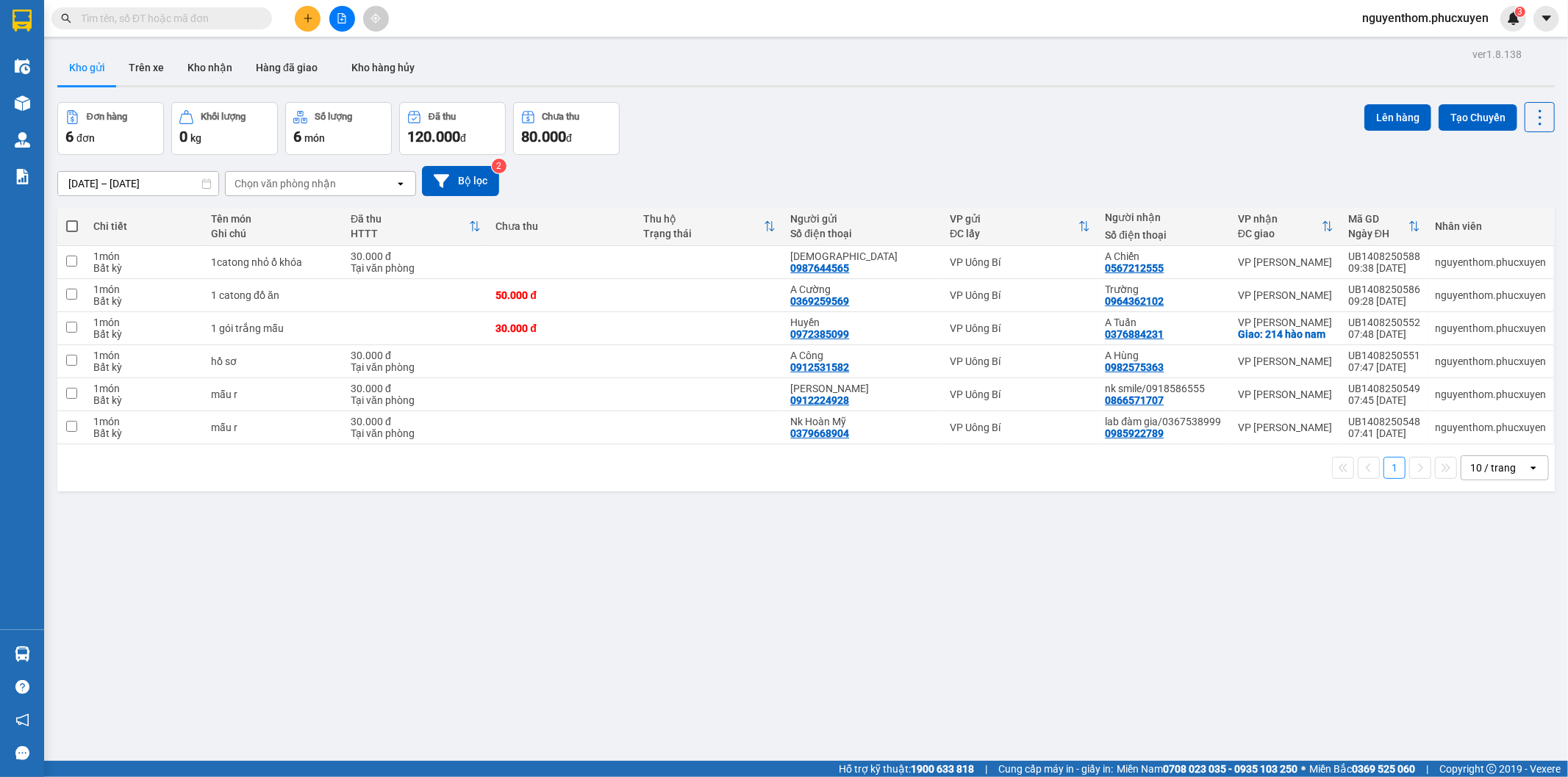
click at [303, 14] on icon "plus" at bounding box center [308, 18] width 10 height 10
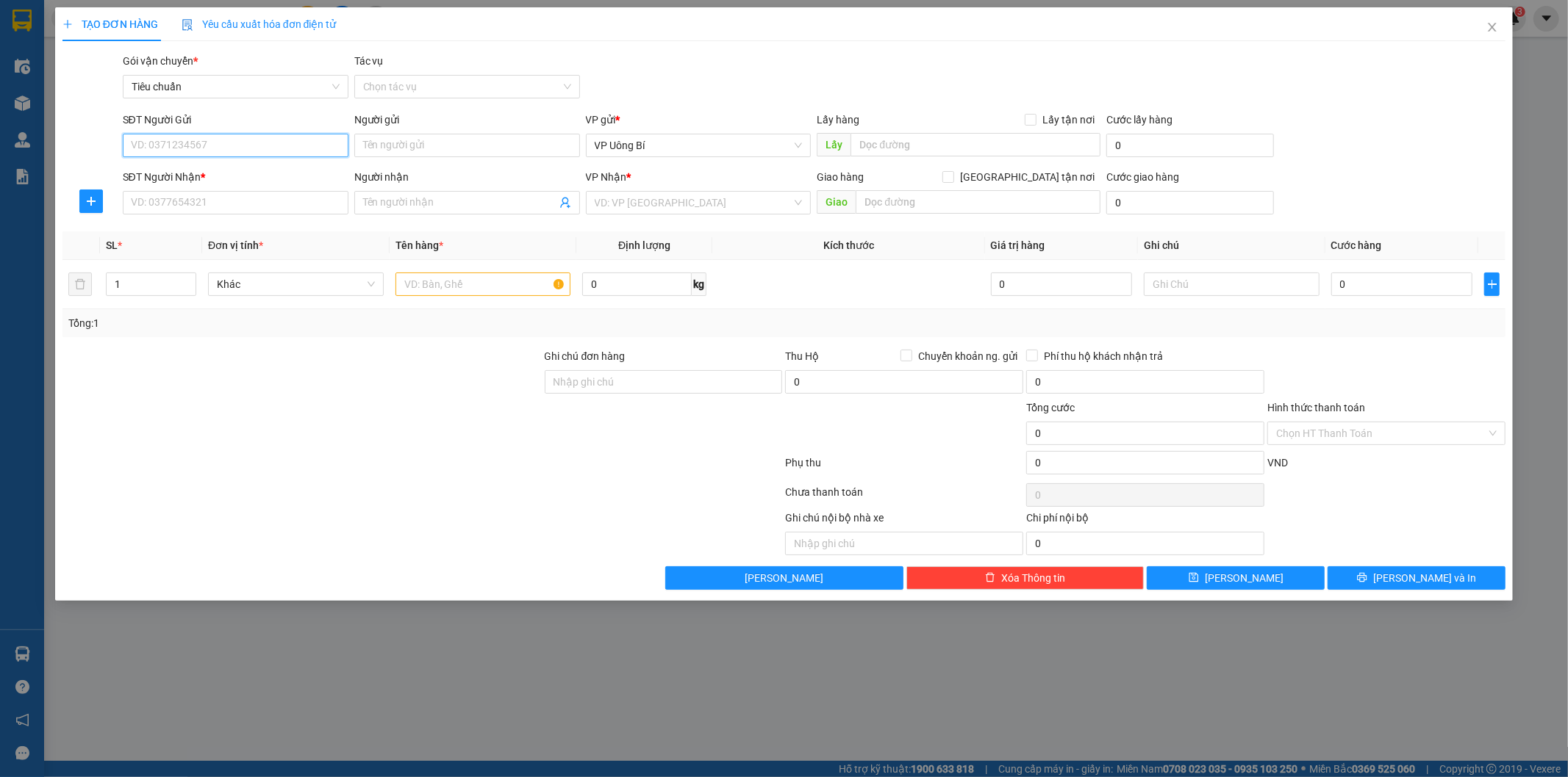
click at [316, 143] on input "SĐT Người Gửi" at bounding box center [236, 145] width 225 height 24
click at [215, 171] on div "0988391142 - nk việt pháp" at bounding box center [235, 174] width 208 height 16
type input "0988391142"
type input "nk việt pháp"
type input "0988391142"
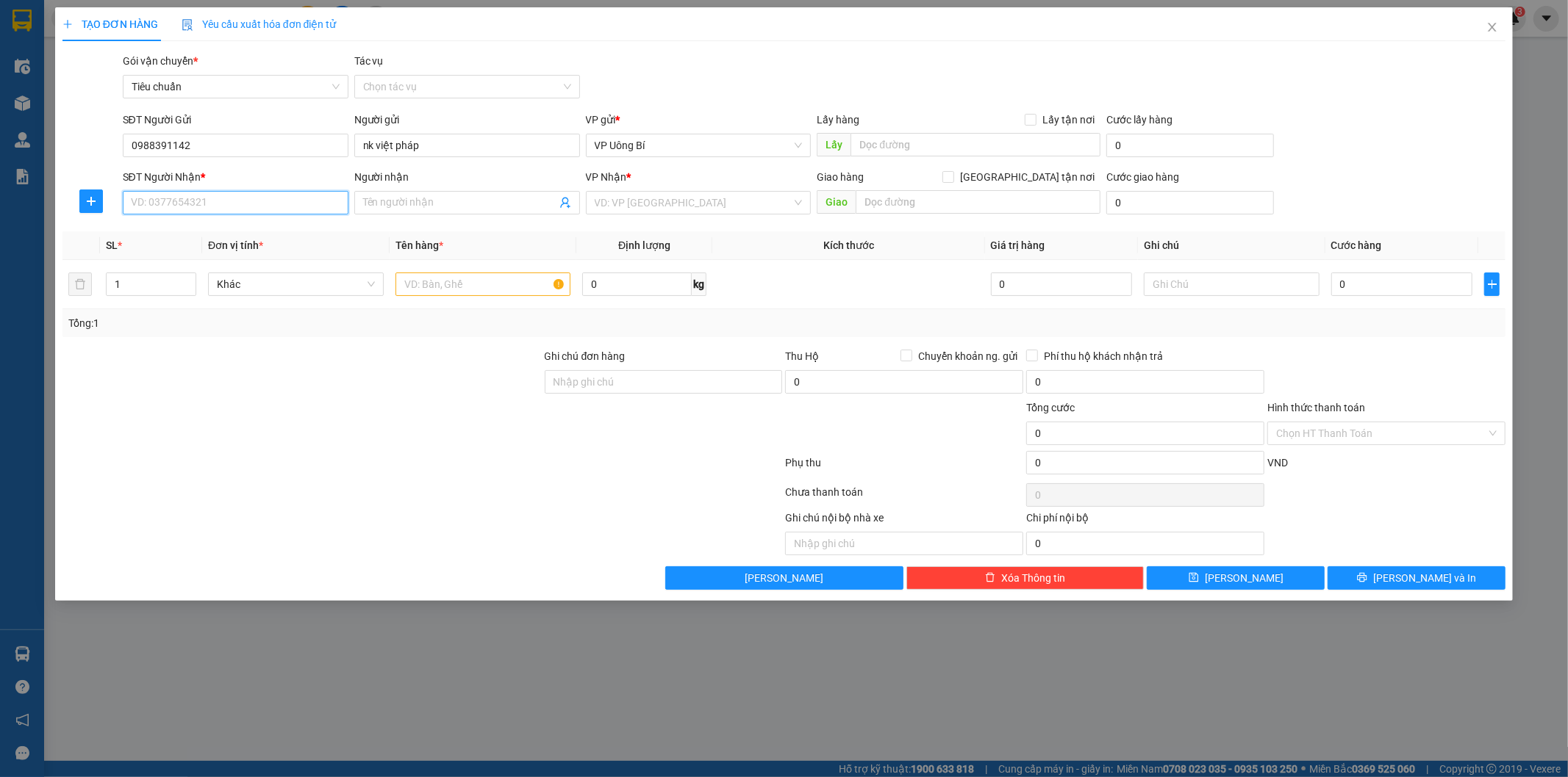
click at [243, 199] on input "SĐT Người Nhận *" at bounding box center [236, 203] width 225 height 24
drag, startPoint x: 246, startPoint y: 276, endPoint x: 291, endPoint y: 288, distance: 46.6
click at [246, 277] on div "0976230074 - LAB MINH VIỆT" at bounding box center [235, 278] width 208 height 16
type input "0976230074"
type input "LAB MINH VIỆT"
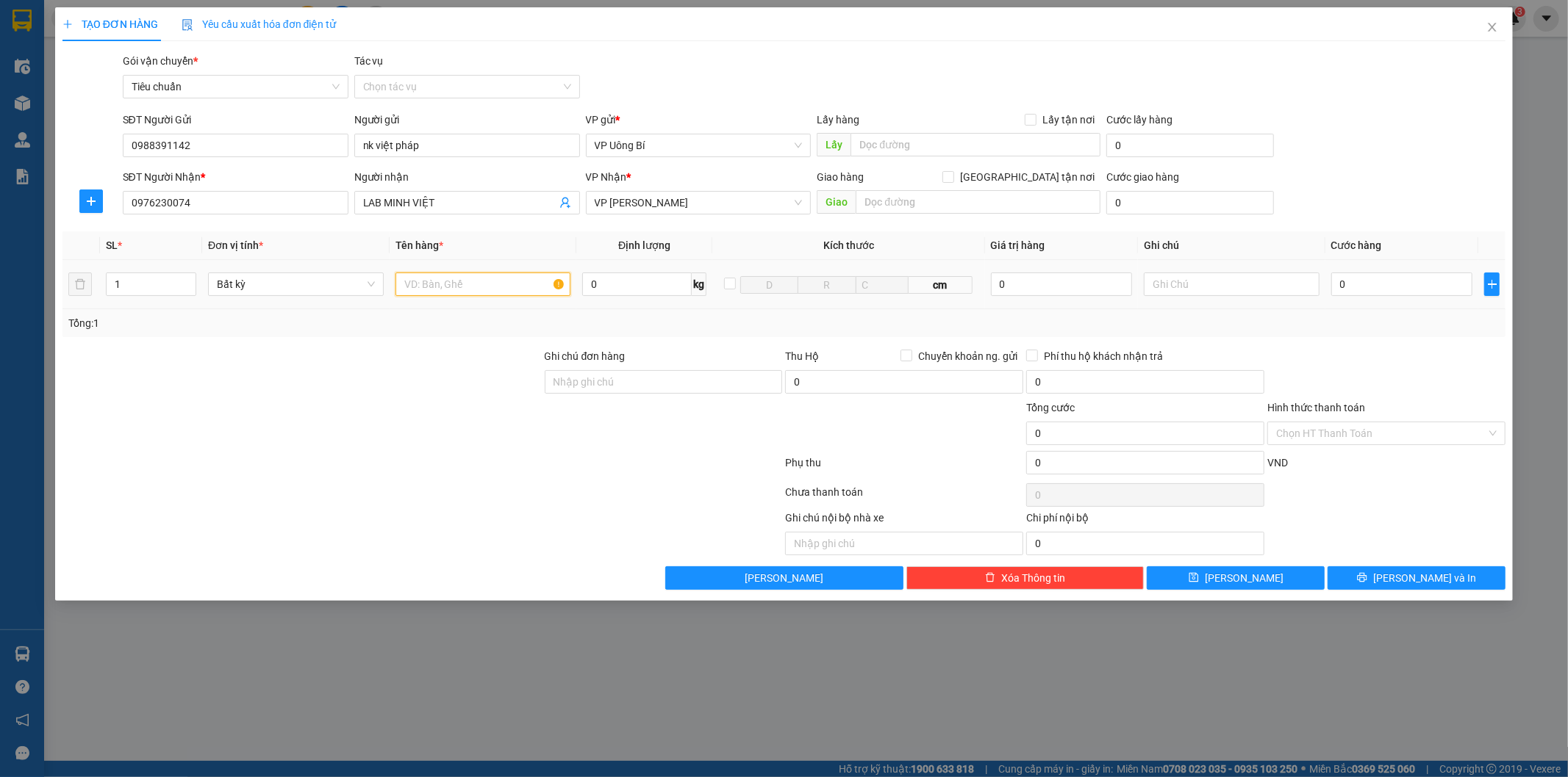
click at [490, 282] on input "text" at bounding box center [483, 284] width 176 height 24
type input "mẫu r"
click at [1440, 276] on input "0" at bounding box center [1401, 284] width 141 height 24
type input "3"
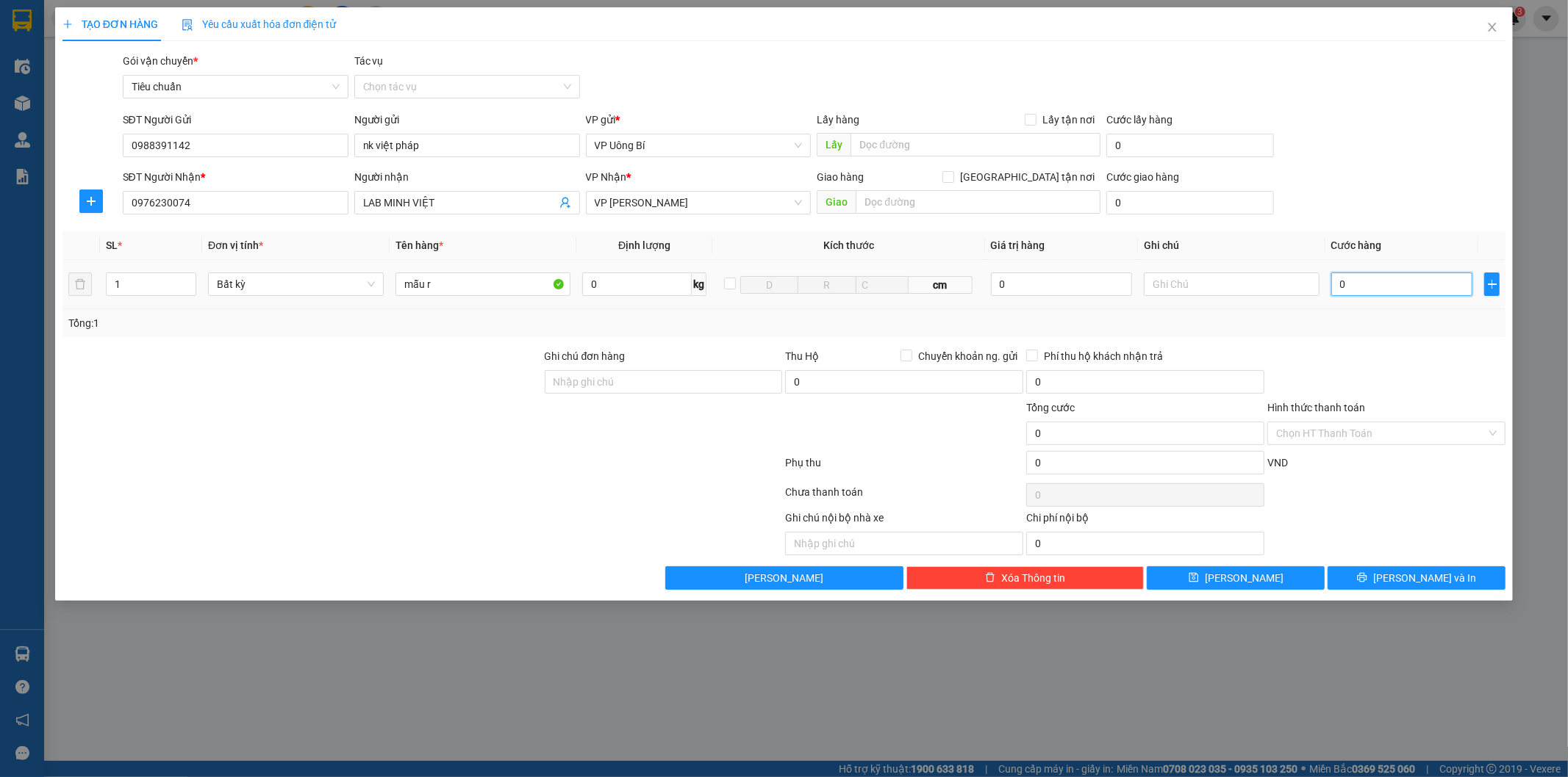
type input "3"
type input "30"
type input "30.000"
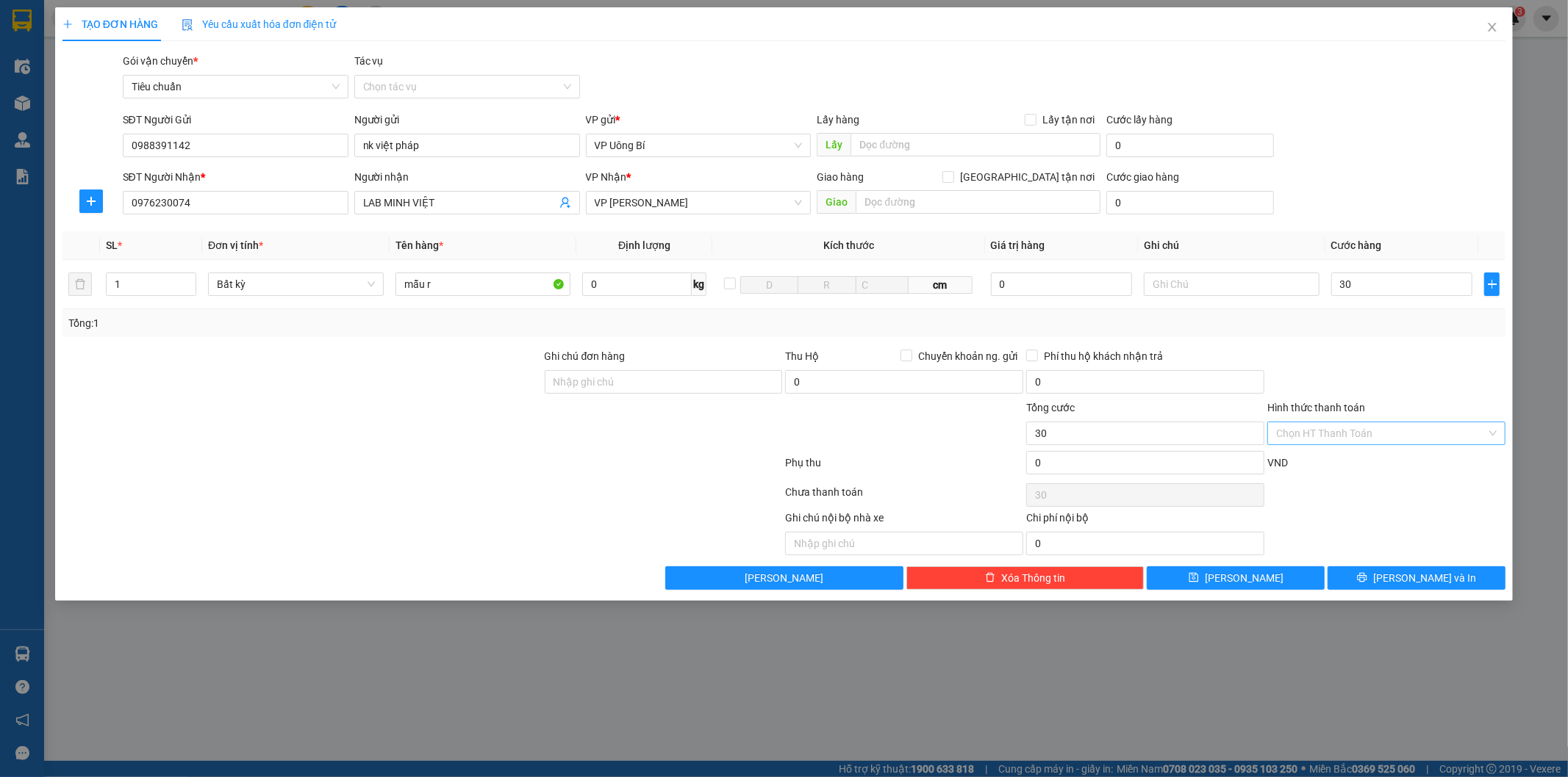
type input "30.000"
click at [1401, 423] on input "Hình thức thanh toán" at bounding box center [1381, 433] width 210 height 22
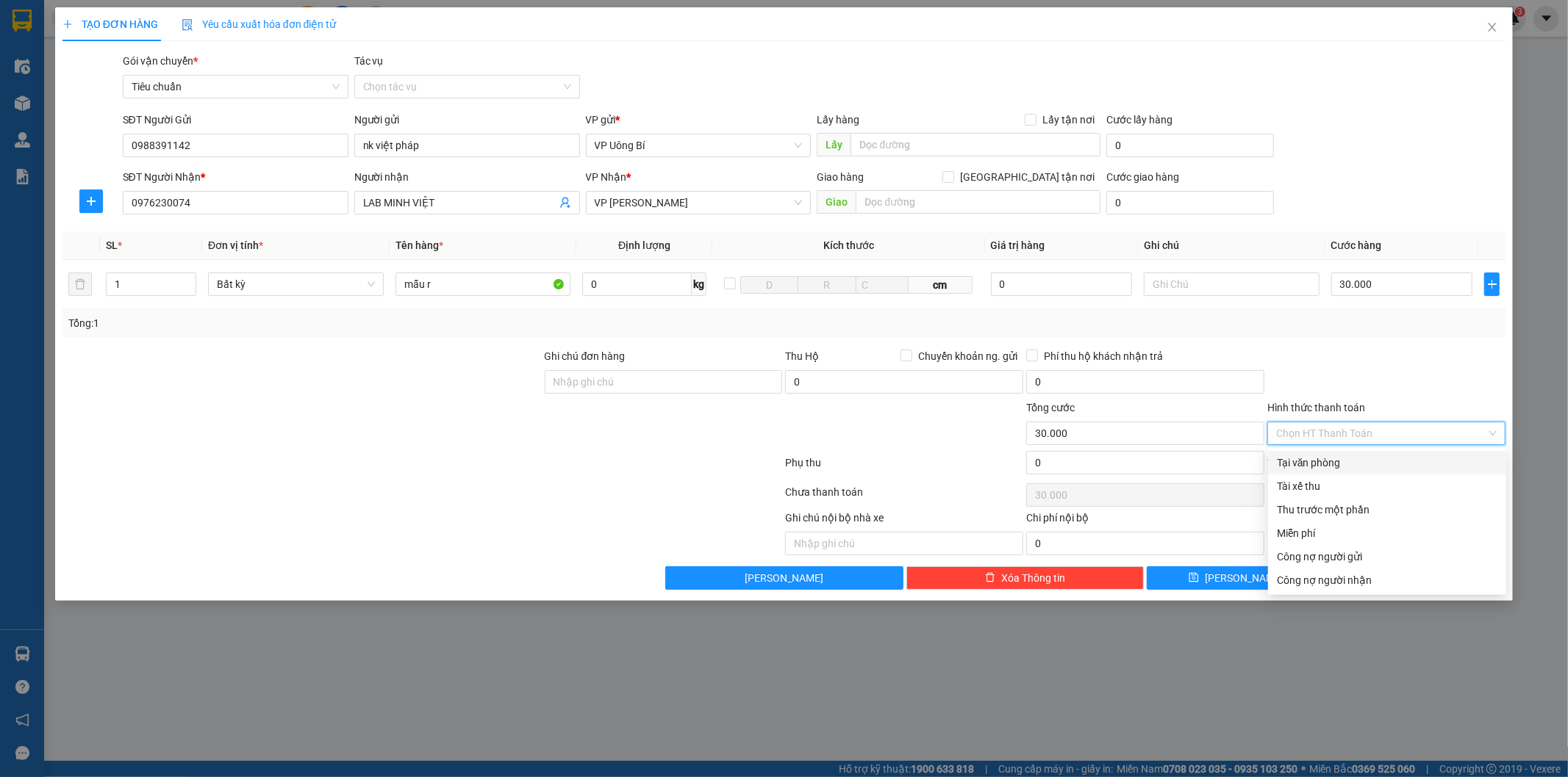
click at [1364, 456] on div "Tại văn phòng" at bounding box center [1387, 462] width 220 height 16
type input "0"
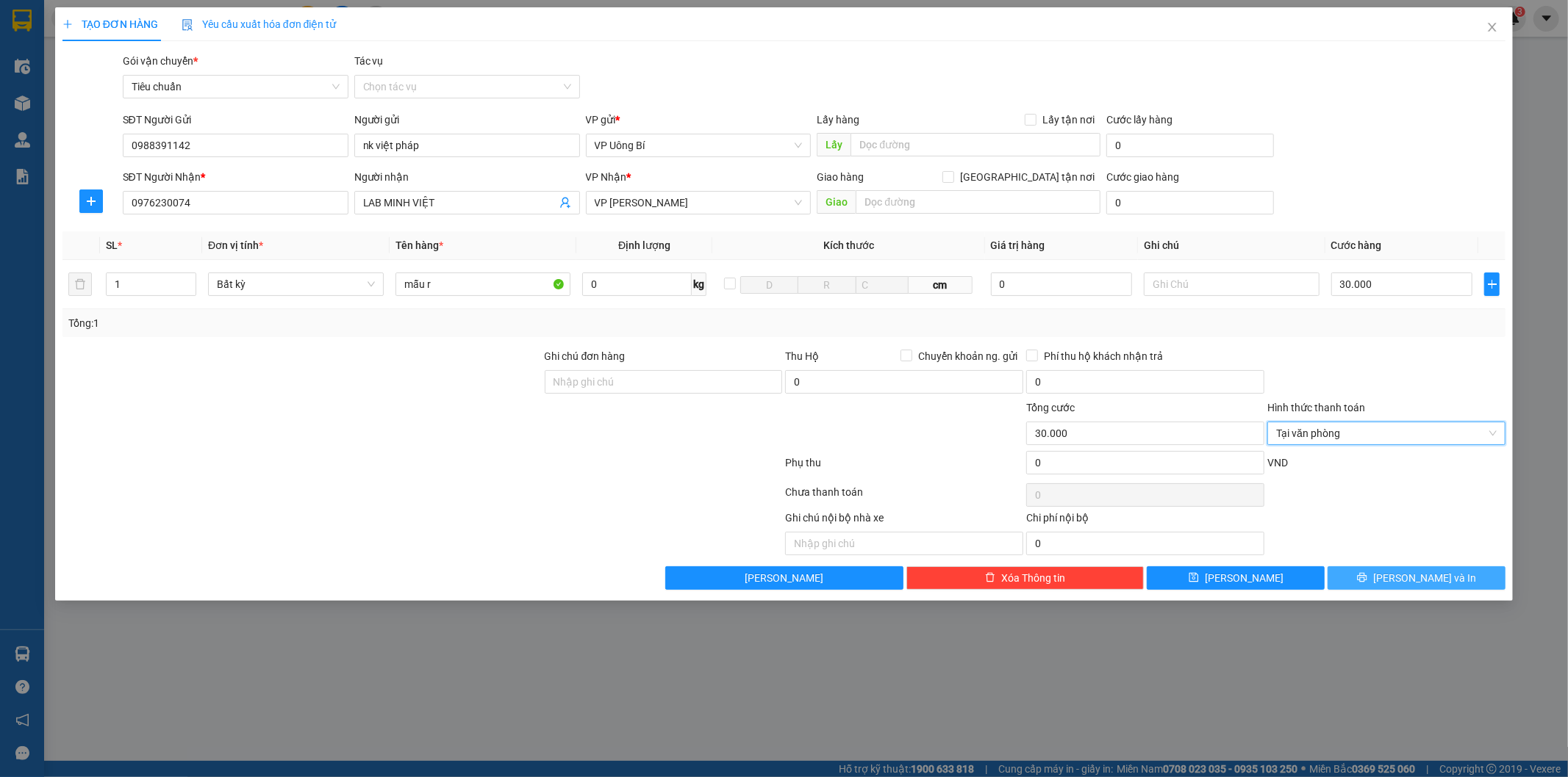
click at [1406, 574] on span "[PERSON_NAME] và In" at bounding box center [1424, 578] width 103 height 16
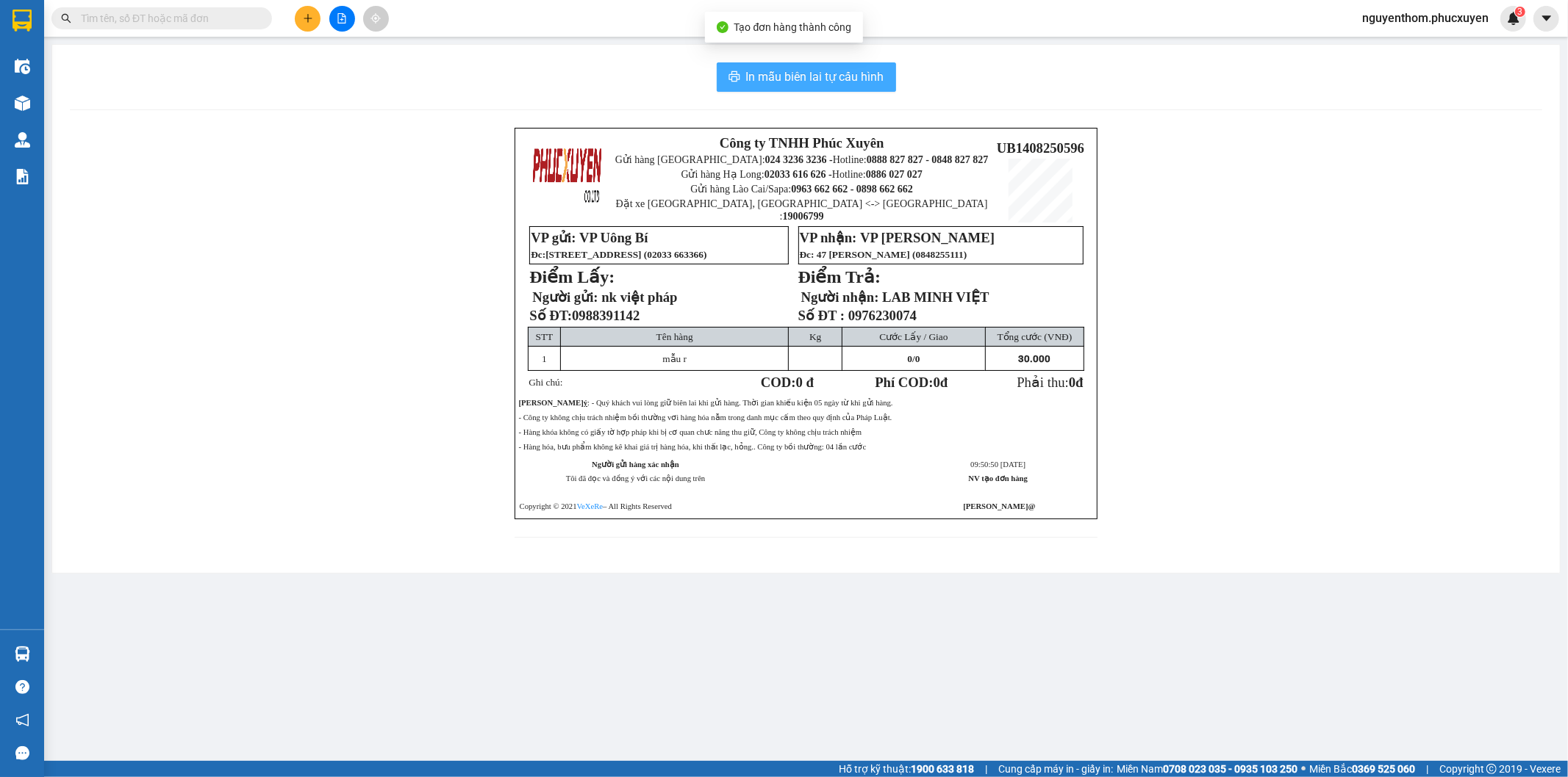
click at [809, 75] on span "In mẫu biên lai tự cấu hình" at bounding box center [815, 77] width 138 height 18
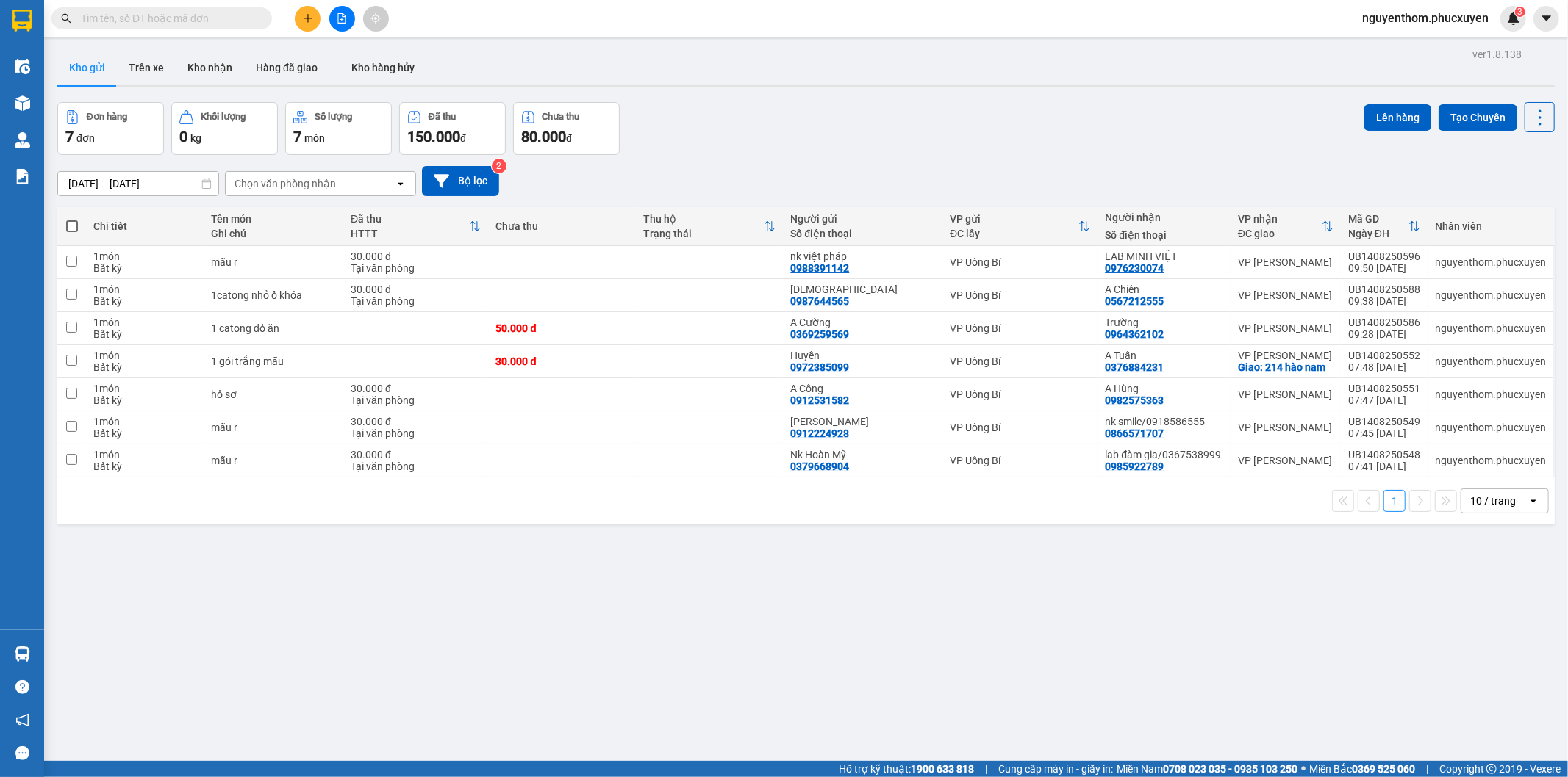
drag, startPoint x: 388, startPoint y: 706, endPoint x: 318, endPoint y: 774, distance: 97.6
click at [387, 704] on div "ver 1.8.138 Kho gửi Trên xe Kho nhận Hàng đã giao Kho hàng hủy Đơn hàng 7 đơn K…" at bounding box center [806, 432] width 1509 height 777
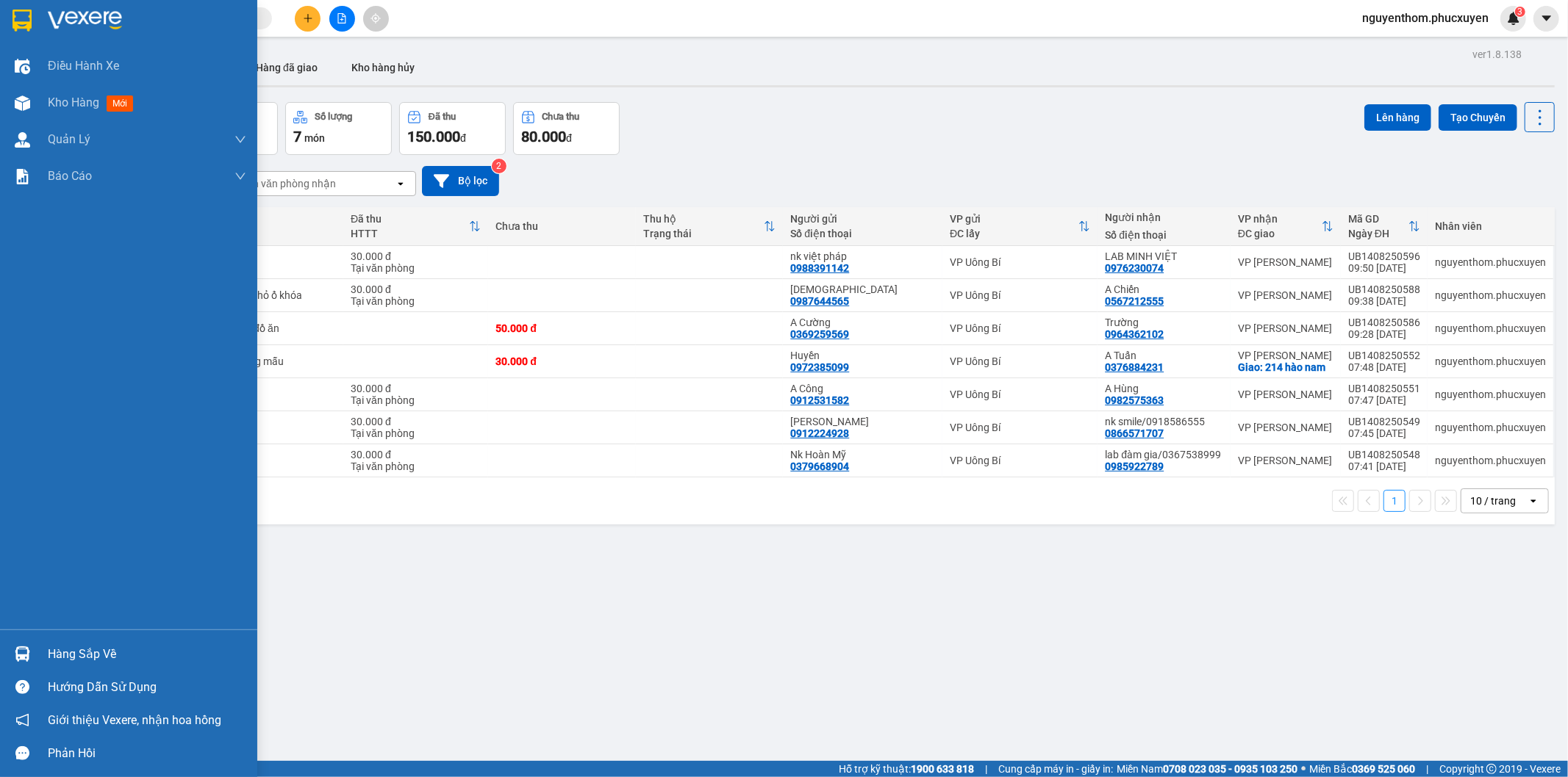
click at [26, 641] on div "Hàng sắp về" at bounding box center [129, 653] width 257 height 33
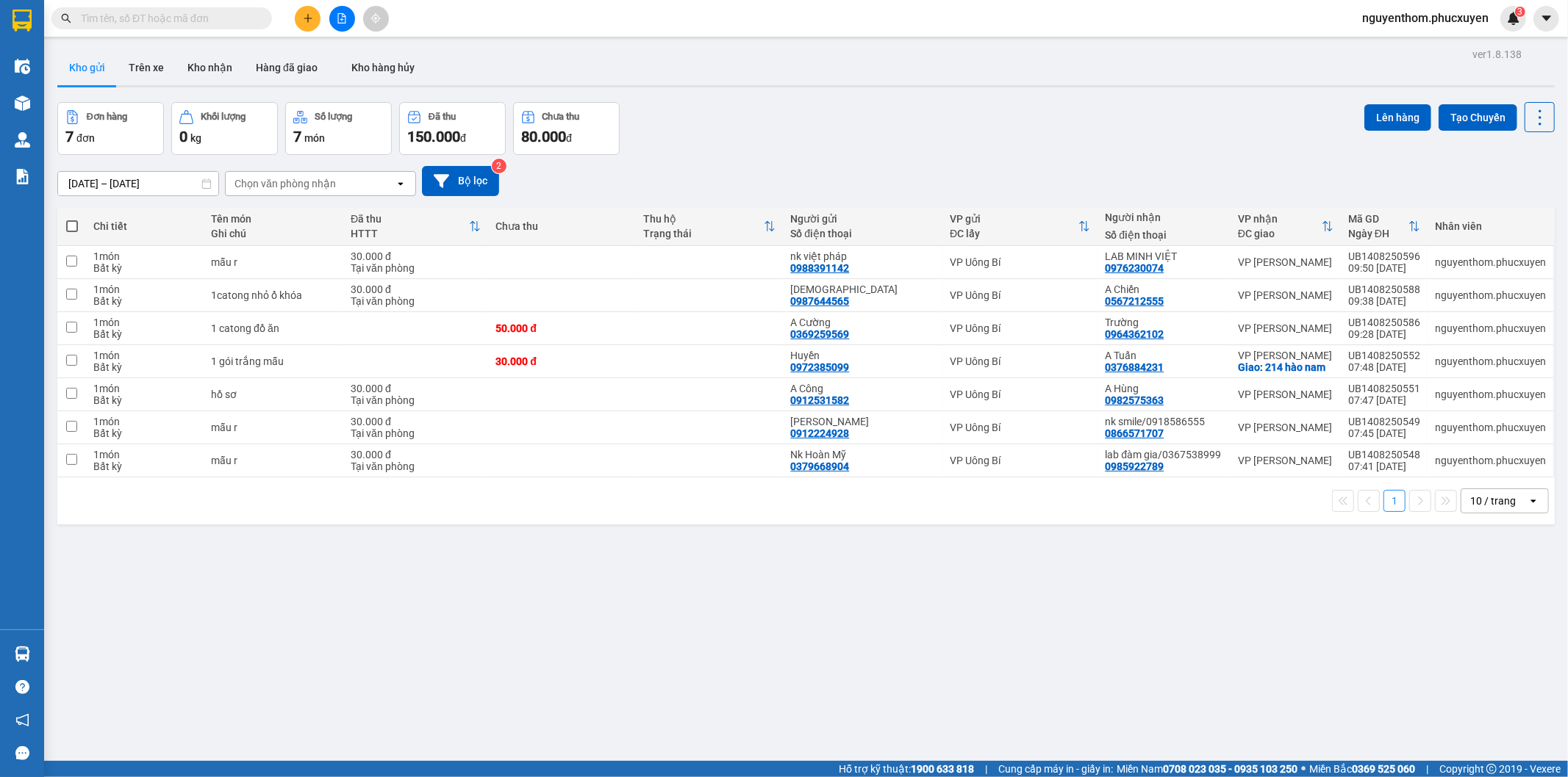
click at [771, 654] on section "Kết quả tìm kiếm ( 0 ) Bộ lọc No Data nguyenthom.phucxuyen 3 Điều hành xe Kho h…" at bounding box center [784, 388] width 1568 height 777
